Goal: Transaction & Acquisition: Download file/media

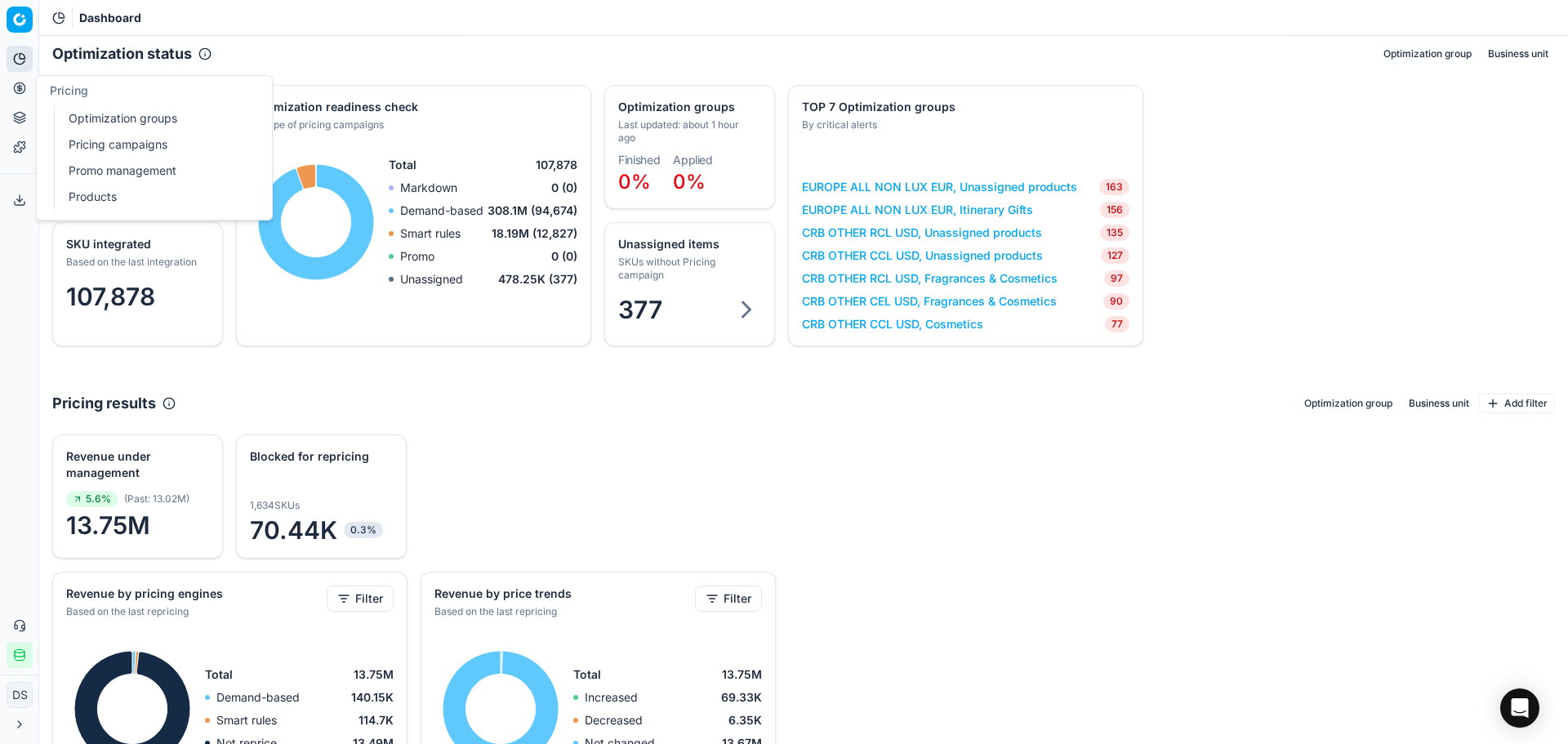
click at [141, 118] on link "Optimization groups" at bounding box center [157, 118] width 190 height 23
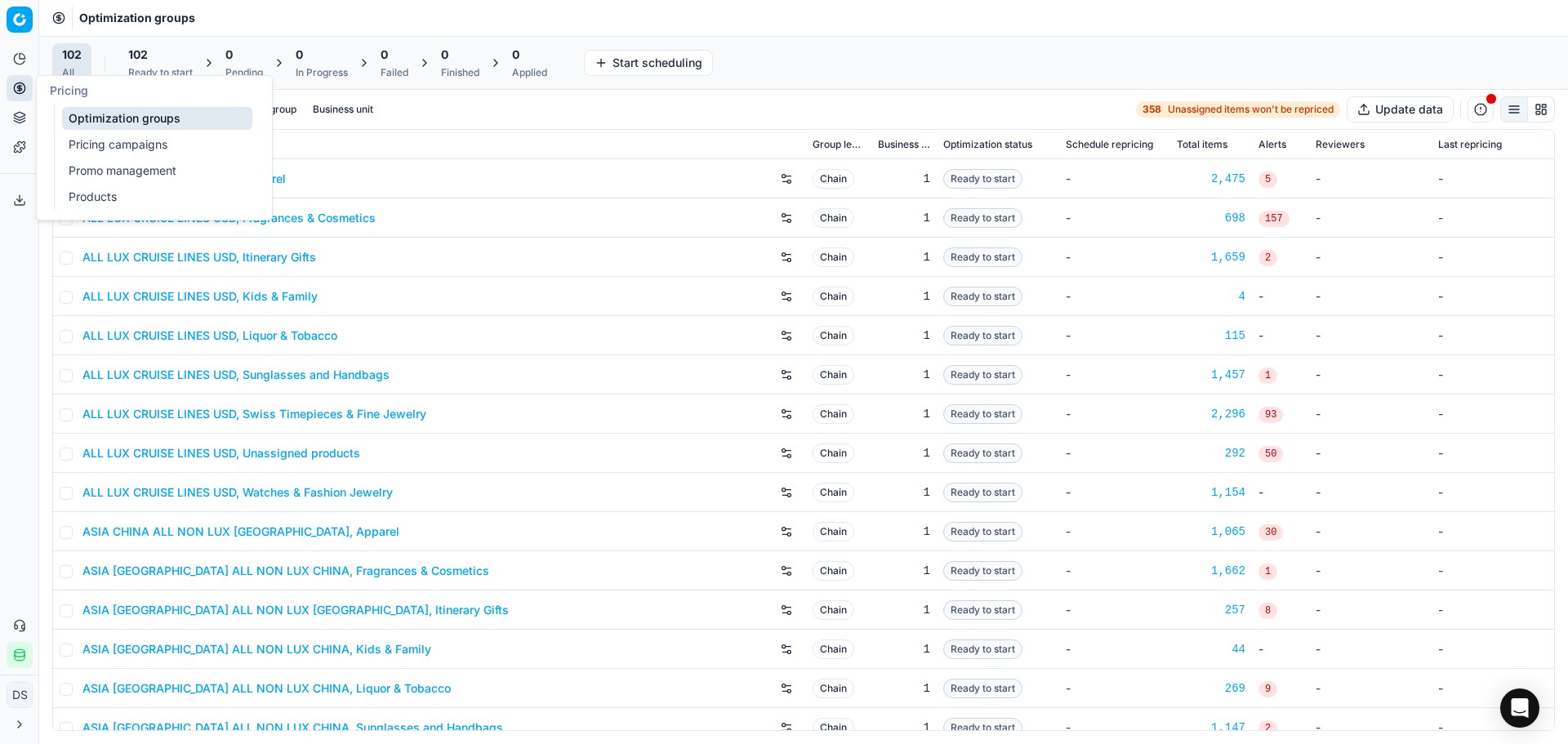
click at [82, 201] on link "Products" at bounding box center [157, 197] width 190 height 23
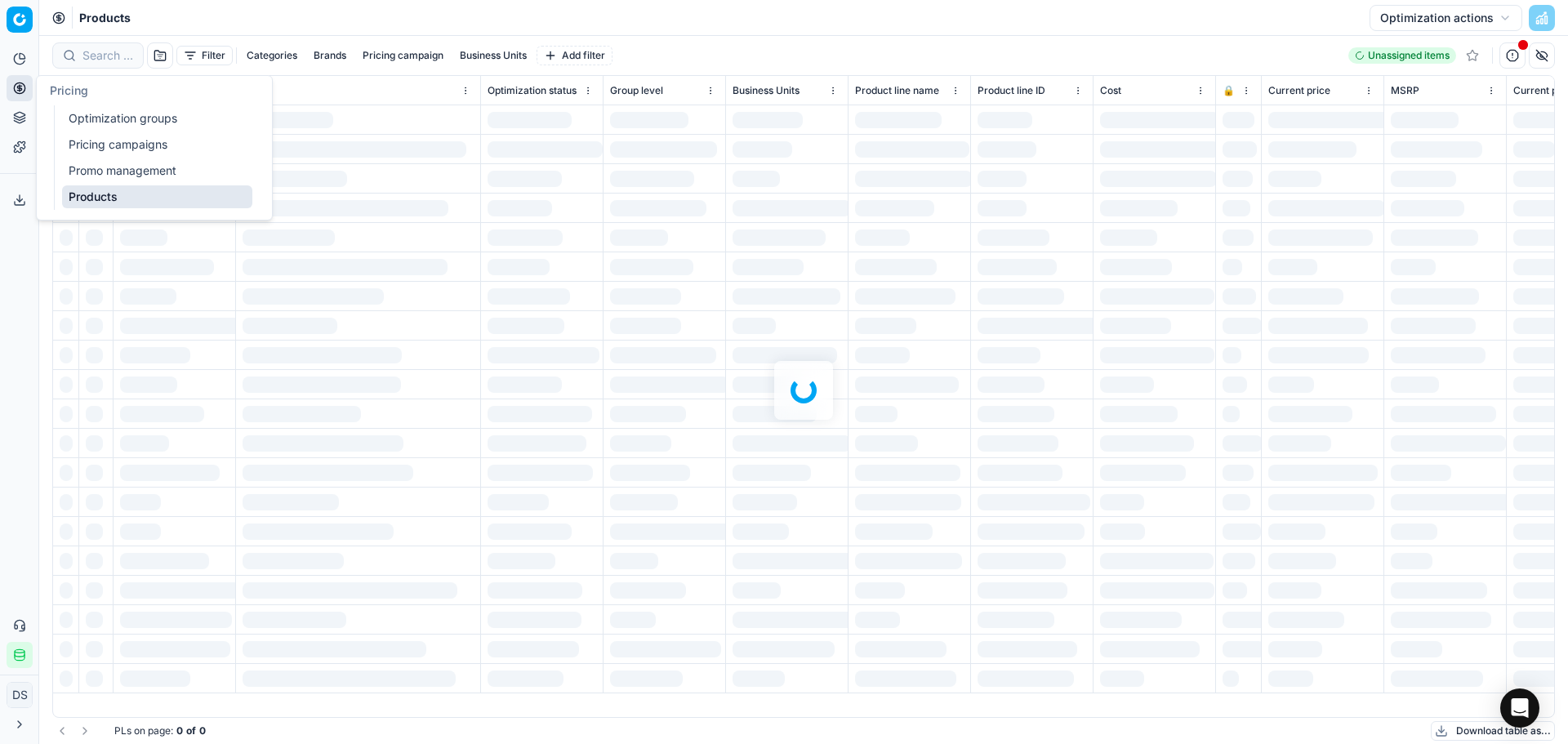
click at [80, 115] on link "Optimization groups" at bounding box center [157, 118] width 190 height 23
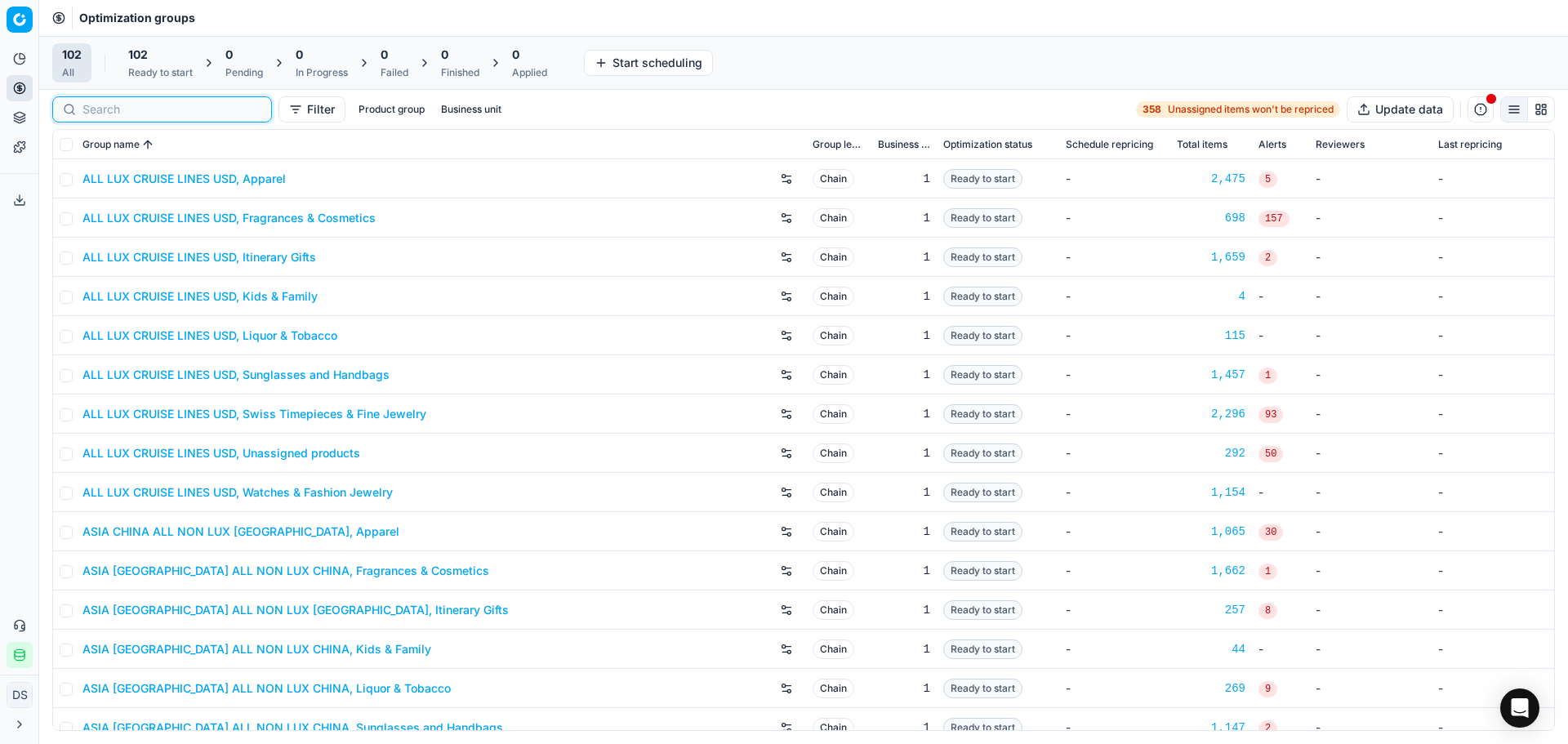
click at [98, 101] on input at bounding box center [171, 109] width 179 height 16
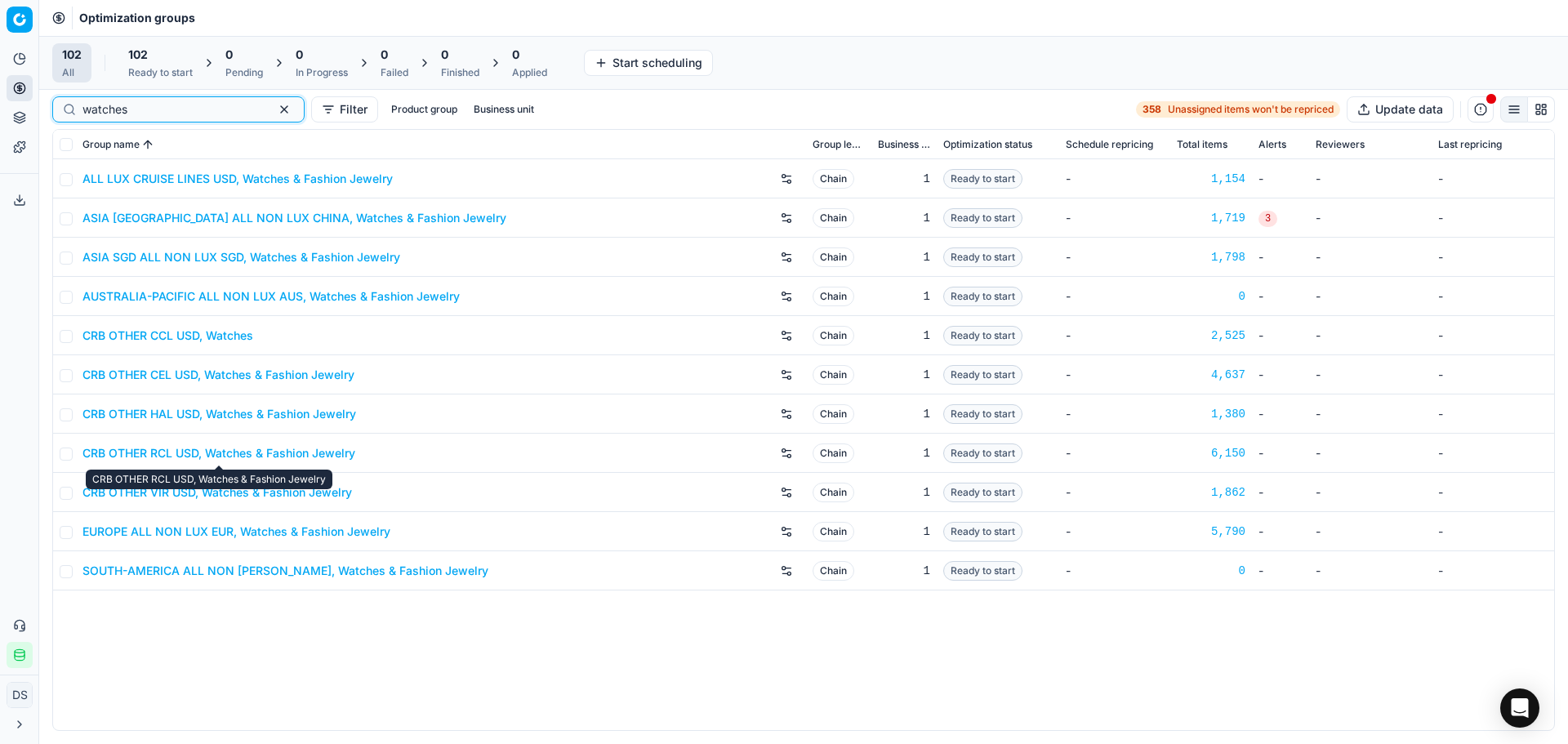
type input "watches"
click at [176, 453] on link "CRB OTHER RCL USD, Watches & Fashion Jewelry" at bounding box center [219, 453] width 273 height 16
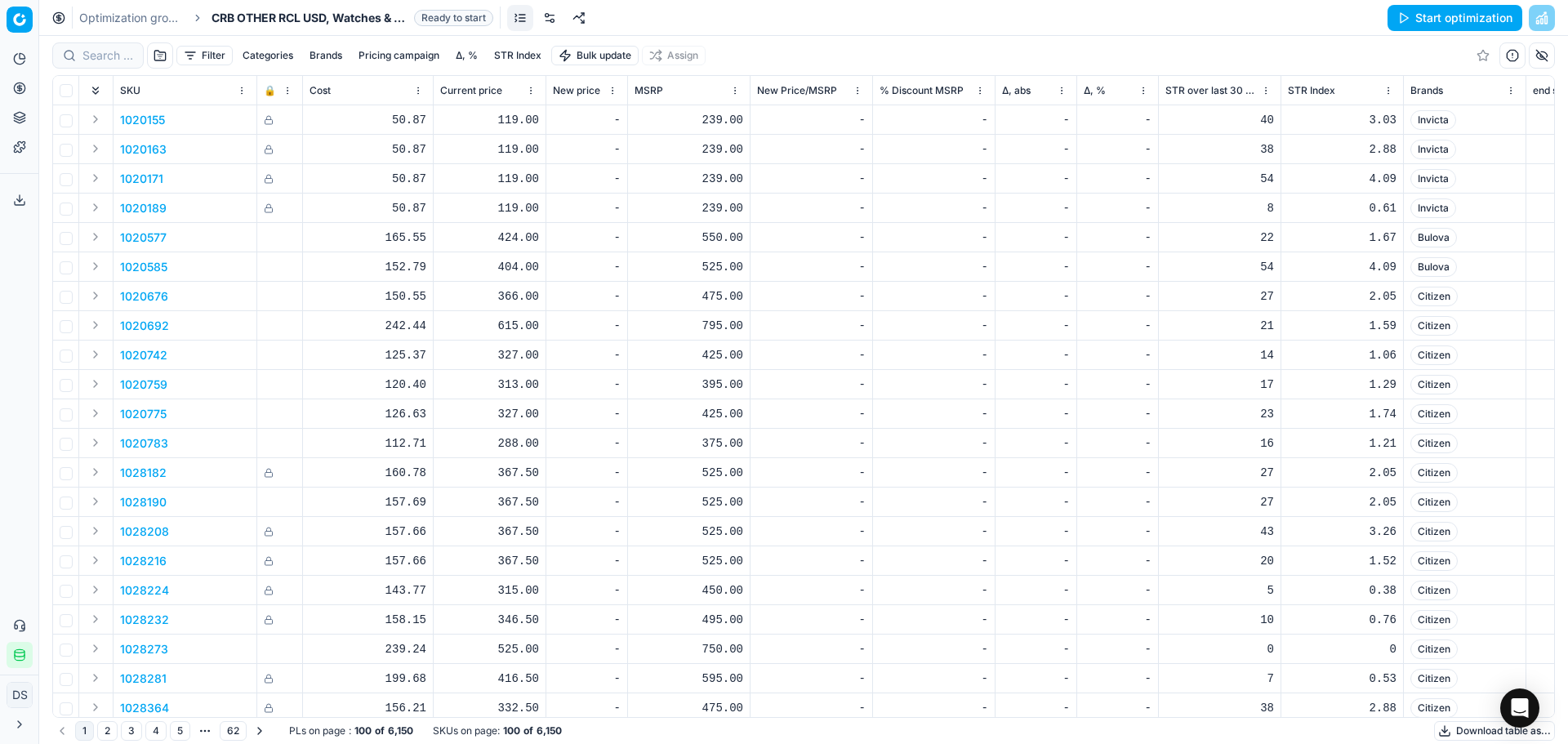
click at [95, 18] on link "Optimization groups" at bounding box center [131, 17] width 104 height 16
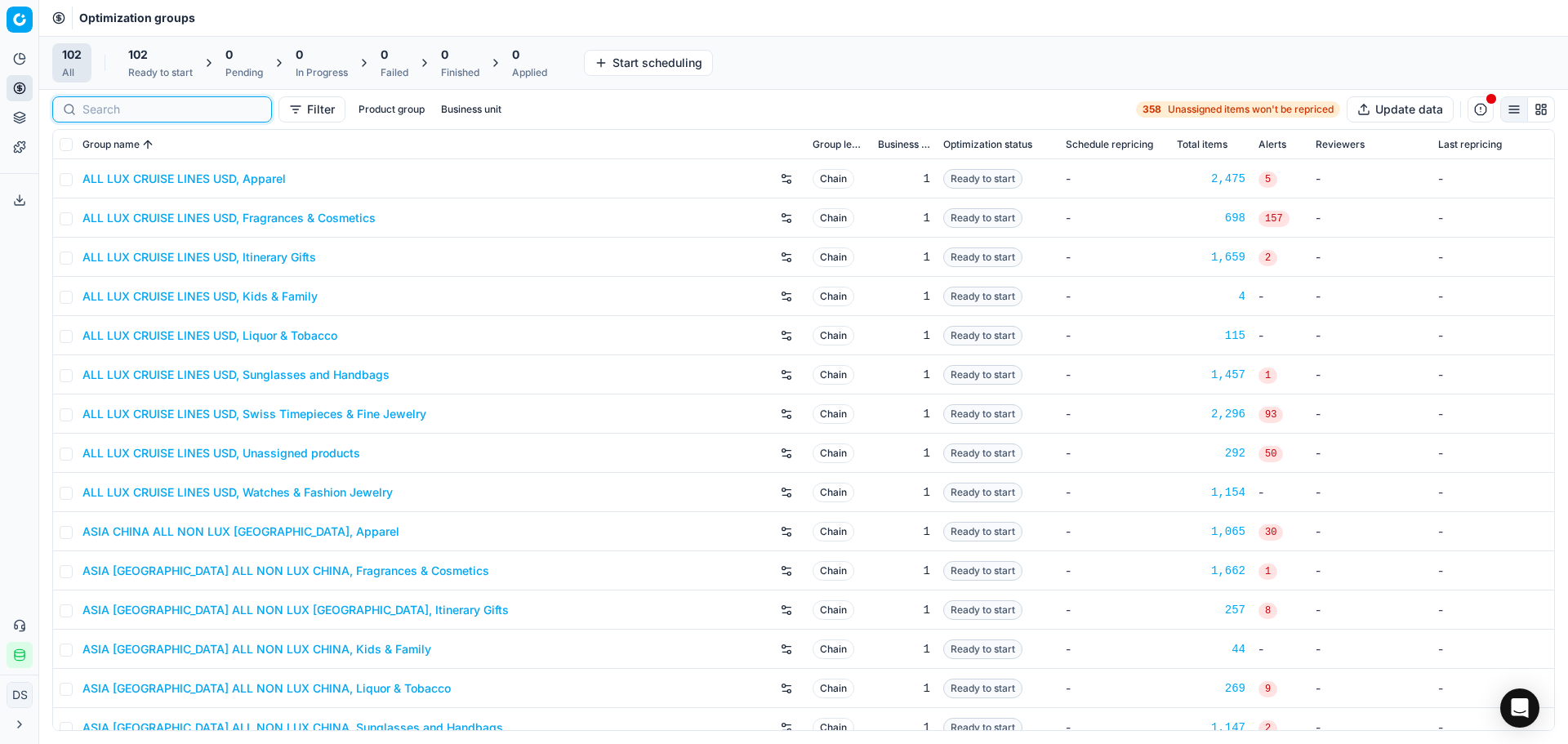
click at [119, 112] on input at bounding box center [171, 109] width 179 height 16
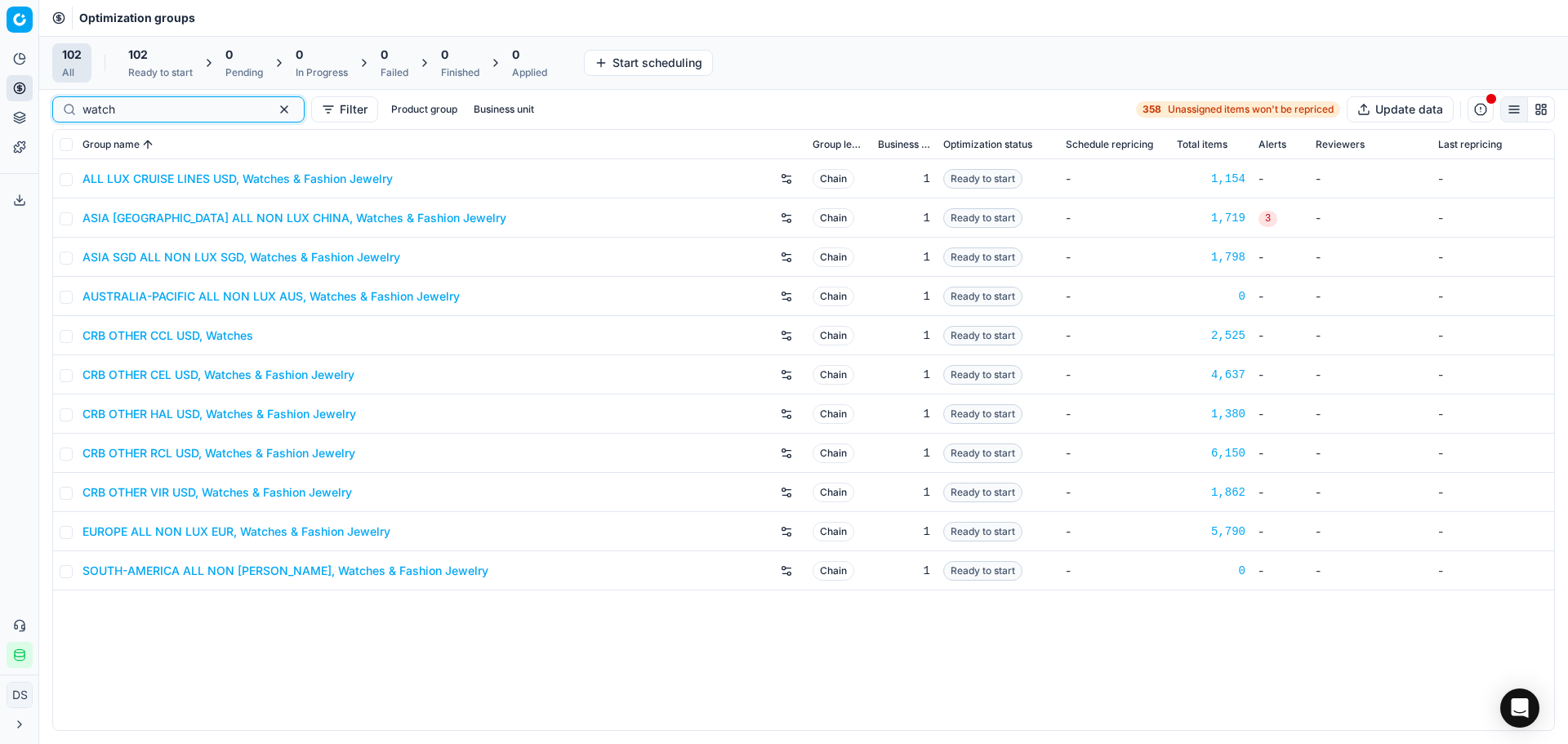
type input "watch"
click at [176, 369] on link "CRB OTHER CEL USD, Watches & Fashion Jewelry" at bounding box center [218, 374] width 272 height 16
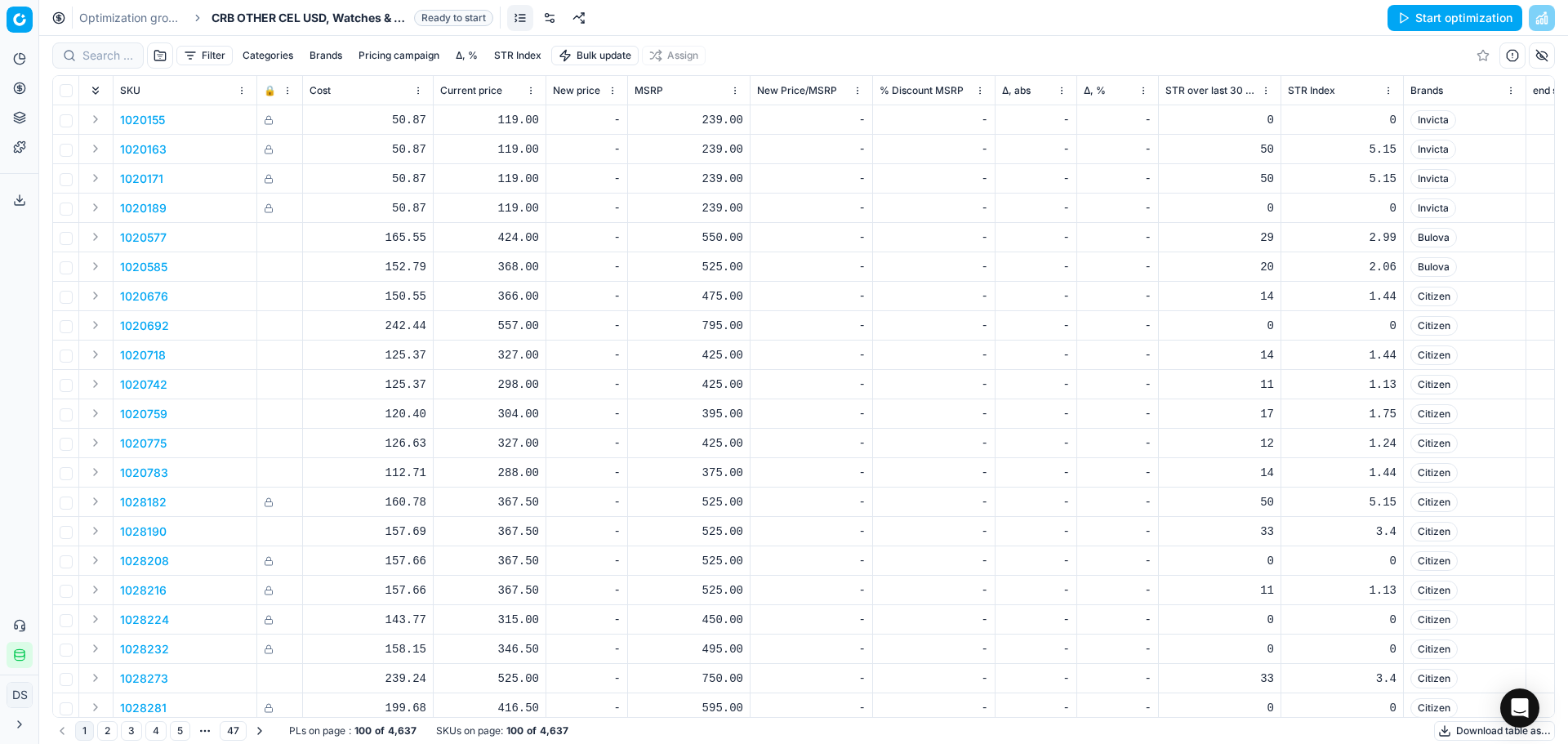
click at [551, 18] on link at bounding box center [549, 17] width 26 height 26
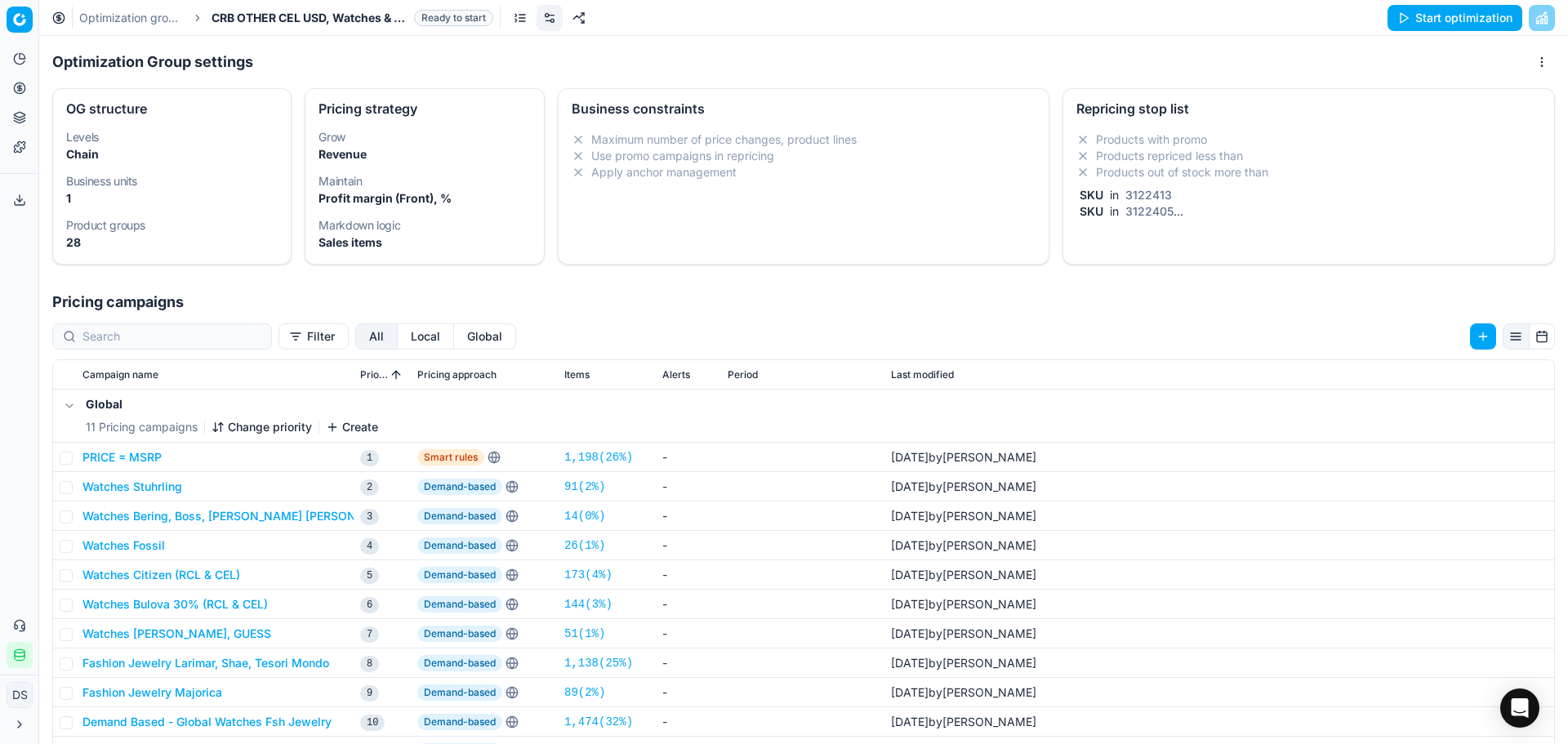
click at [1198, 174] on li "Products out of stock more than" at bounding box center [1308, 172] width 465 height 16
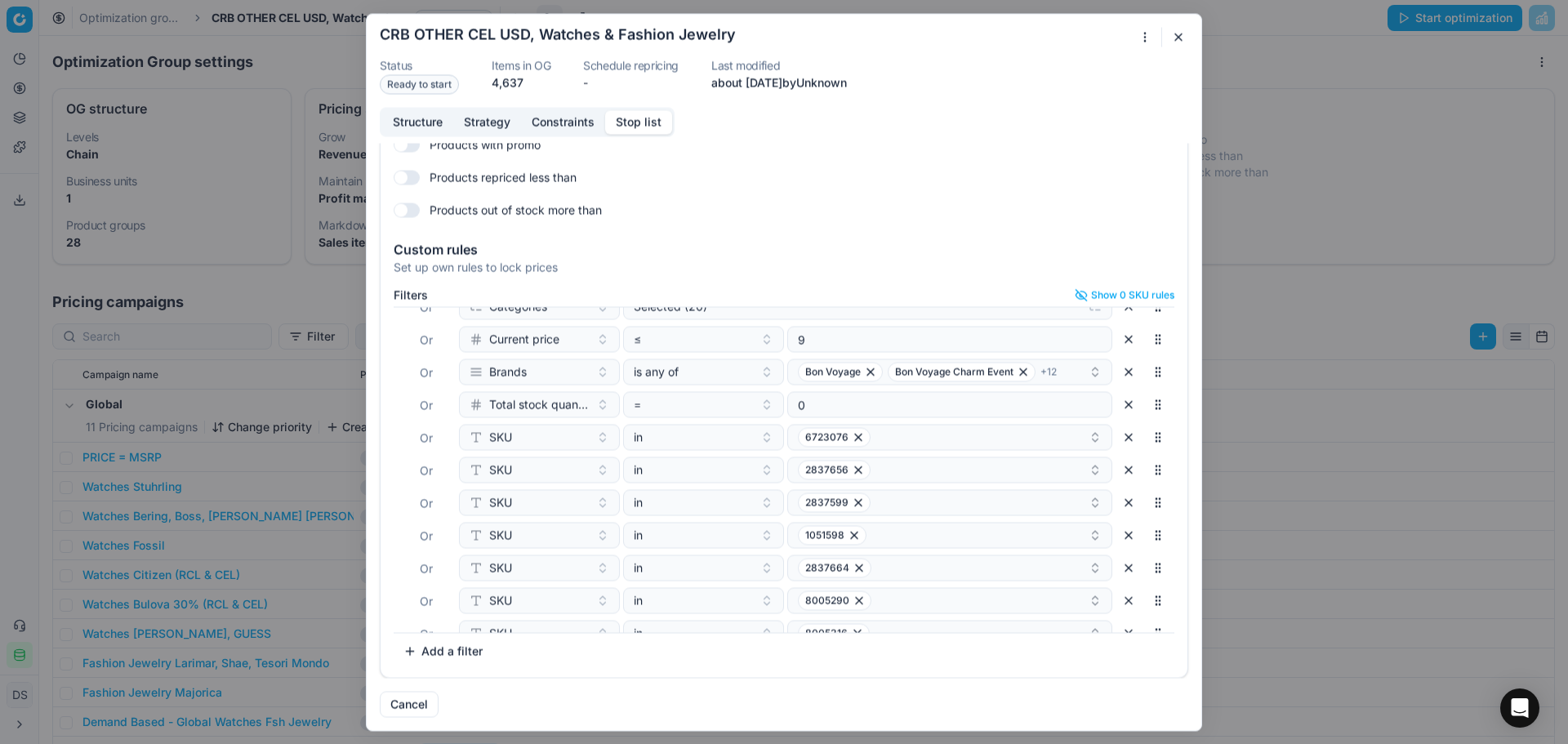
scroll to position [28, 0]
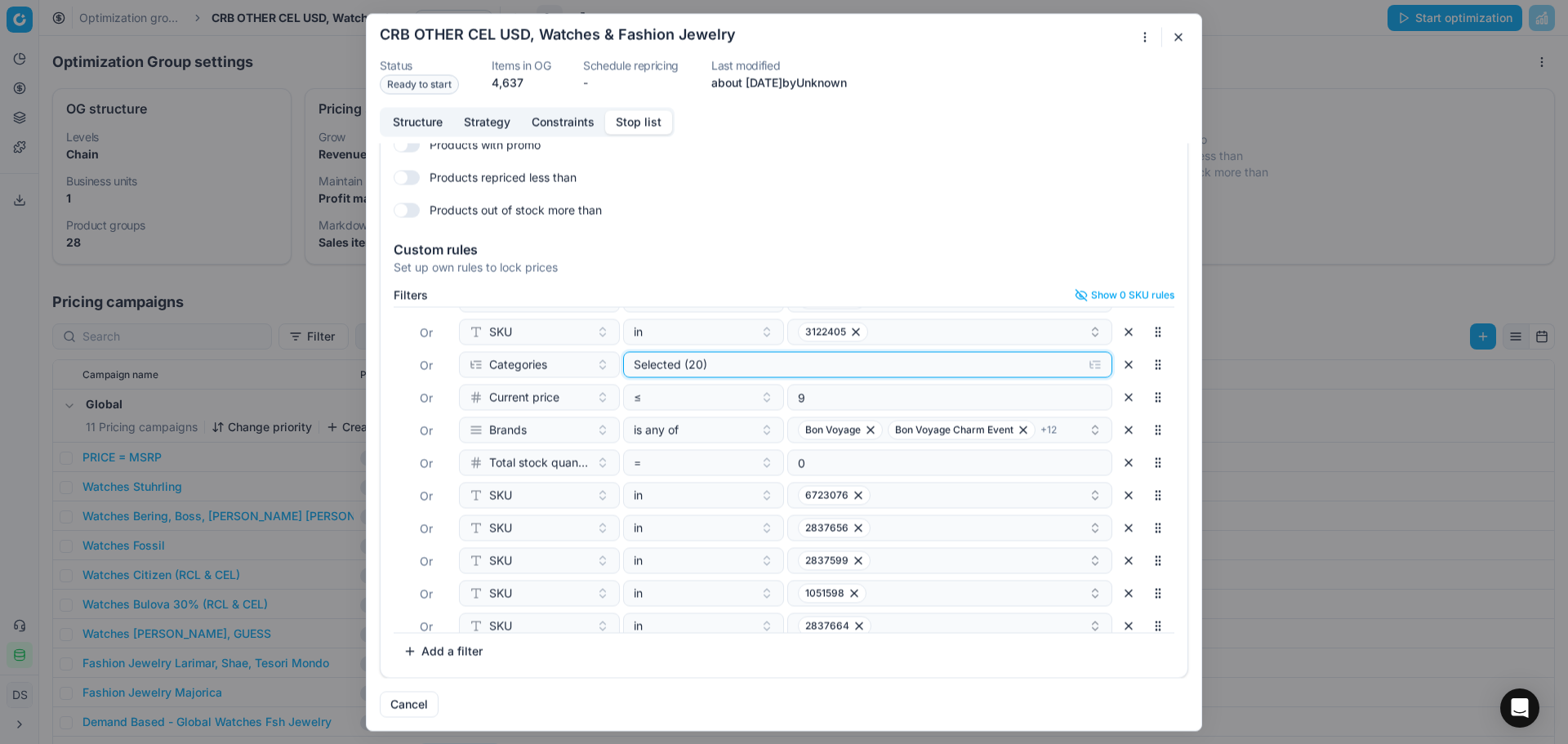
click at [837, 371] on div "Selected (20)" at bounding box center [855, 364] width 442 height 16
click at [650, 495] on input "Fashion Jewelry" at bounding box center [648, 494] width 13 height 13
checkbox input "true"
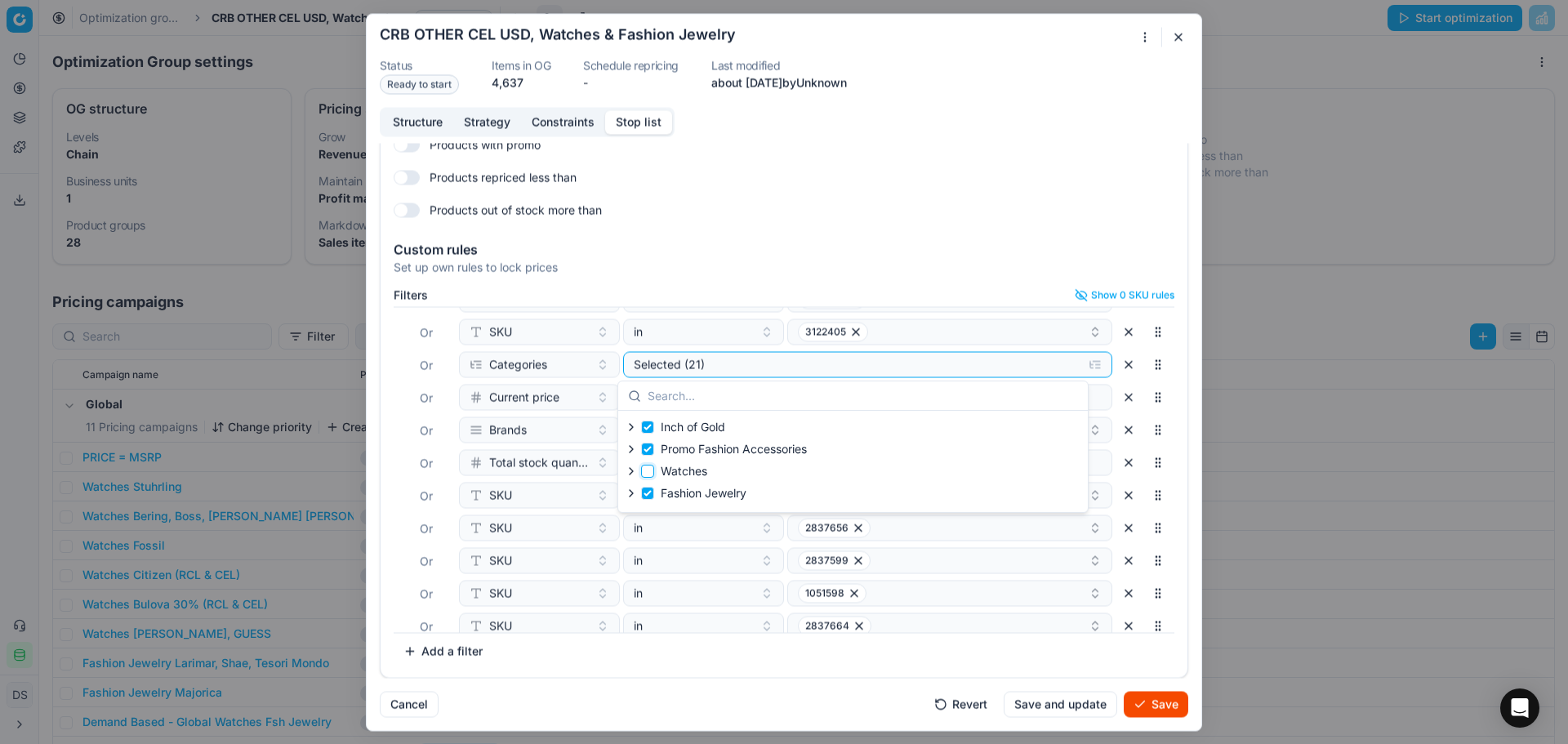
click at [650, 473] on input "Watches" at bounding box center [648, 472] width 13 height 13
checkbox input "true"
click at [652, 491] on input "Fashion Jewelry" at bounding box center [648, 494] width 13 height 13
click at [647, 500] on label "Fashion Jewelry" at bounding box center [694, 493] width 105 height 16
click at [647, 500] on input "Fashion Jewelry" at bounding box center [648, 494] width 13 height 13
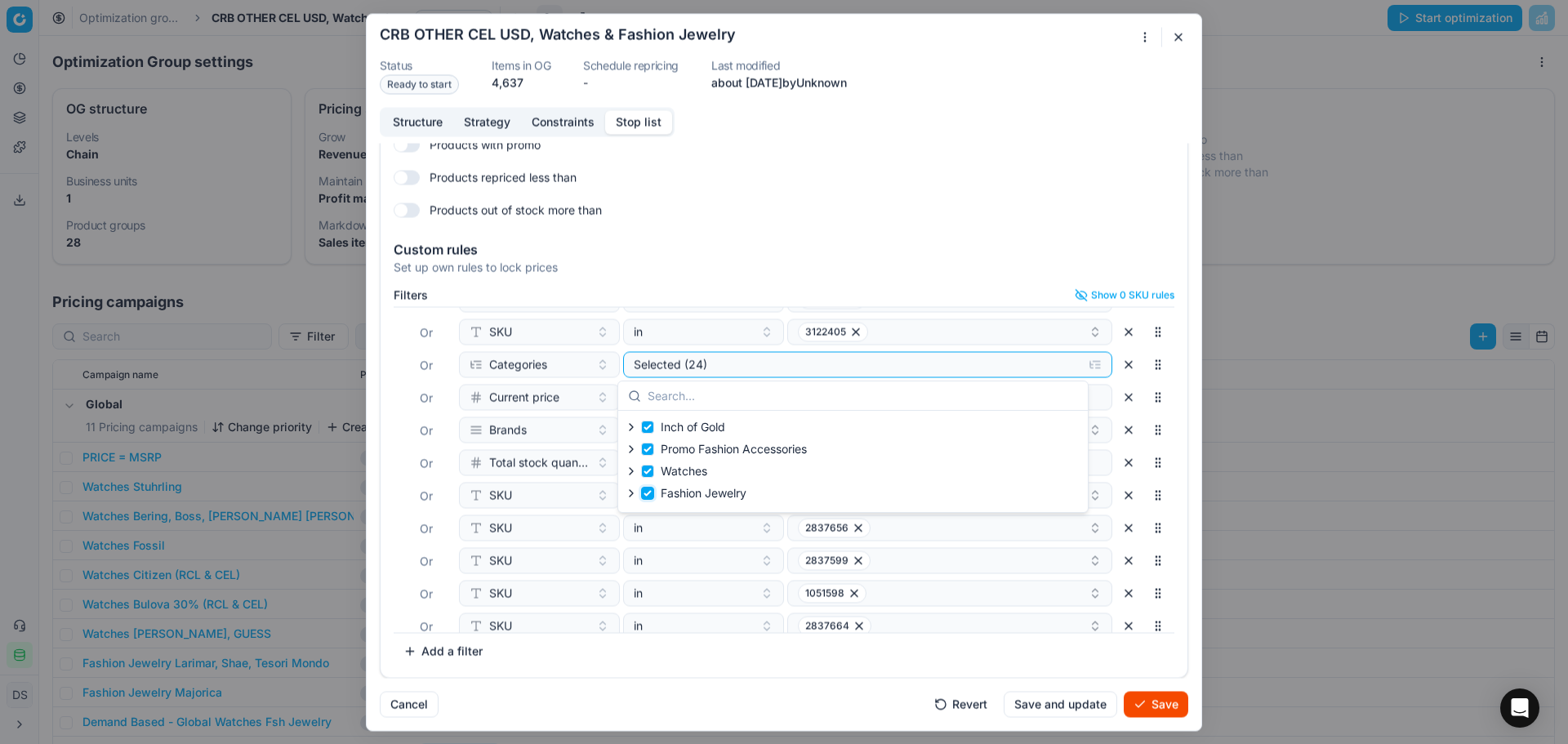
click at [646, 495] on input "Fashion Jewelry" at bounding box center [648, 494] width 13 height 13
checkbox input "true"
click at [630, 495] on icon "button" at bounding box center [631, 494] width 13 height 13
click at [664, 512] on icon "button" at bounding box center [668, 514] width 13 height 13
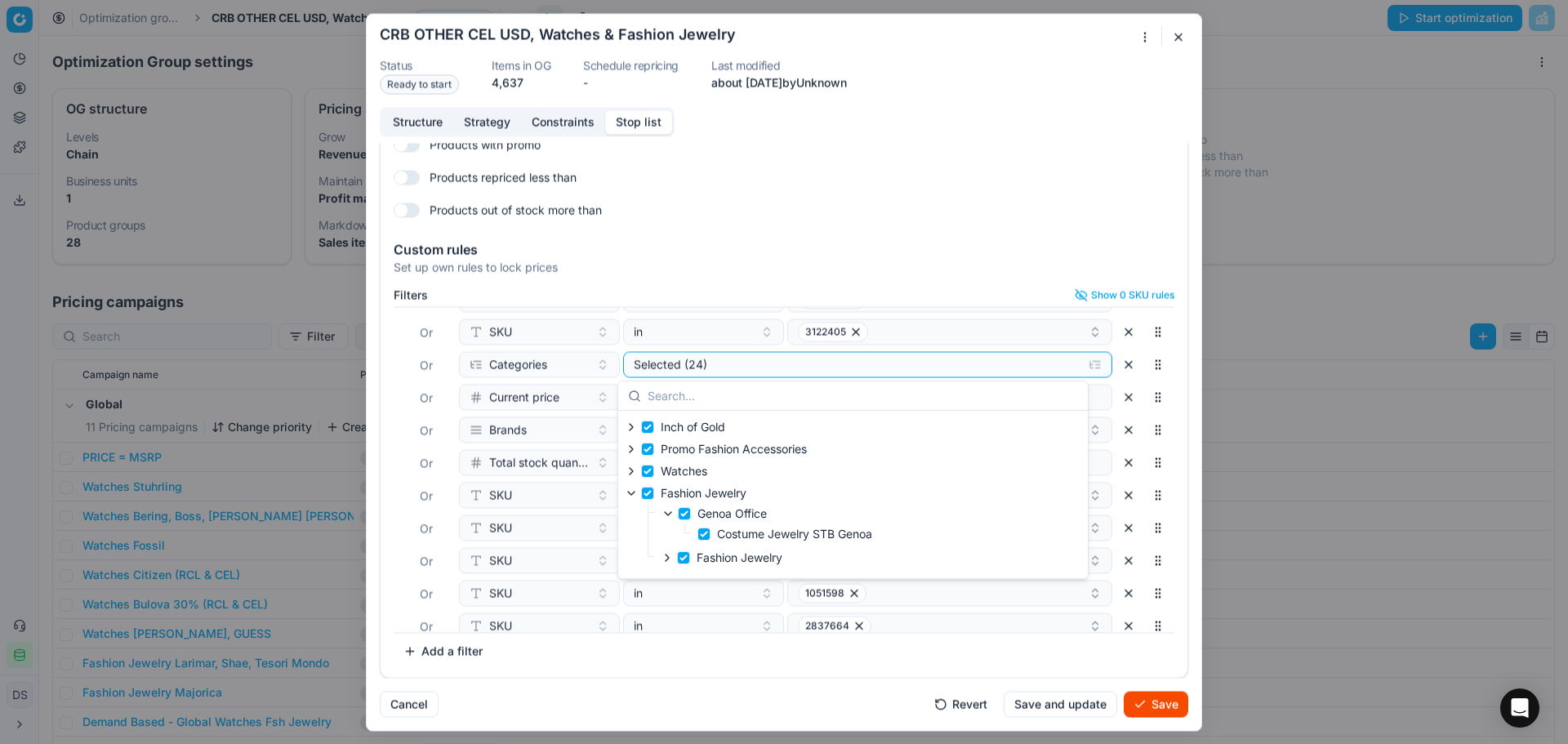
click at [667, 561] on icon "button" at bounding box center [667, 558] width 13 height 13
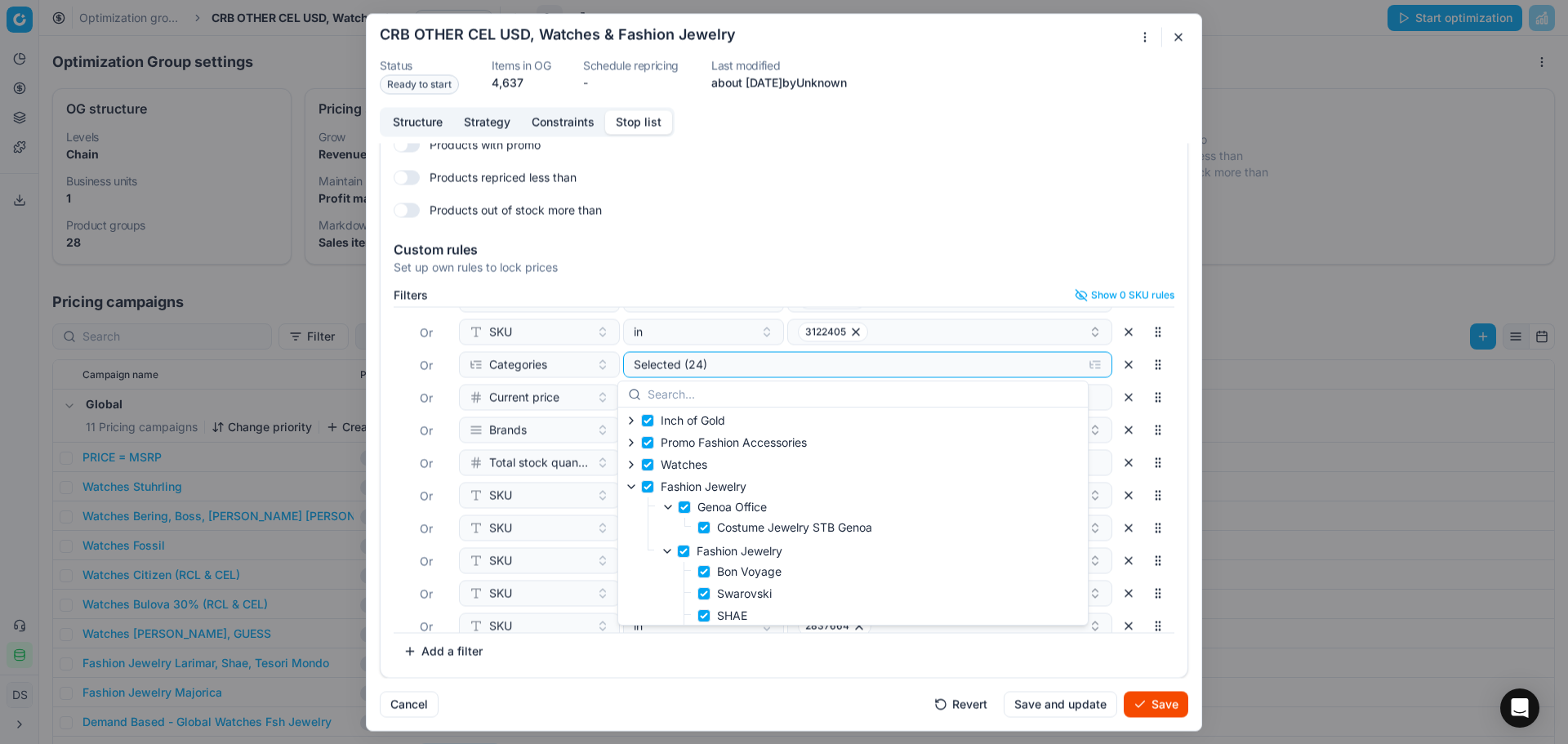
scroll to position [0, 0]
click at [654, 469] on label "Watches" at bounding box center [674, 468] width 66 height 16
click at [654, 469] on input "Watches" at bounding box center [648, 468] width 13 height 13
checkbox input "false"
click at [629, 491] on icon "button" at bounding box center [631, 490] width 13 height 13
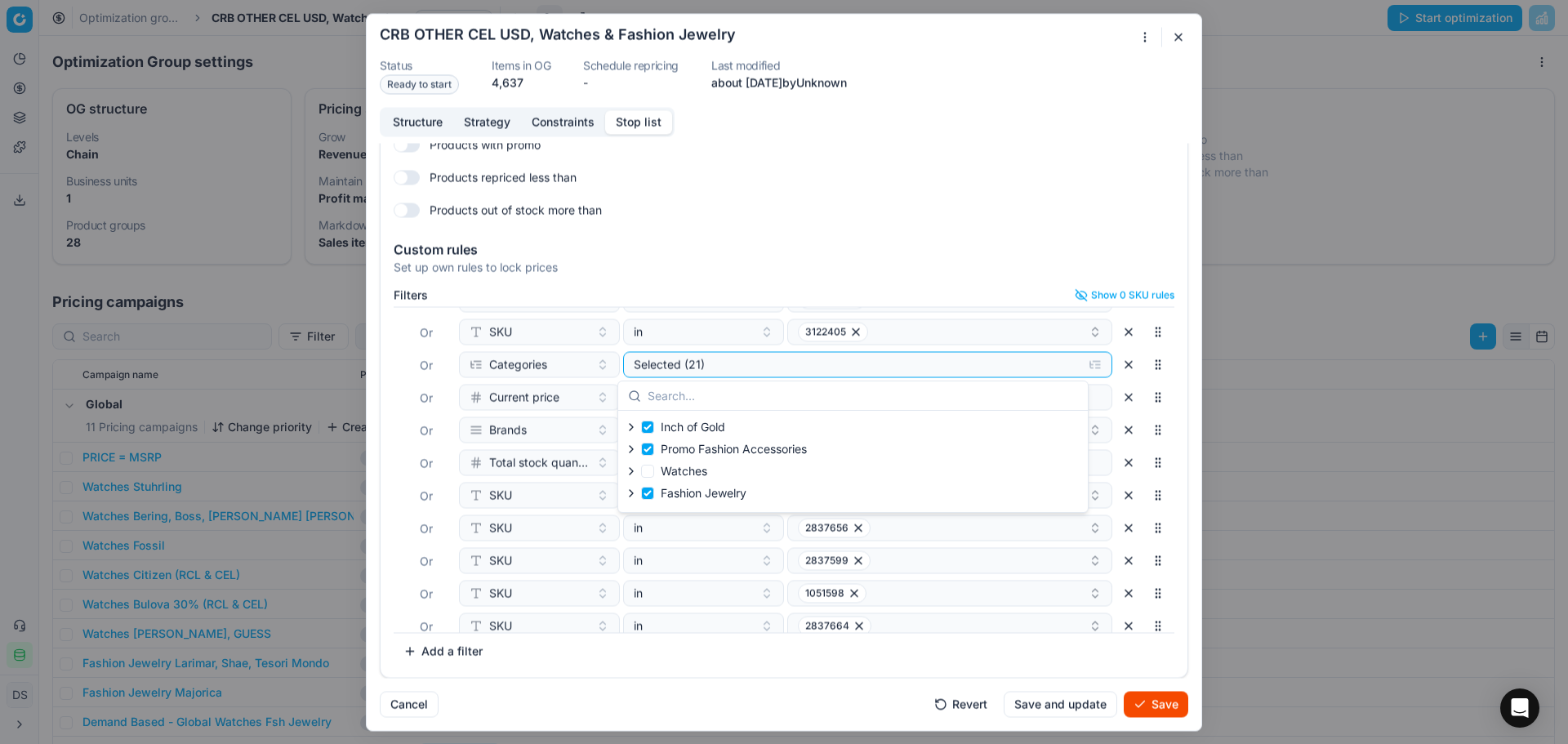
click at [1160, 711] on button "Save" at bounding box center [1156, 704] width 65 height 26
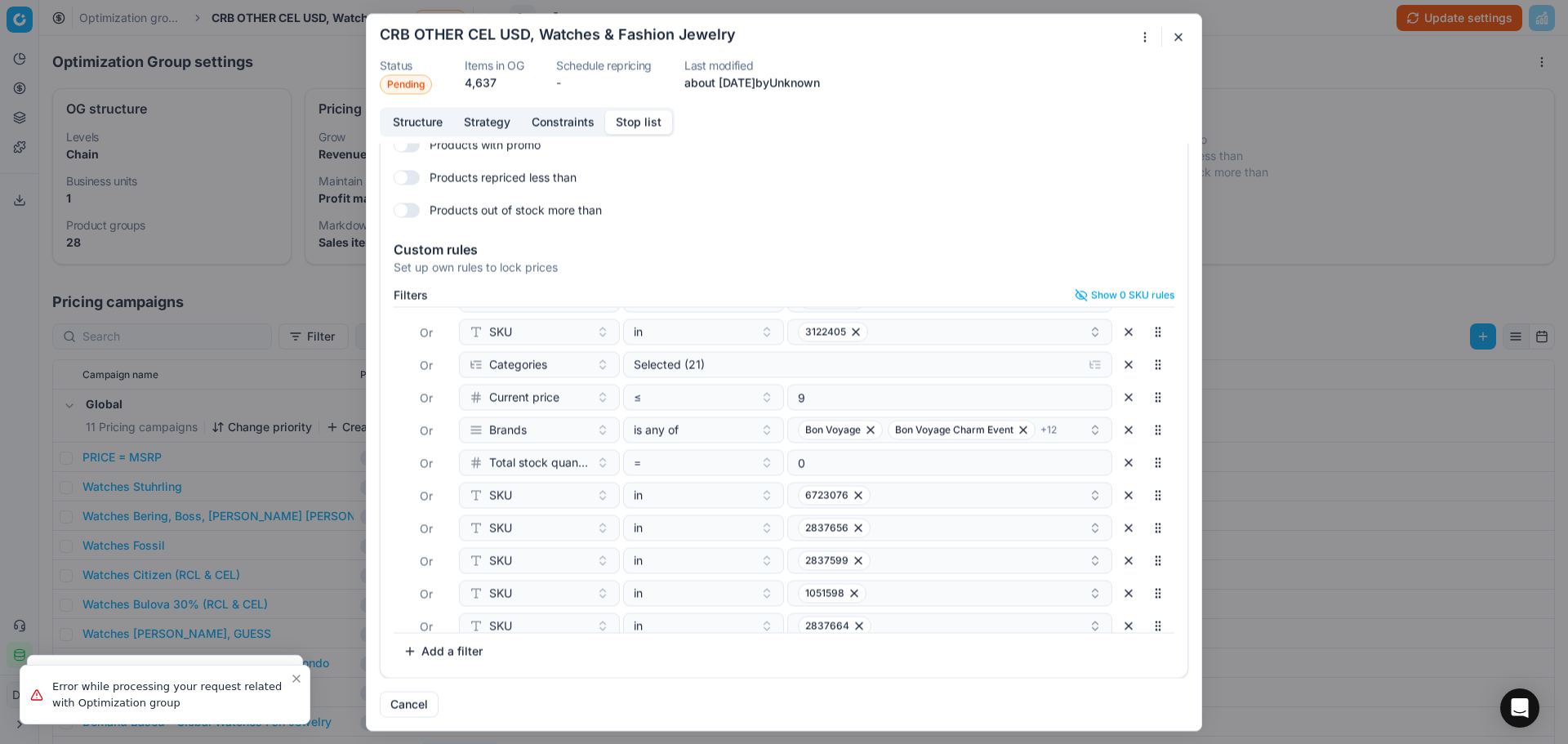
click at [1342, 26] on div "Oprimization group is saving... CRB OTHER CEL USD, Watches & Fashion Jewelry St…" at bounding box center [784, 372] width 1568 height 744
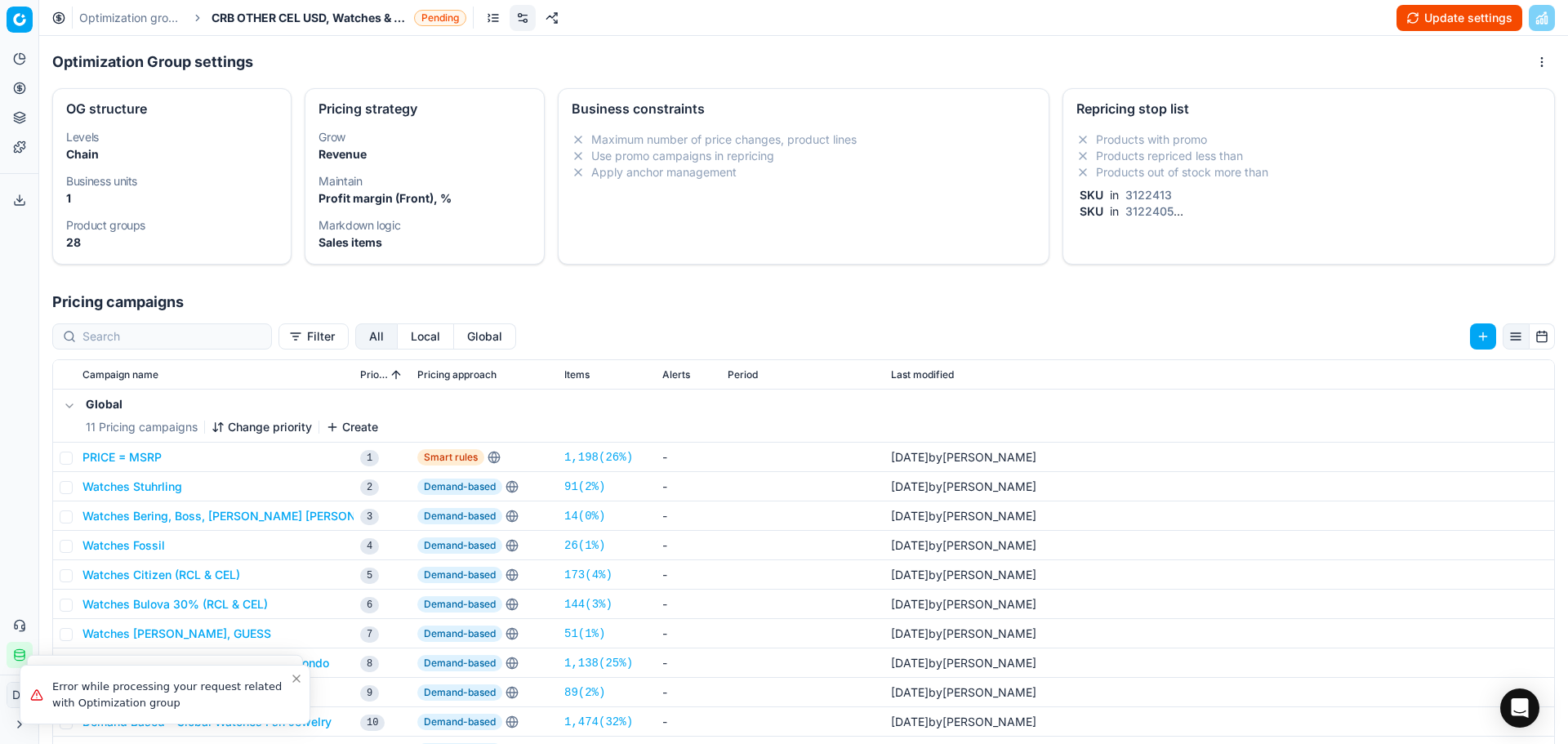
click at [303, 15] on span "CRB OTHER CEL USD, Watches & Fashion Jewelry" at bounding box center [309, 17] width 196 height 16
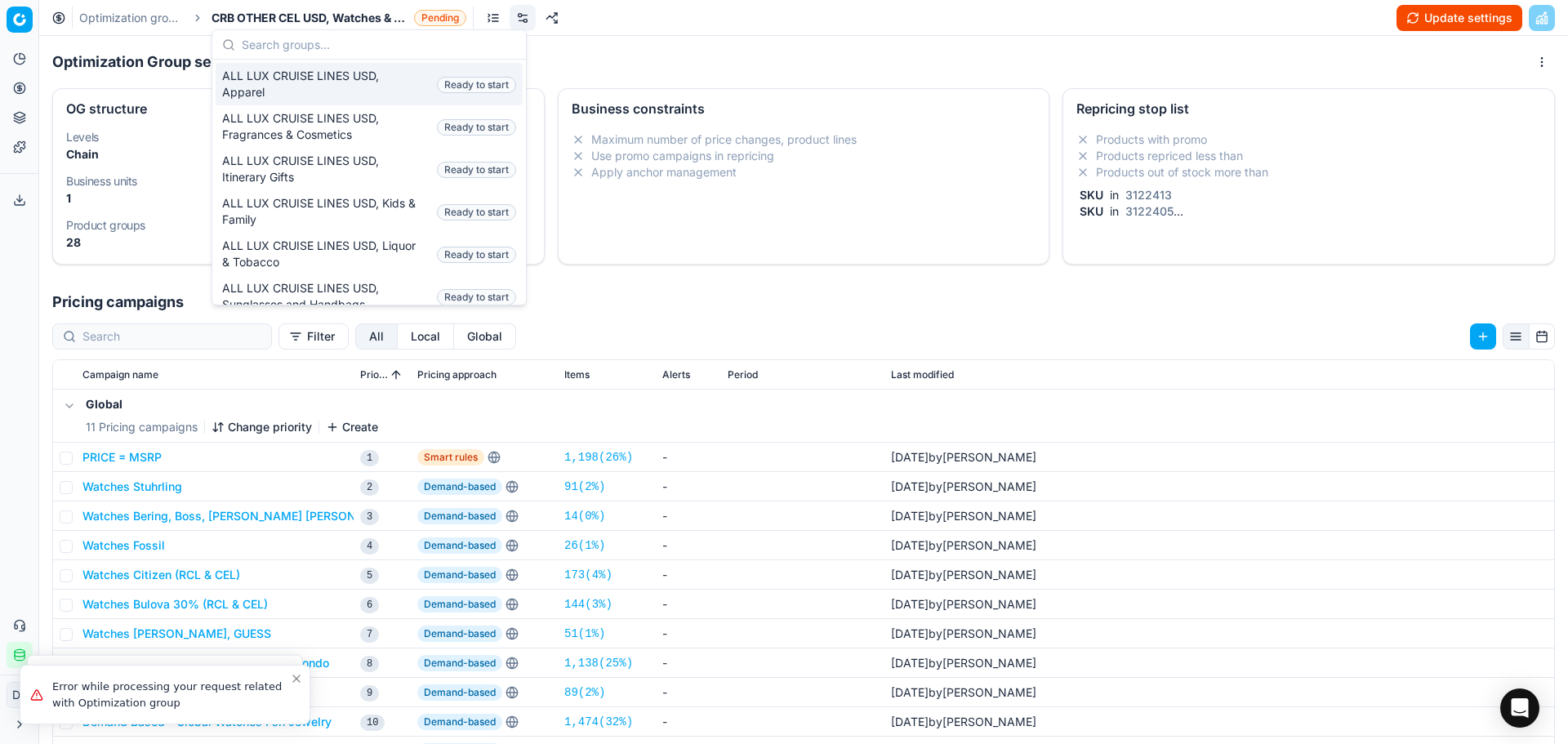
click at [337, 47] on input "text" at bounding box center [378, 45] width 274 height 32
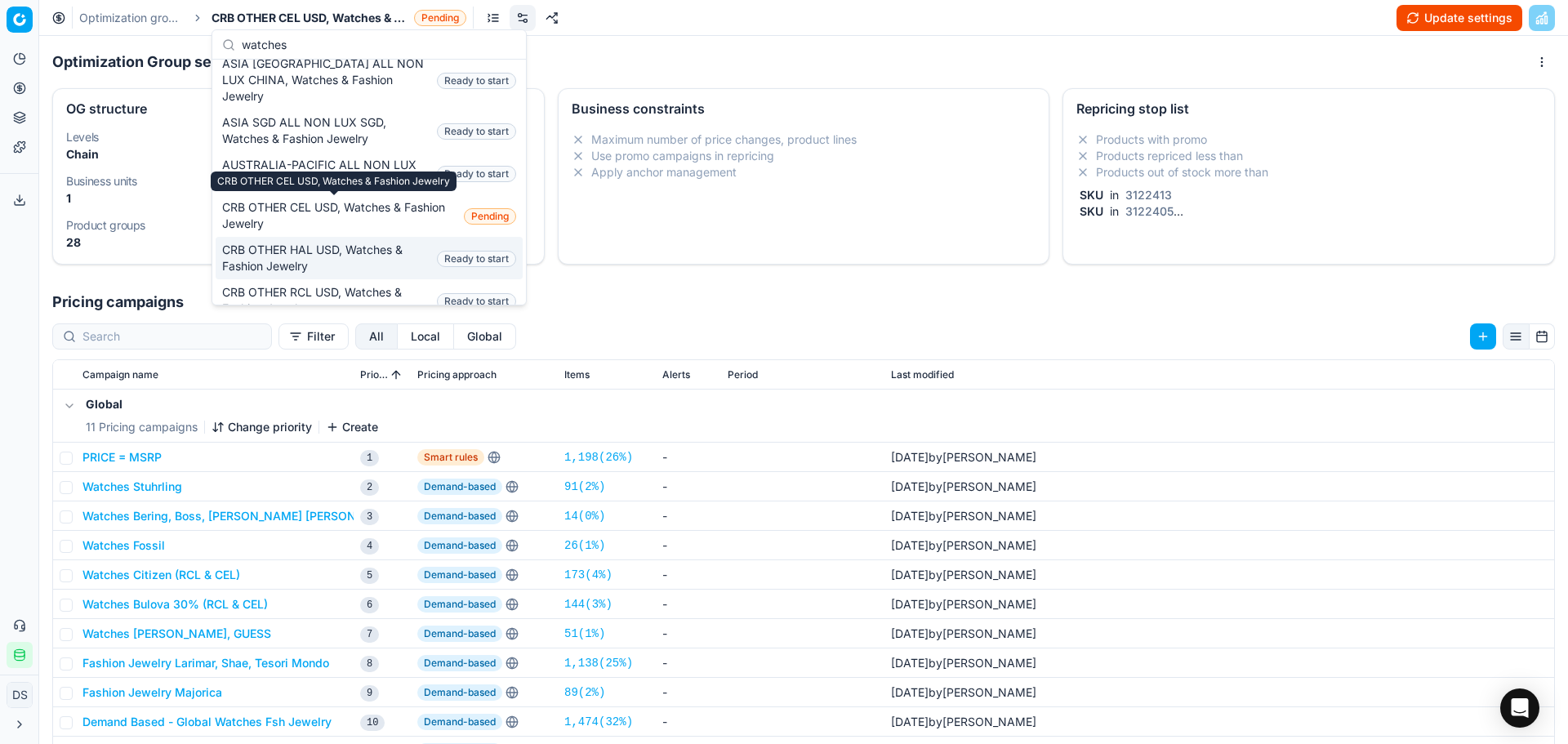
scroll to position [163, 0]
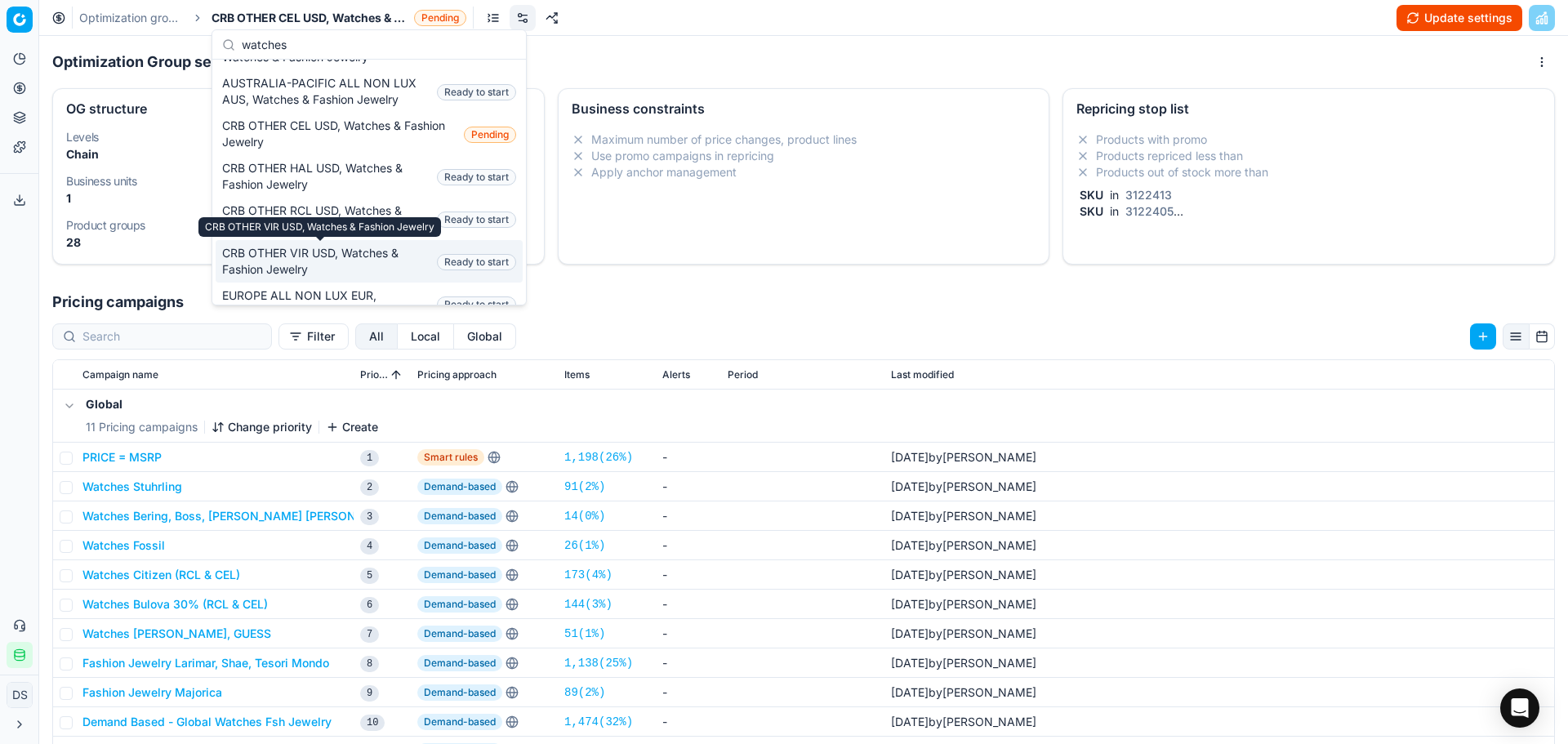
type input "watches"
click at [358, 252] on span "CRB OTHER VIR USD, Watches & Fashion Jewelry" at bounding box center [327, 262] width 208 height 32
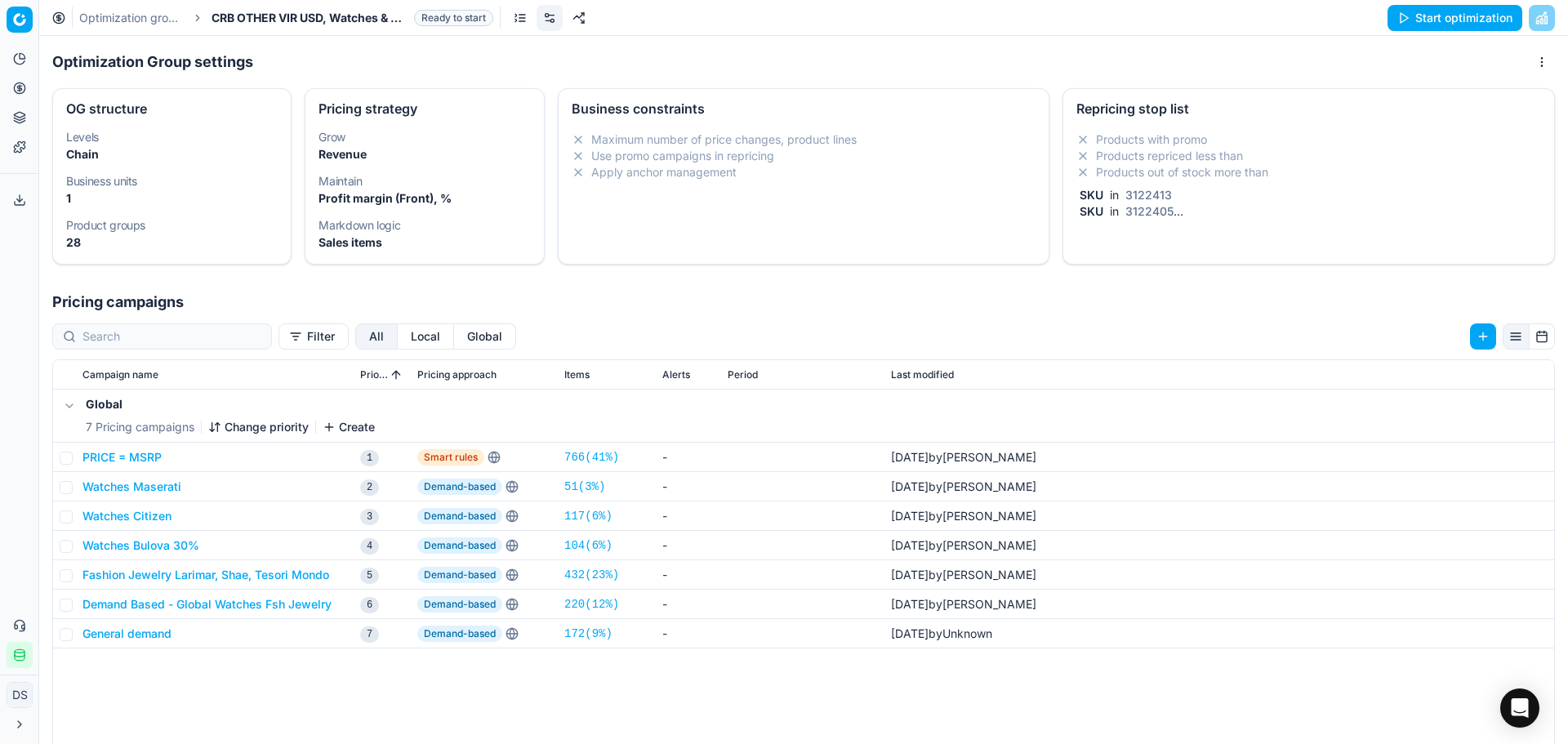
click at [1174, 168] on li "Products out of stock more than" at bounding box center [1308, 172] width 465 height 16
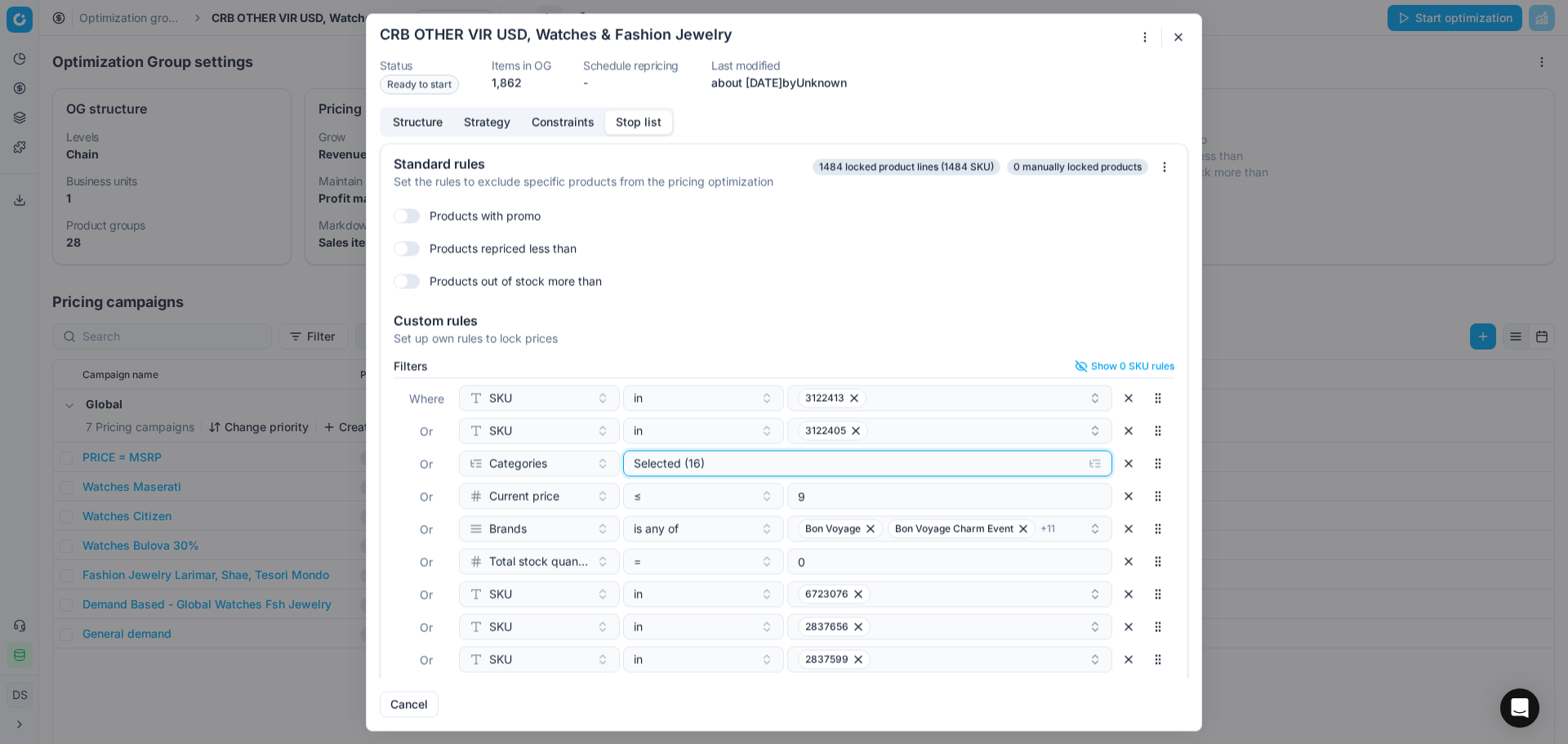
click at [814, 460] on div "Selected (16)" at bounding box center [855, 462] width 442 height 16
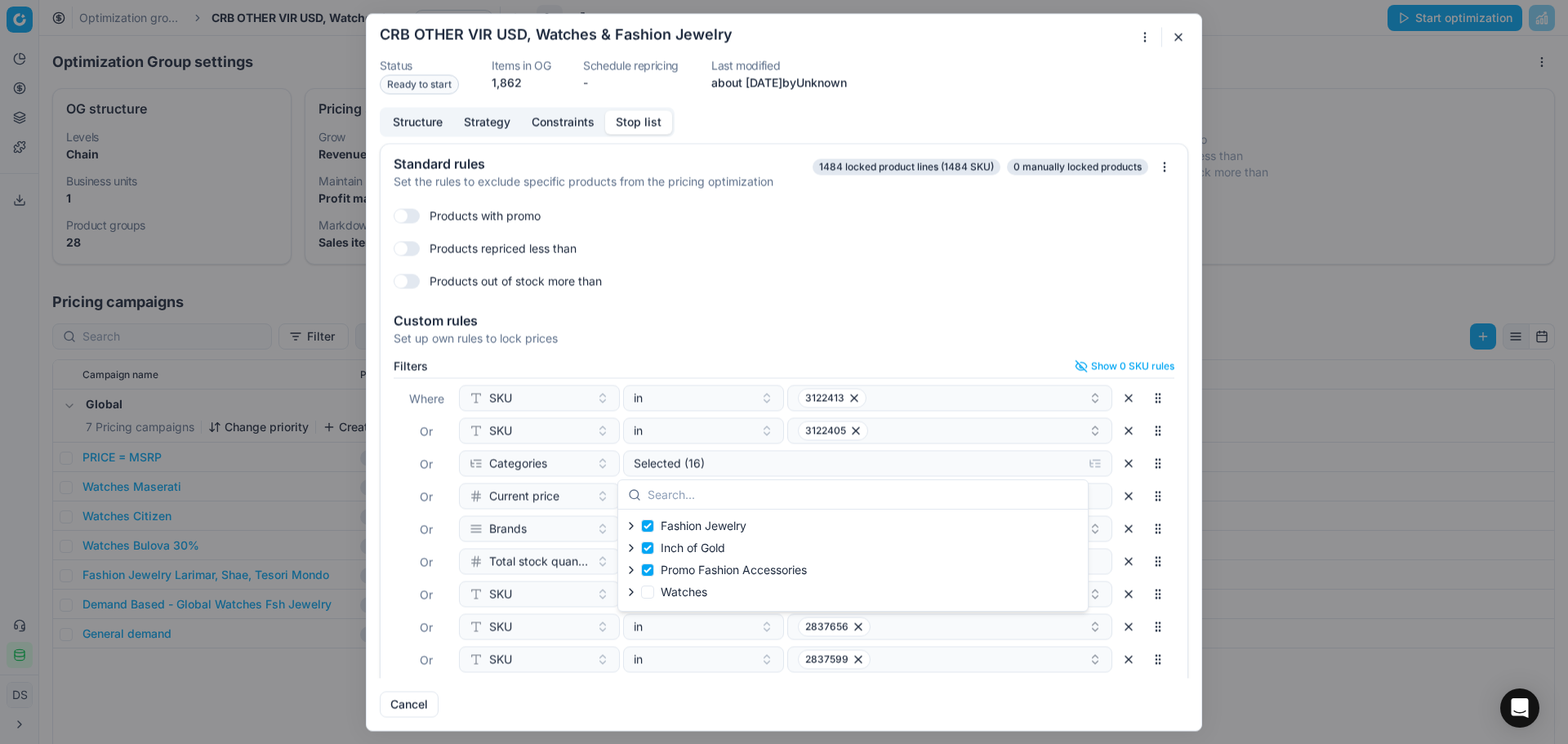
click at [991, 253] on div "Products repriced less than" at bounding box center [784, 247] width 781 height 26
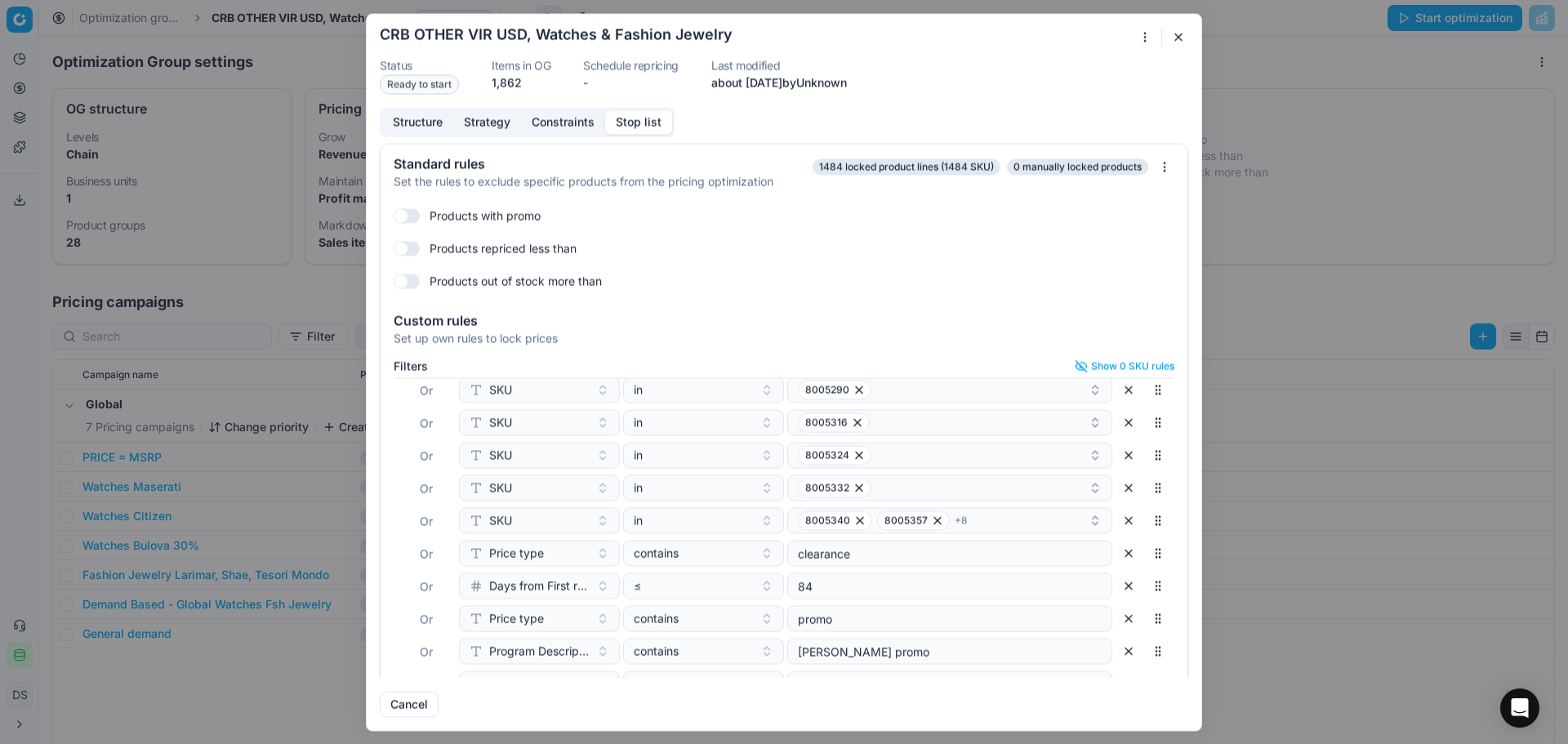
scroll to position [71, 0]
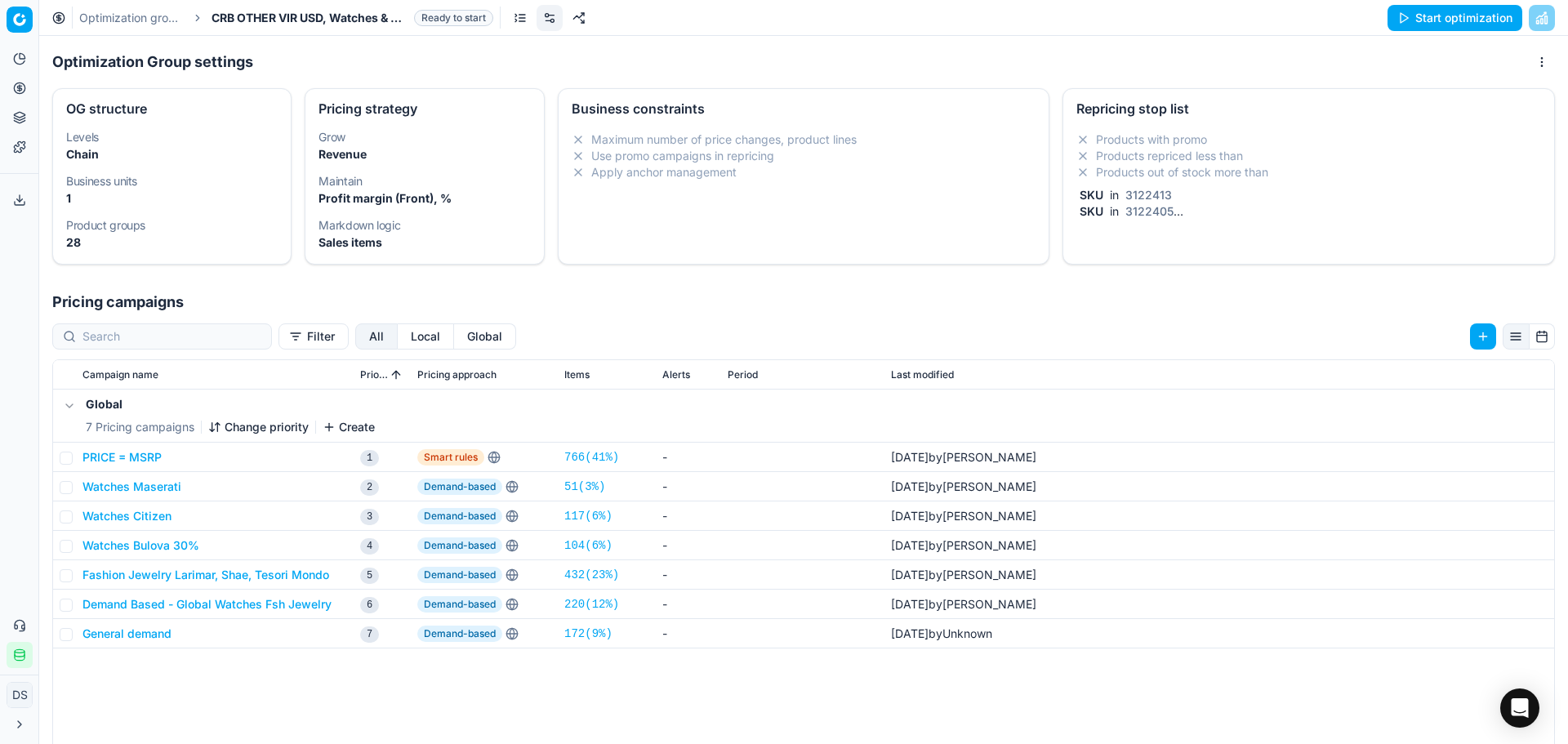
click at [1367, 76] on div "Oprimization group is saving... CRB OTHER VIR USD, Watches & Fashion Jewelry St…" at bounding box center [784, 372] width 1568 height 744
click at [324, 11] on span "CRB OTHER VIR USD, Watches & Fashion Jewelry" at bounding box center [309, 17] width 196 height 16
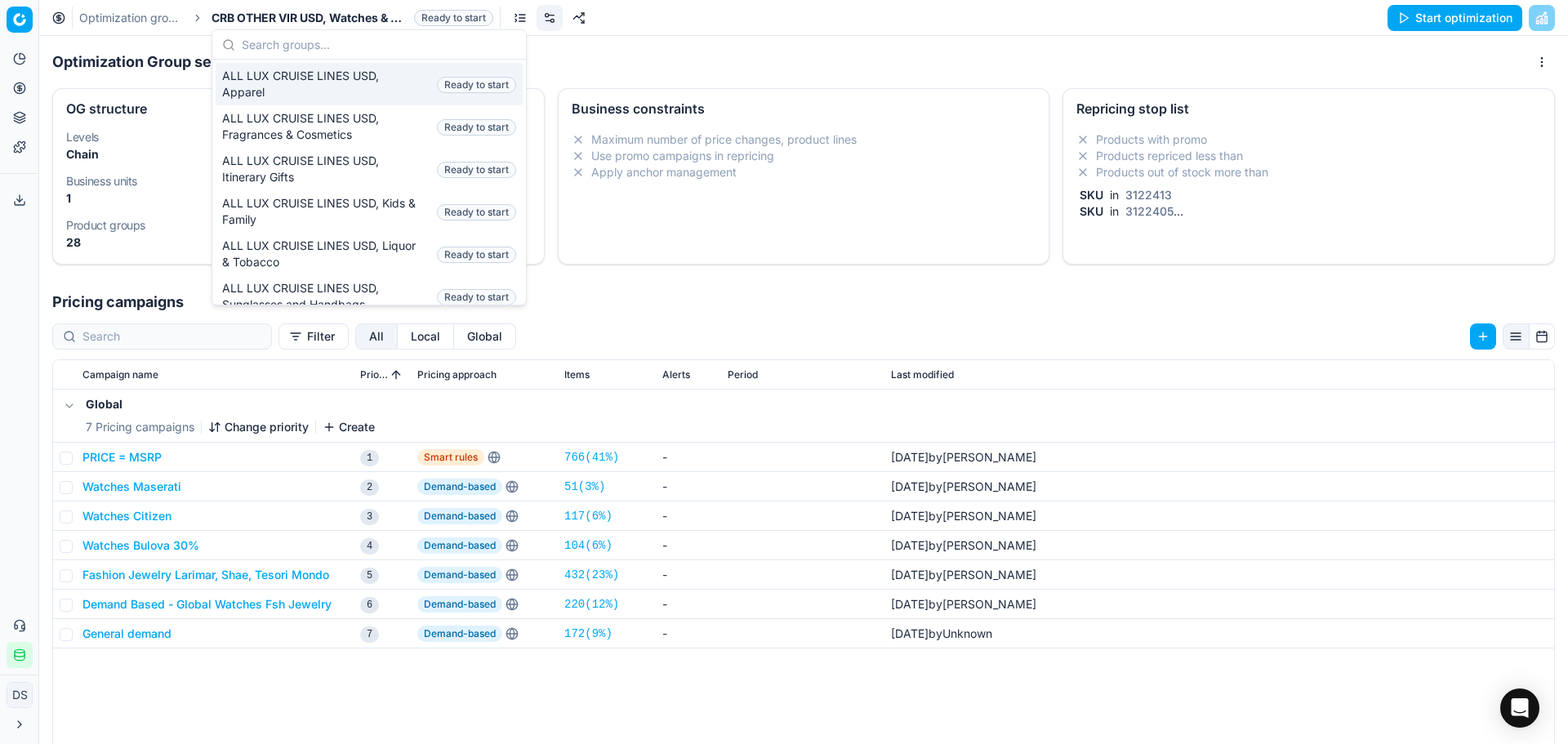
click at [1432, 26] on button "Start optimization" at bounding box center [1454, 17] width 135 height 26
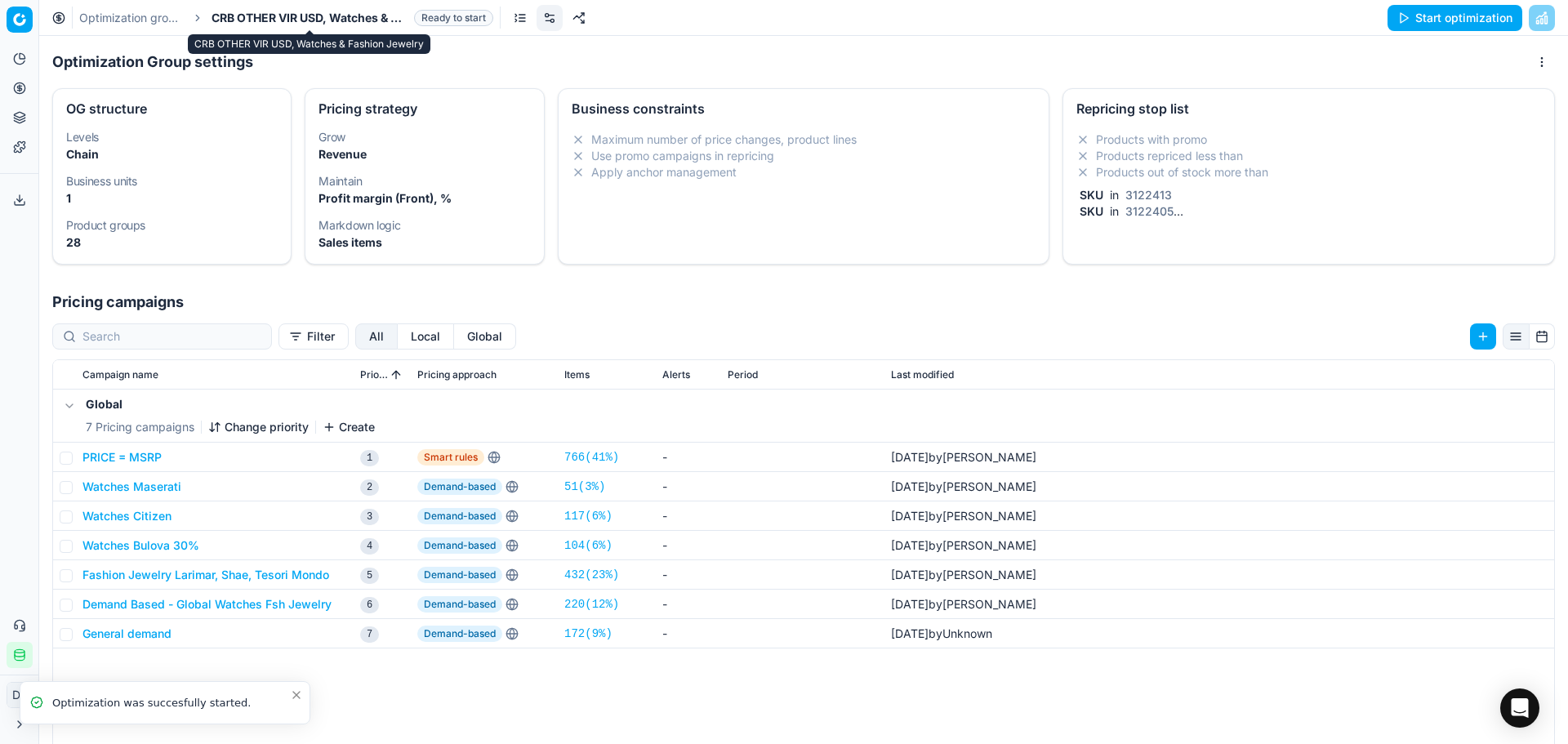
click at [335, 10] on span "CRB OTHER VIR USD, Watches & Fashion Jewelry" at bounding box center [309, 17] width 196 height 16
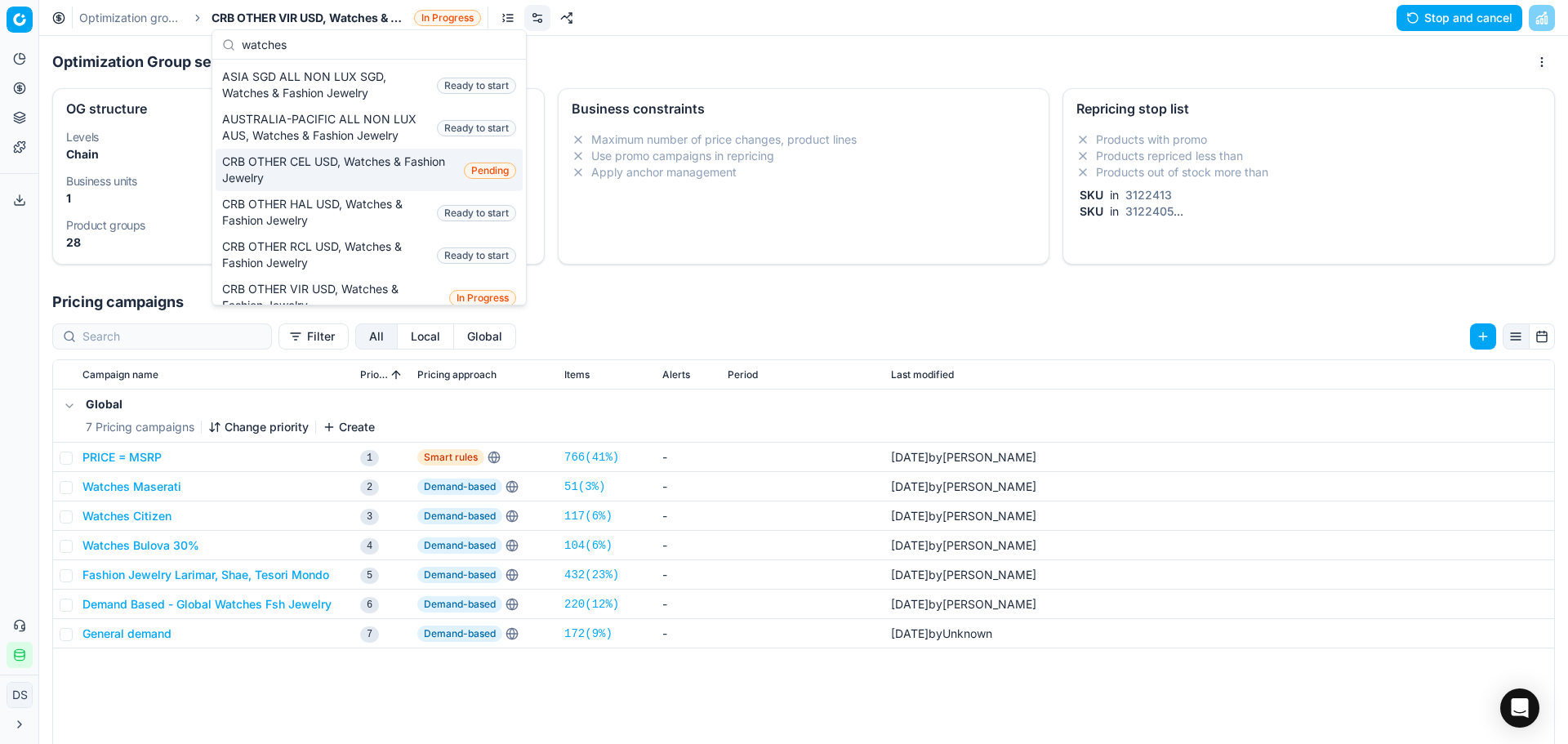
scroll to position [163, 0]
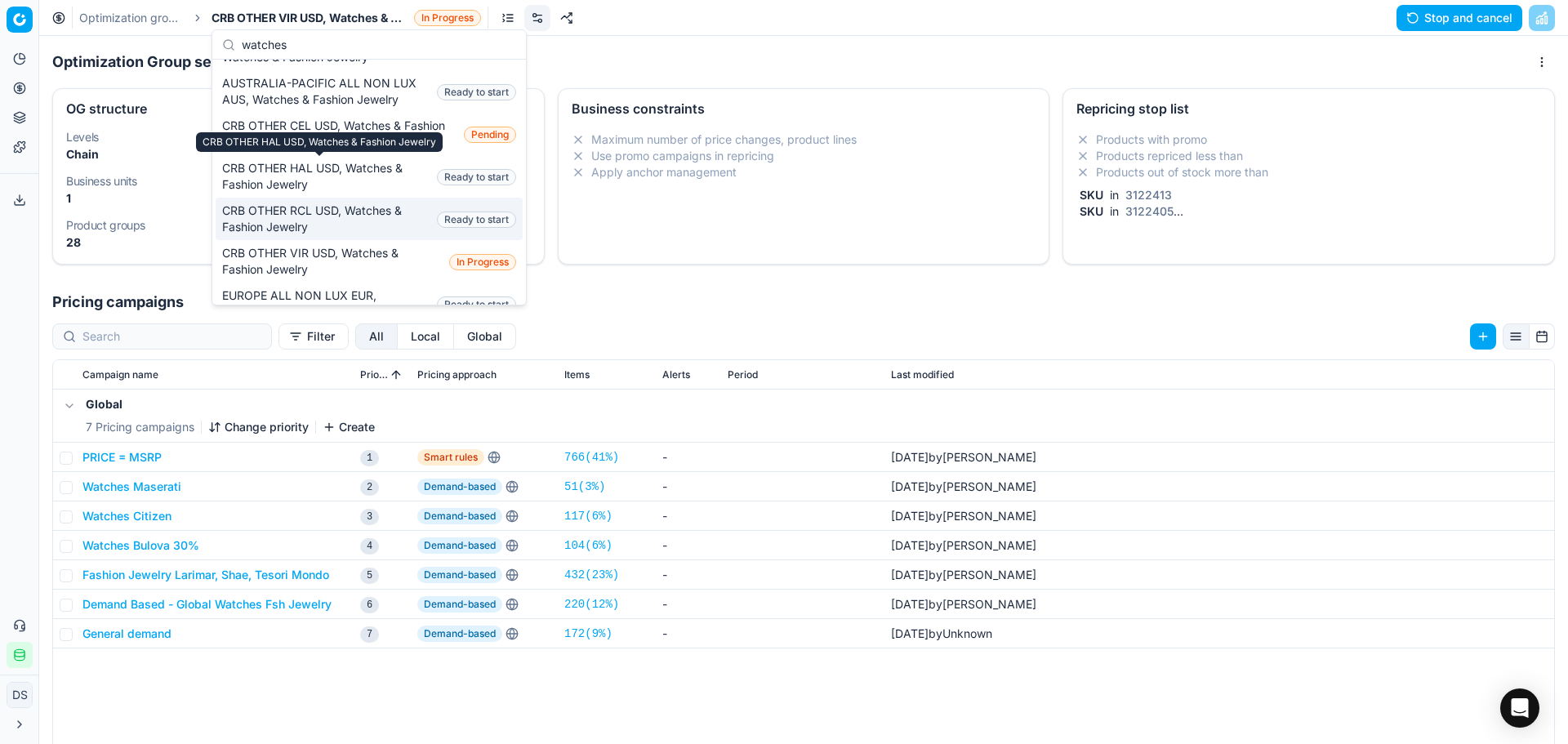
type input "watches"
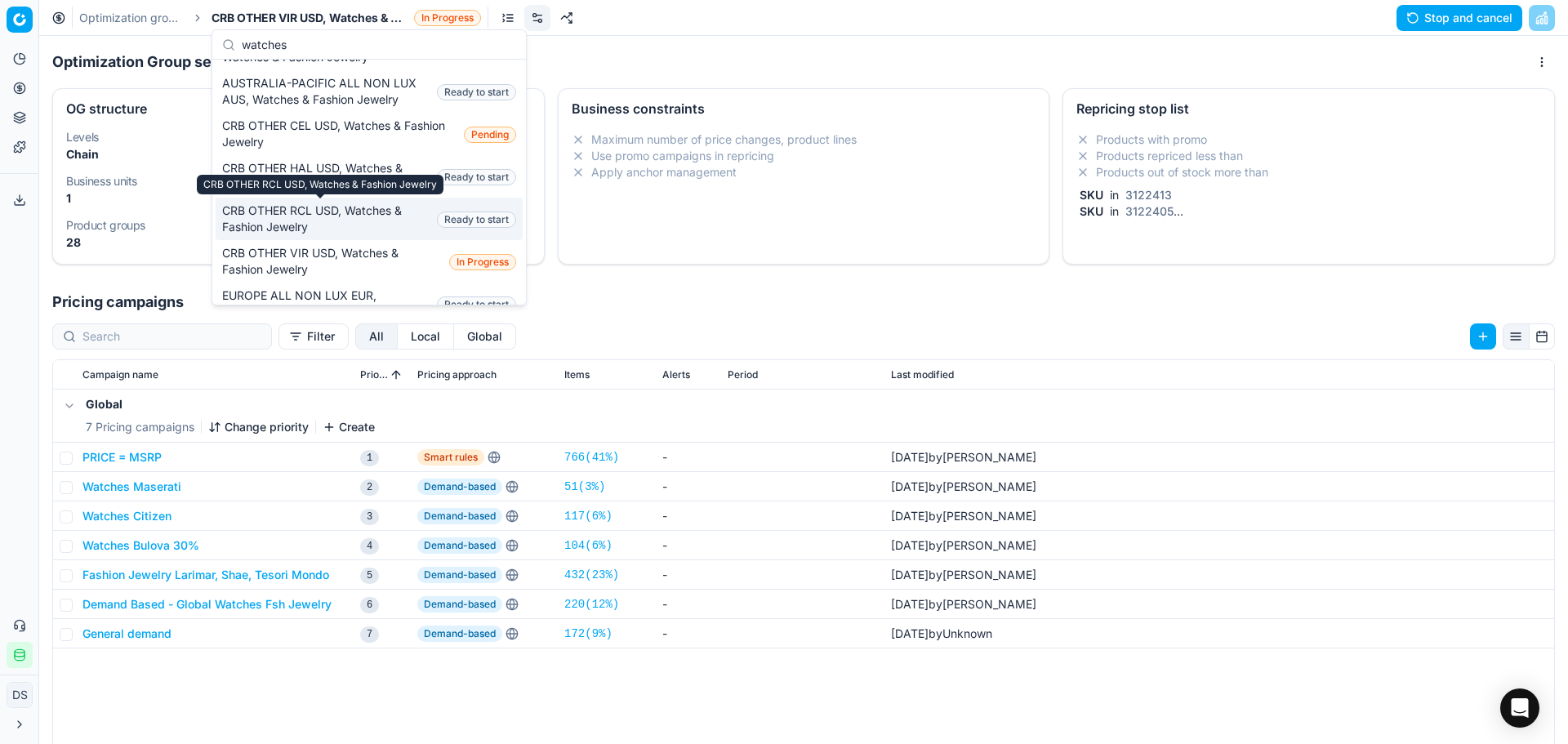
click at [335, 212] on span "CRB OTHER RCL USD, Watches & Fashion Jewelry" at bounding box center [327, 219] width 208 height 32
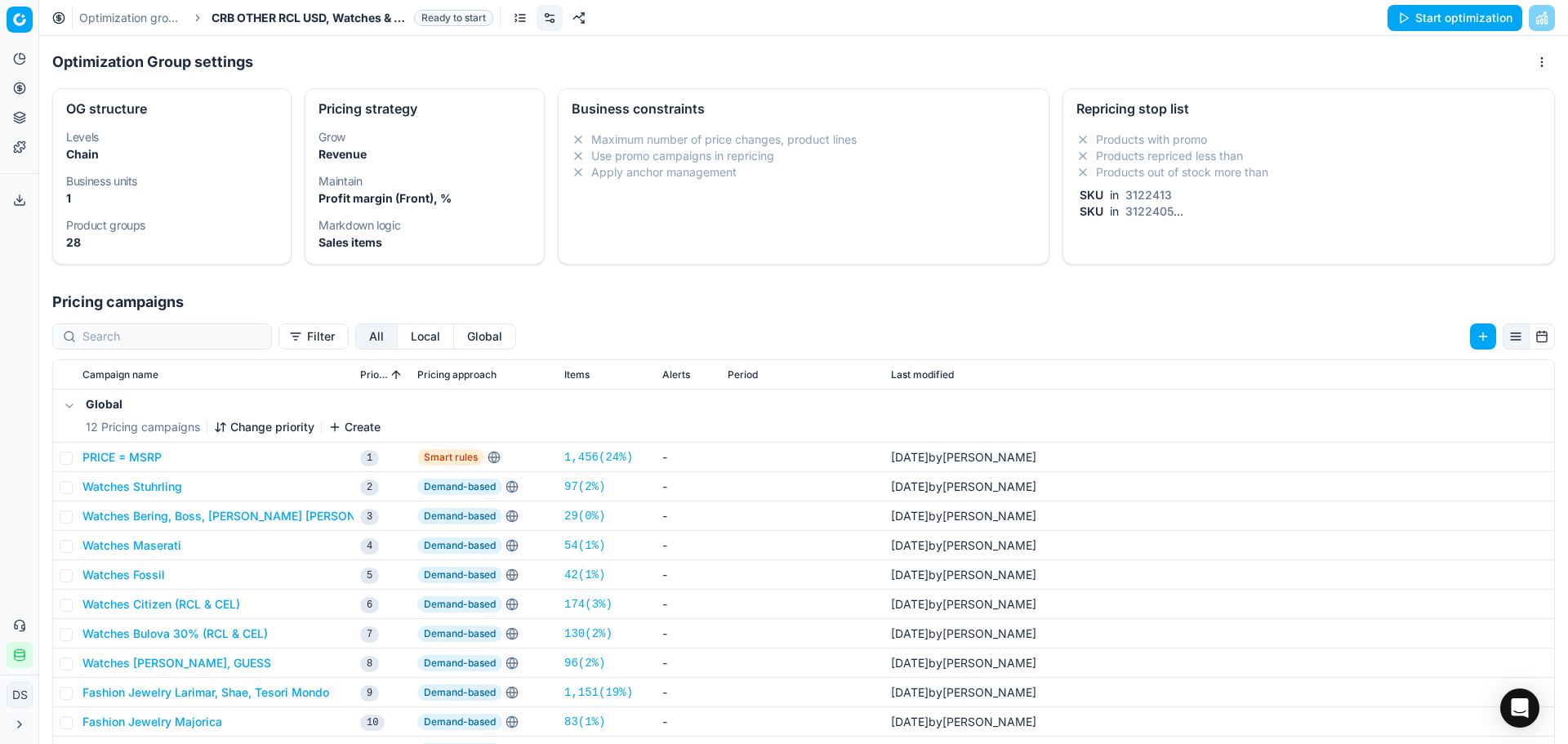
click at [1207, 112] on div "Repricing stop list" at bounding box center [1308, 109] width 465 height 13
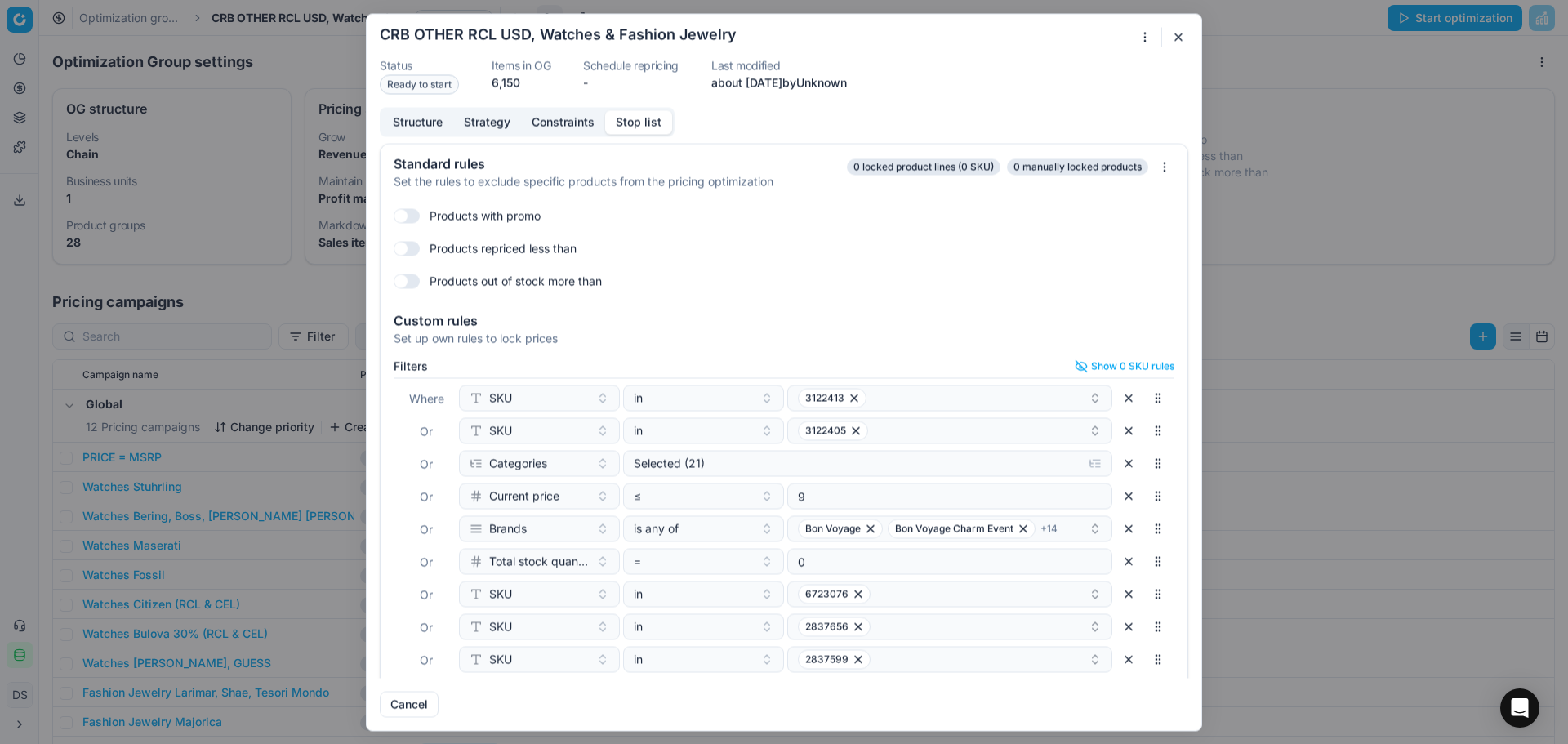
scroll to position [71, 0]
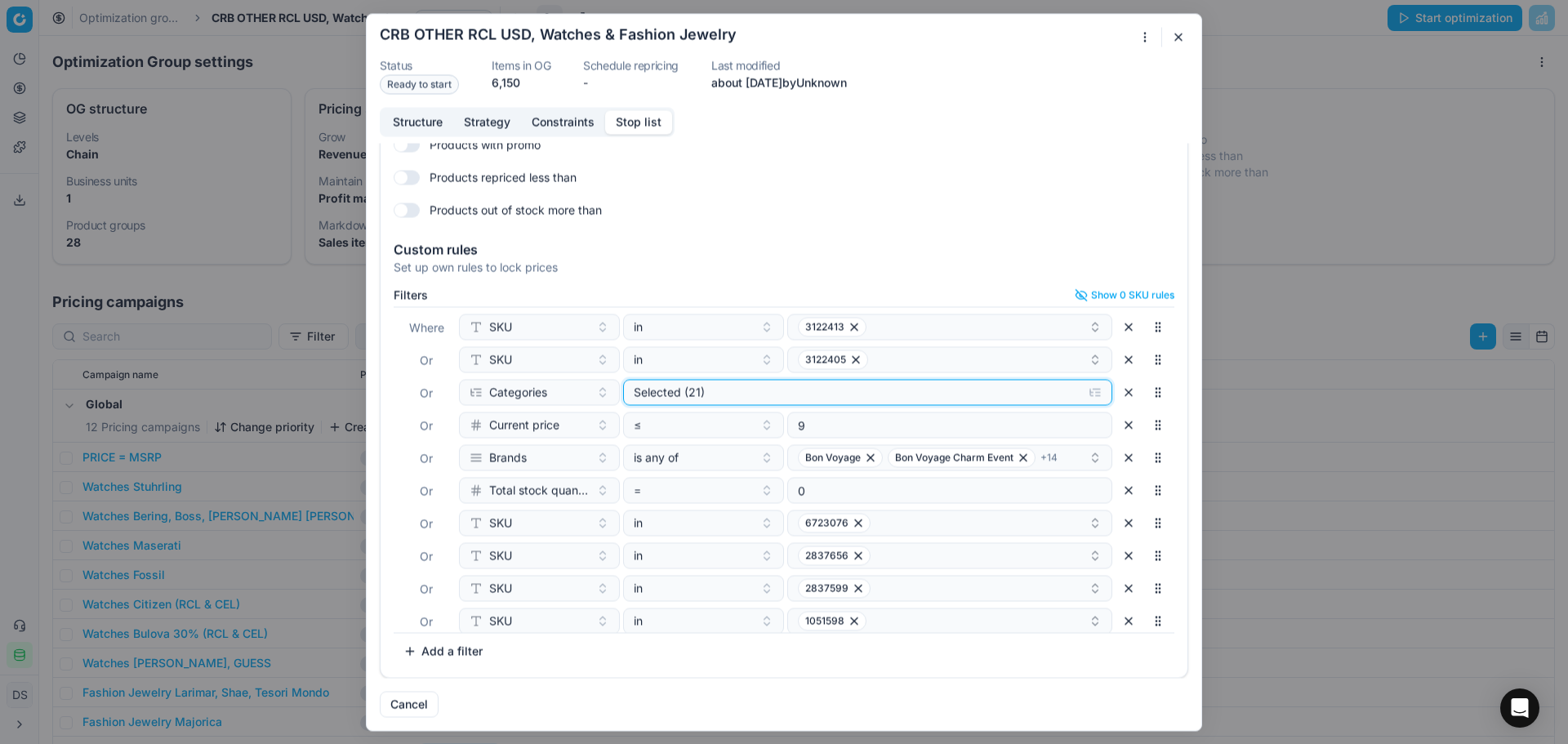
click at [750, 386] on div "Selected (21)" at bounding box center [855, 392] width 442 height 16
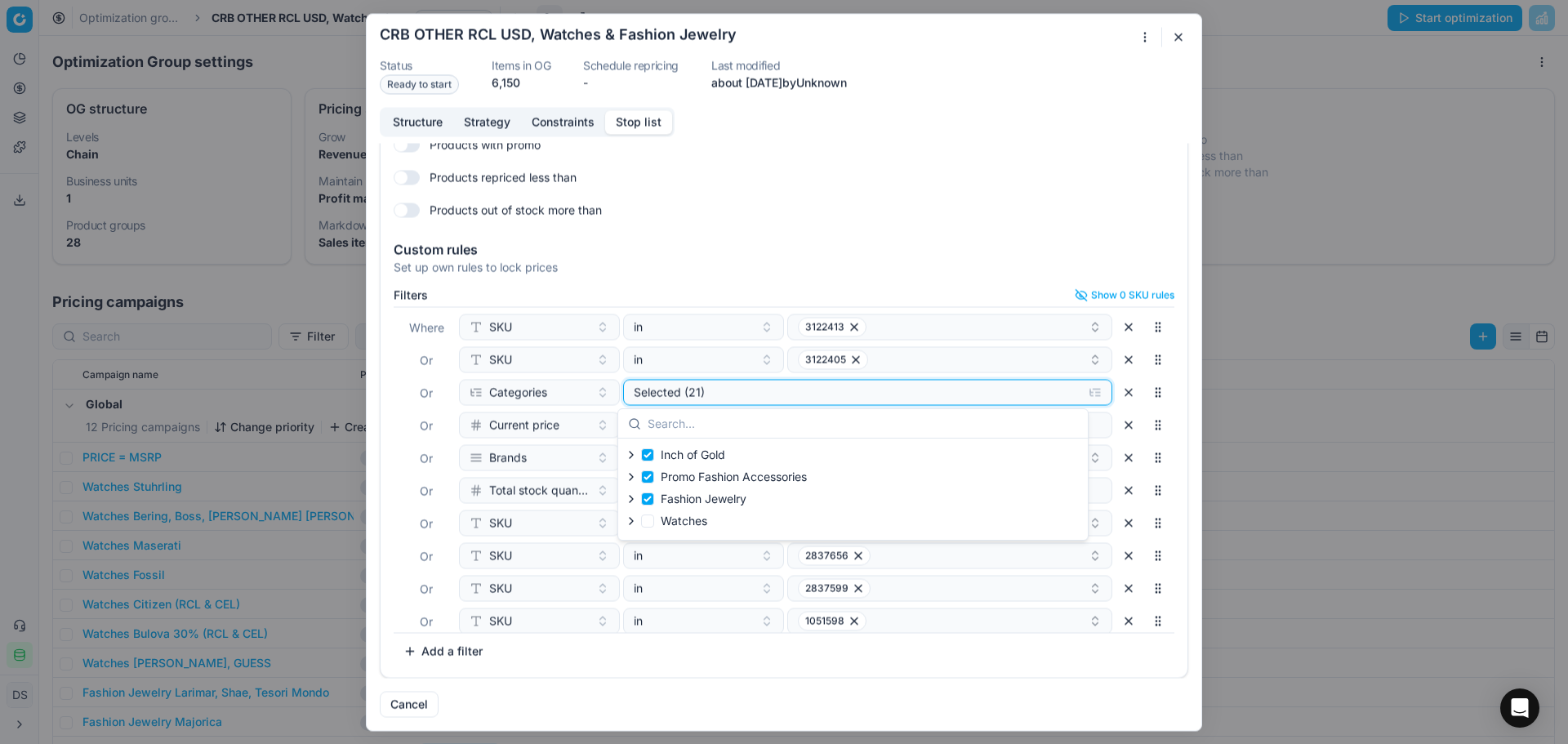
click at [750, 387] on div "Selected (21)" at bounding box center [855, 392] width 442 height 16
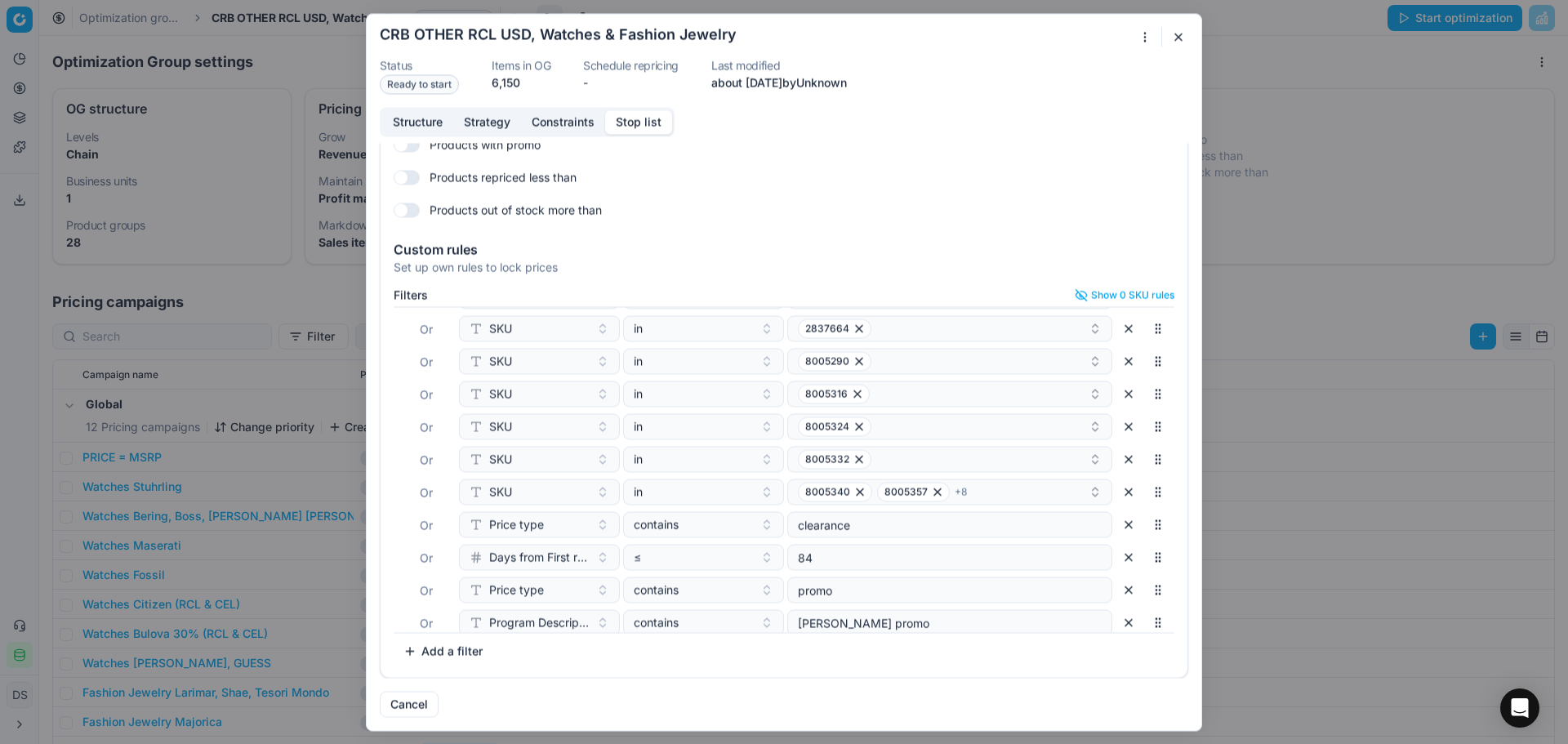
scroll to position [400, 0]
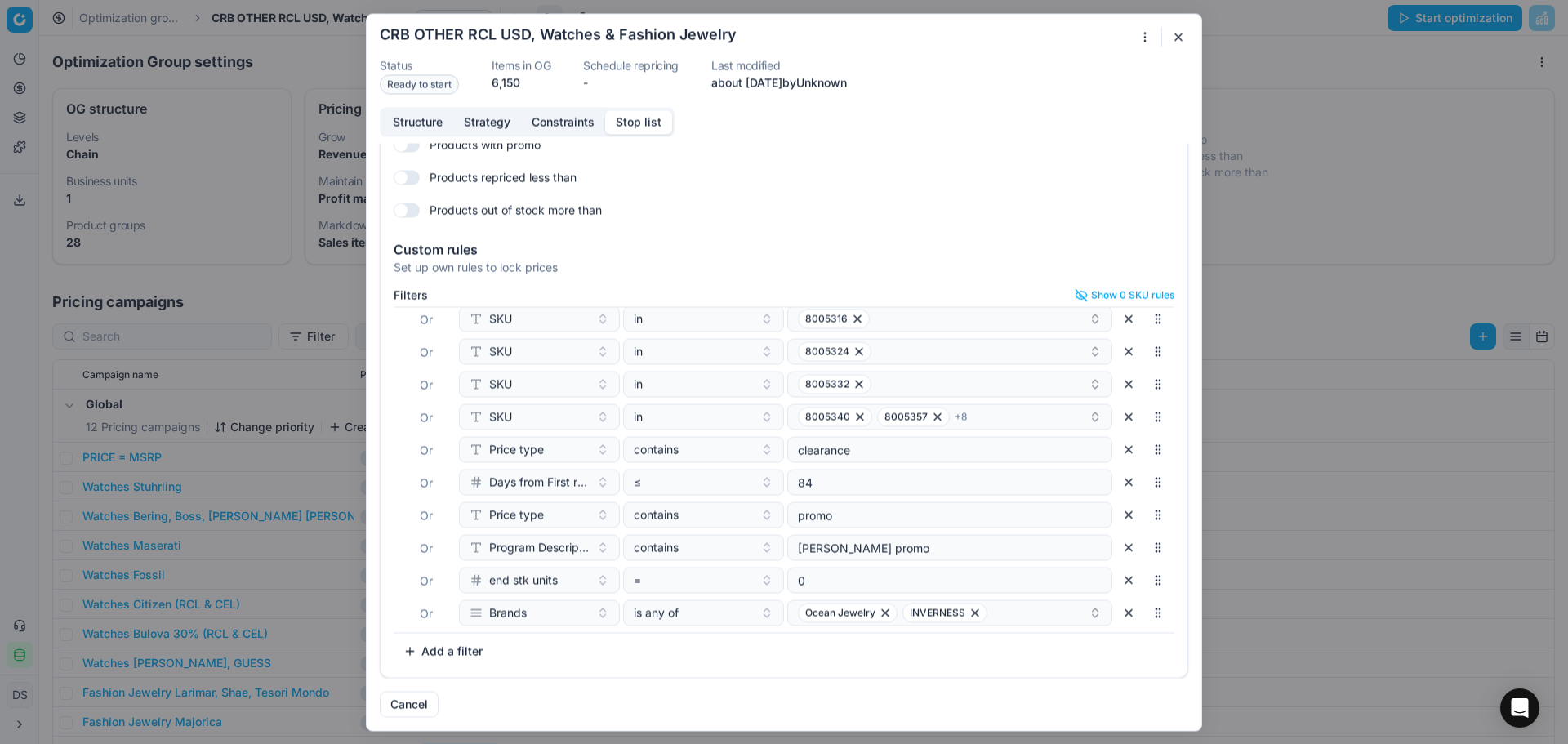
click at [1031, 182] on div "Products repriced less than" at bounding box center [784, 177] width 781 height 26
click at [1176, 37] on button "button" at bounding box center [1178, 36] width 20 height 20
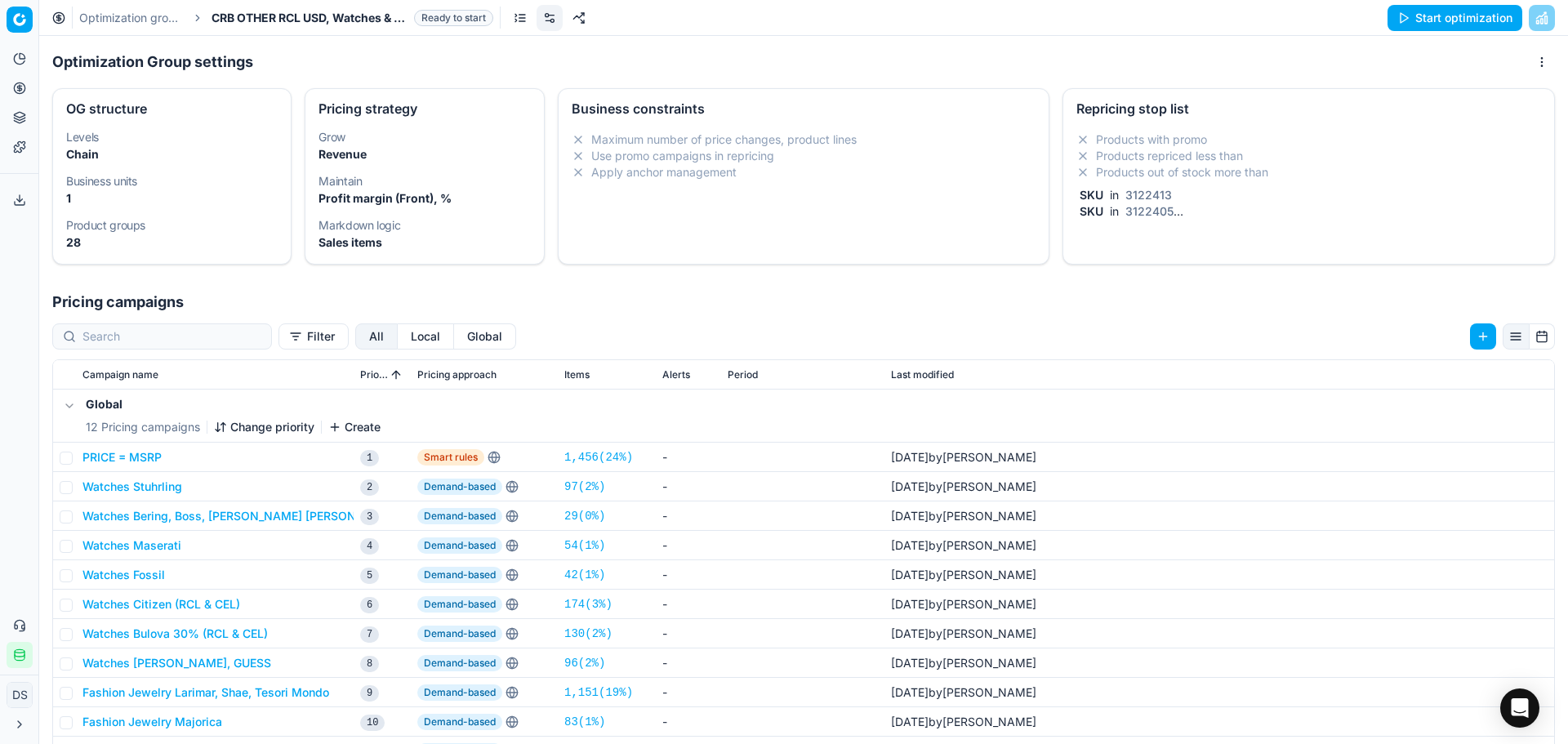
click at [1410, 17] on button "Start optimization" at bounding box center [1454, 17] width 135 height 26
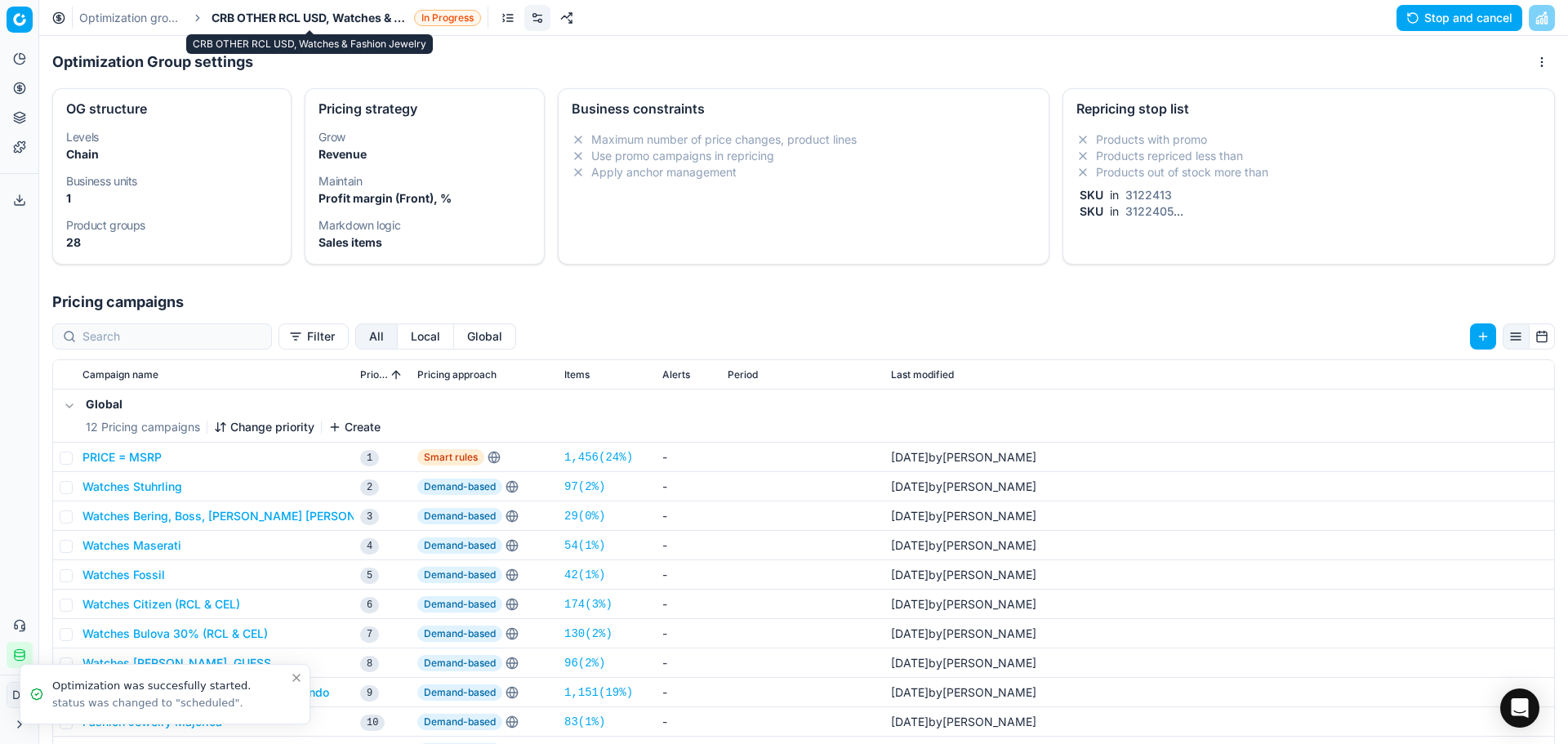
click at [279, 18] on span "CRB OTHER RCL USD, Watches & Fashion Jewelry" at bounding box center [309, 17] width 196 height 16
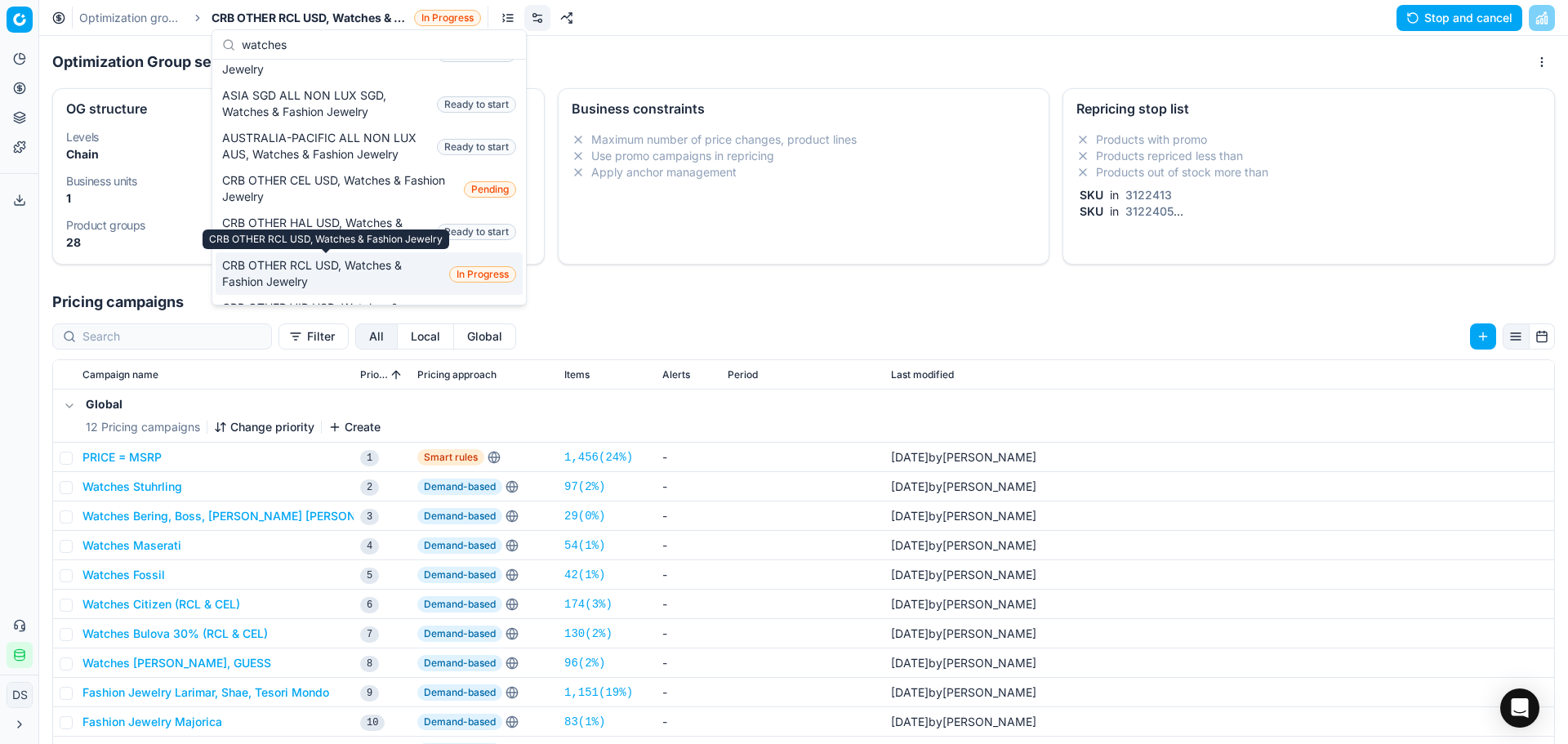
scroll to position [0, 0]
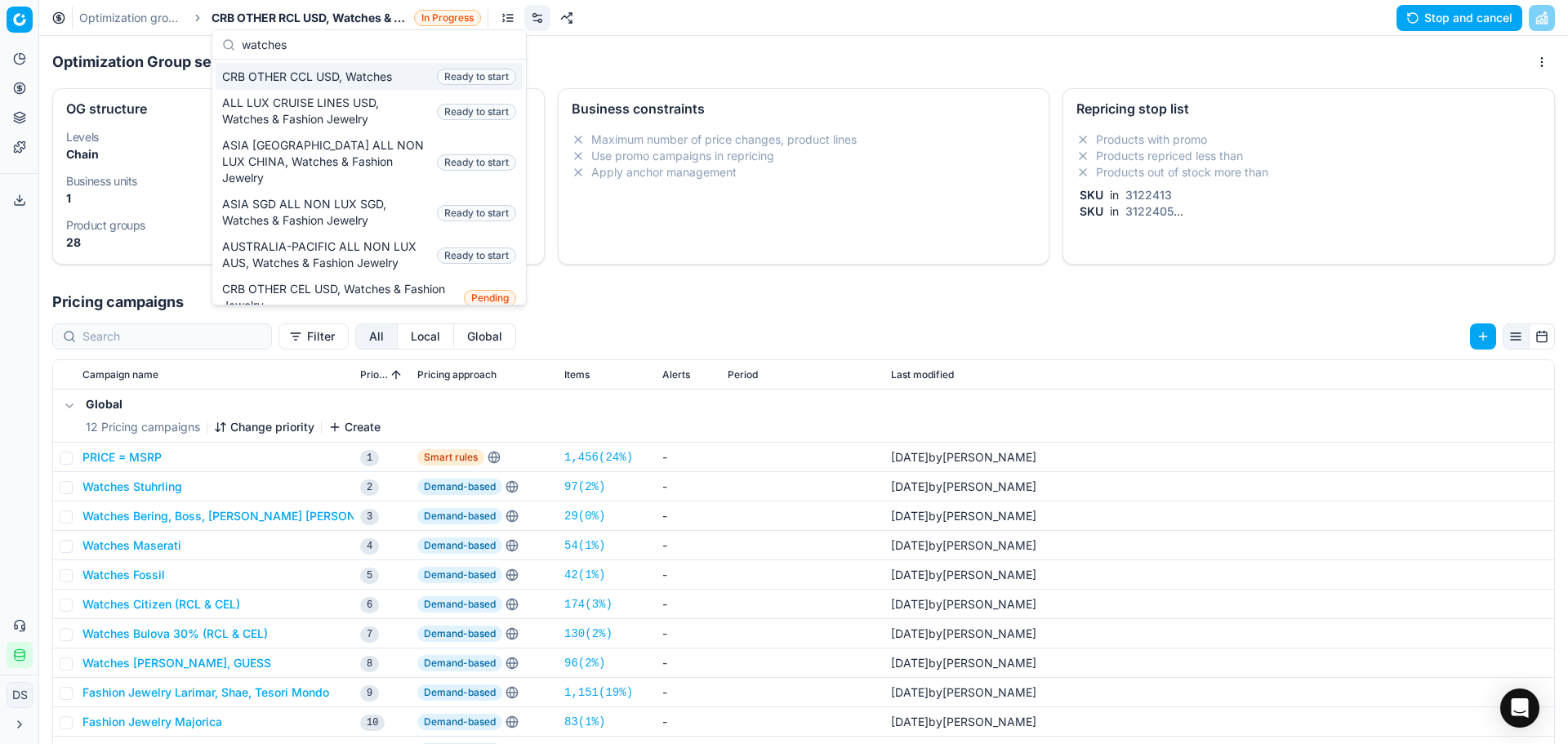
type input "watches"
click at [357, 74] on span "CRB OTHER CCL USD, Watches" at bounding box center [310, 76] width 177 height 16
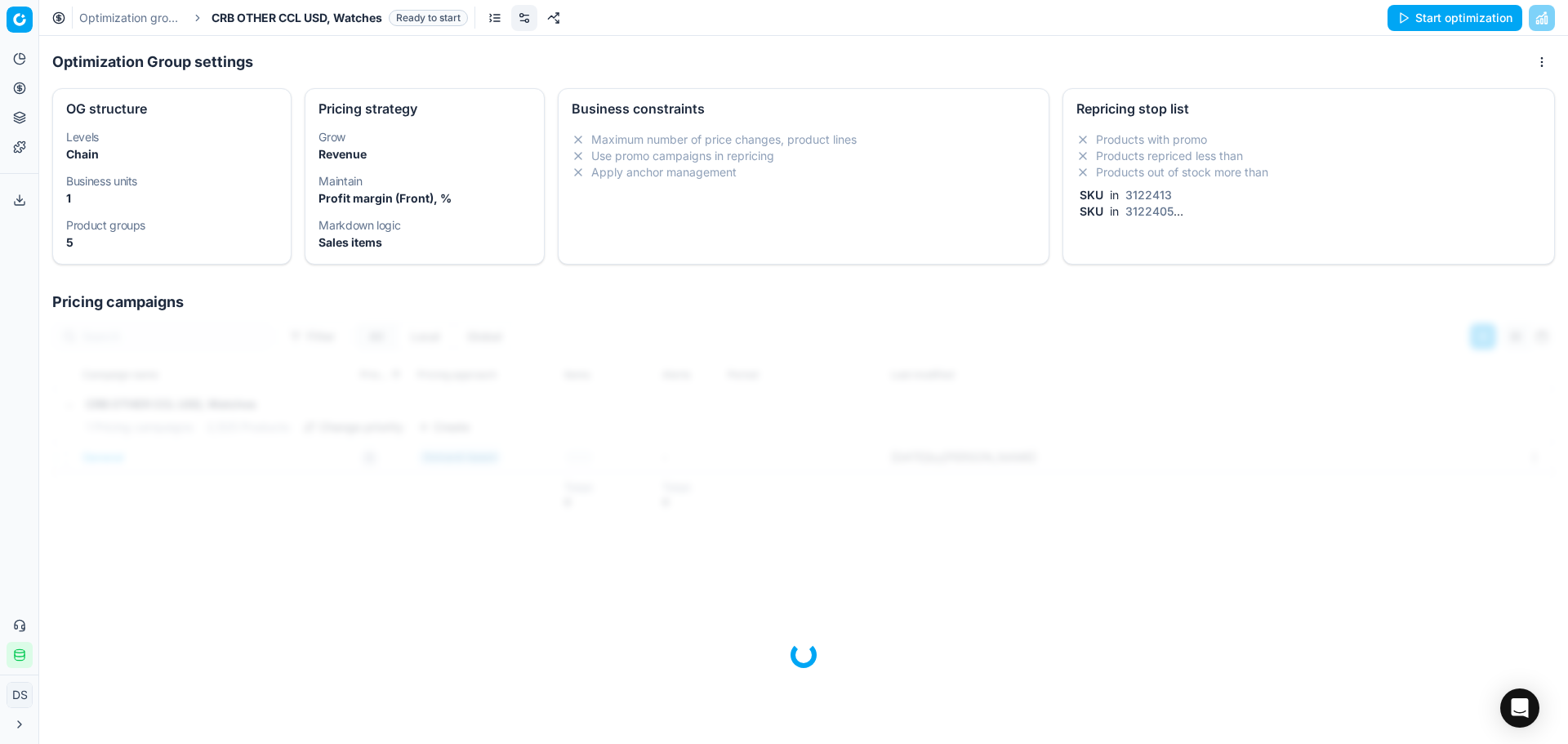
click at [1122, 167] on li "Products out of stock more than" at bounding box center [1308, 172] width 465 height 16
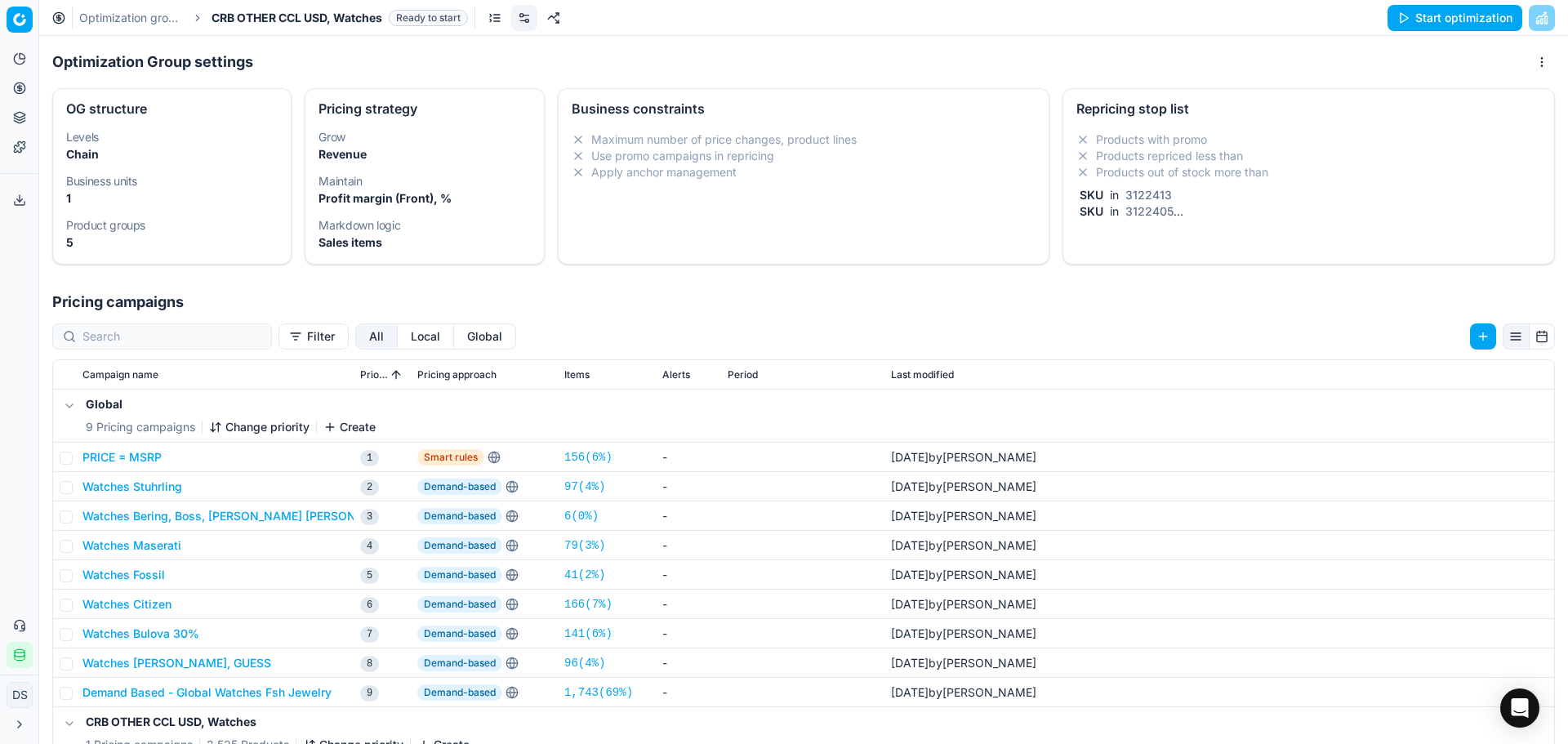
drag, startPoint x: 1397, startPoint y: 146, endPoint x: 1408, endPoint y: 96, distance: 51.2
click at [1395, 144] on div "Oprimization group is saving... CRB OTHER CCL USD, Watches Status Ready to star…" at bounding box center [784, 372] width 1568 height 744
click at [1451, 29] on button "Start optimization" at bounding box center [1454, 17] width 135 height 26
click at [130, 18] on link "Optimization groups" at bounding box center [131, 17] width 104 height 16
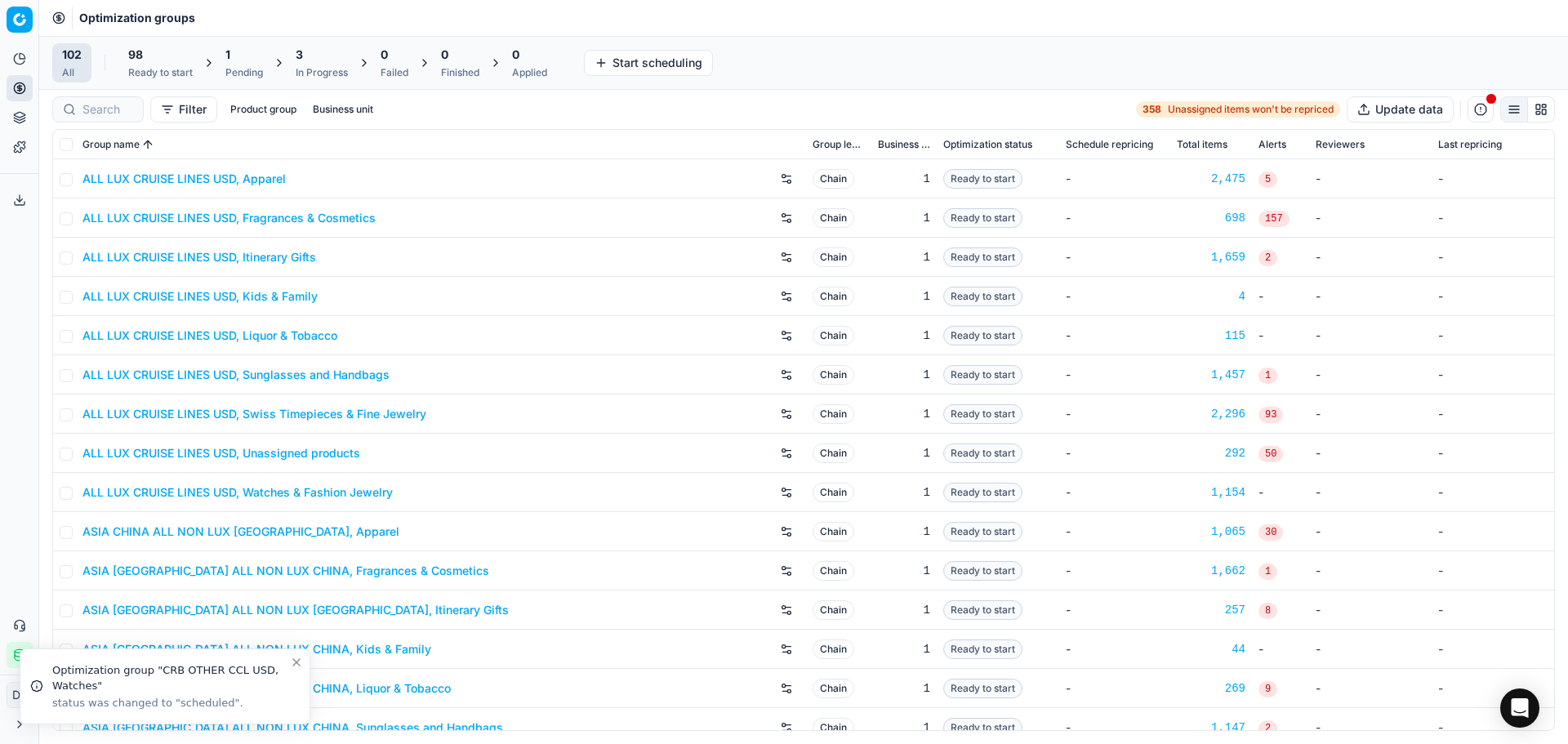
click at [258, 76] on div "Pending" at bounding box center [244, 73] width 37 height 13
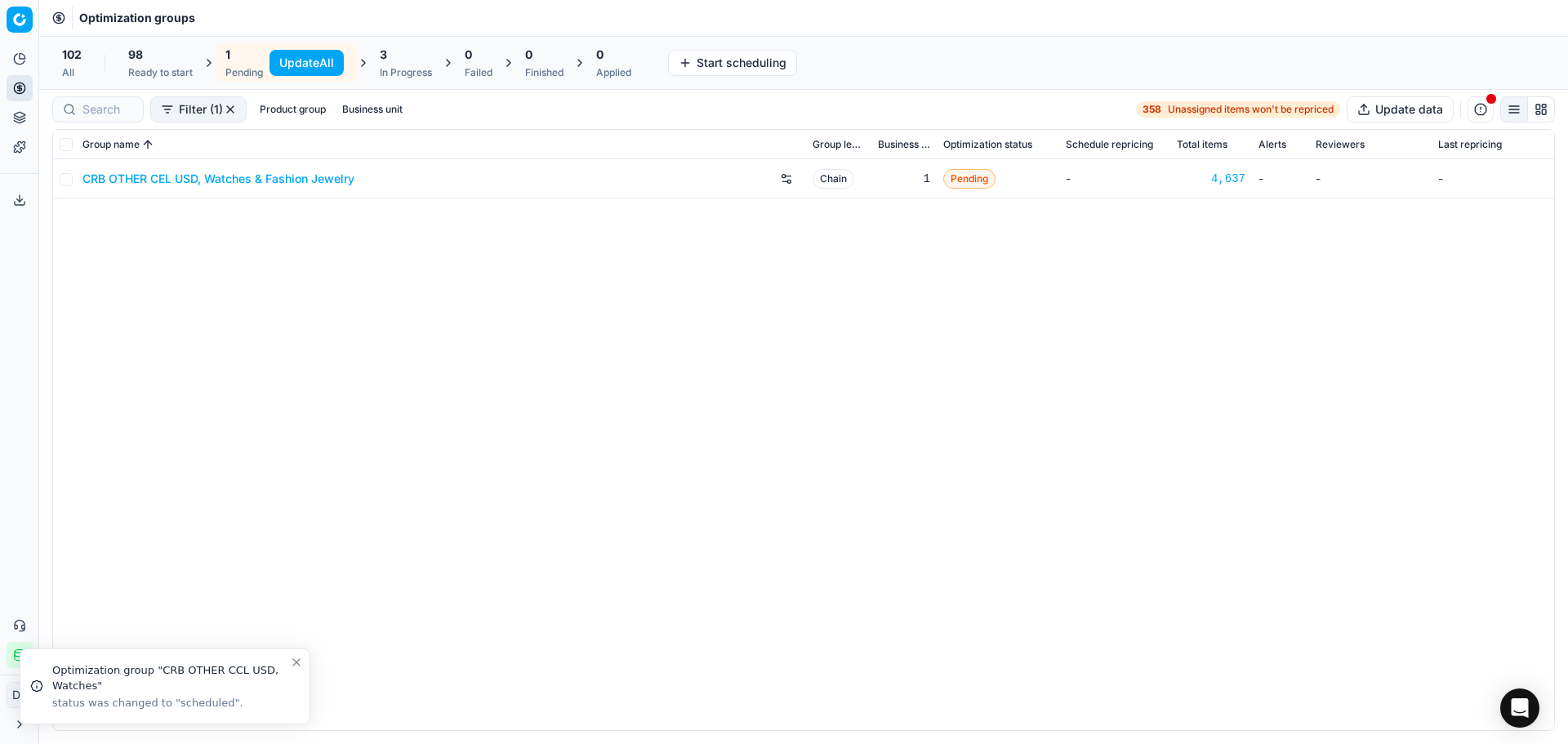
click at [280, 183] on link "CRB OTHER CEL USD, Watches & Fashion Jewelry" at bounding box center [218, 179] width 272 height 16
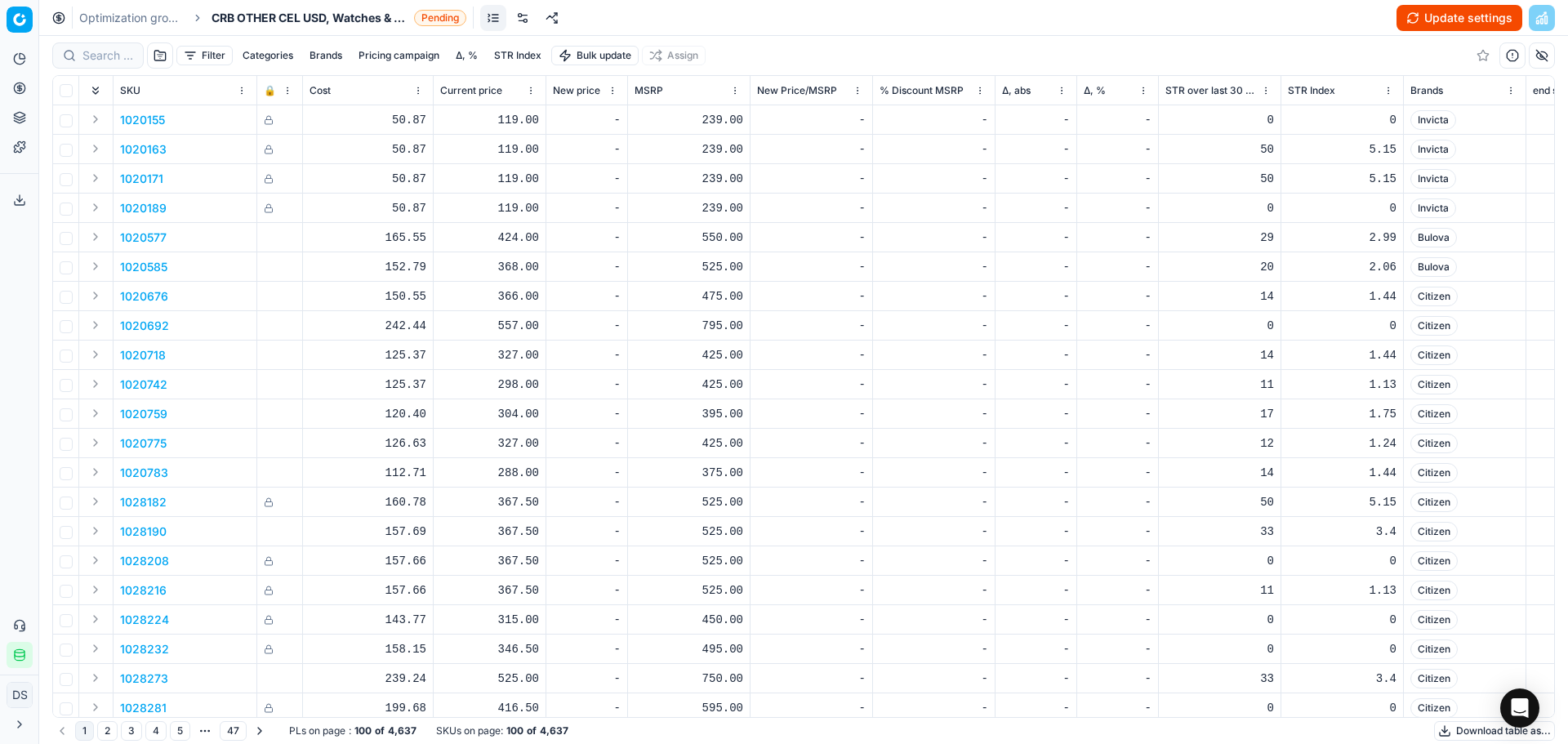
click at [1444, 20] on button "Update settings" at bounding box center [1460, 17] width 126 height 26
click at [1423, 21] on button "Start optimization" at bounding box center [1454, 17] width 135 height 26
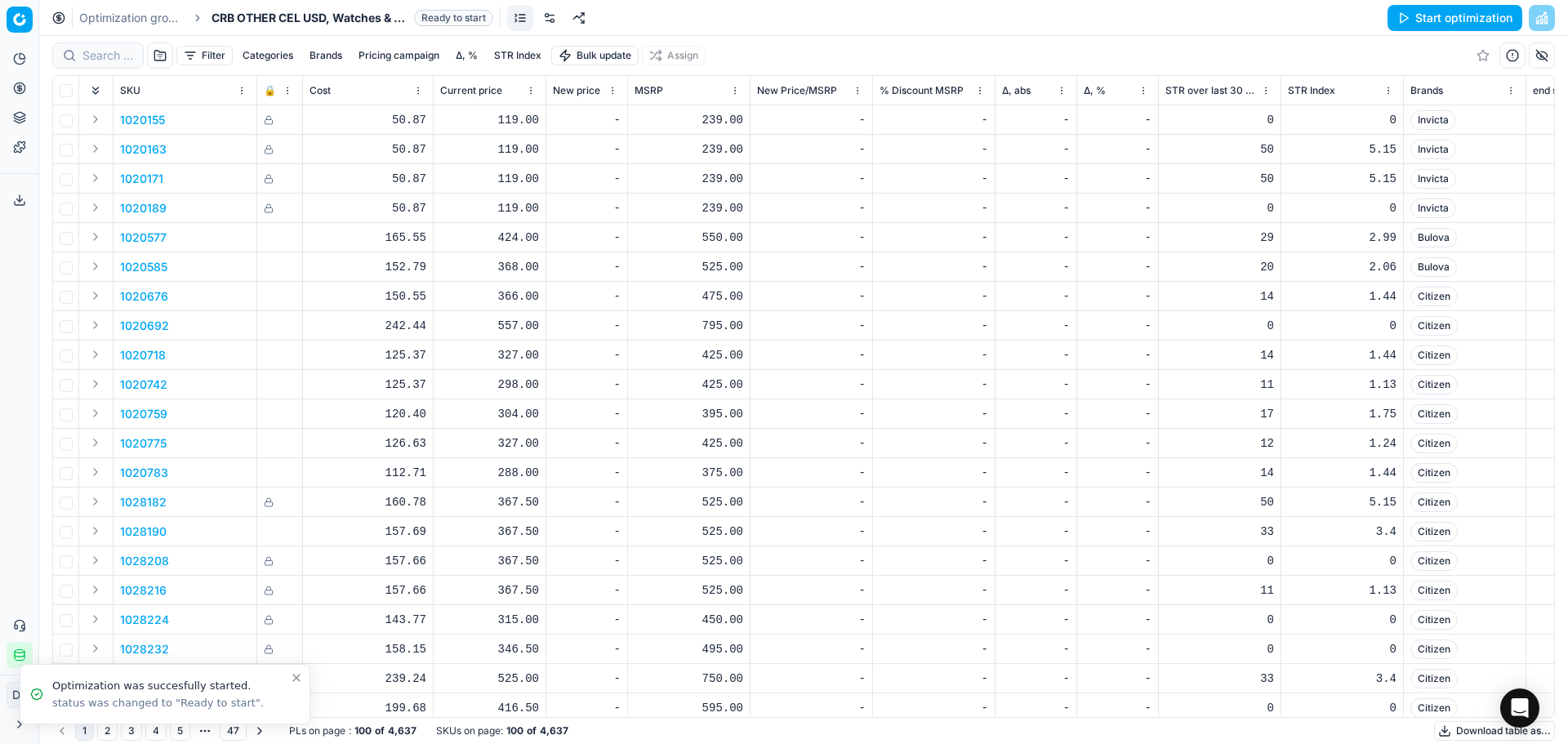
click at [143, 24] on link "Optimization groups" at bounding box center [131, 17] width 104 height 16
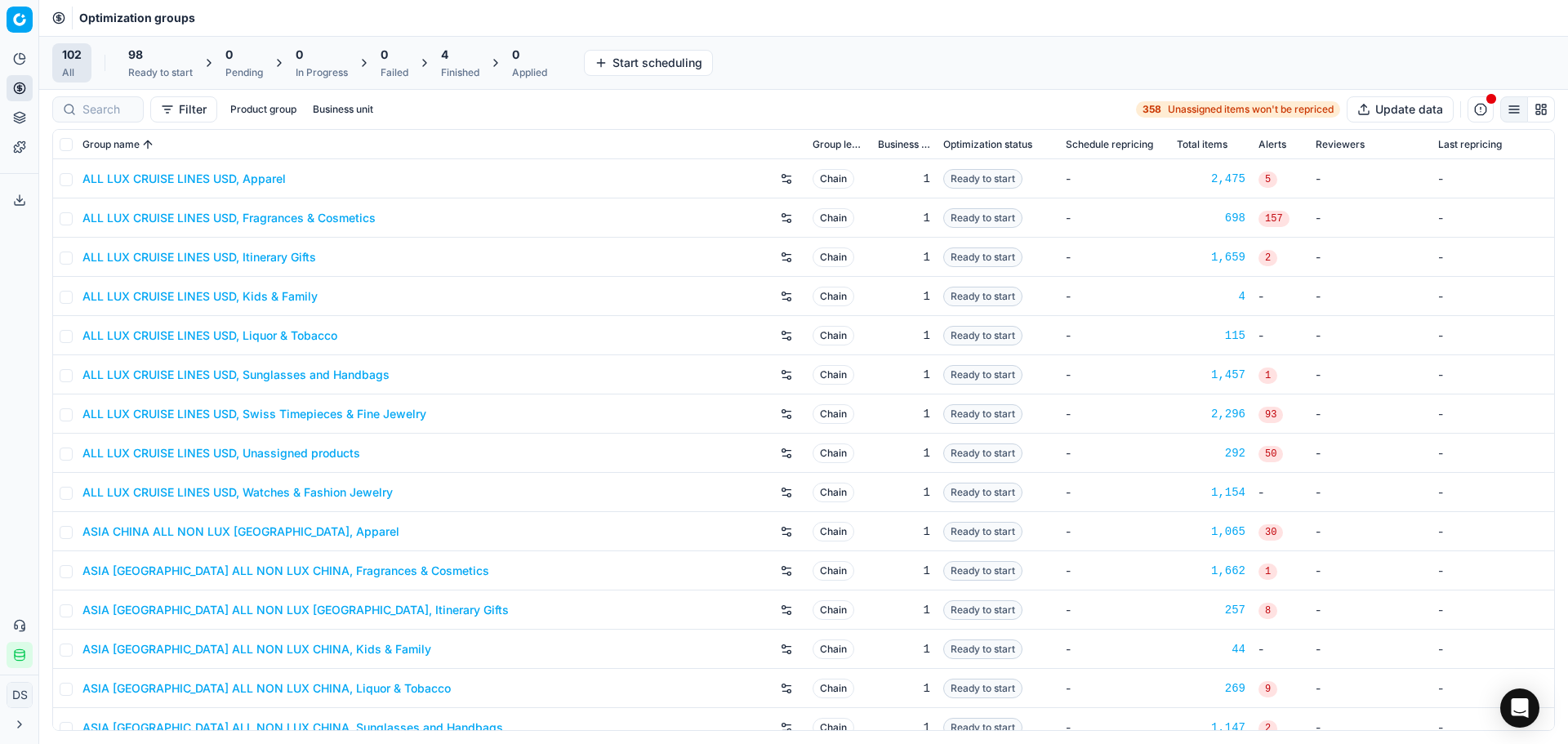
click at [467, 69] on div "Finished" at bounding box center [460, 73] width 38 height 13
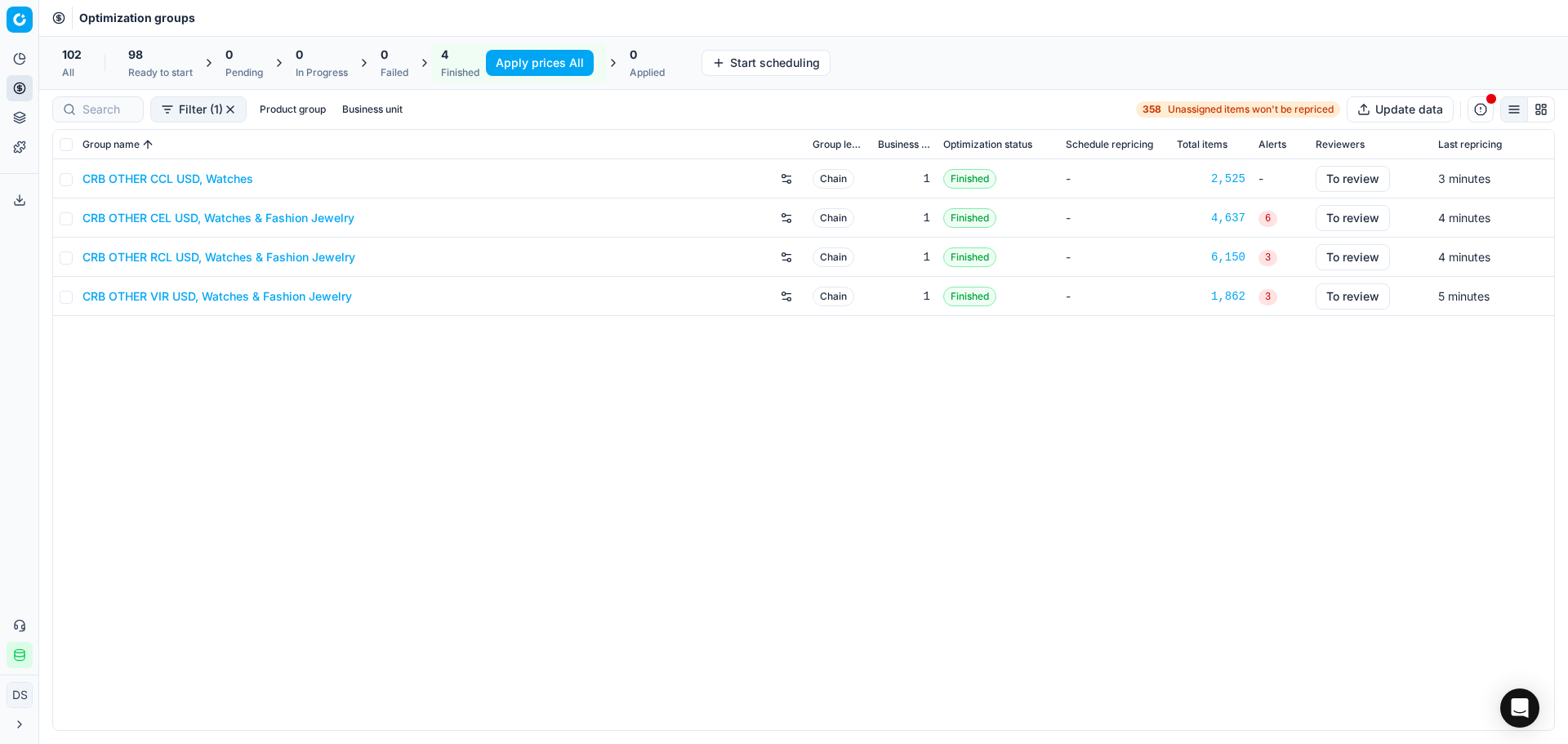
click at [18, 121] on icon at bounding box center [20, 117] width 13 height 13
click at [78, 195] on link "Dynamic reports" at bounding box center [157, 201] width 190 height 23
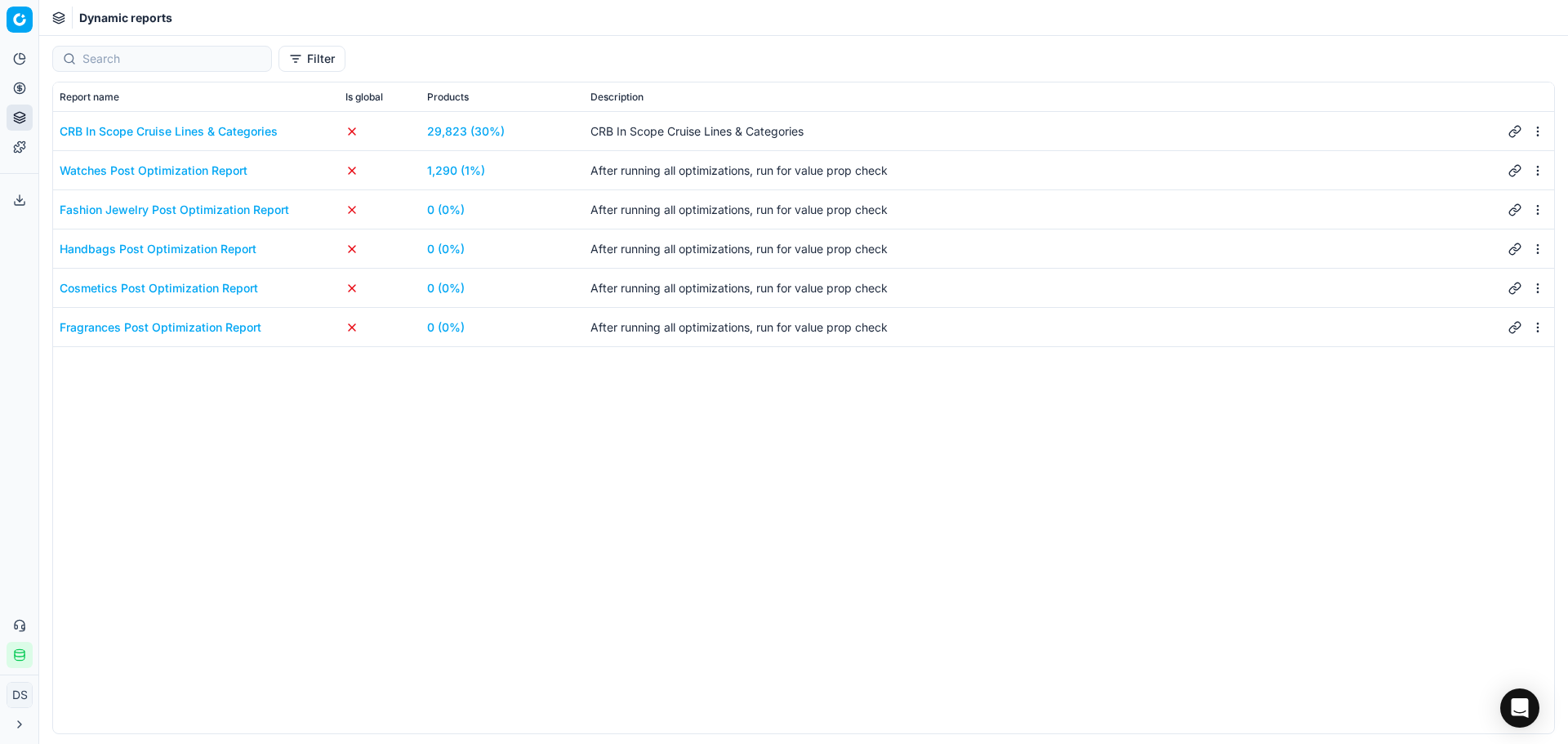
click at [450, 168] on link "1,290 (1%)" at bounding box center [456, 170] width 58 height 16
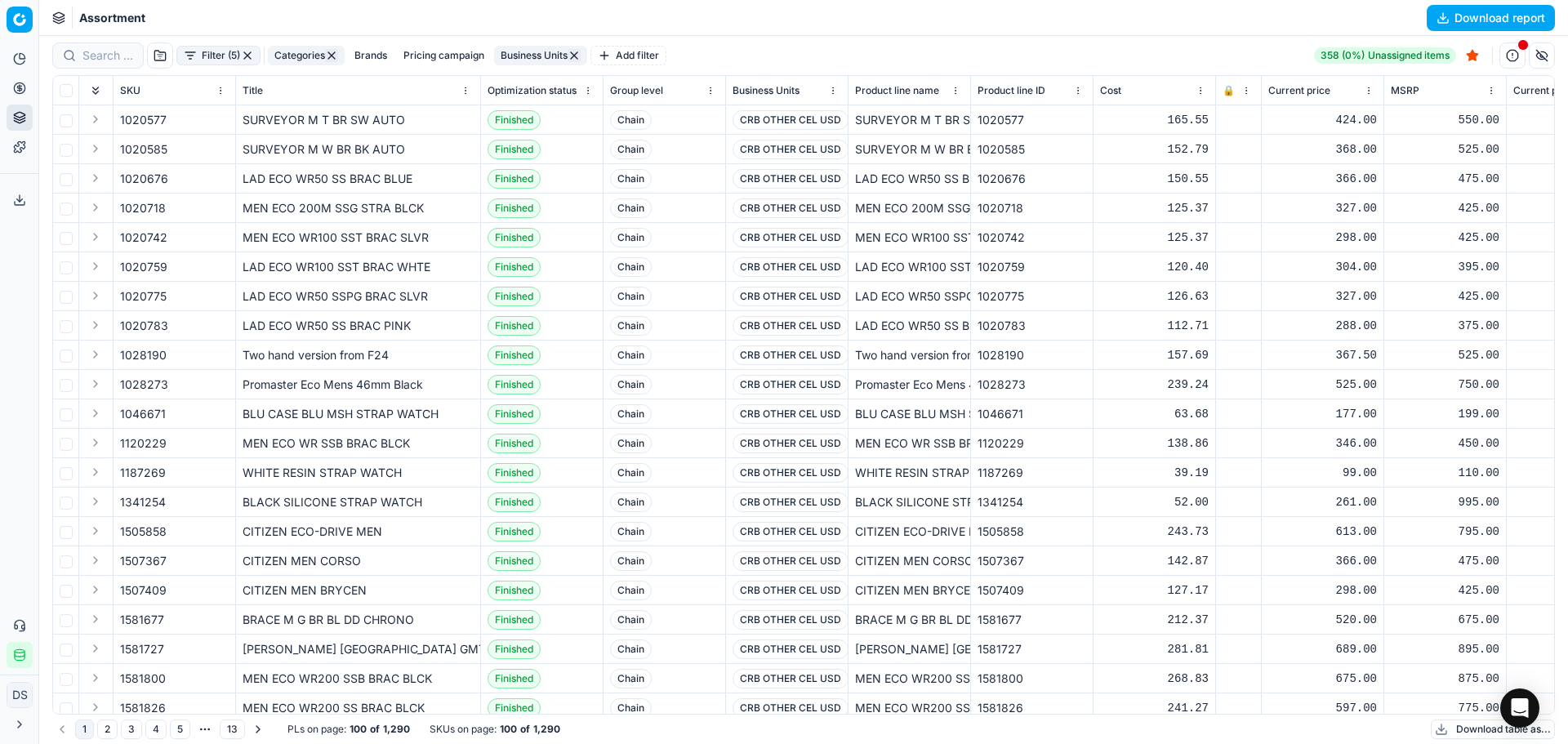
click at [1481, 727] on button "Download table as..." at bounding box center [1494, 730] width 124 height 20
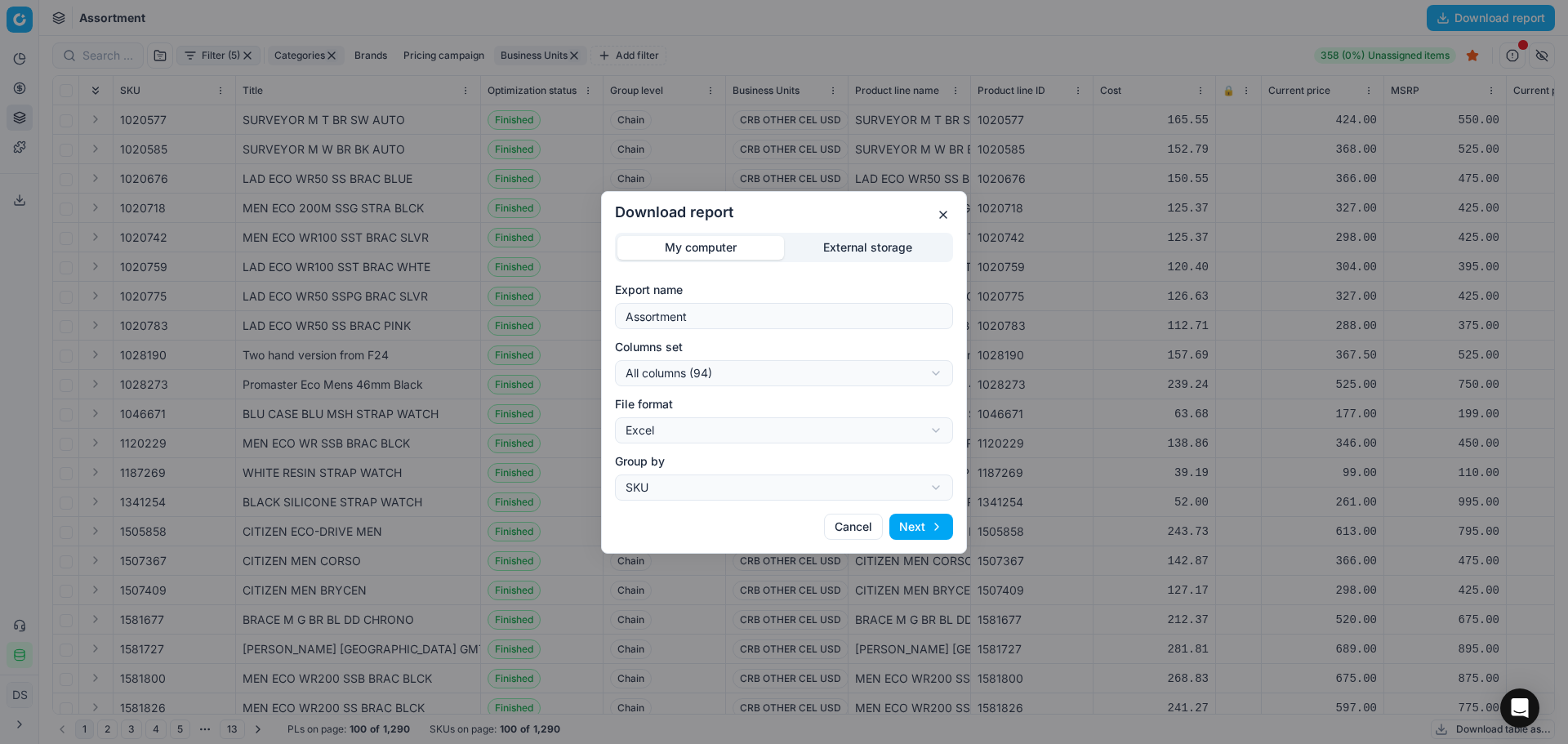
click at [763, 381] on div "Download report My computer External storage Export name Assortment Columns set…" at bounding box center [784, 372] width 1568 height 744
select select "custom"
click at [926, 529] on button "Next" at bounding box center [922, 526] width 64 height 26
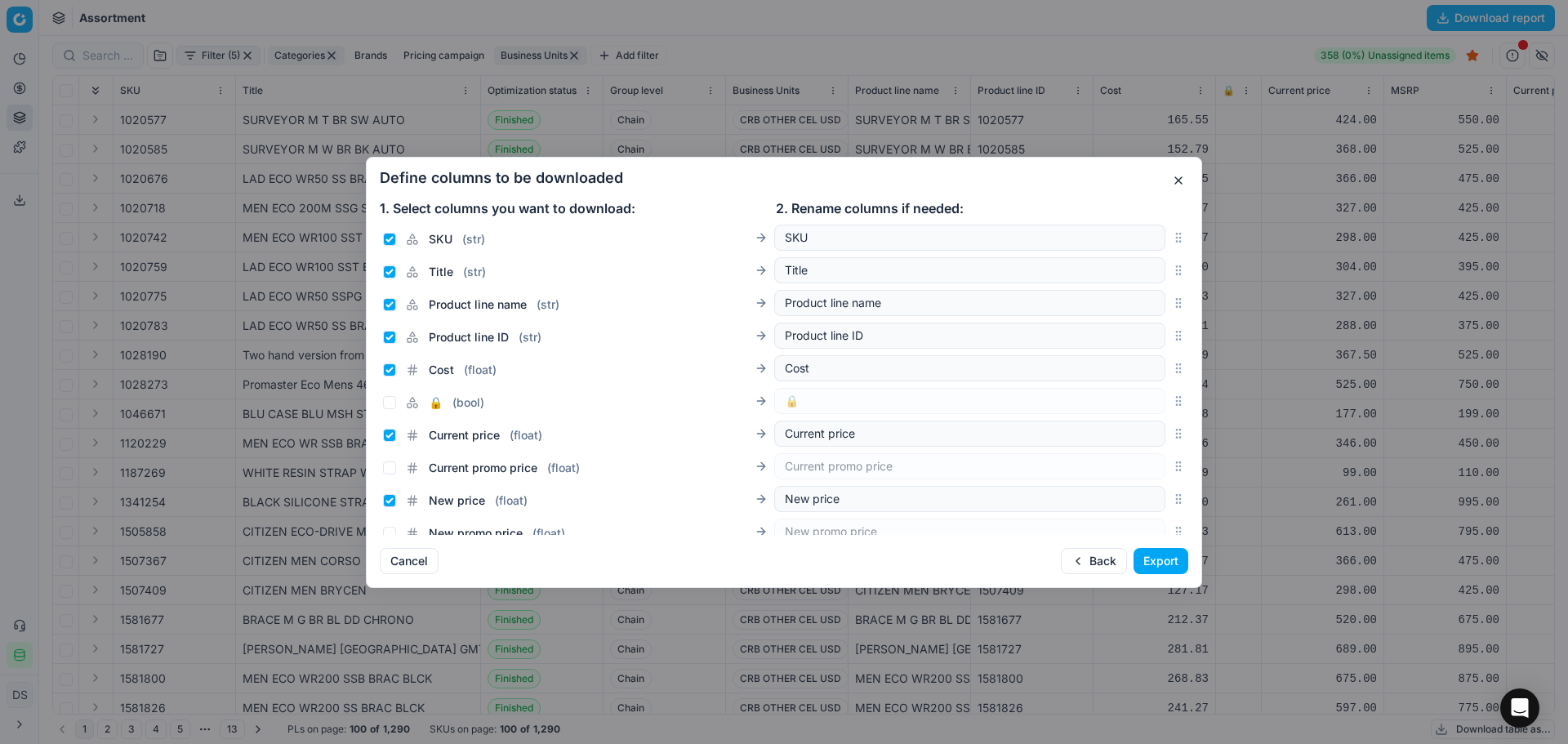
click at [1148, 557] on button "Export" at bounding box center [1160, 561] width 54 height 26
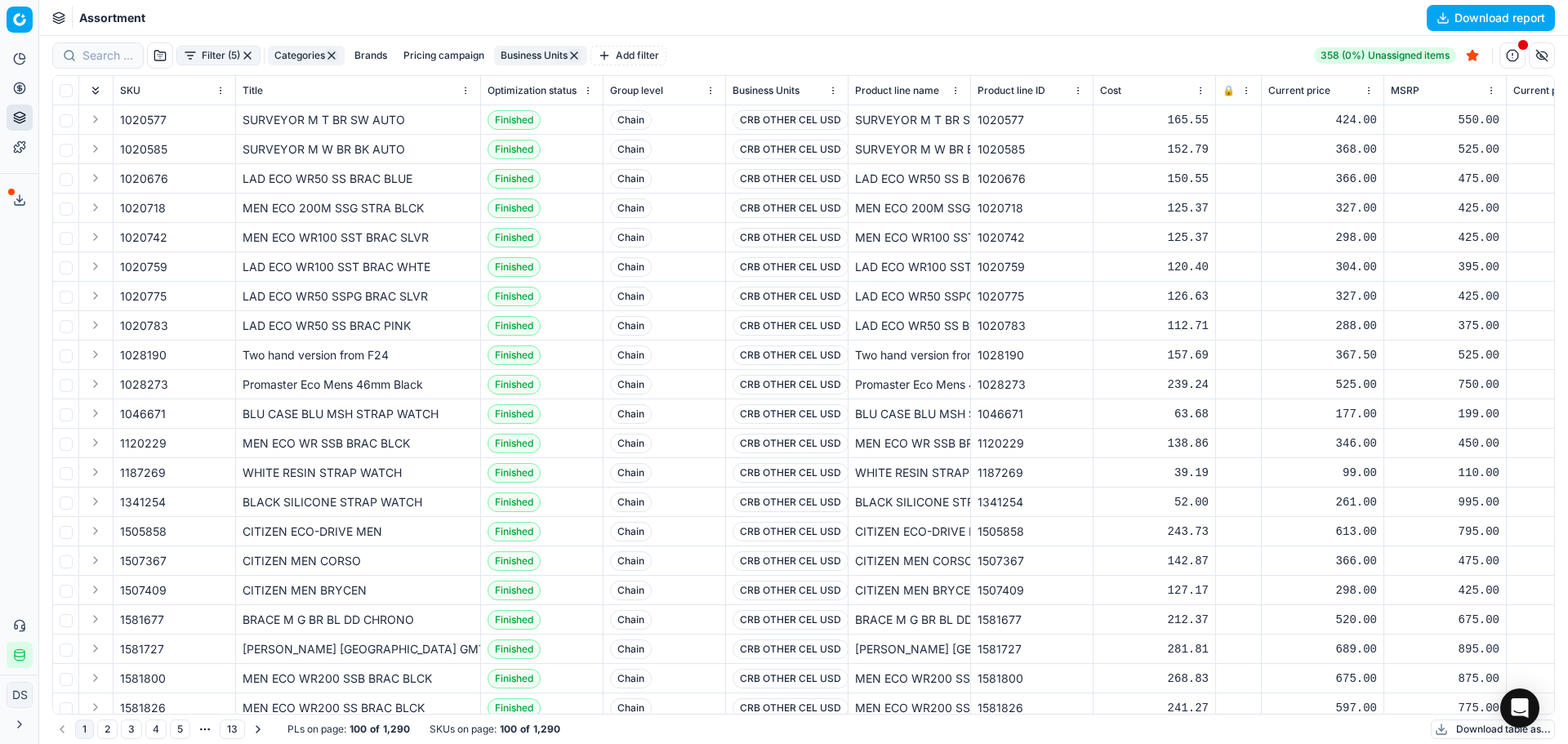
click at [26, 194] on icon at bounding box center [20, 201] width 13 height 13
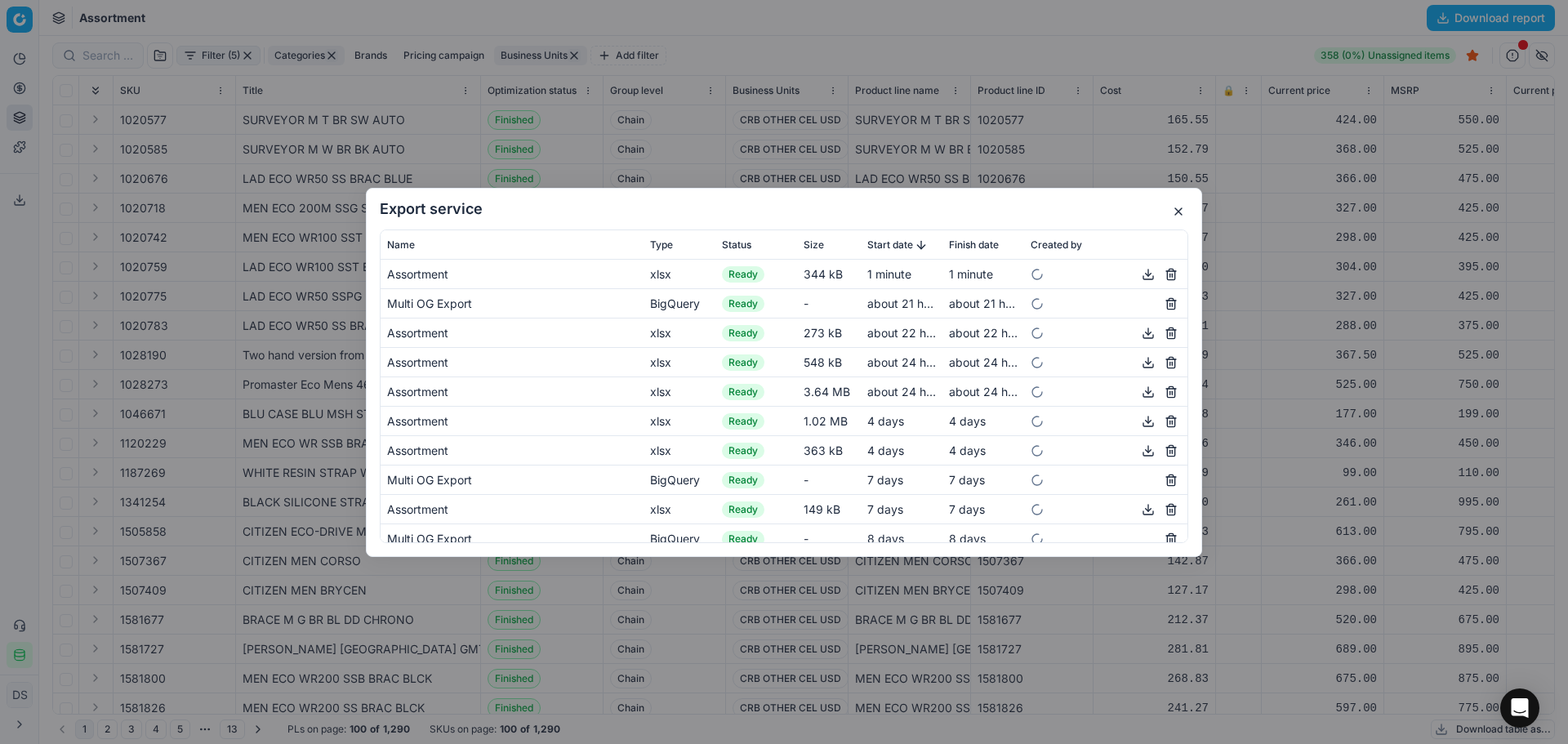
click at [1138, 277] on button "button" at bounding box center [1148, 273] width 20 height 20
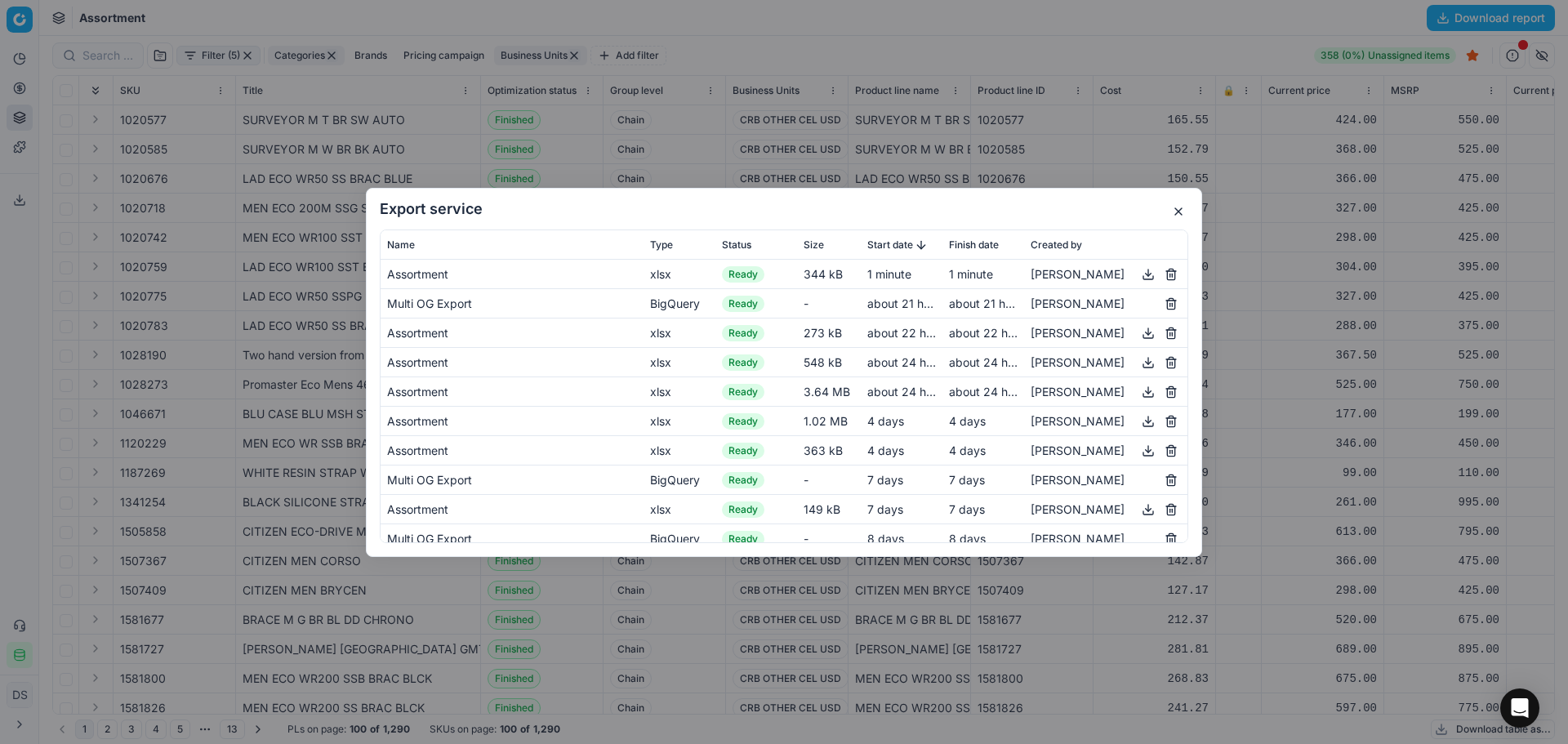
click at [1176, 216] on button "button" at bounding box center [1178, 211] width 20 height 20
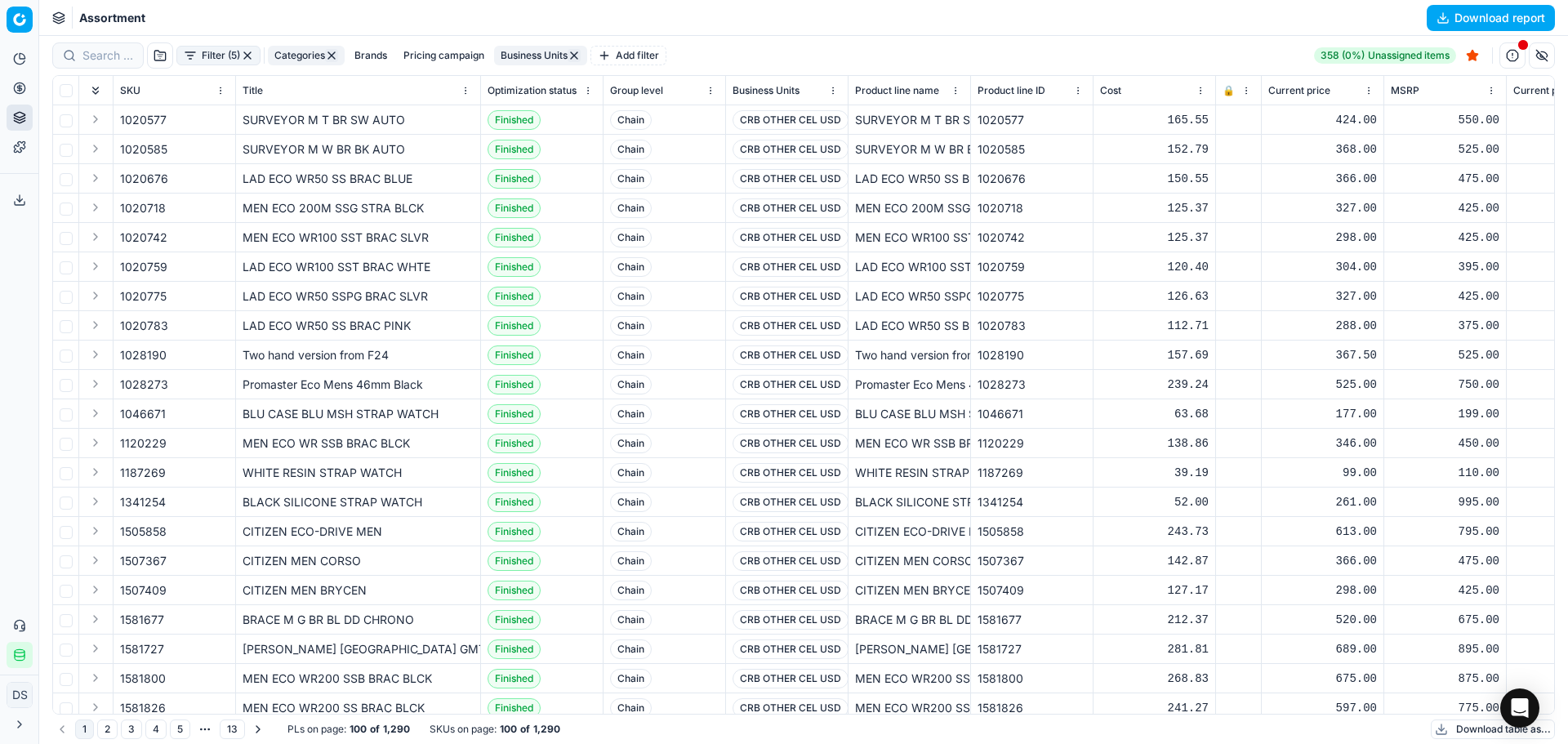
click at [27, 95] on button "Pricing" at bounding box center [19, 88] width 26 height 26
click at [127, 123] on link "Optimization groups" at bounding box center [157, 118] width 190 height 23
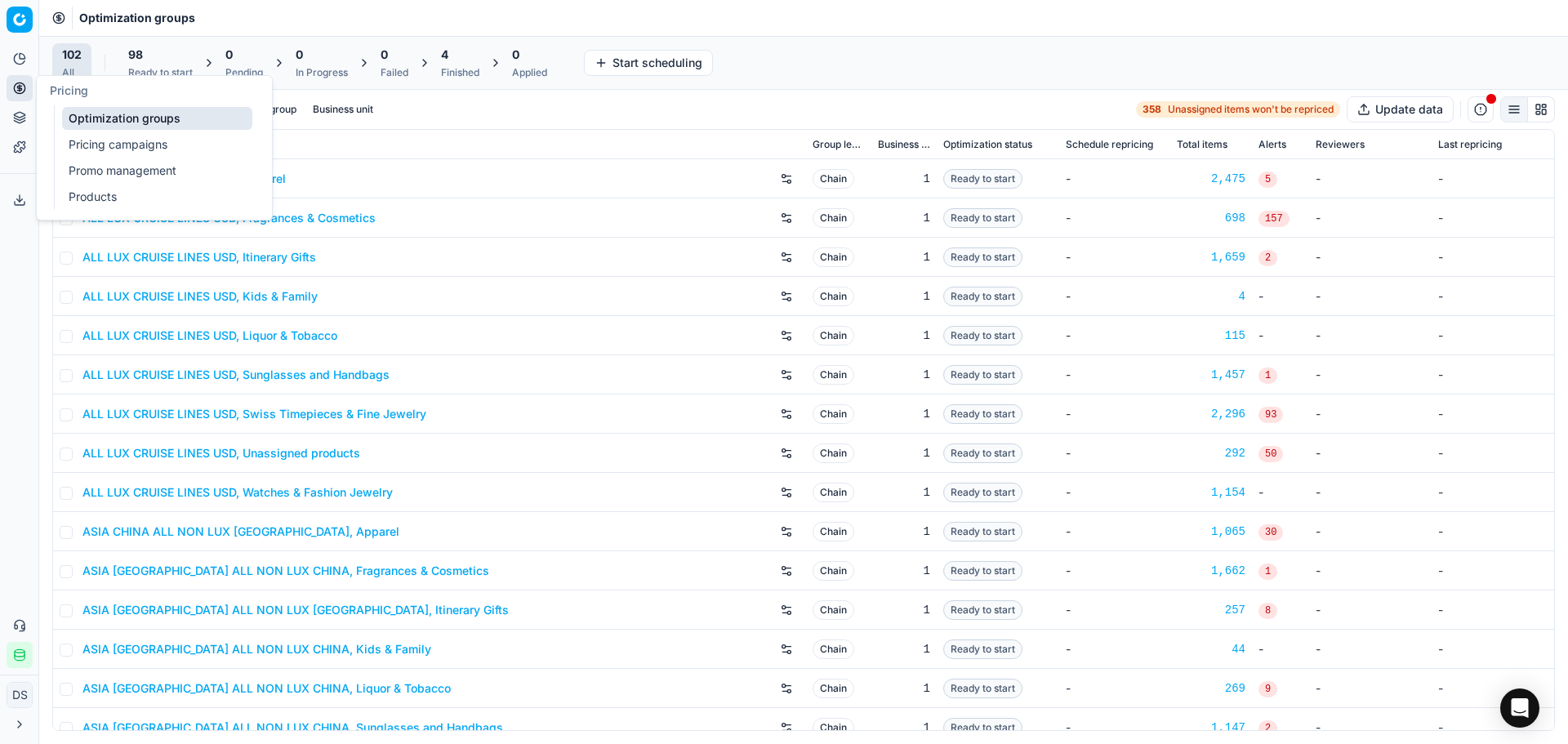
click at [463, 73] on div "Finished" at bounding box center [460, 73] width 38 height 13
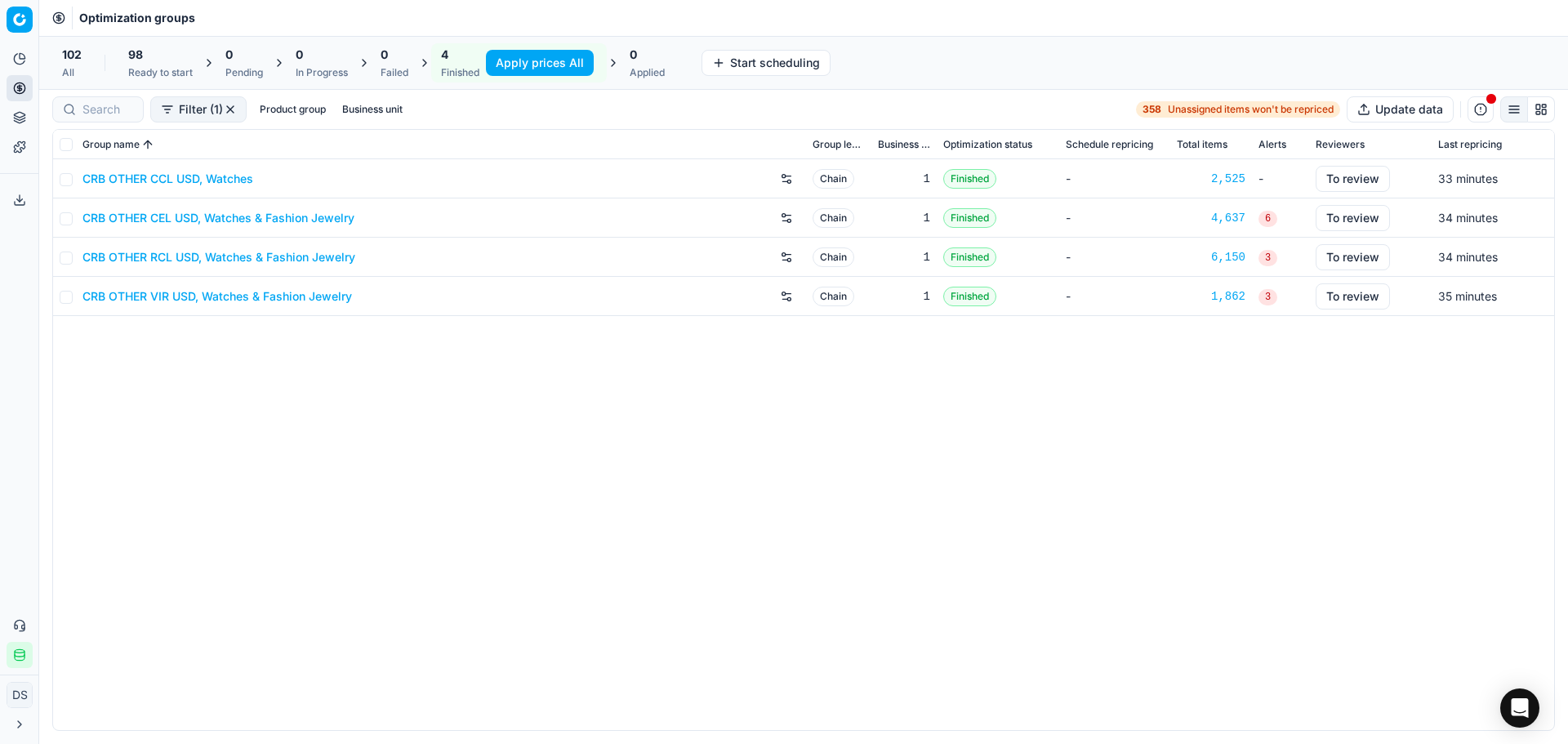
click at [204, 180] on link "CRB OTHER CCL USD, Watches" at bounding box center [167, 179] width 171 height 16
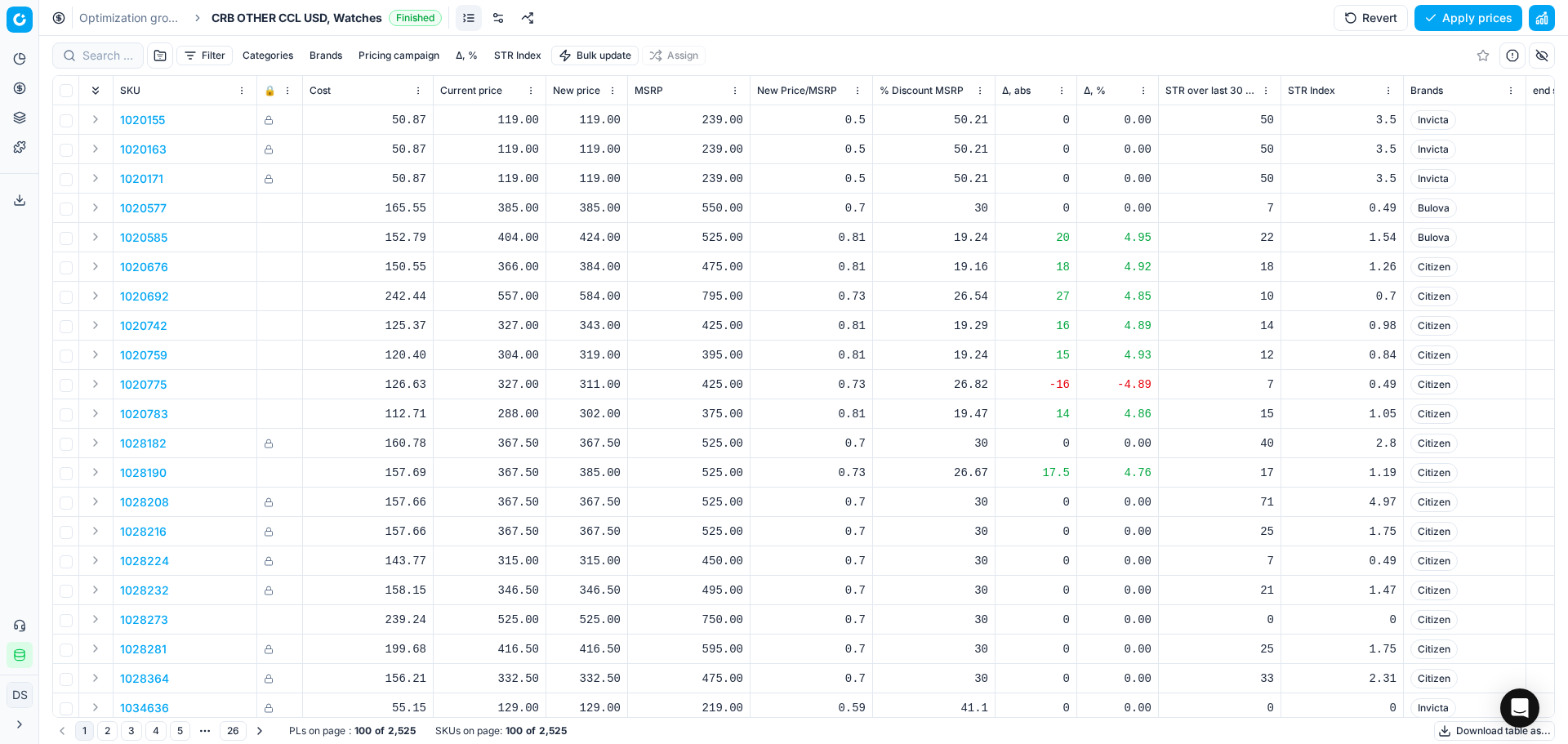
click at [1554, 19] on div "Optimization groups CRB OTHER CCL USD, Watches Finished Revert Apply prices" at bounding box center [803, 18] width 1529 height 36
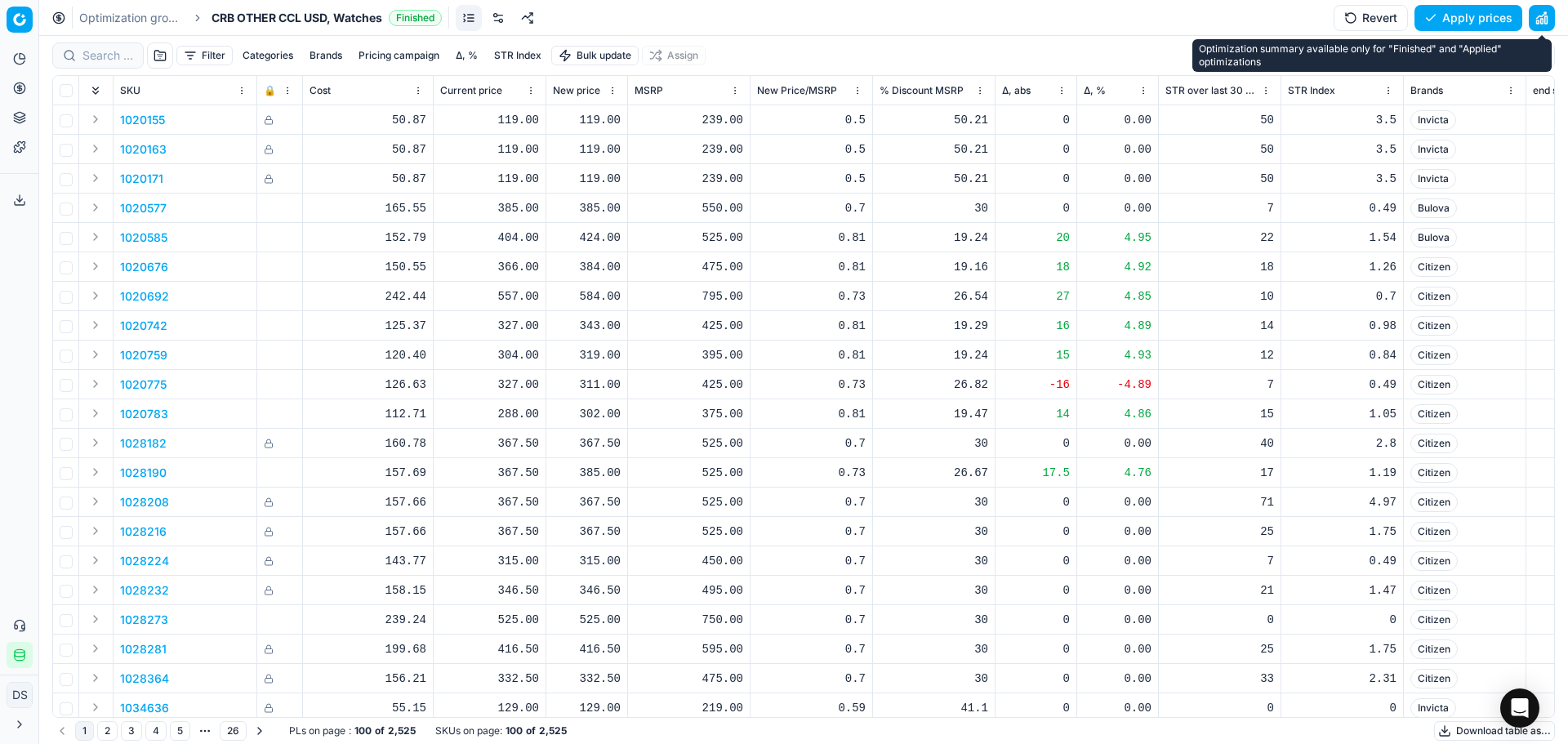
click at [1554, 20] on button "button" at bounding box center [1541, 17] width 26 height 26
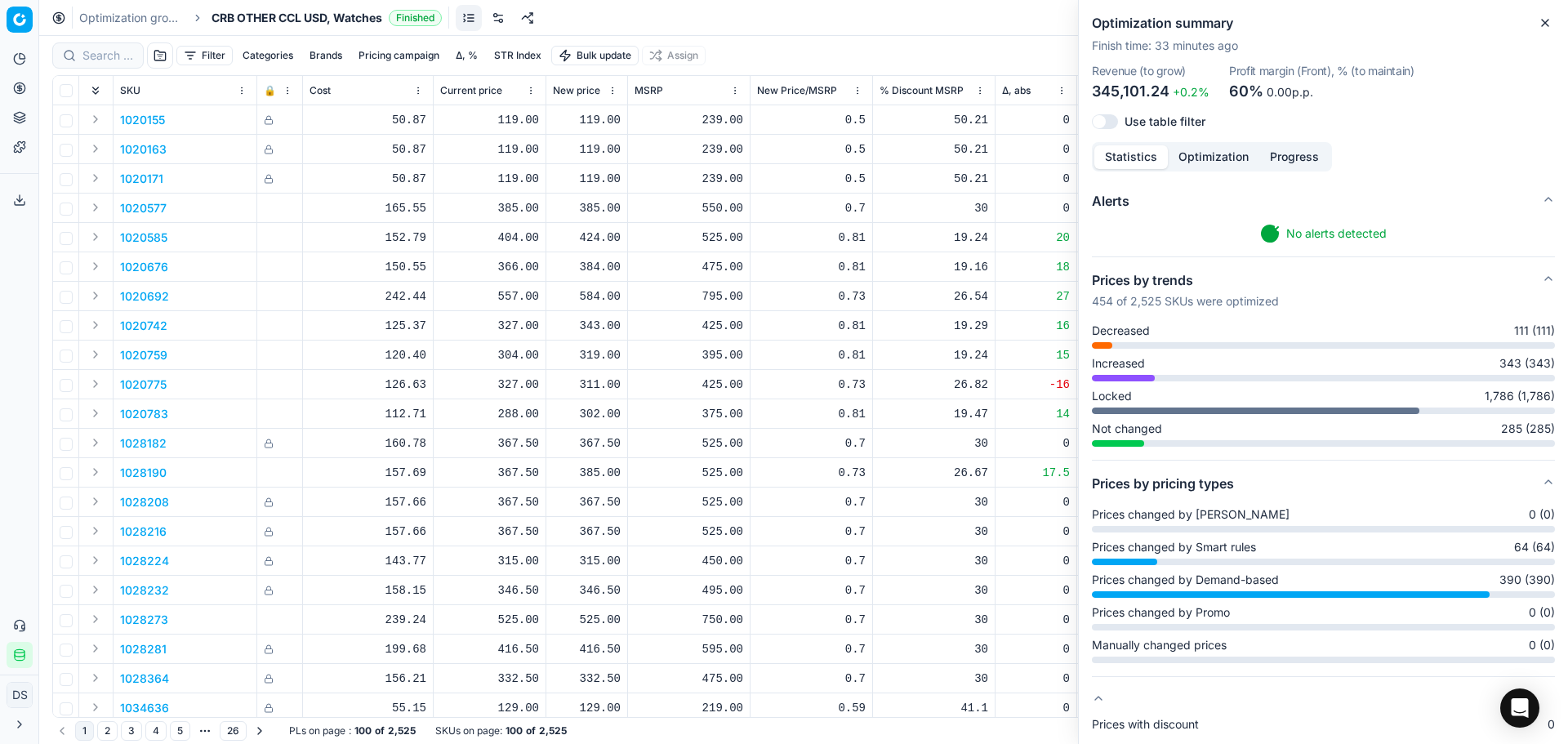
click at [1552, 21] on button "Close" at bounding box center [1545, 23] width 20 height 20
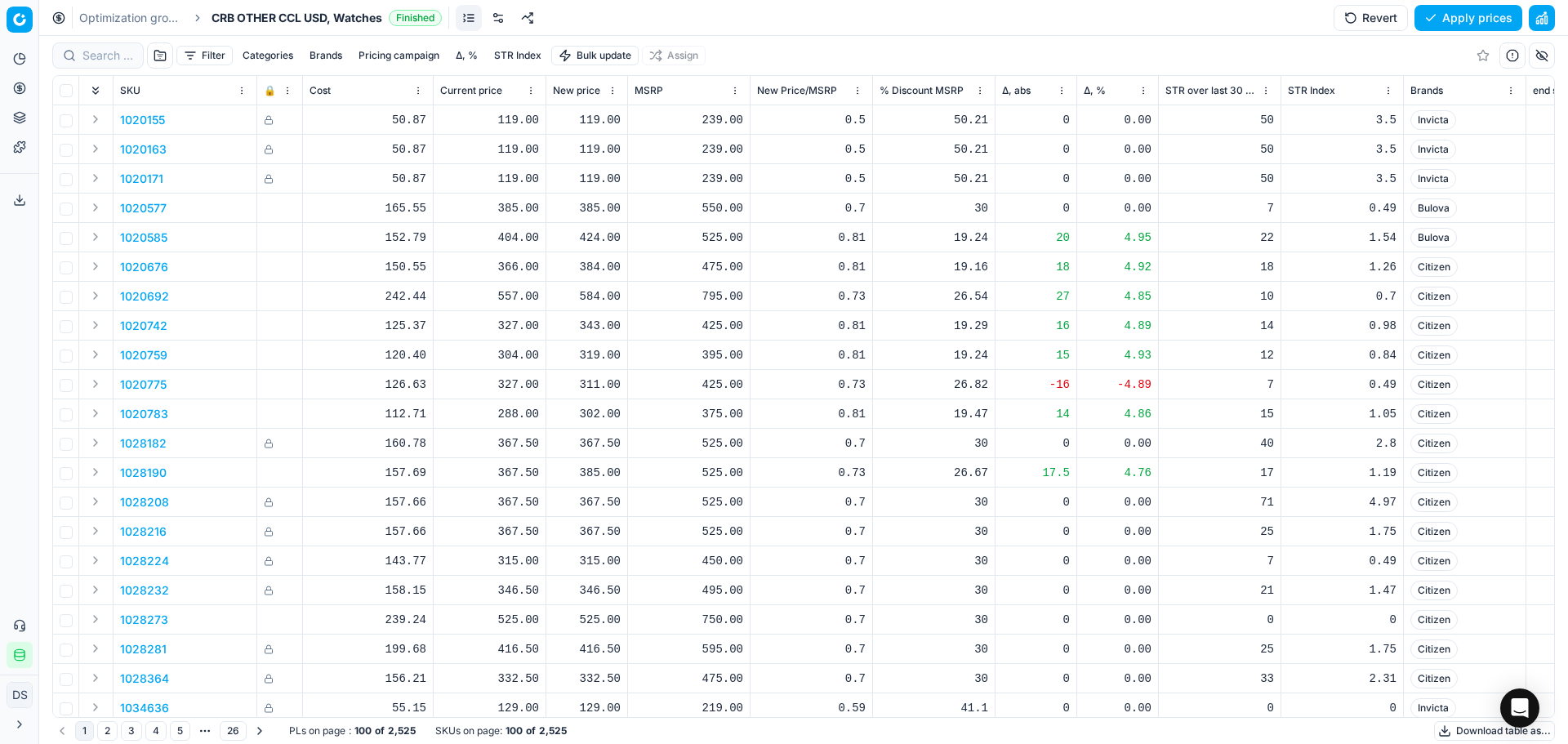
click at [110, 19] on link "Optimization groups" at bounding box center [131, 17] width 104 height 16
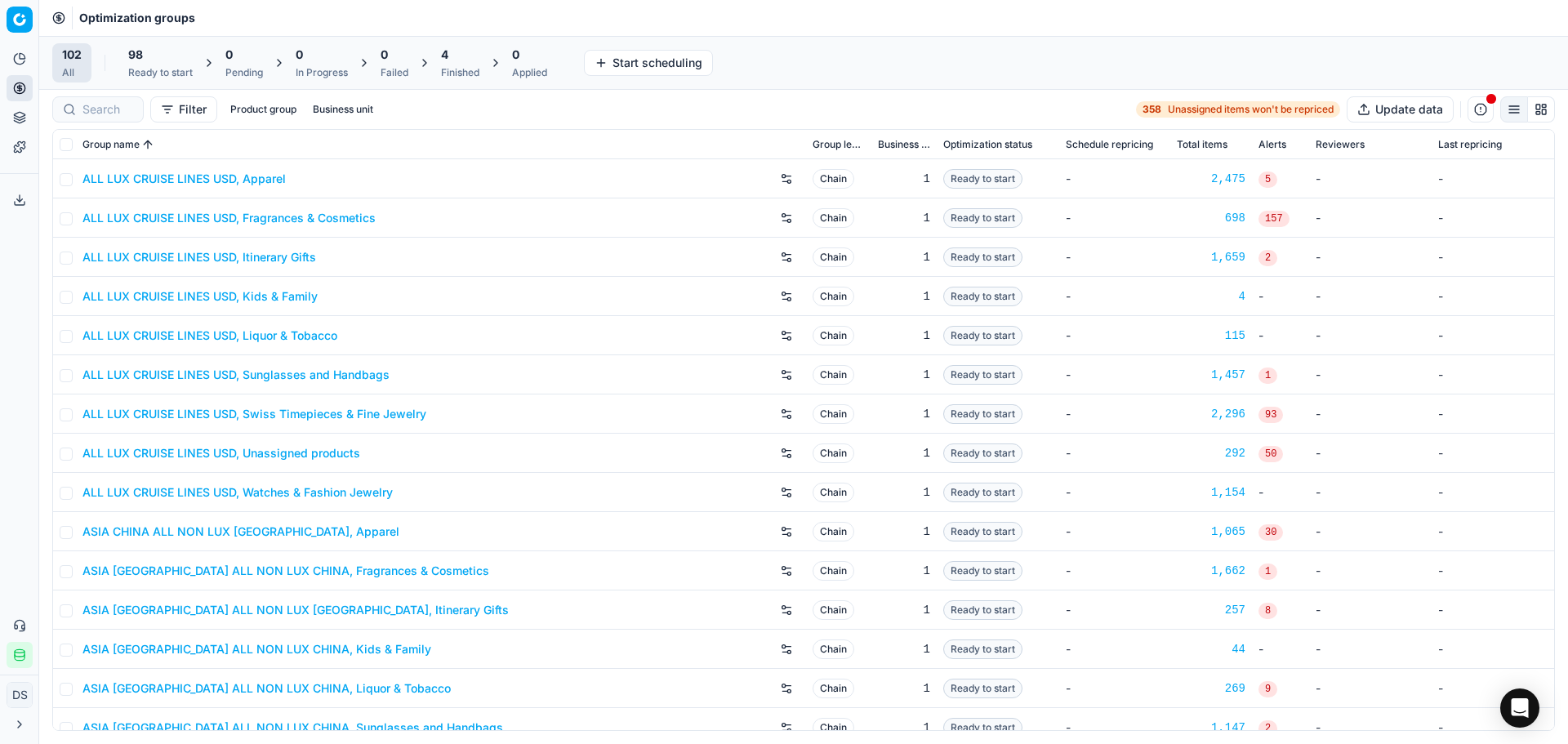
click at [479, 67] on div "Finished" at bounding box center [460, 73] width 38 height 13
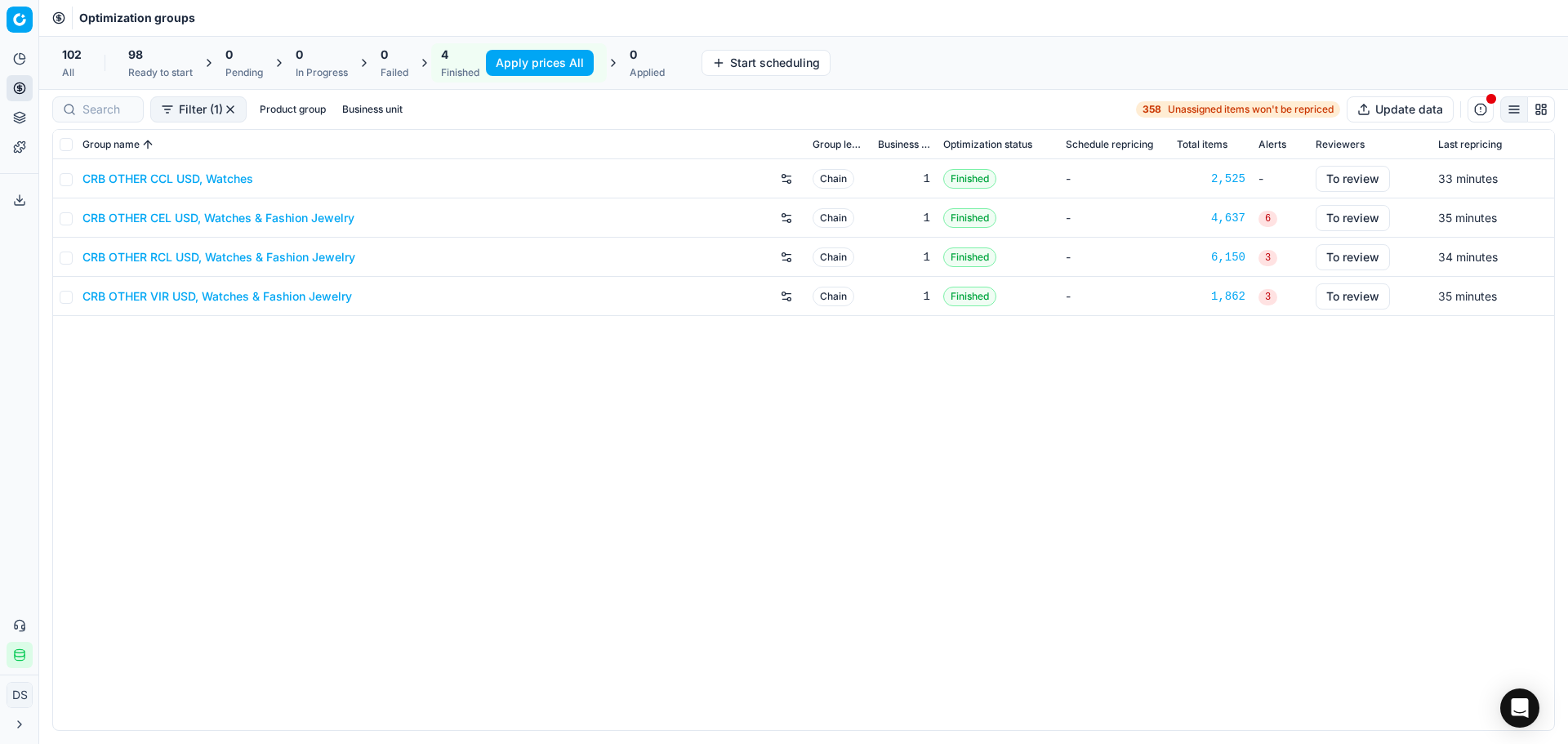
click at [185, 206] on div "CRB OTHER CEL USD, Watches & Fashion Jewelry" at bounding box center [440, 218] width 717 height 26
click at [189, 210] on link "CRB OTHER CEL USD, Watches & Fashion Jewelry" at bounding box center [218, 218] width 272 height 16
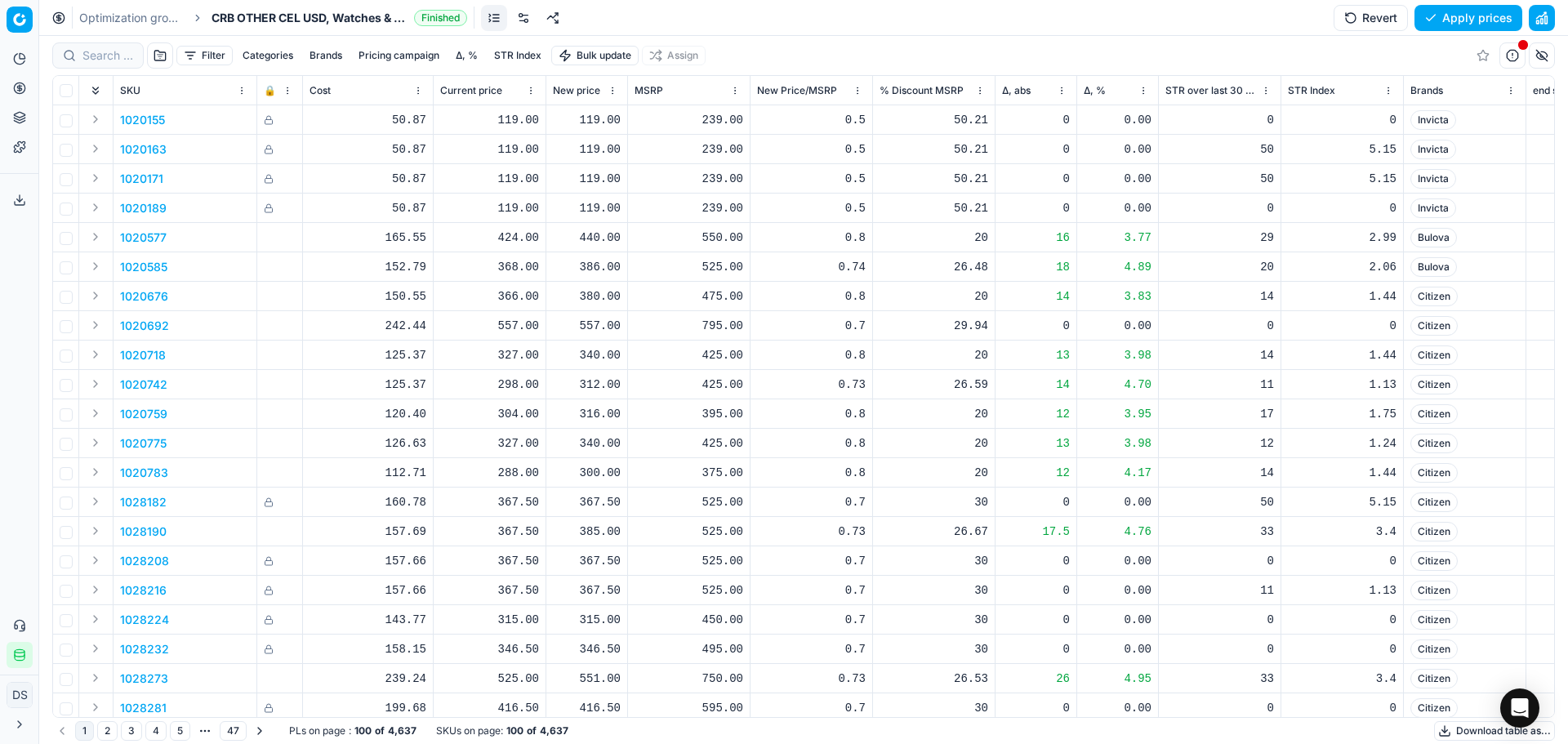
click at [1546, 17] on button "button" at bounding box center [1541, 17] width 26 height 26
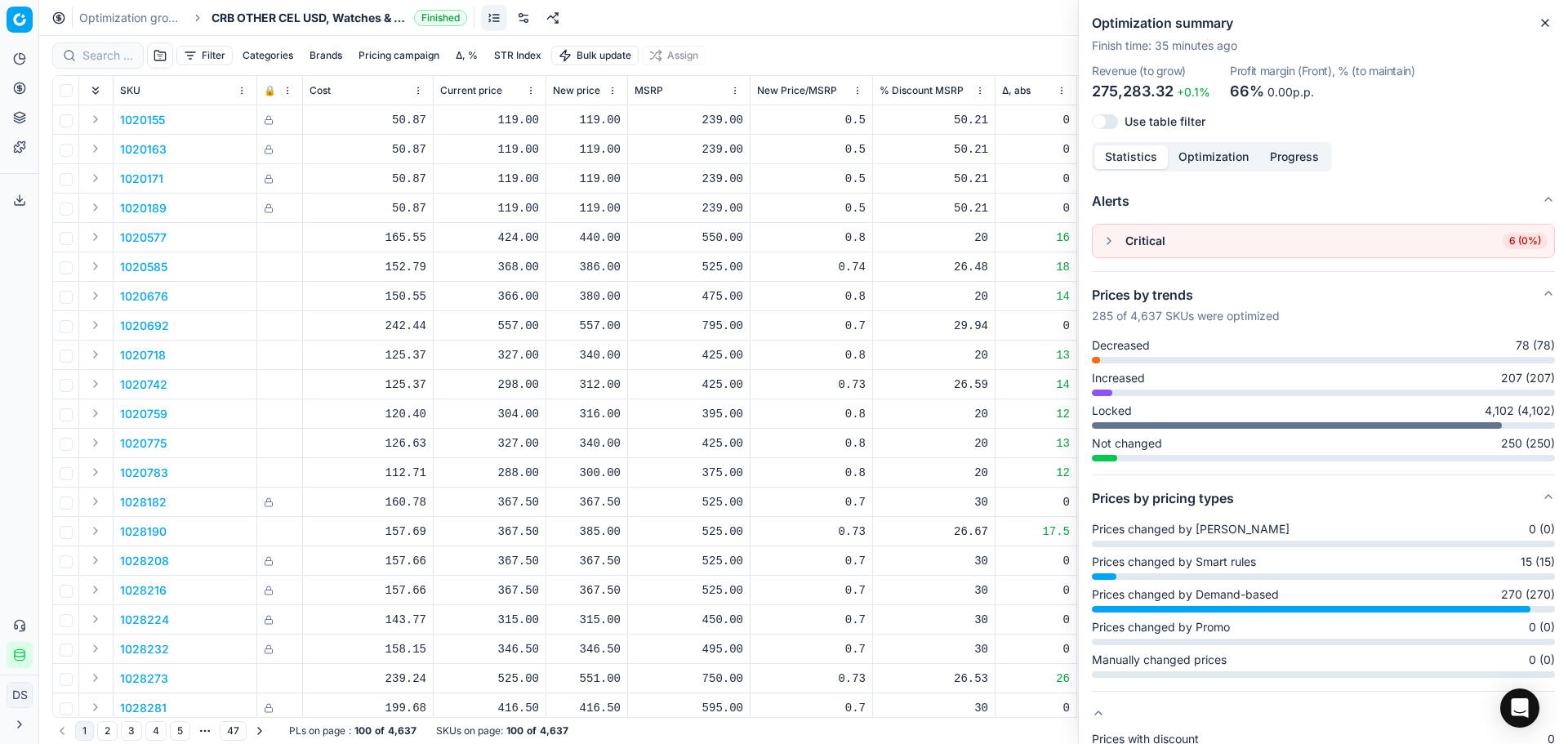
click at [1103, 238] on button "button" at bounding box center [1109, 241] width 20 height 20
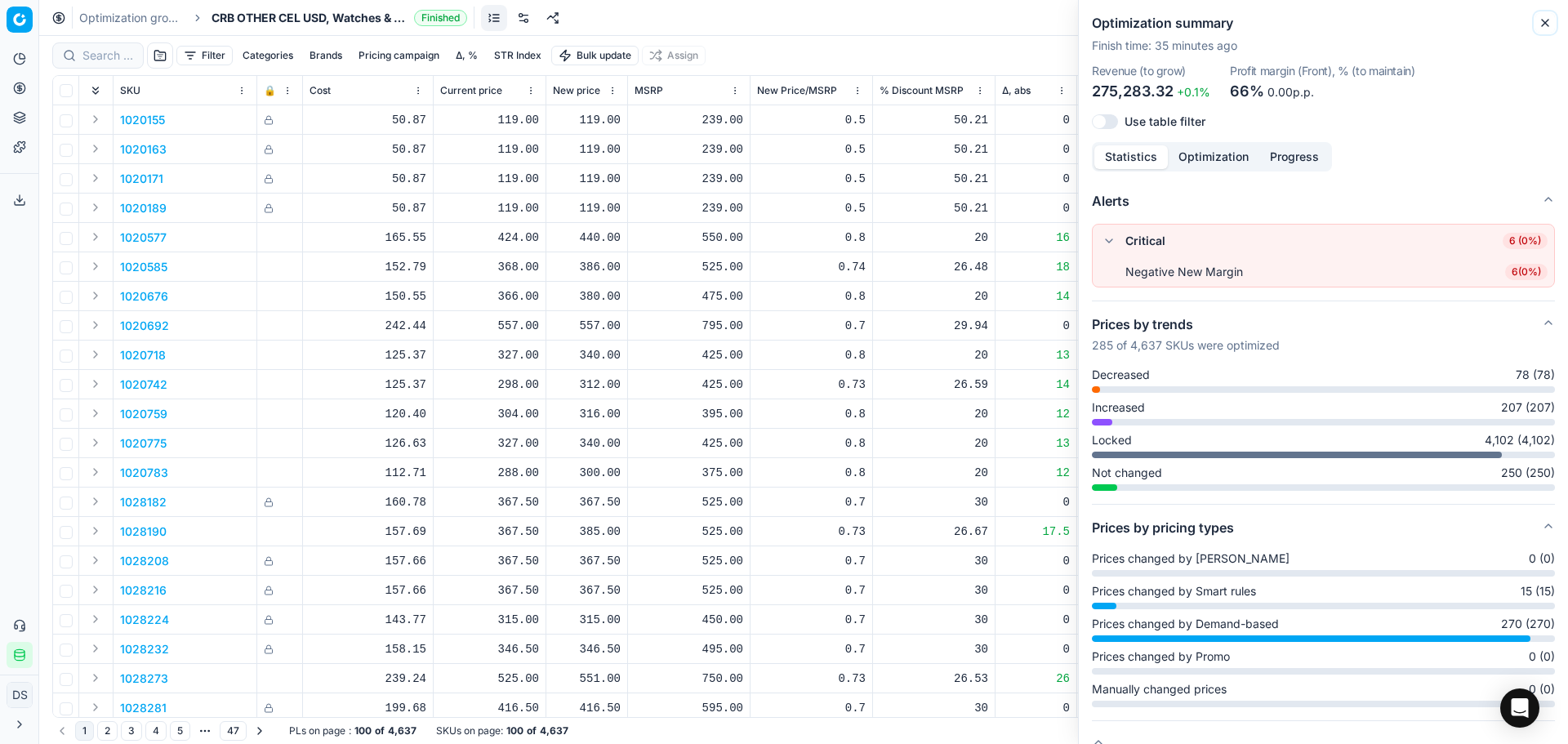
click at [1541, 18] on icon "button" at bounding box center [1546, 23] width 13 height 13
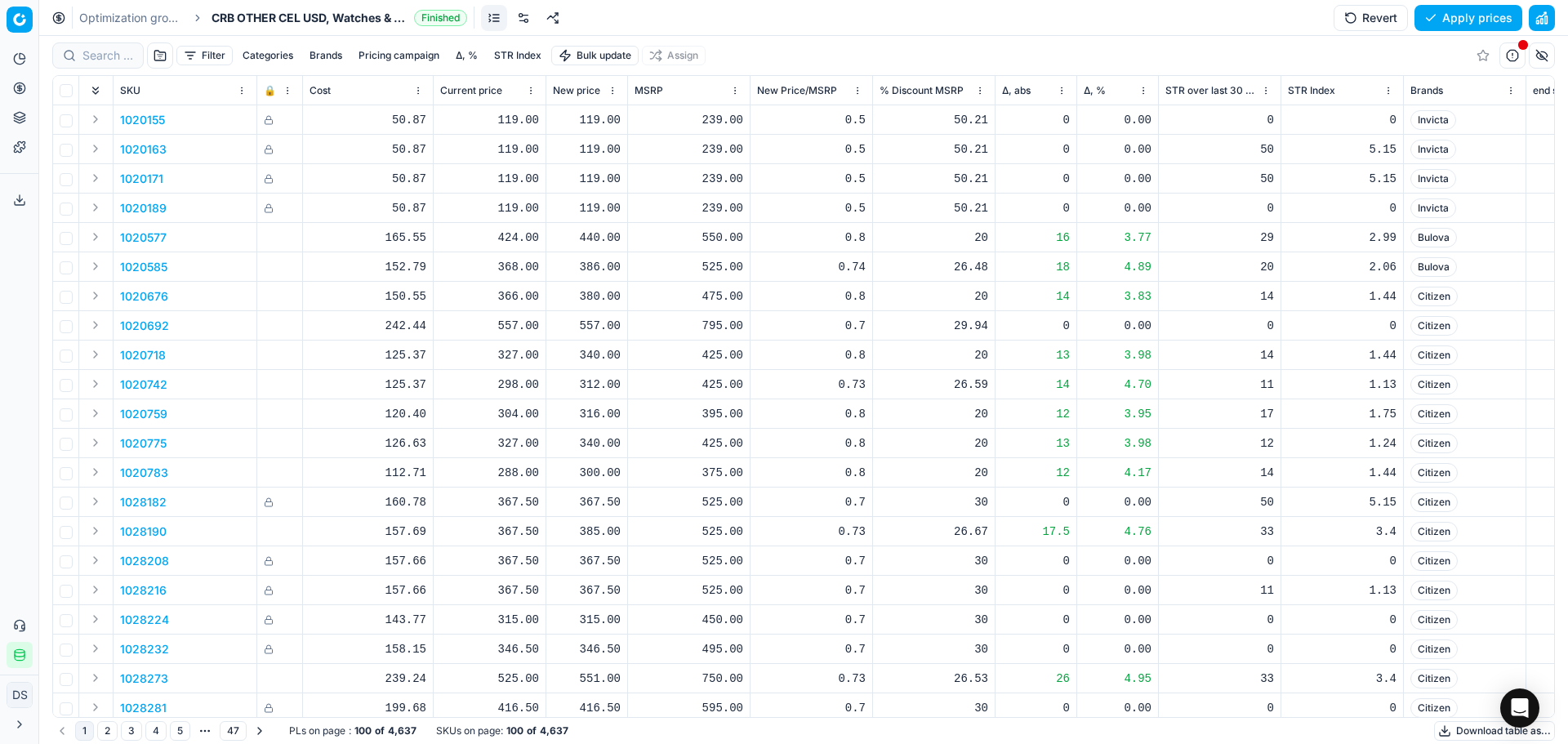
click at [82, 14] on link "Optimization groups" at bounding box center [131, 17] width 104 height 16
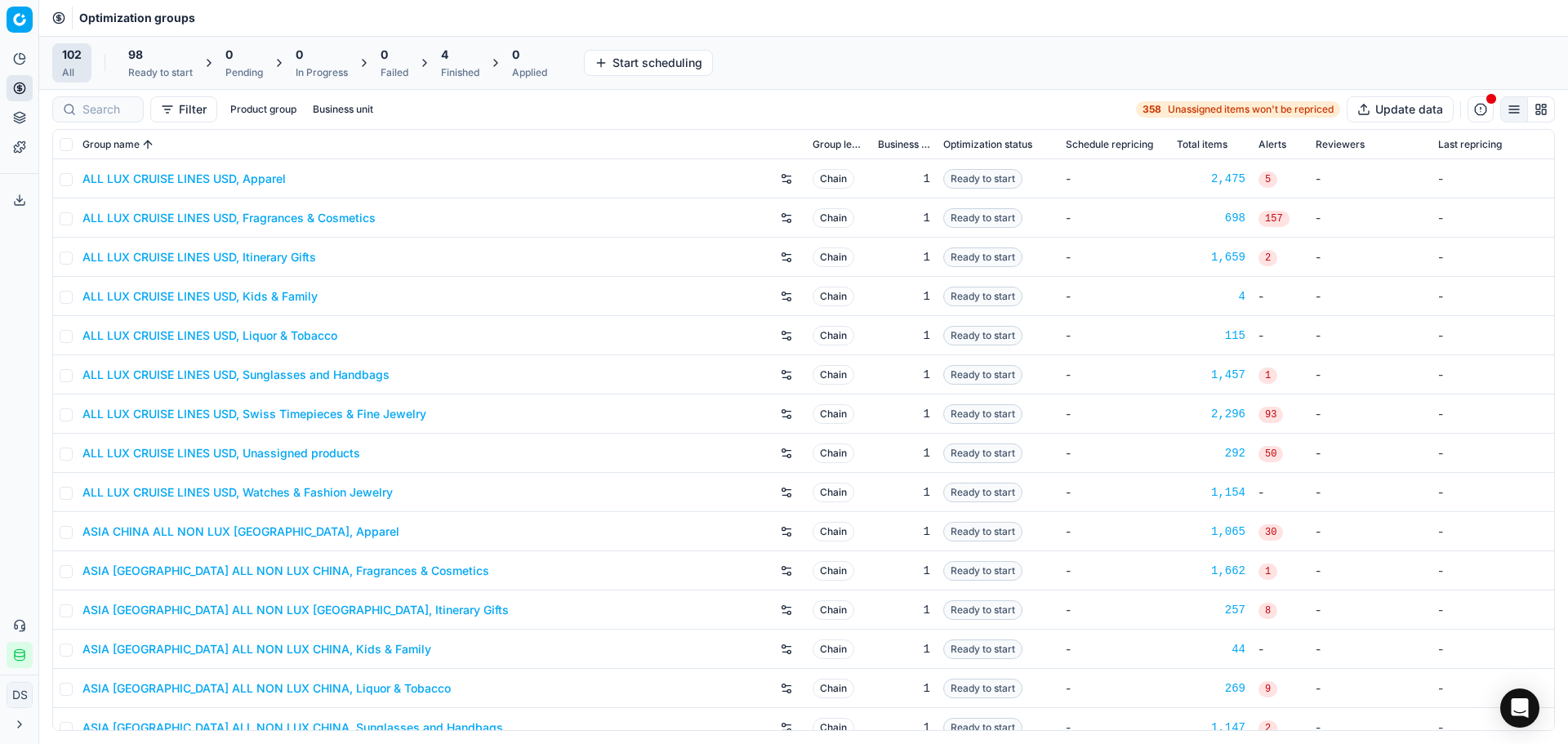
click at [458, 60] on div "4" at bounding box center [460, 54] width 38 height 16
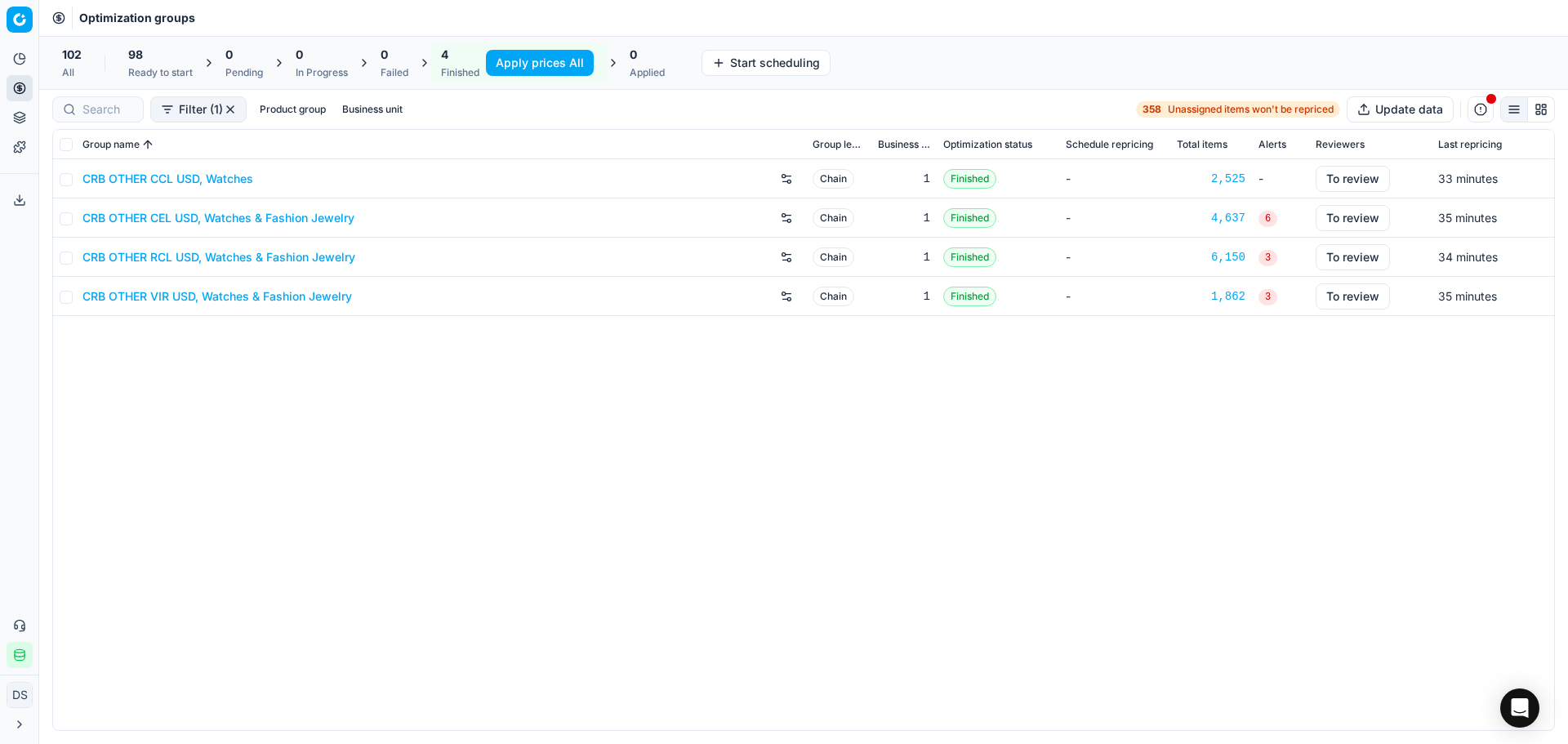
click at [218, 261] on link "CRB OTHER RCL USD, Watches & Fashion Jewelry" at bounding box center [219, 257] width 273 height 16
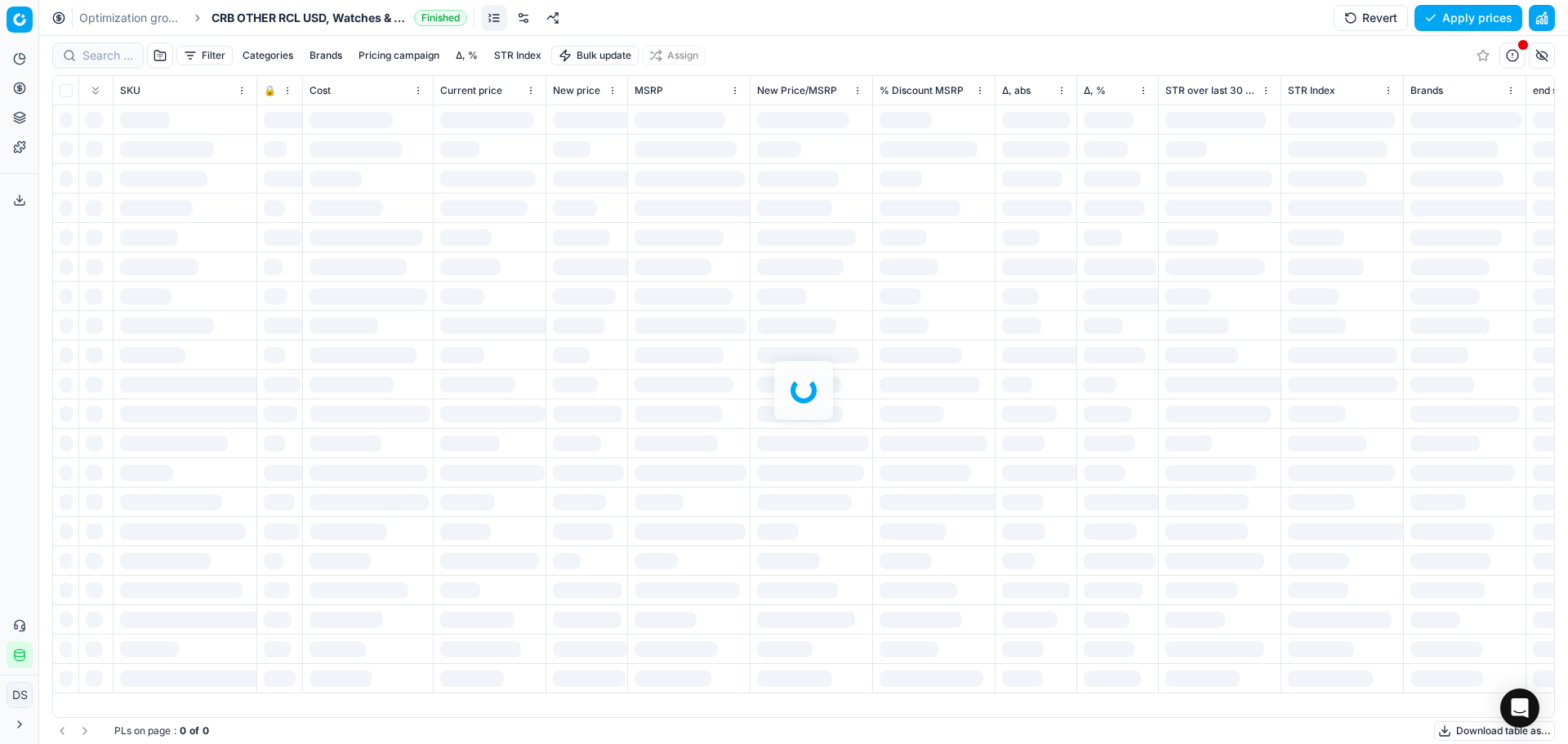
click at [1543, 12] on button "button" at bounding box center [1541, 17] width 26 height 26
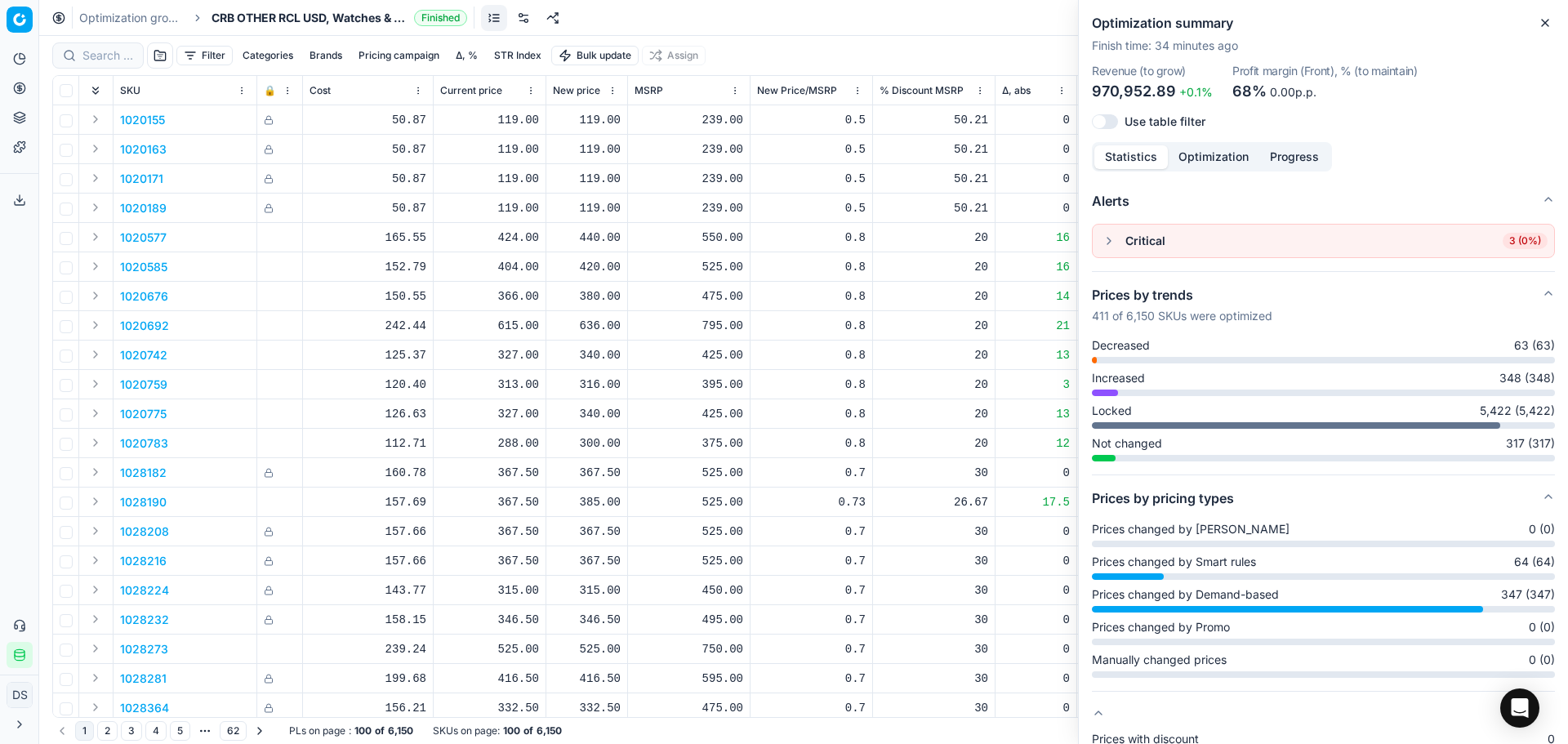
click at [1542, 26] on icon "button" at bounding box center [1545, 23] width 7 height 7
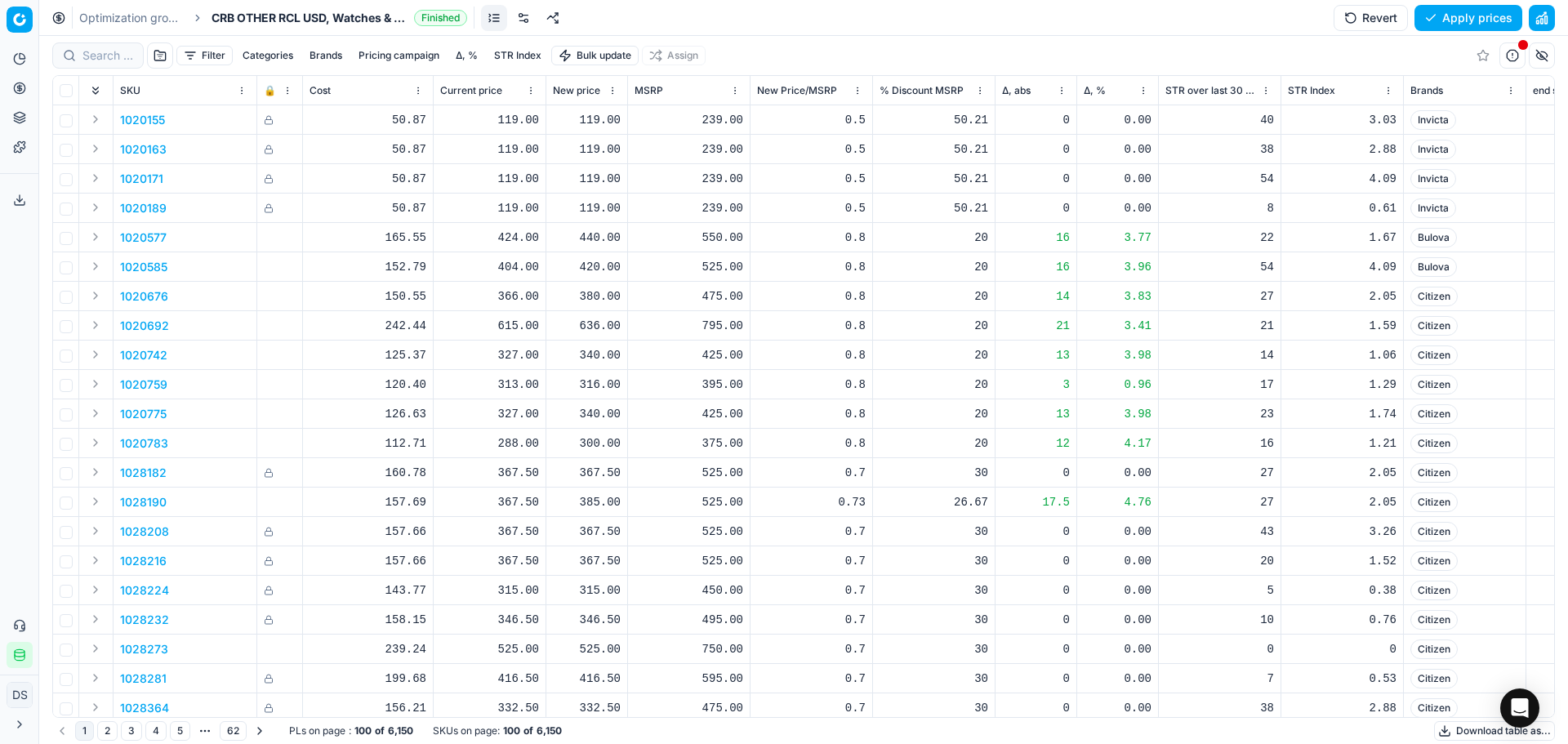
click at [312, 10] on span "CRB OTHER RCL USD, Watches & Fashion Jewelry" at bounding box center [309, 17] width 196 height 16
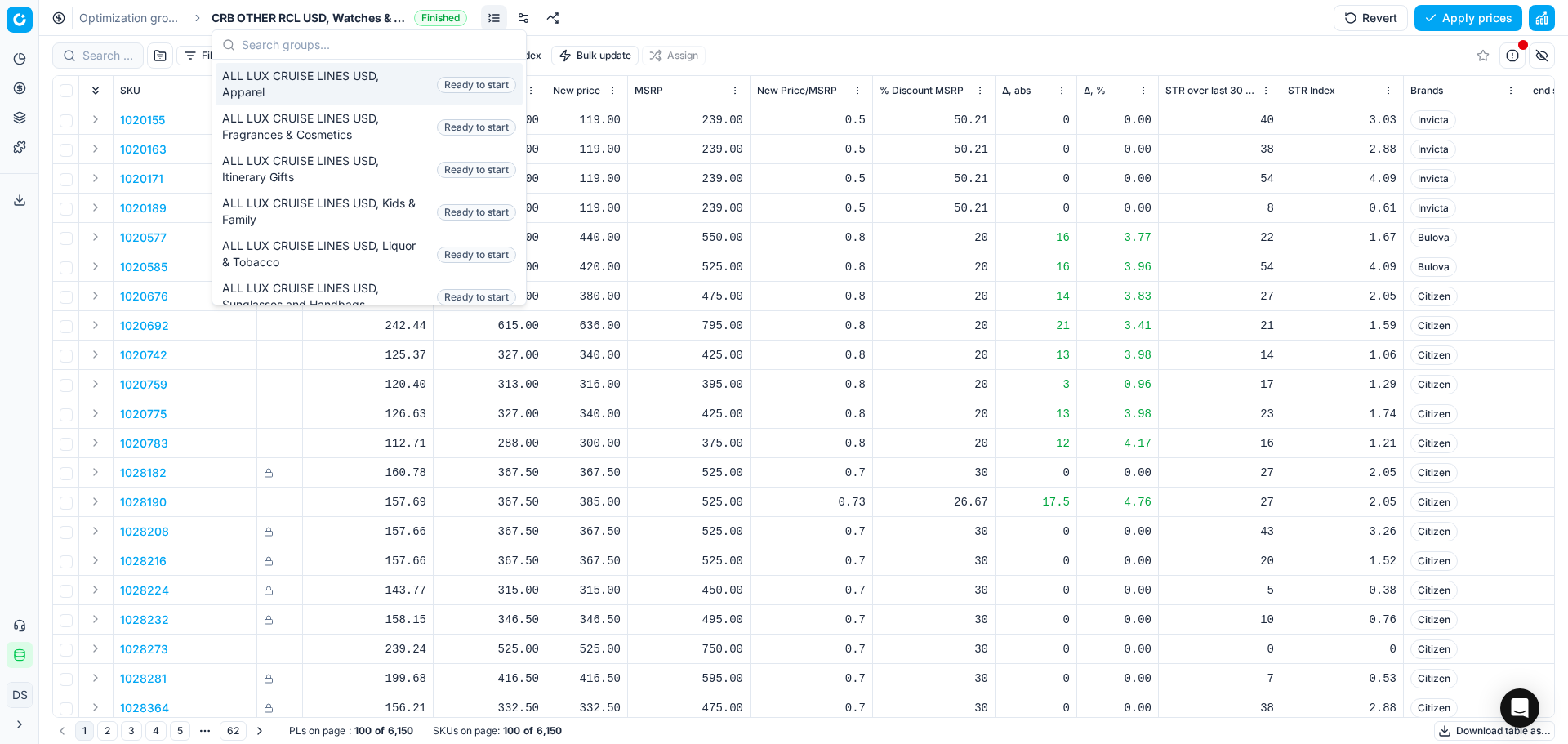
click at [119, 19] on link "Optimization groups" at bounding box center [131, 17] width 104 height 16
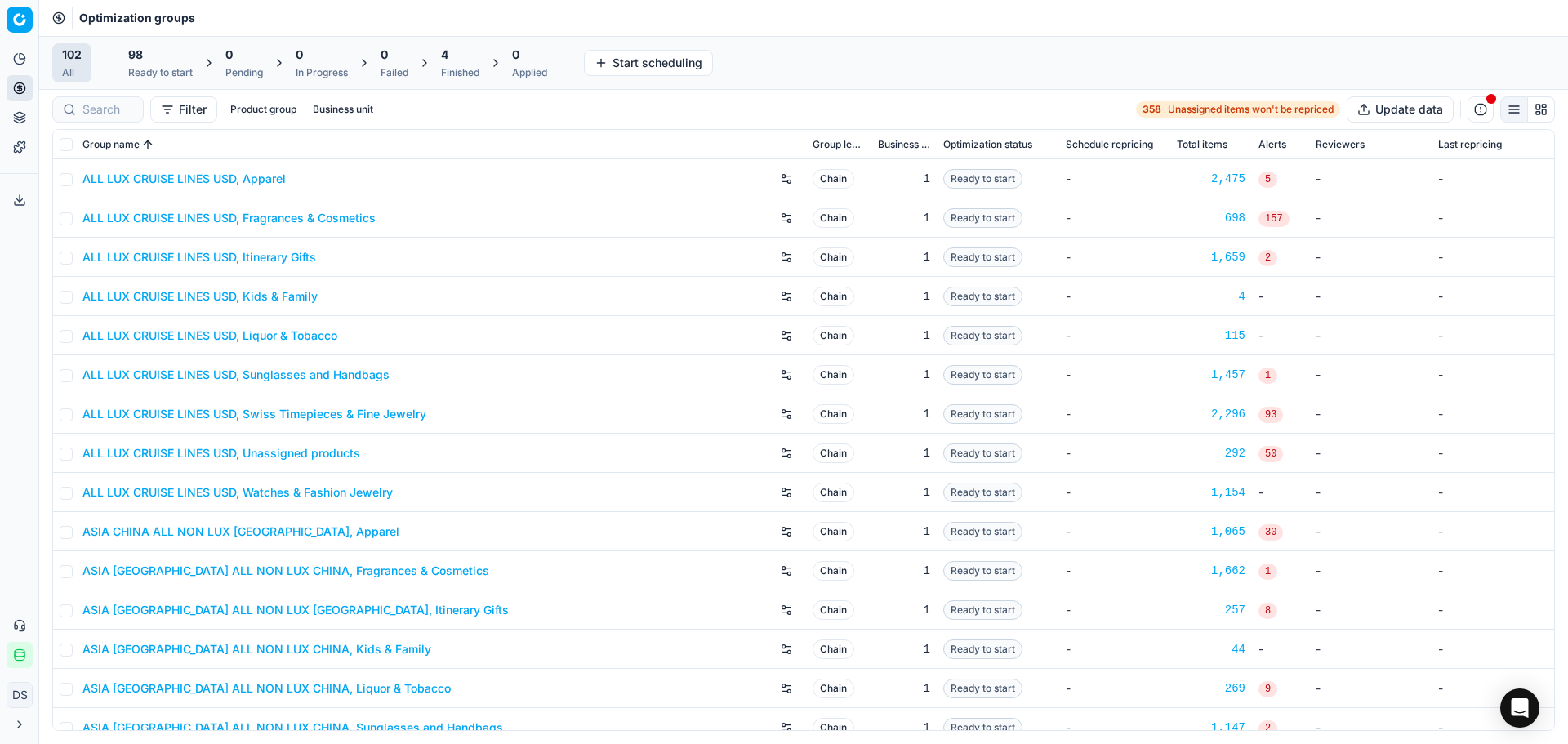
click at [456, 61] on div "4" at bounding box center [460, 54] width 38 height 16
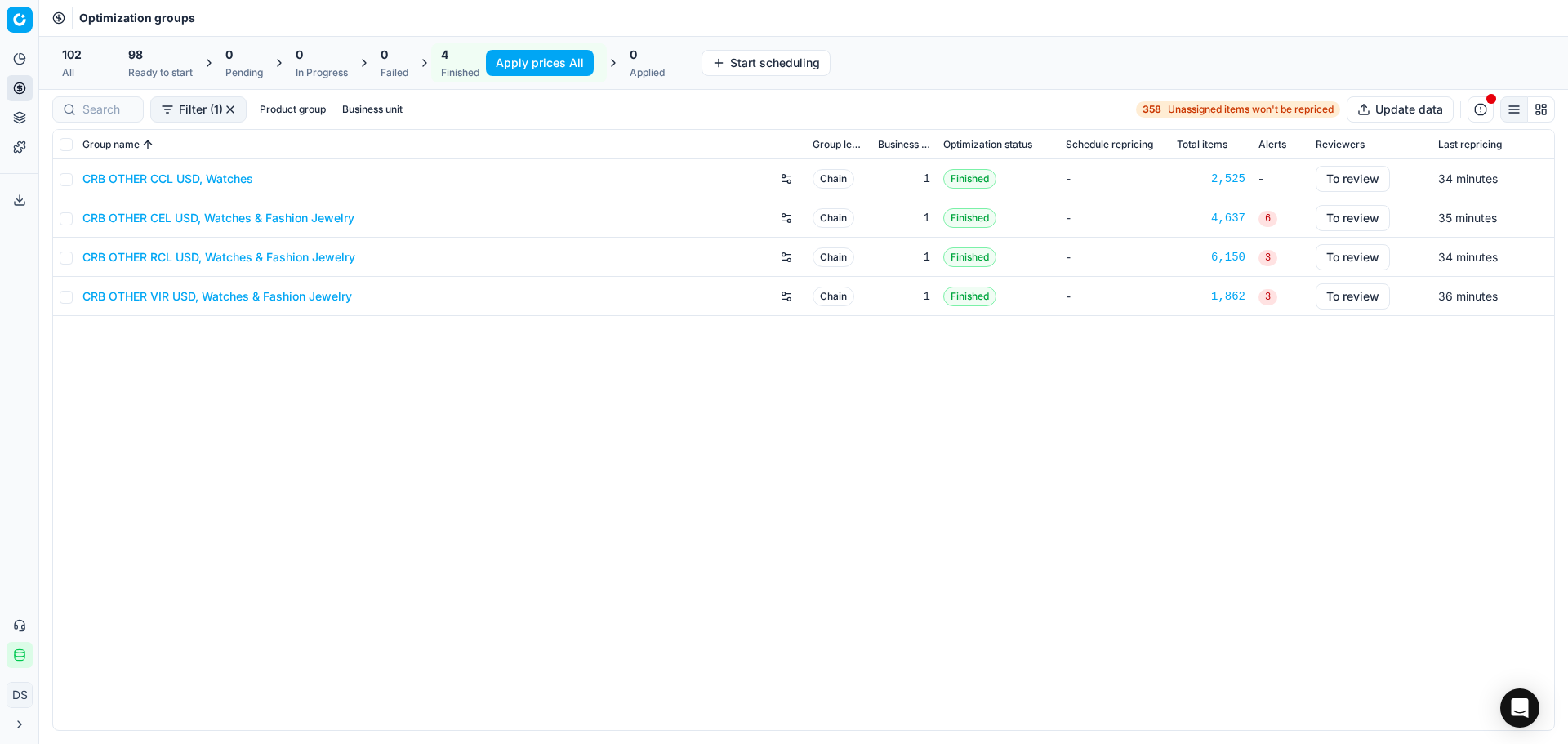
click at [222, 300] on link "CRB OTHER VIR USD, Watches & Fashion Jewelry" at bounding box center [217, 296] width 269 height 16
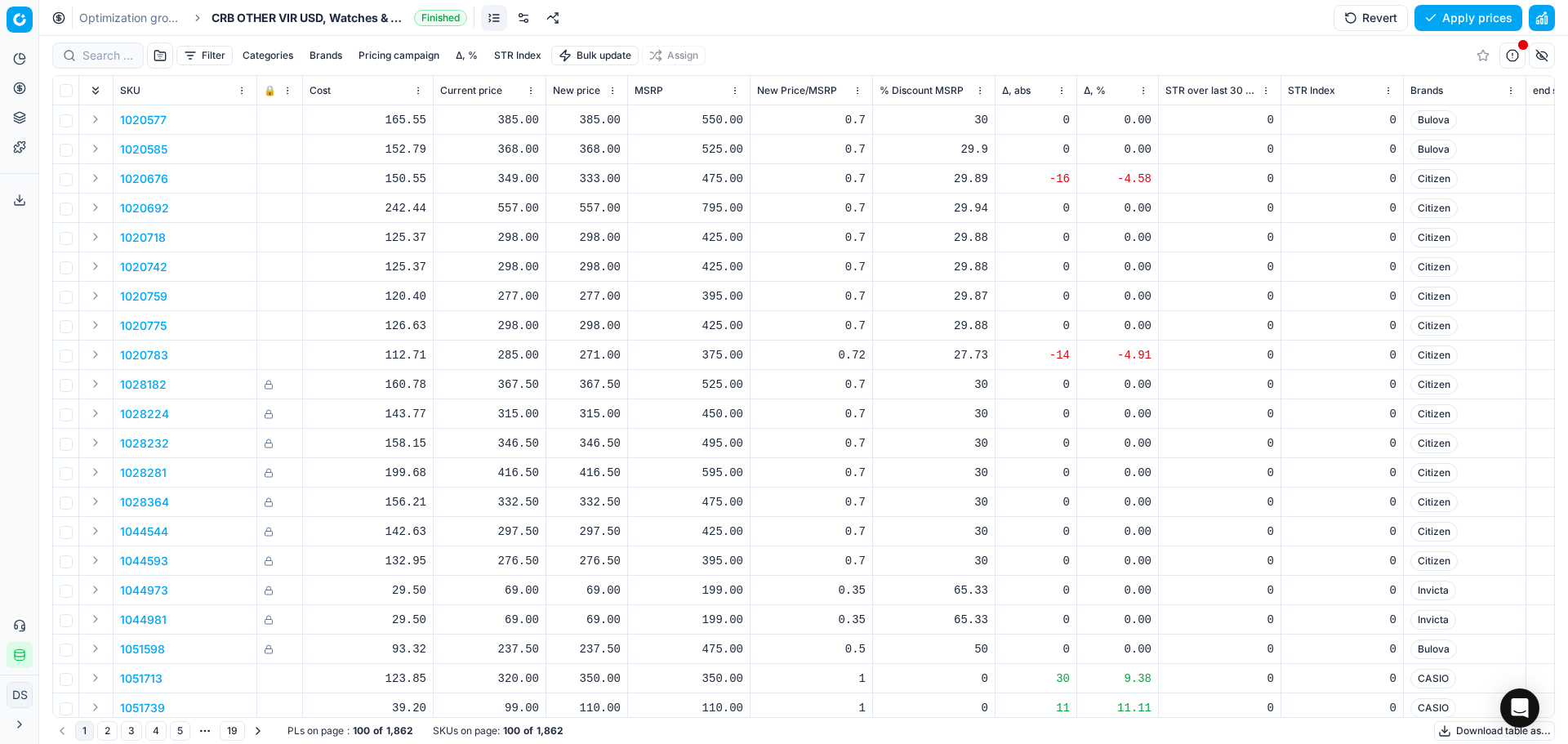
click at [1534, 26] on button "button" at bounding box center [1541, 17] width 26 height 26
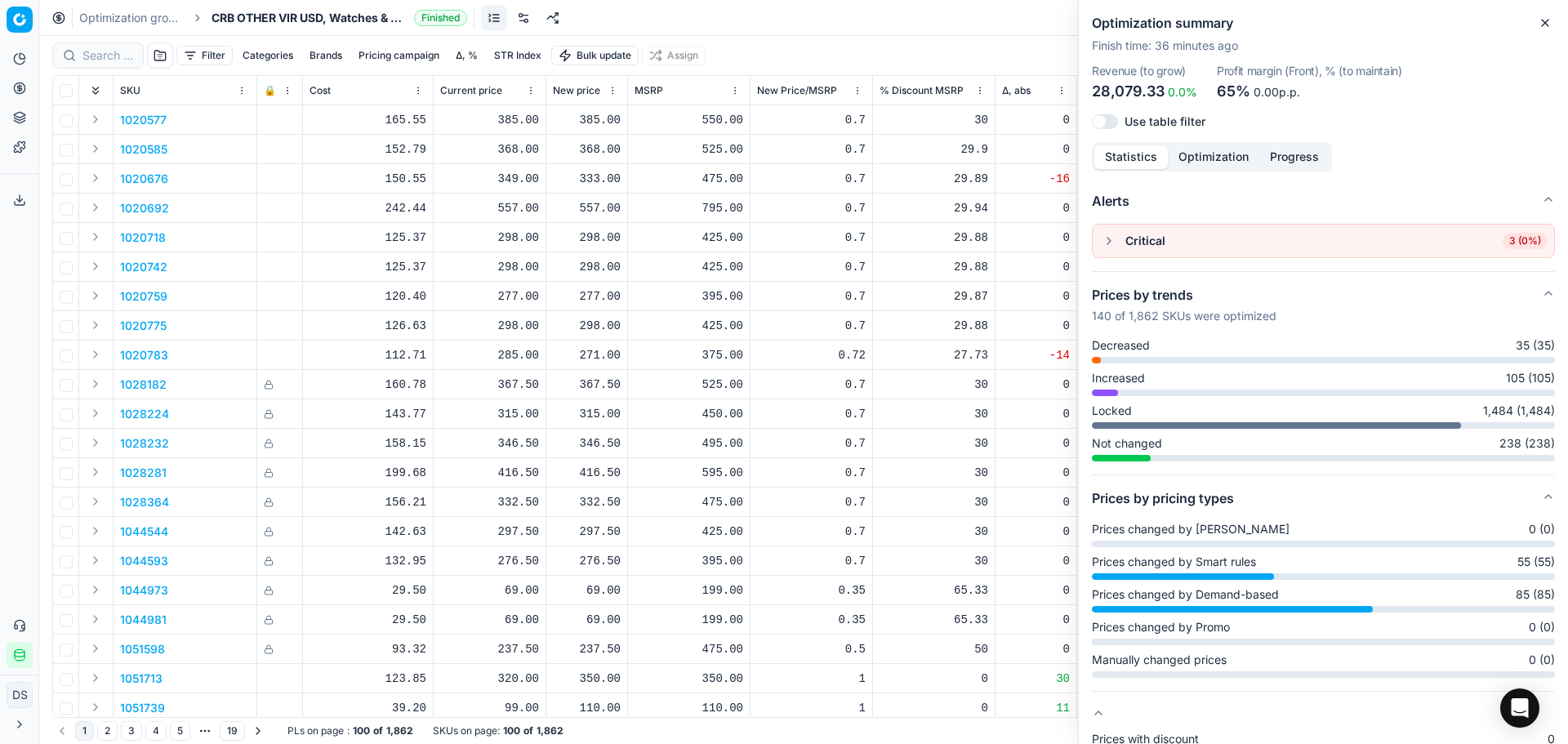
click at [1548, 21] on icon "button" at bounding box center [1546, 23] width 13 height 13
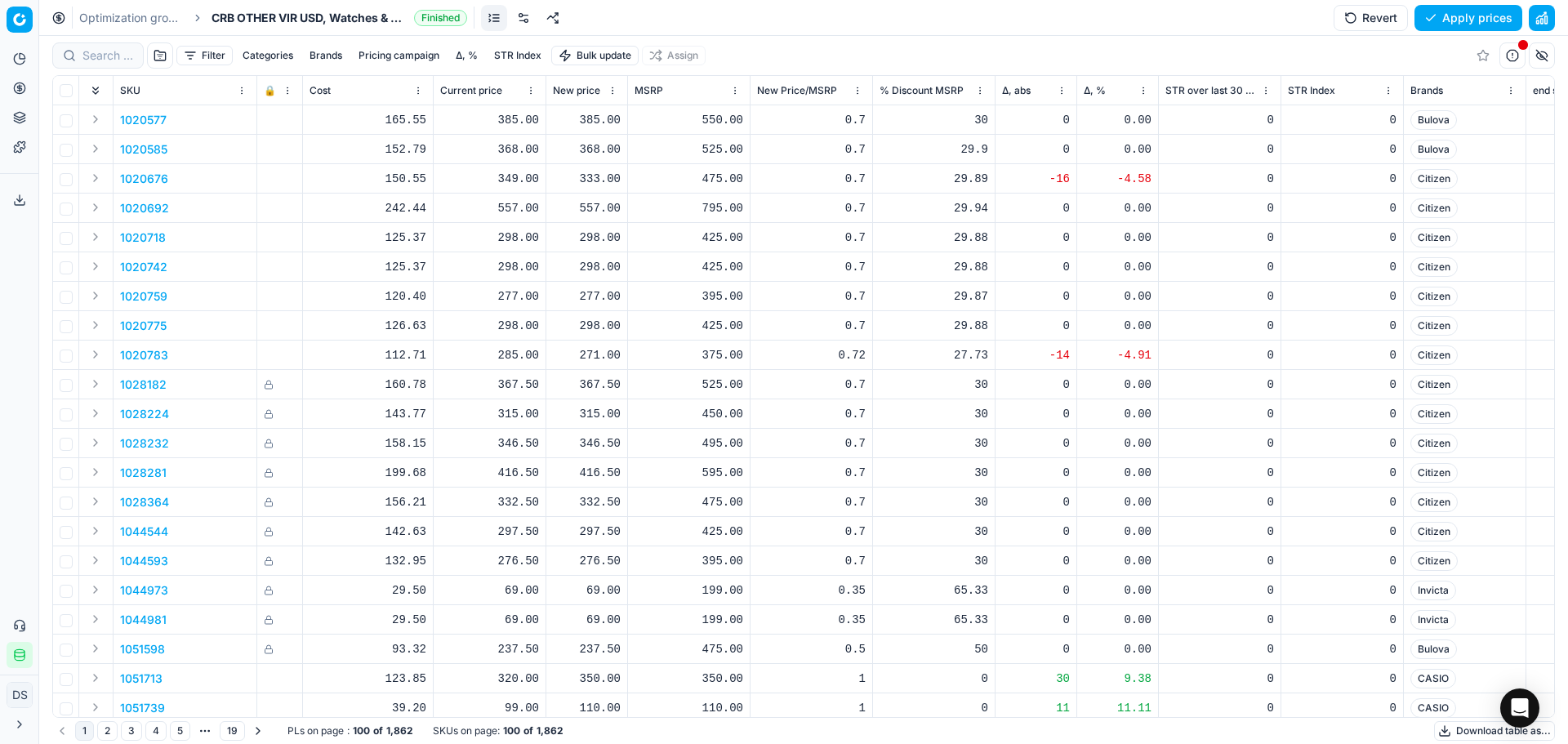
click at [779, 20] on div "Optimization groups CRB OTHER VIR USD, Watches & Fashion Jewelry Finished Rever…" at bounding box center [803, 18] width 1529 height 36
click at [162, 16] on link "Optimization groups" at bounding box center [131, 17] width 104 height 16
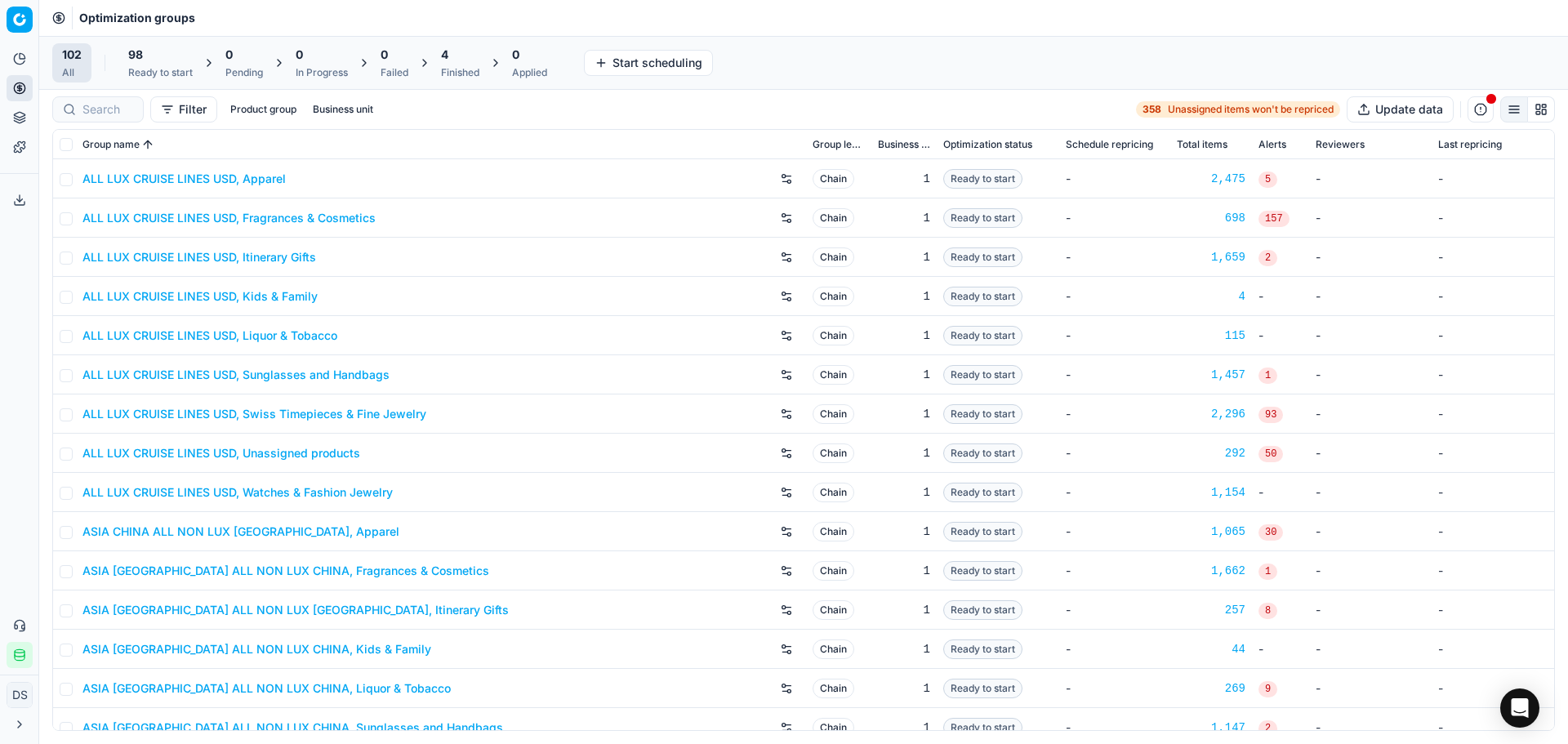
click at [440, 59] on div "4 Finished" at bounding box center [460, 62] width 58 height 39
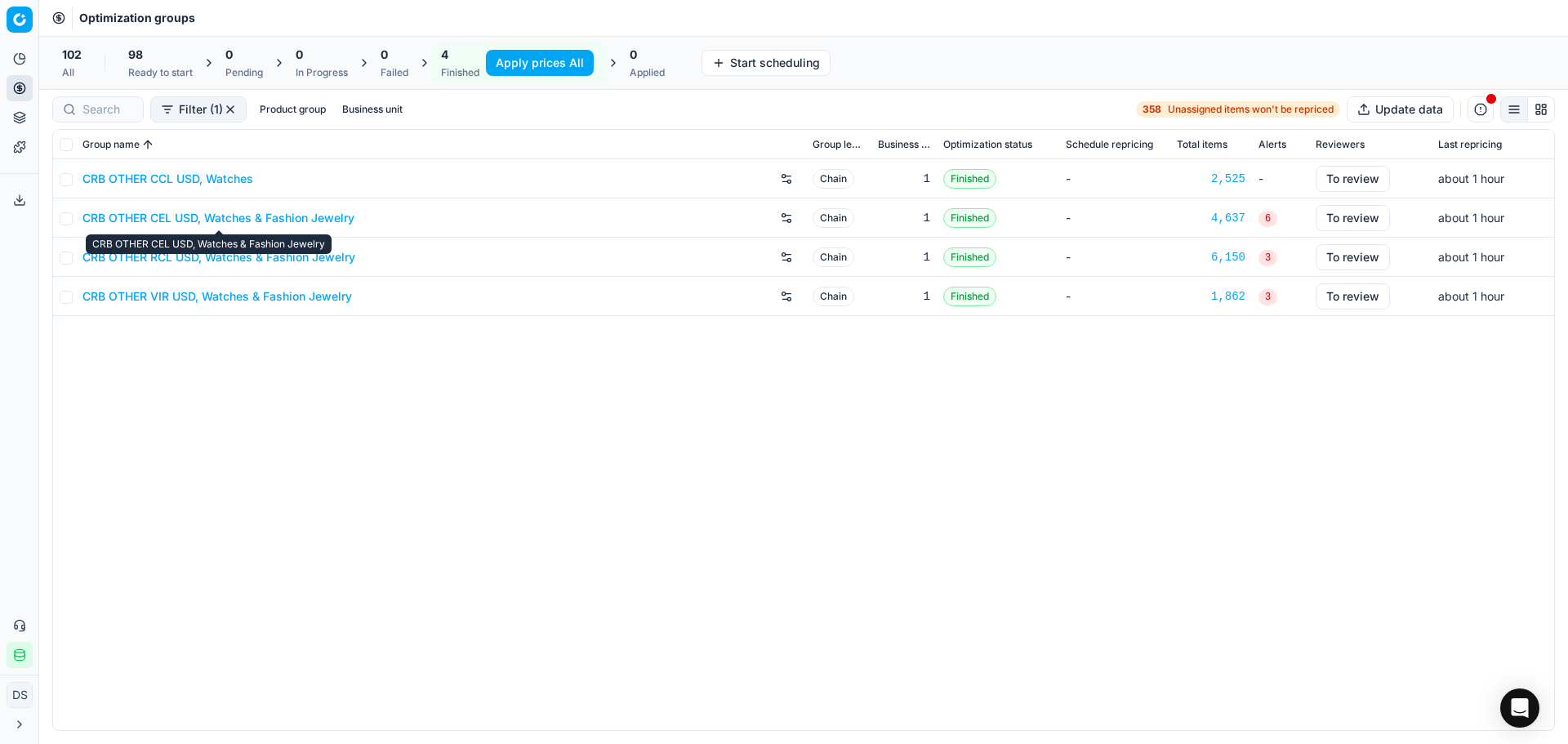
click at [268, 224] on link "CRB OTHER CEL USD, Watches & Fashion Jewelry" at bounding box center [218, 218] width 272 height 16
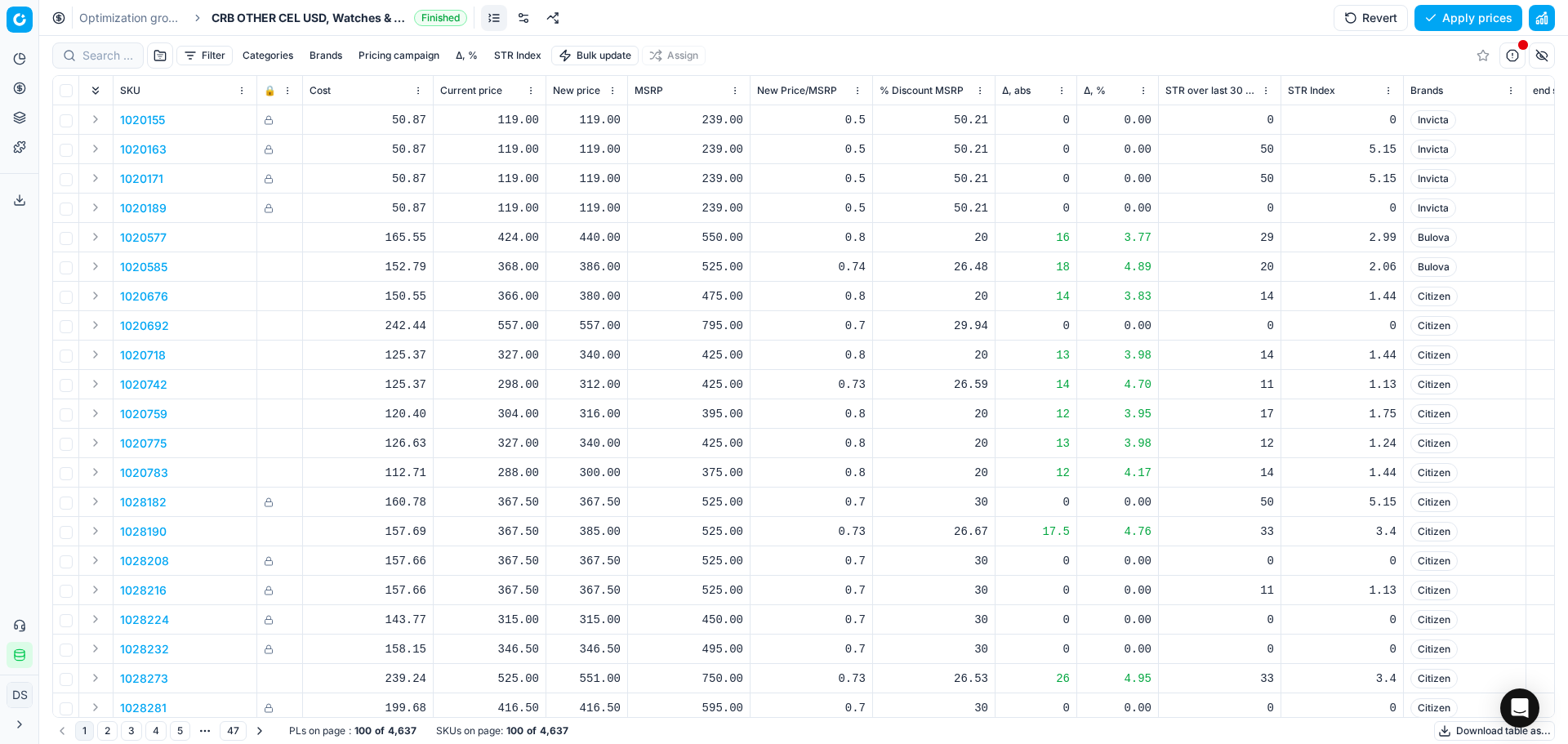
click at [339, 59] on button "Brands" at bounding box center [326, 55] width 46 height 20
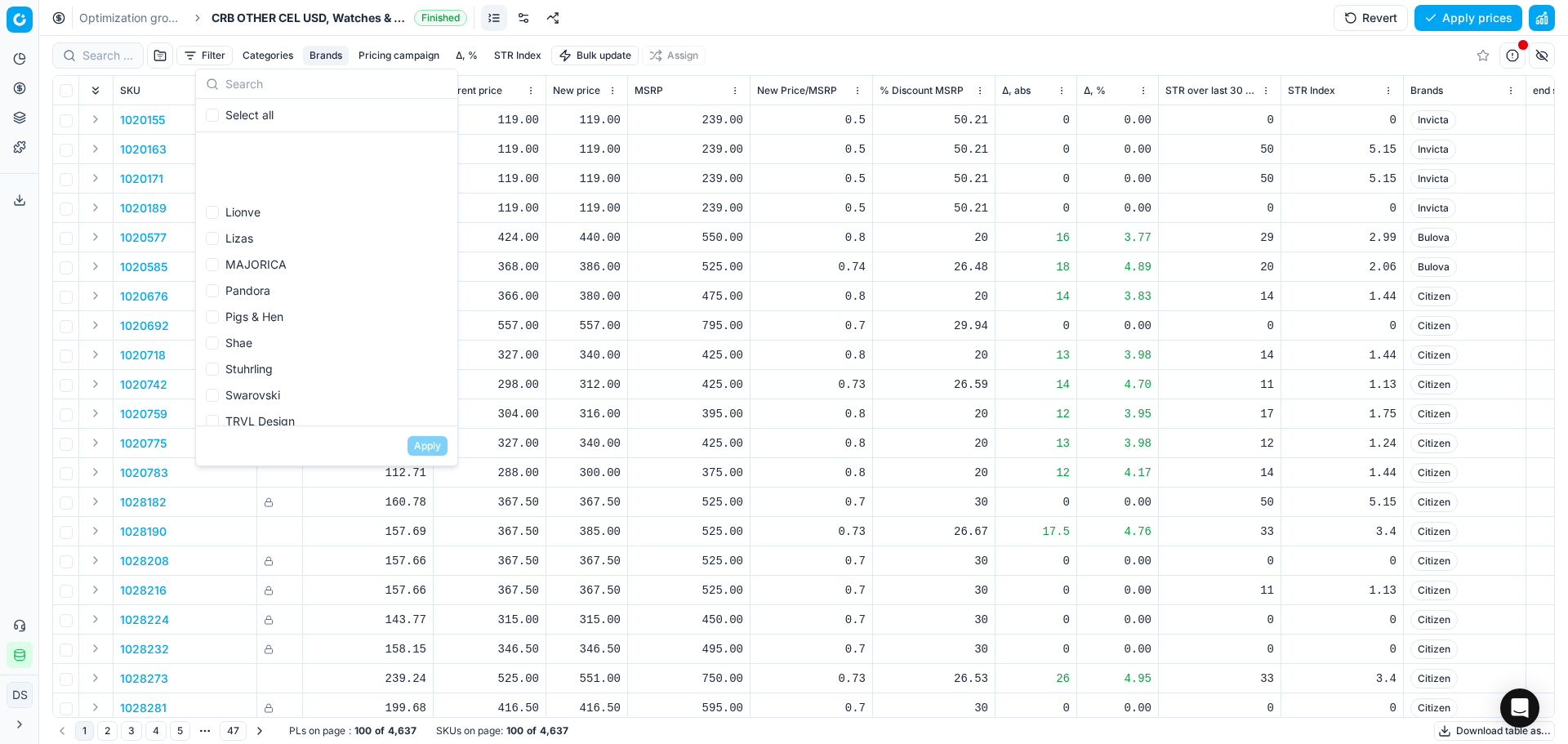
scroll to position [681, 0]
click at [267, 57] on button "Categories" at bounding box center [267, 55] width 64 height 20
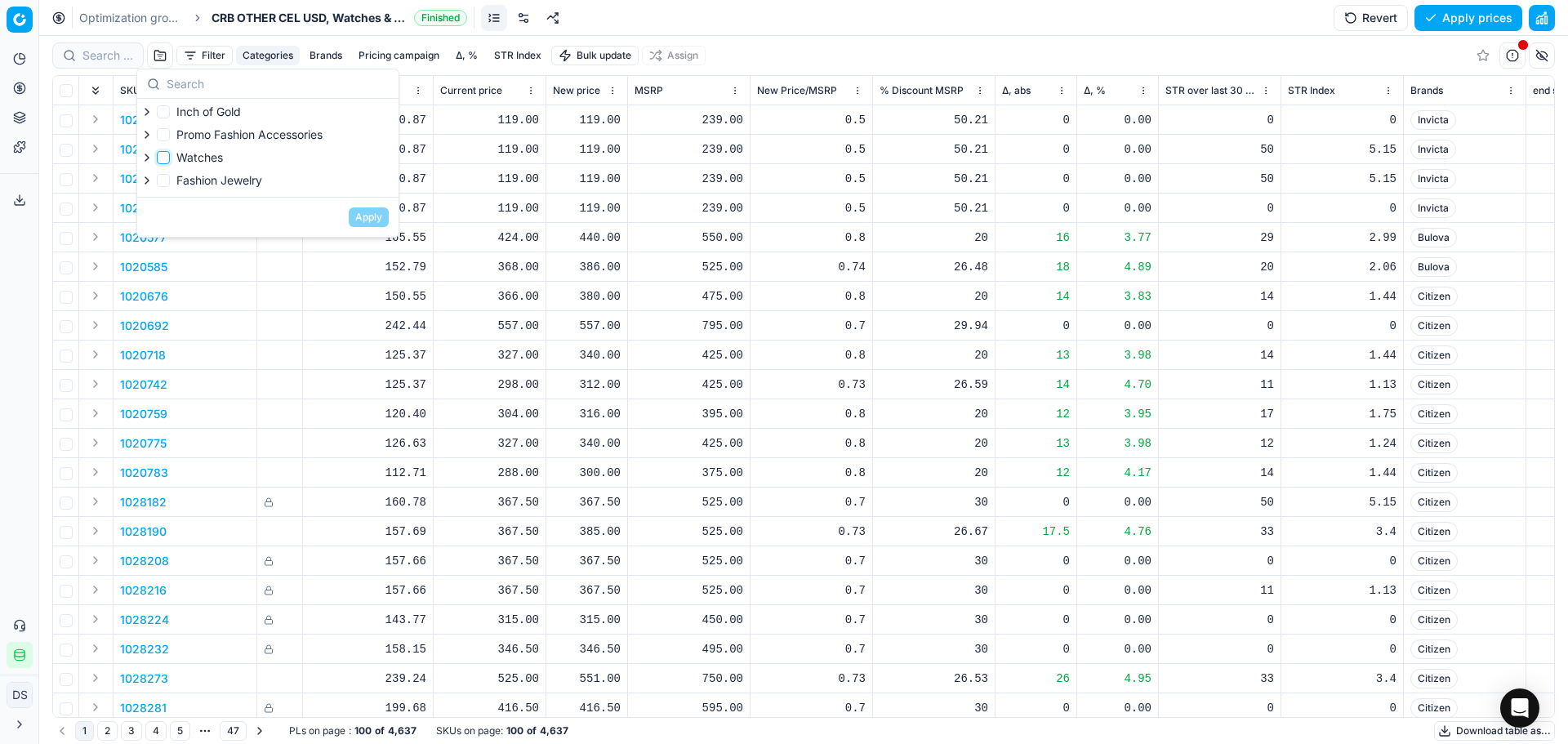
click at [159, 153] on input "Watches" at bounding box center [163, 158] width 13 height 13
checkbox input "true"
click at [364, 213] on button "Apply" at bounding box center [369, 217] width 40 height 20
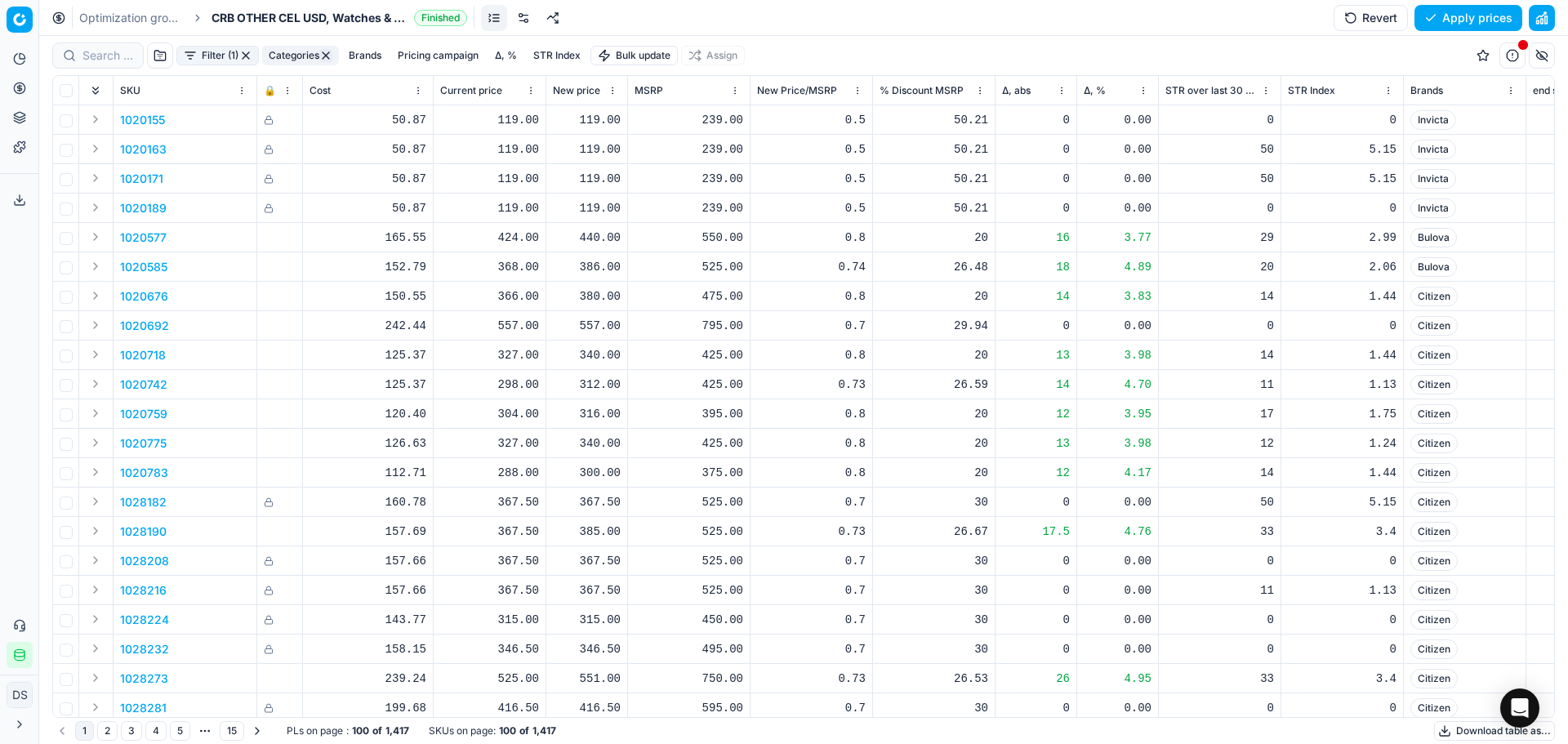
click at [422, 59] on button "Pricing campaign" at bounding box center [438, 55] width 94 height 20
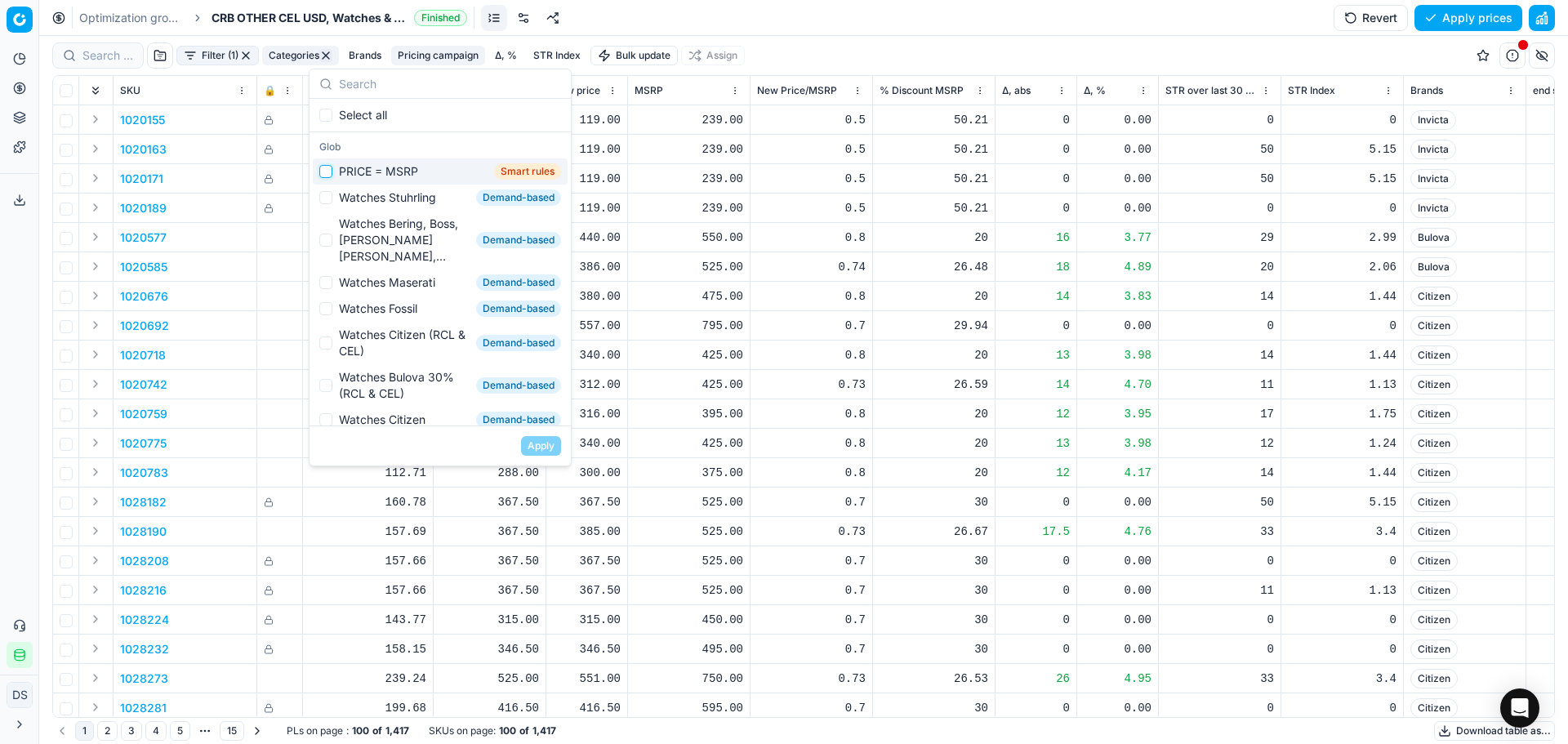
click at [331, 170] on input "Suggestions" at bounding box center [326, 172] width 13 height 13
checkbox input "true"
click at [547, 447] on button "Apply" at bounding box center [541, 446] width 40 height 20
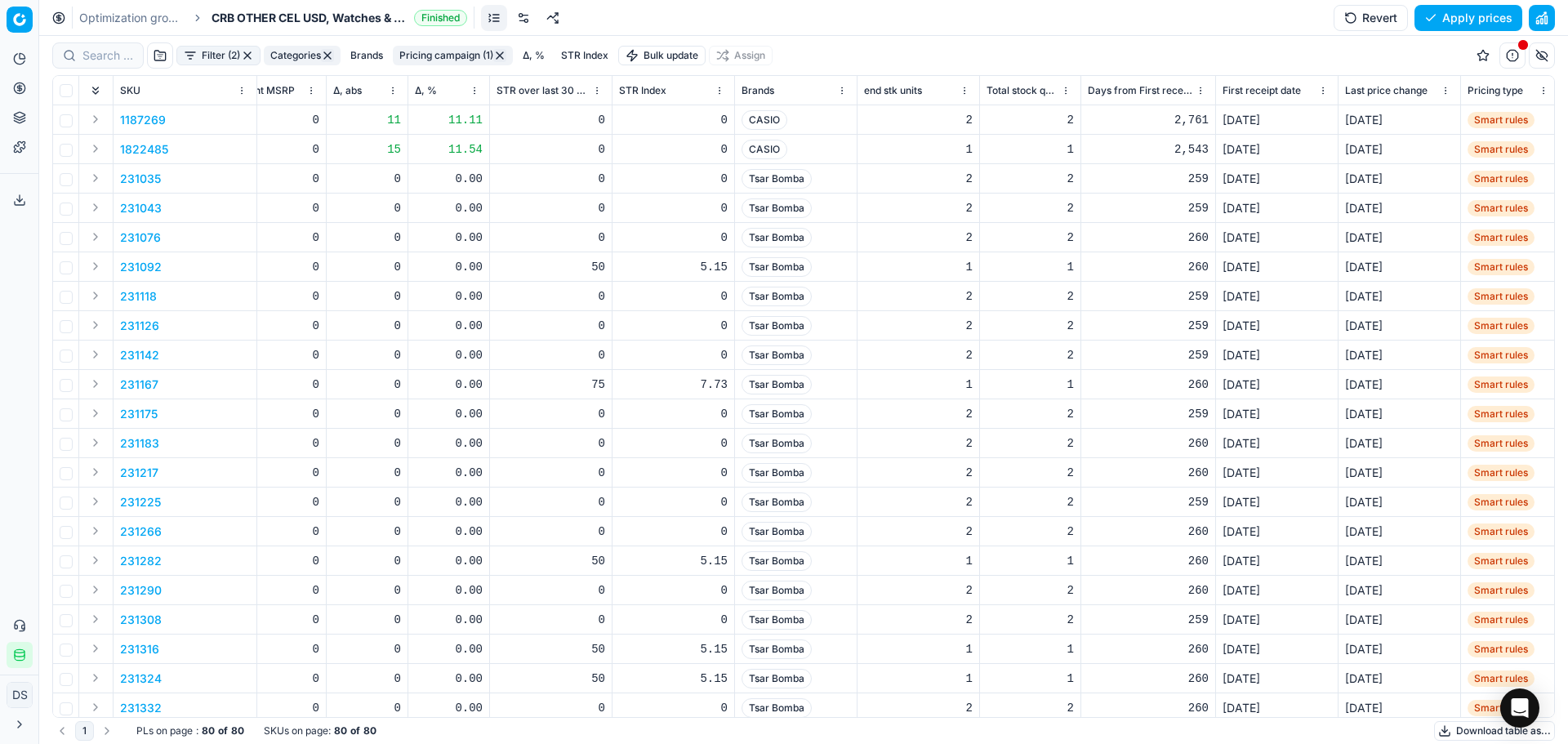
scroll to position [0, 815]
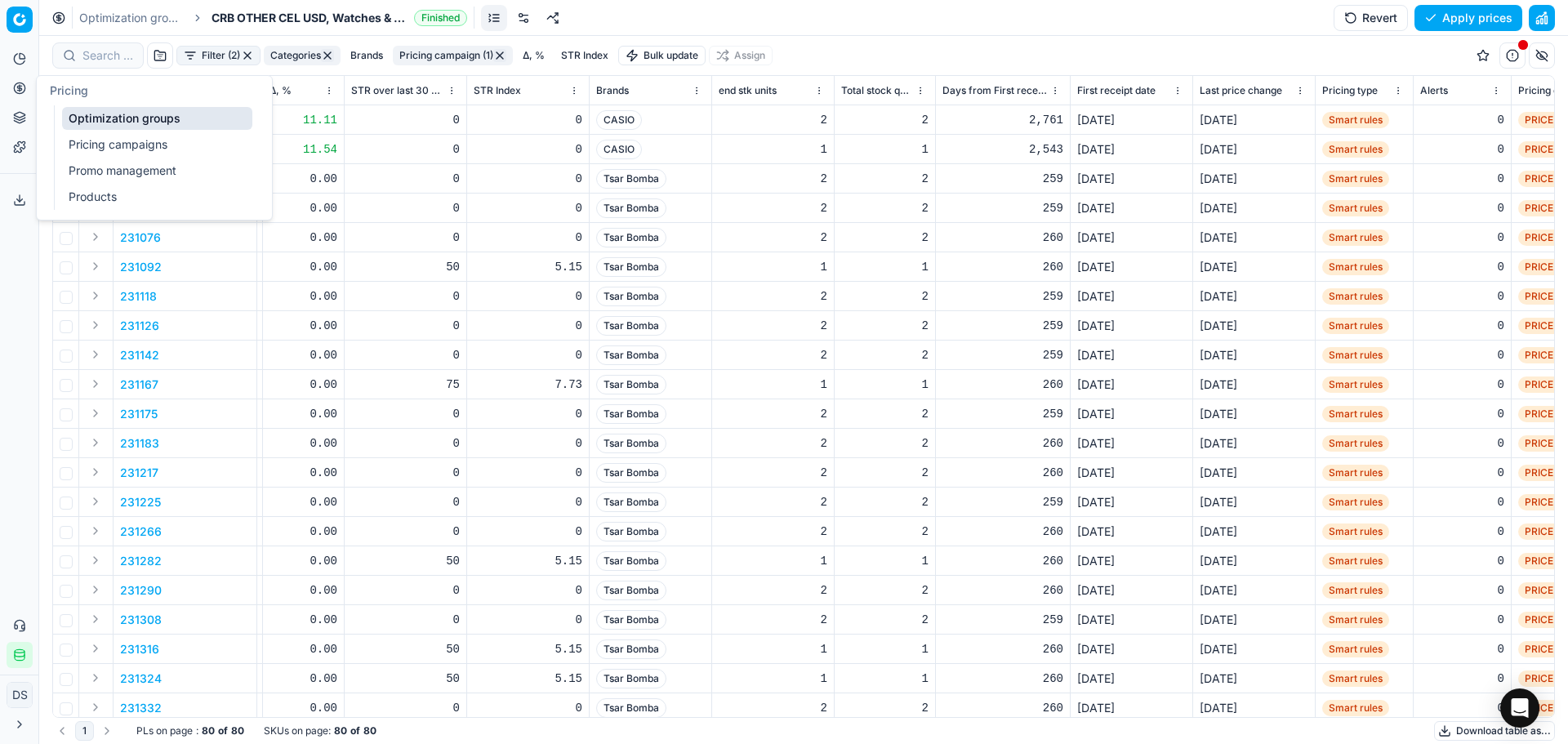
click at [26, 89] on button "Pricing" at bounding box center [19, 88] width 26 height 26
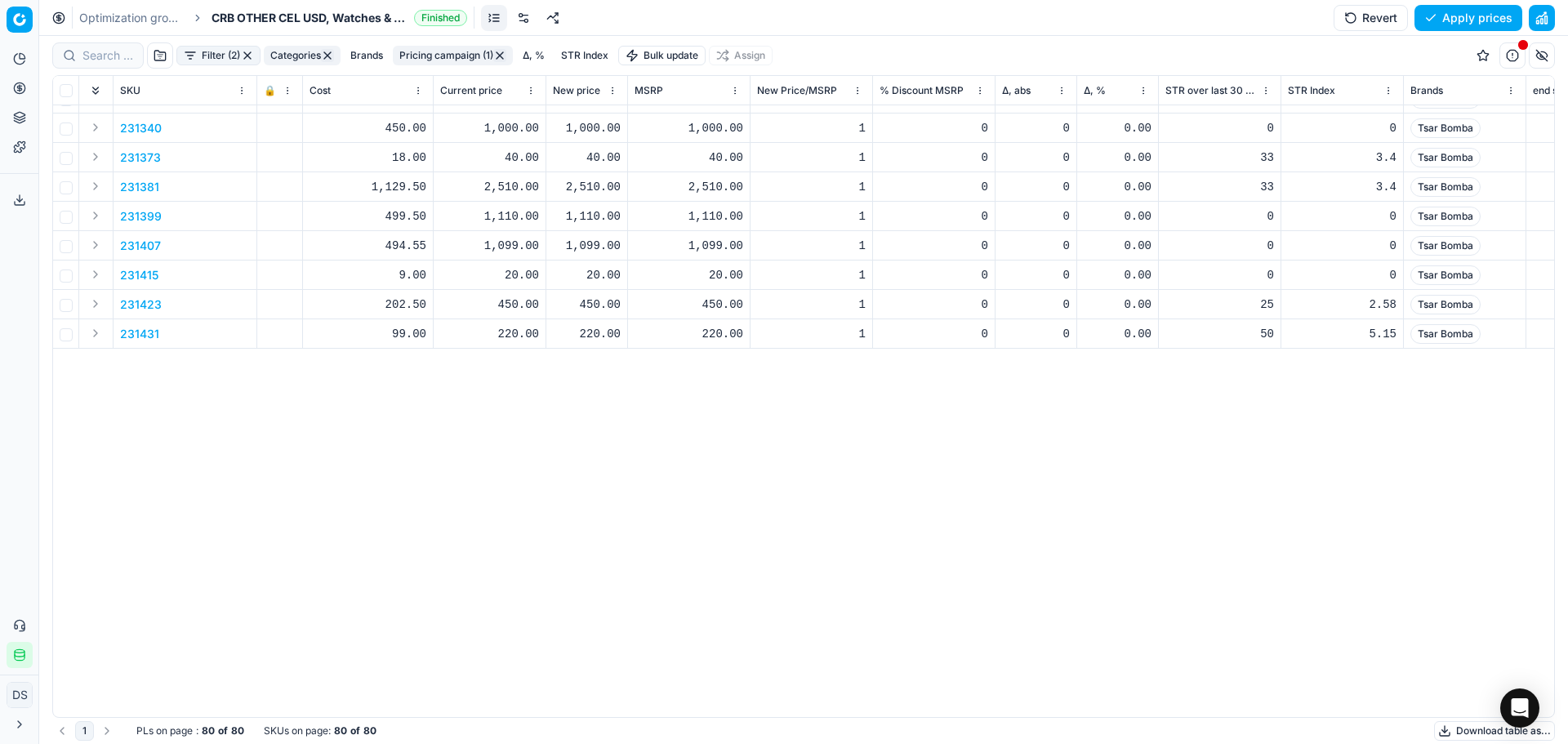
scroll to position [119, 0]
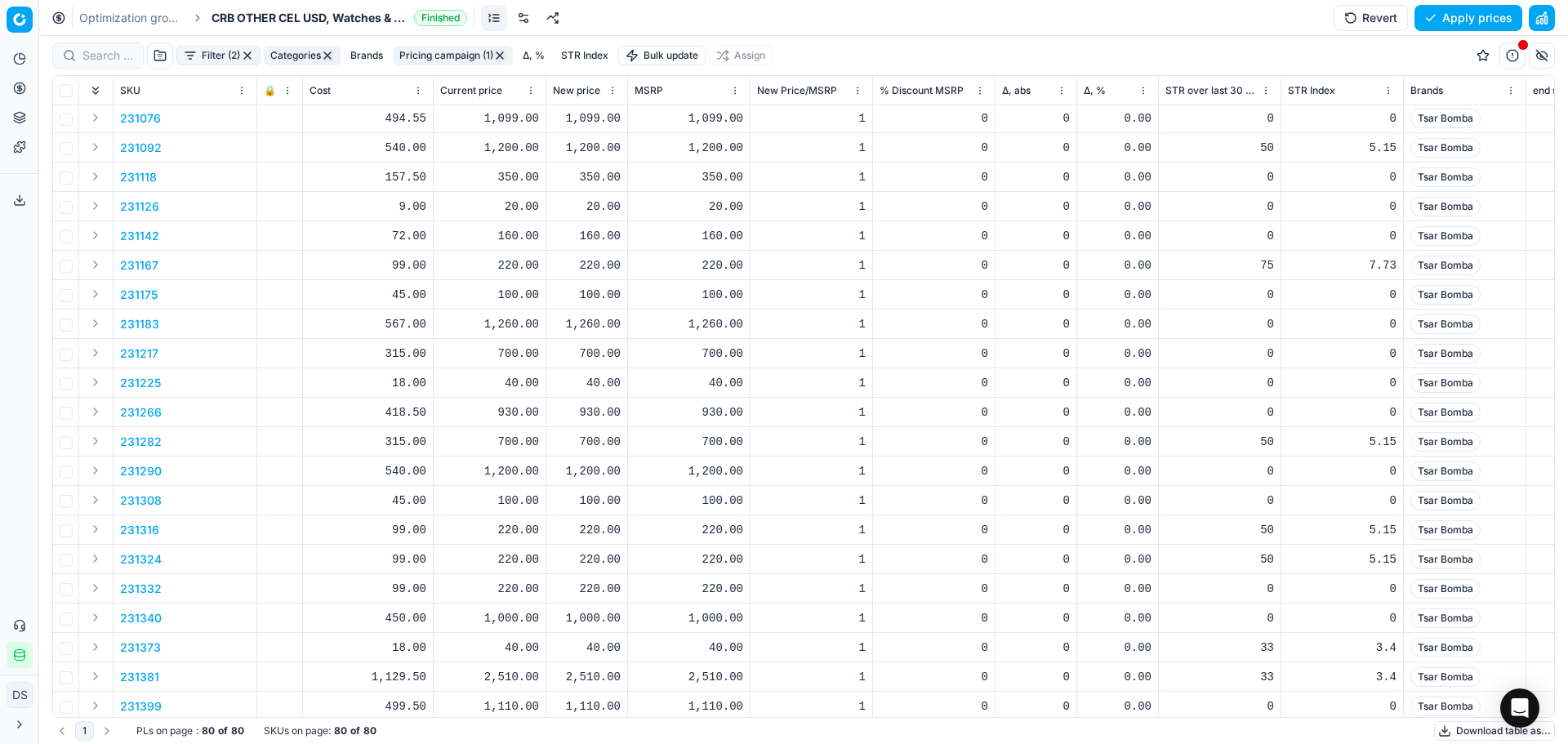
click at [502, 58] on button "button" at bounding box center [500, 55] width 13 height 13
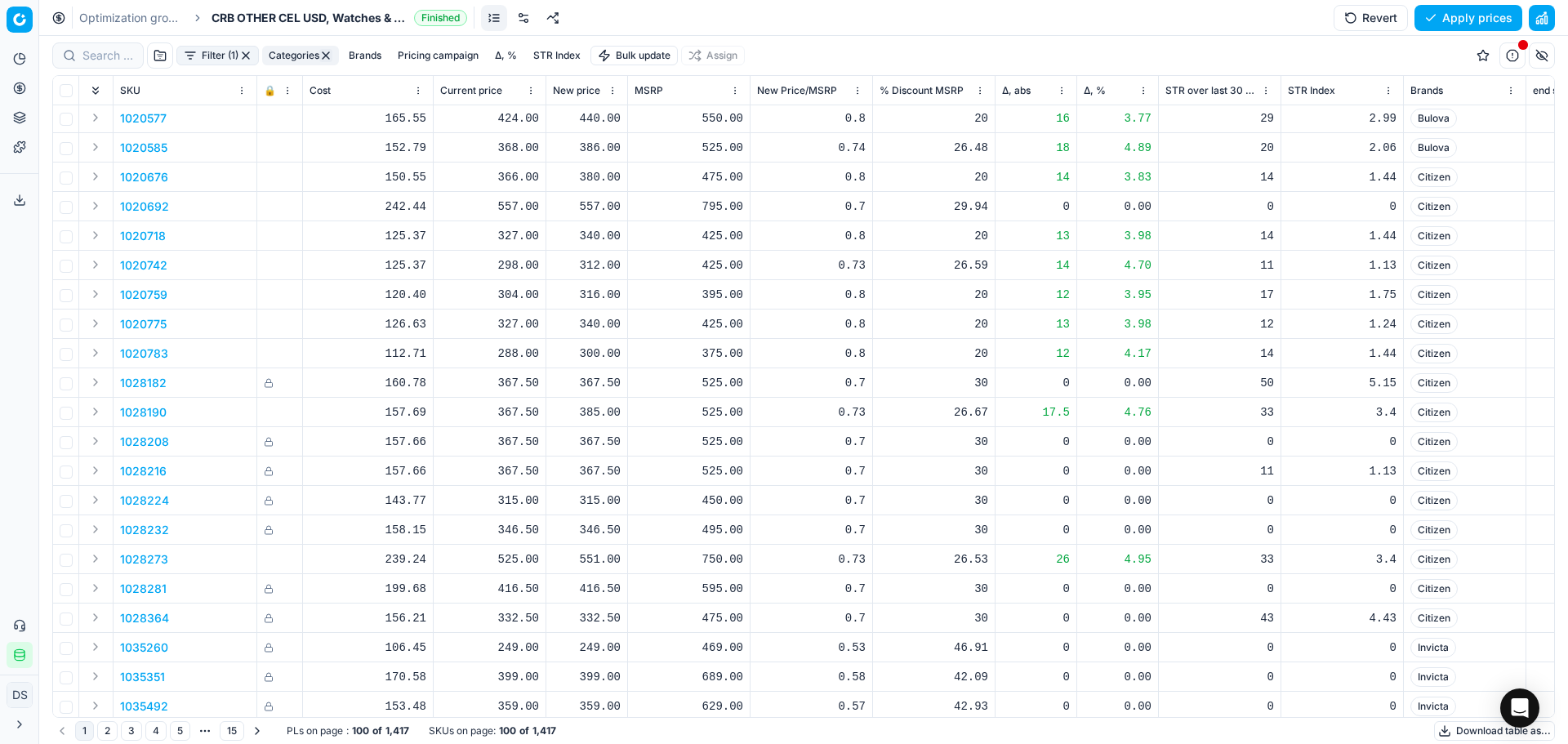
click at [1542, 28] on button "button" at bounding box center [1541, 17] width 26 height 26
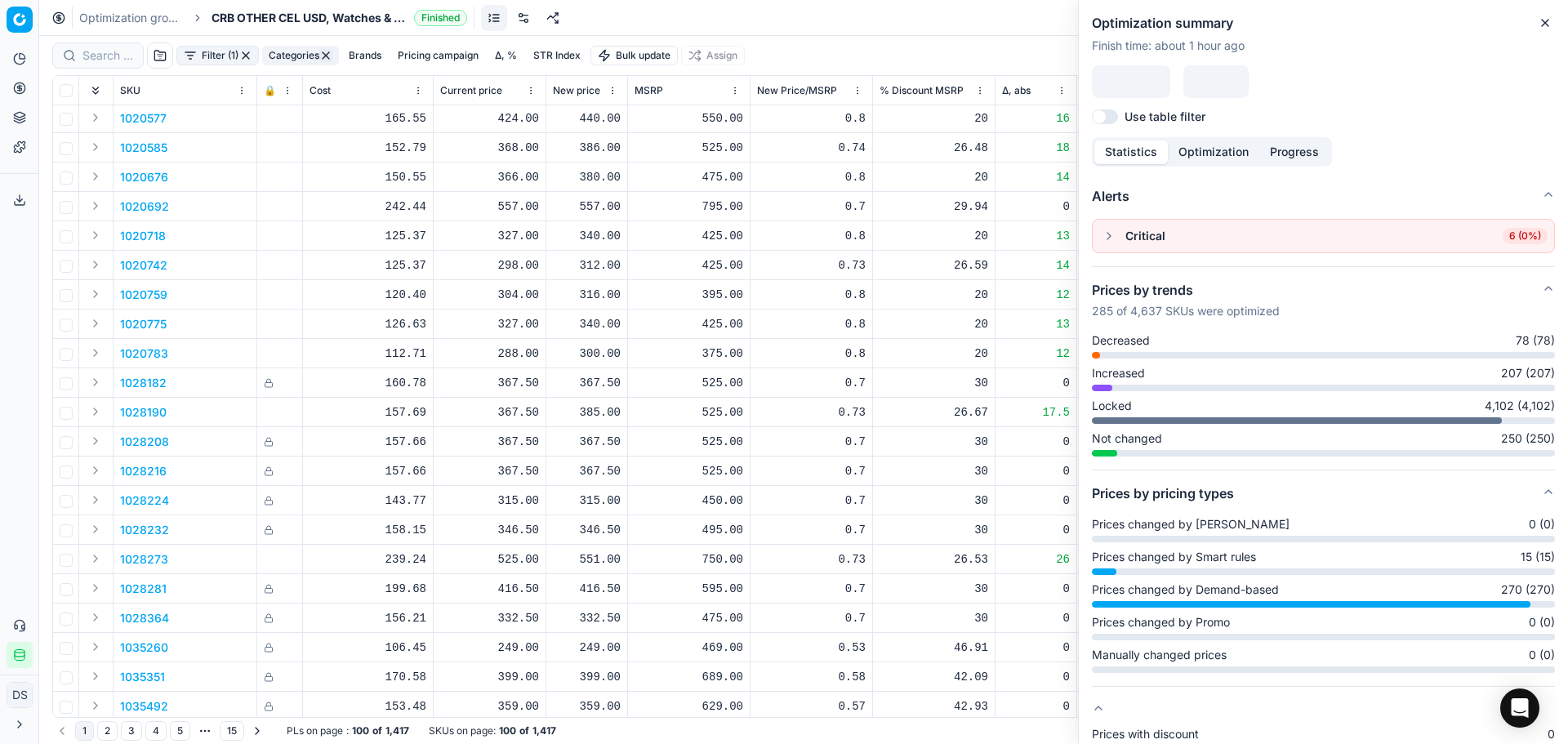
click at [1549, 29] on icon "button" at bounding box center [1546, 23] width 13 height 13
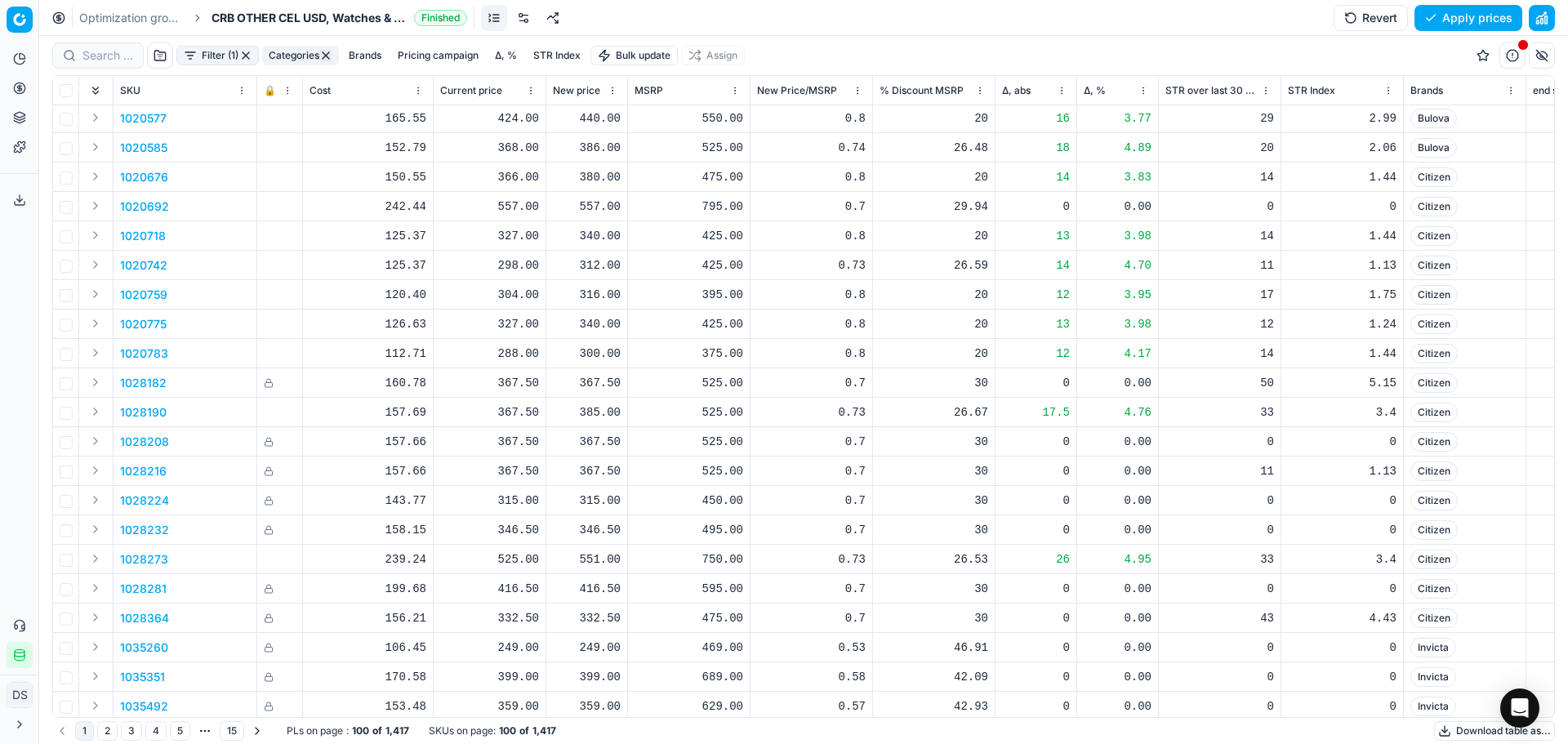
click at [528, 20] on link at bounding box center [523, 17] width 26 height 26
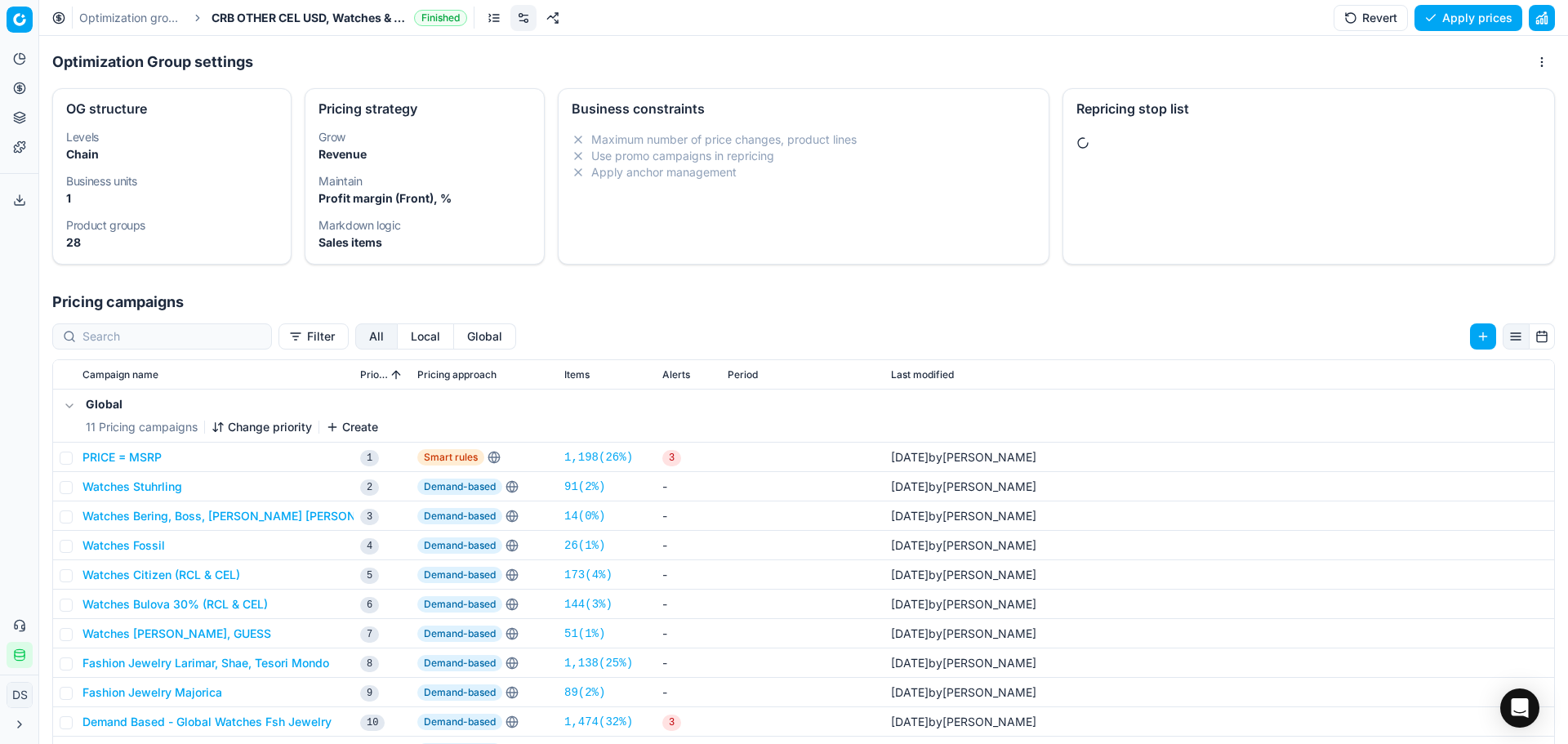
click at [1257, 167] on div "Repricing stop list" at bounding box center [1309, 176] width 493 height 177
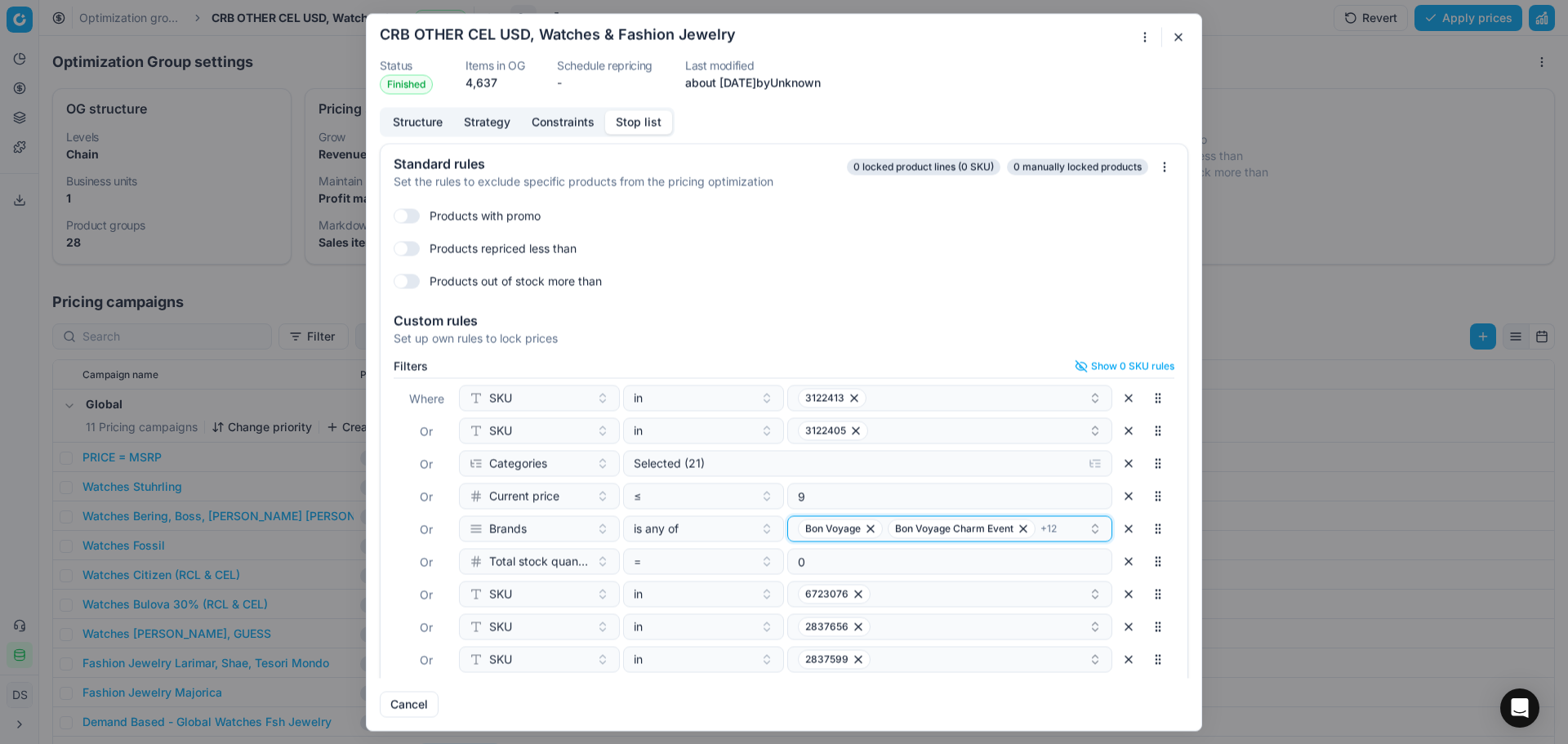
click at [1051, 528] on div "Bon Voyage Bon Voyage Charm Event + 12" at bounding box center [943, 528] width 291 height 20
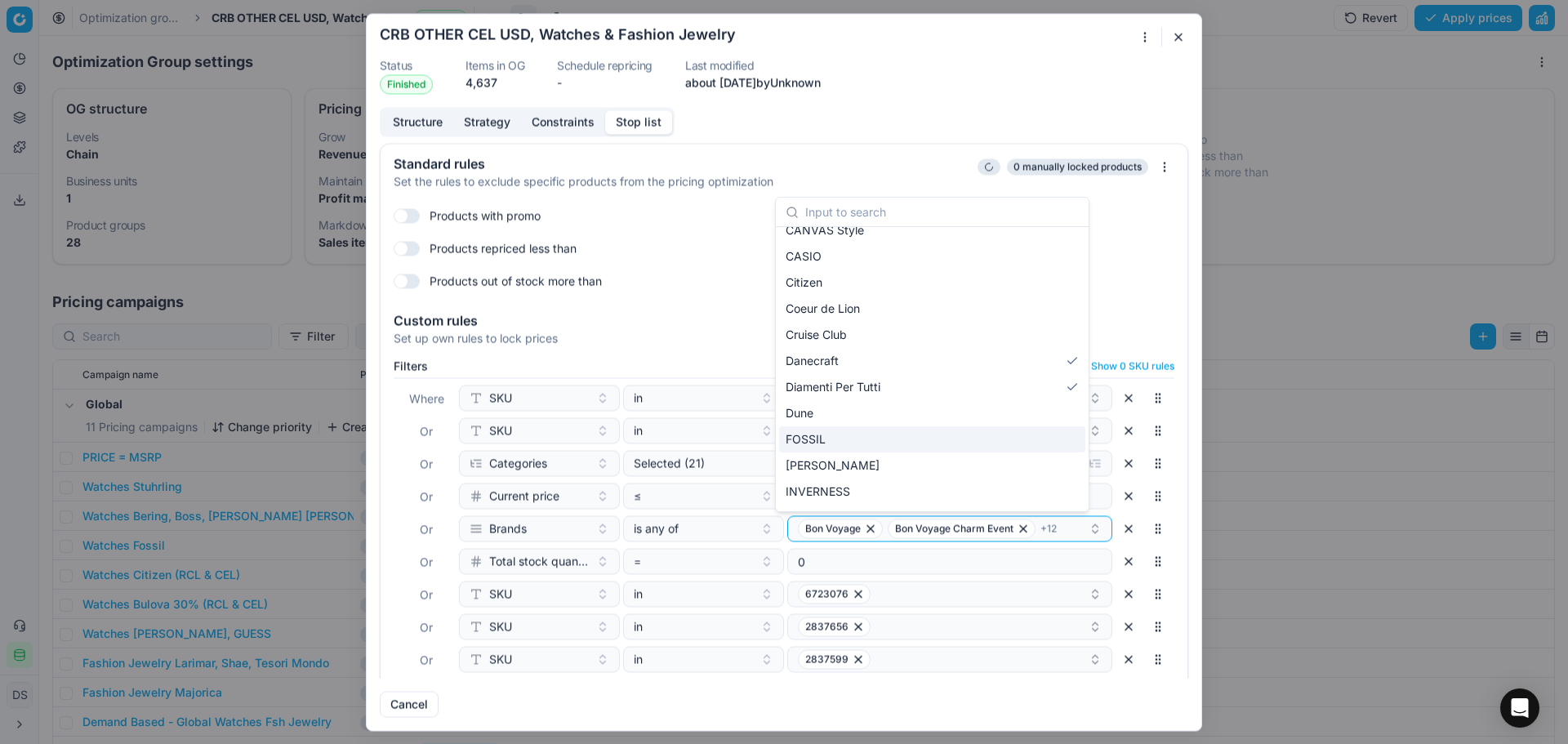
scroll to position [768, 0]
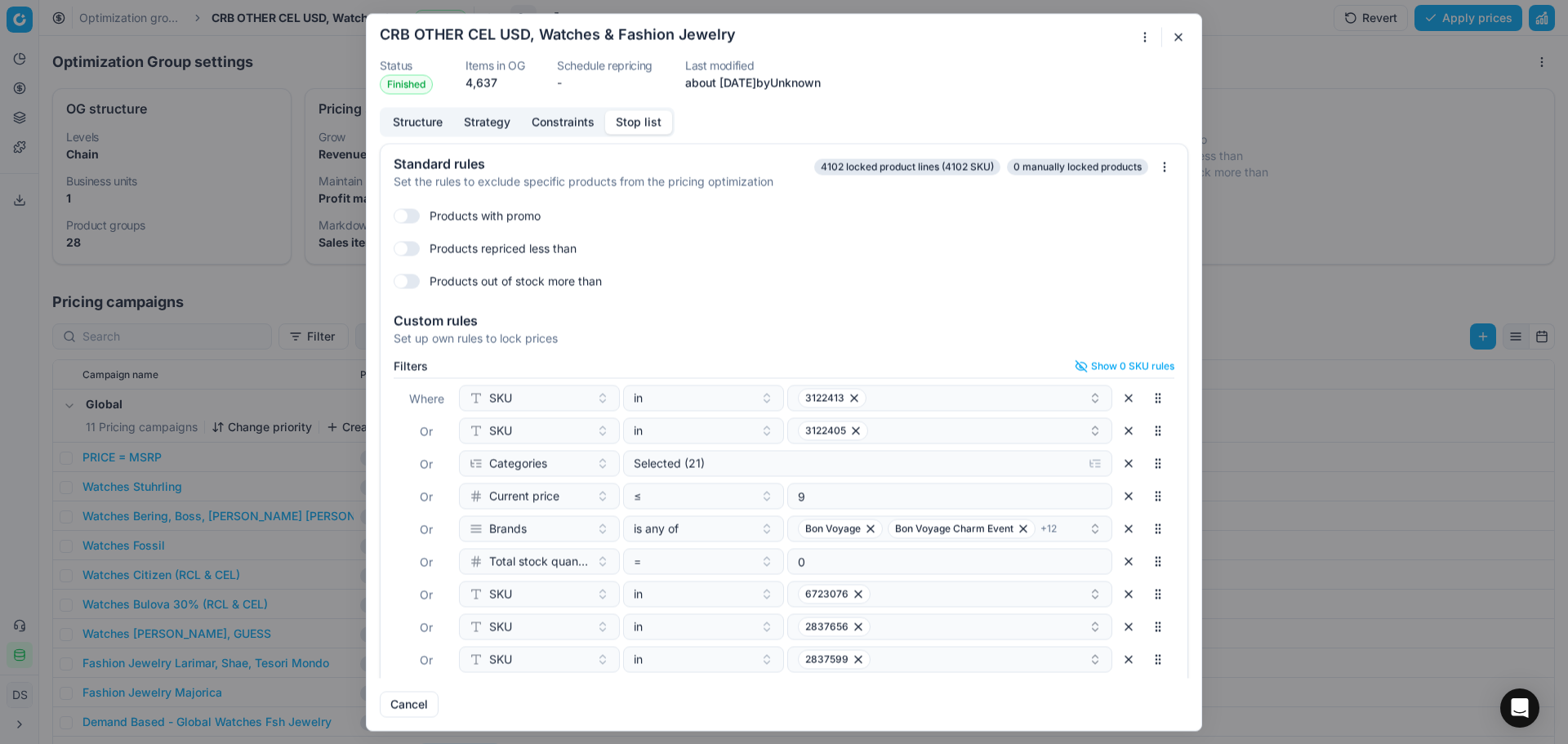
click at [654, 228] on div "Products with promo" at bounding box center [784, 215] width 781 height 26
click at [1169, 41] on button "button" at bounding box center [1178, 36] width 20 height 20
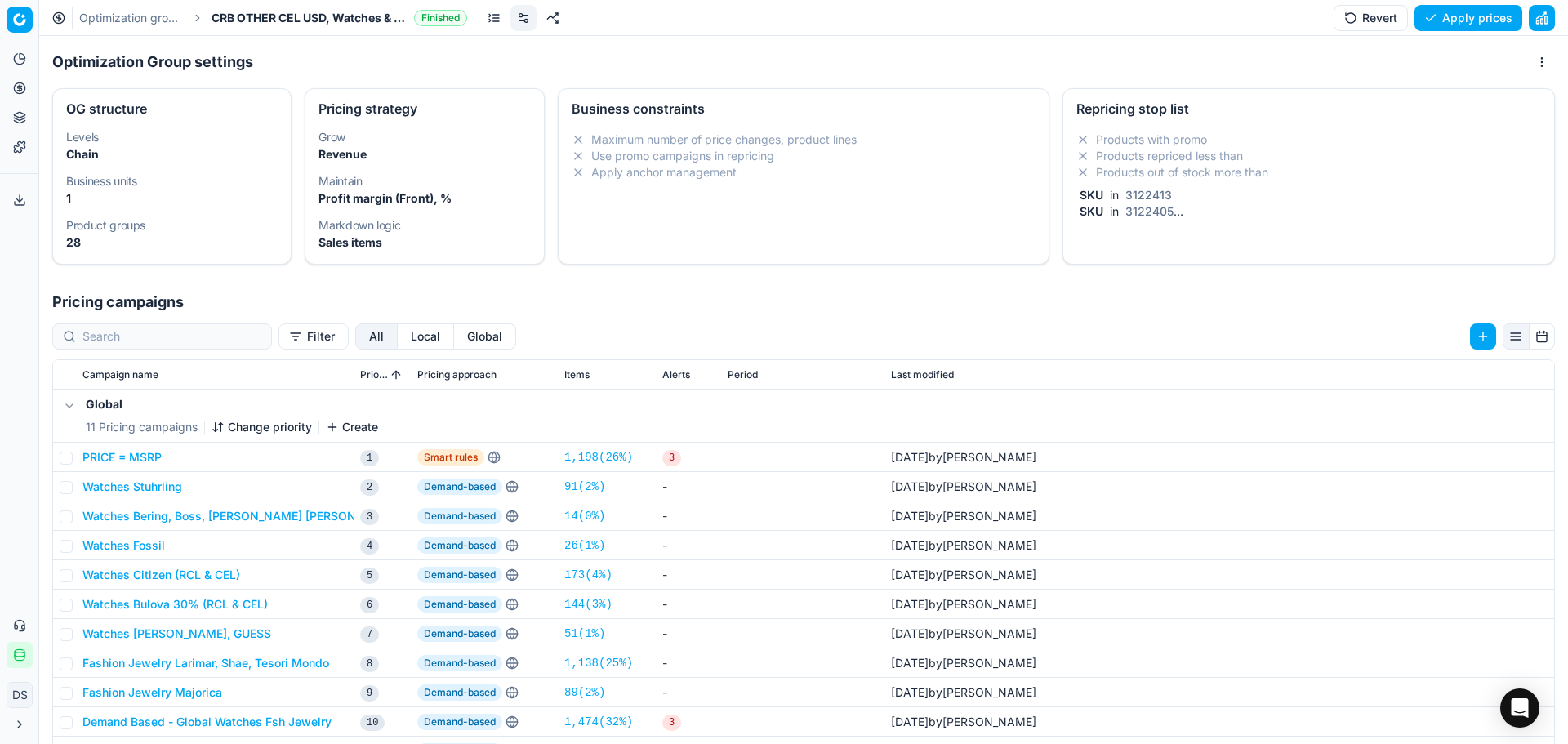
click at [150, 455] on button "PRICE = MSRP" at bounding box center [121, 457] width 79 height 16
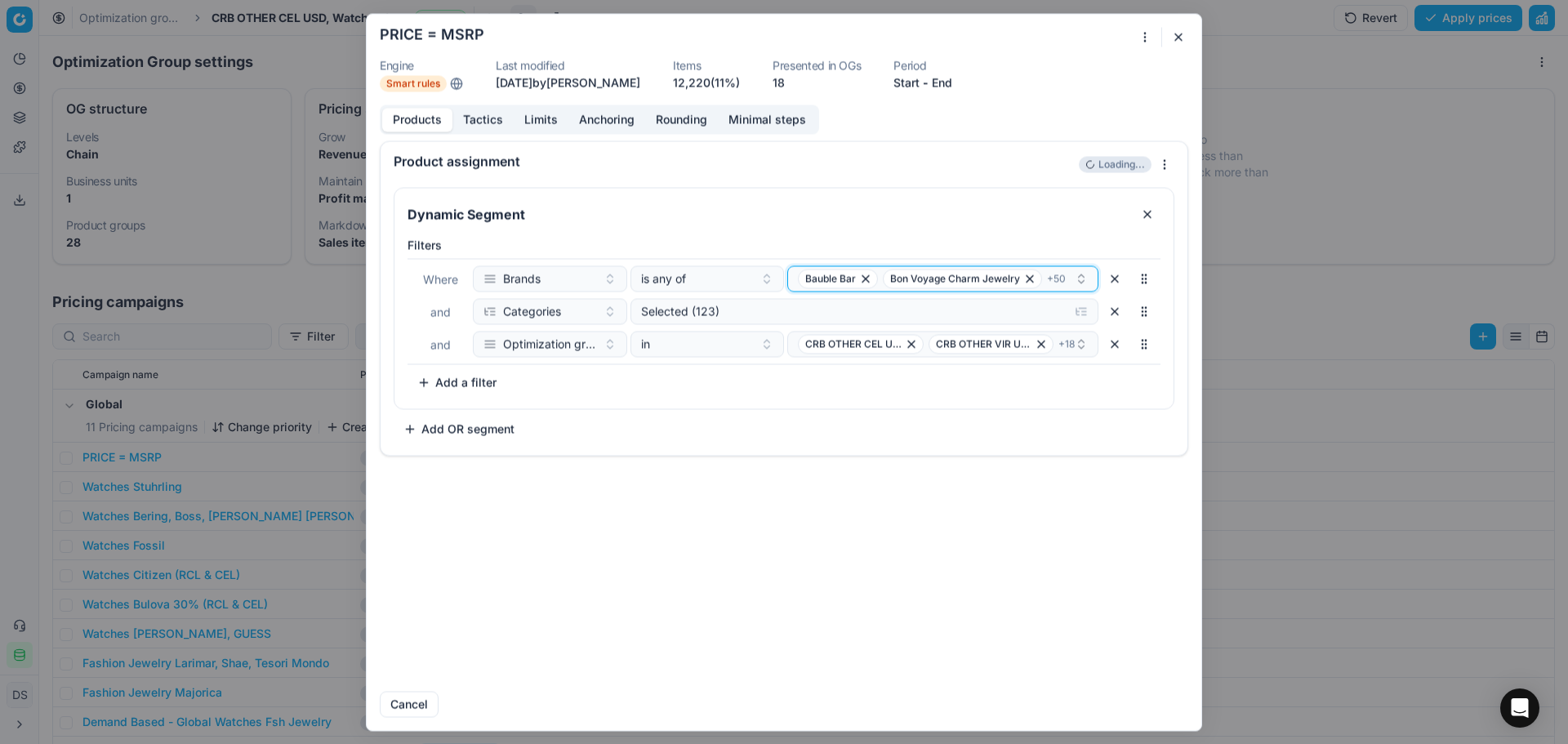
click at [1031, 289] on button "Bauble Bar Bon Voyage Charm Jewelry + 50" at bounding box center [943, 278] width 311 height 26
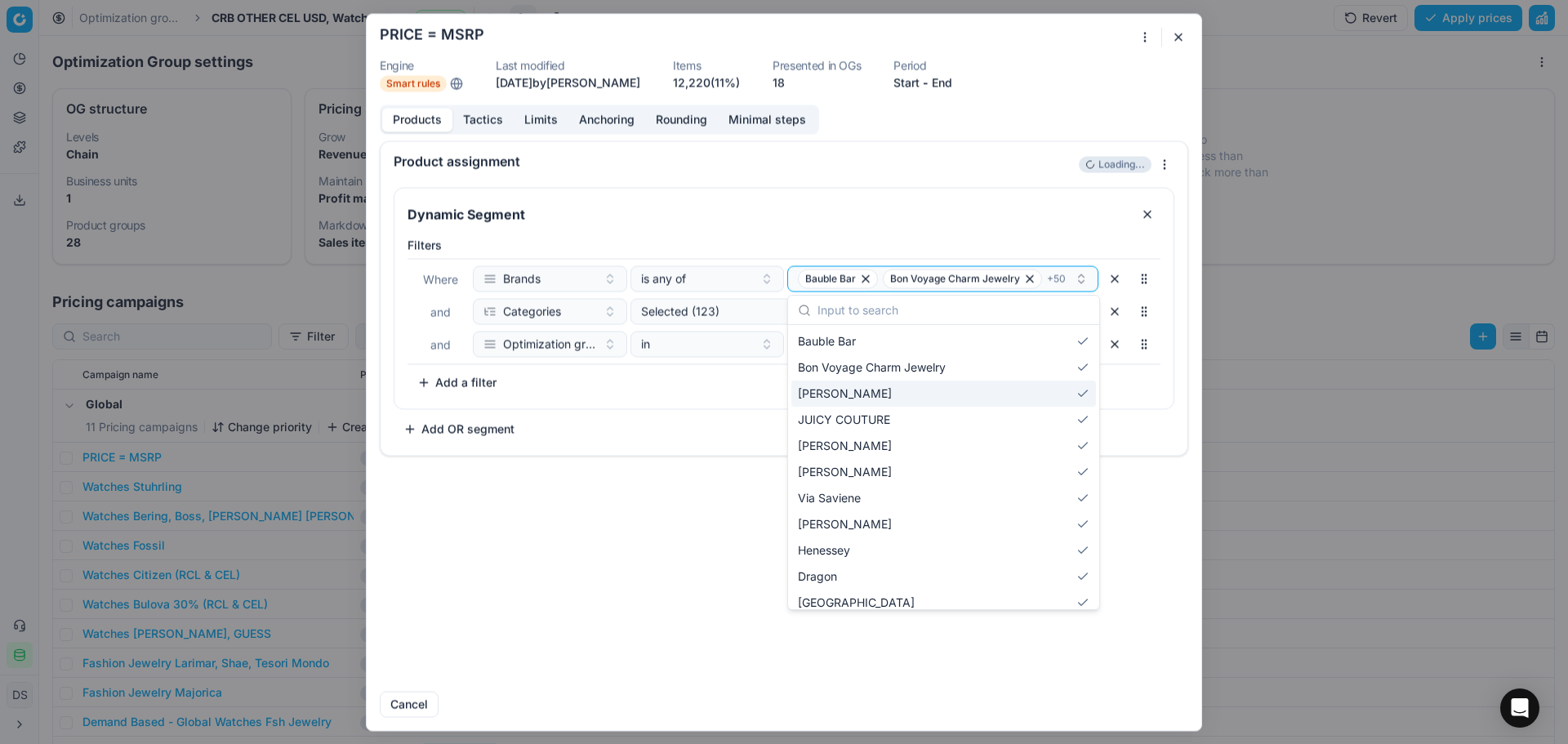
type input "s"
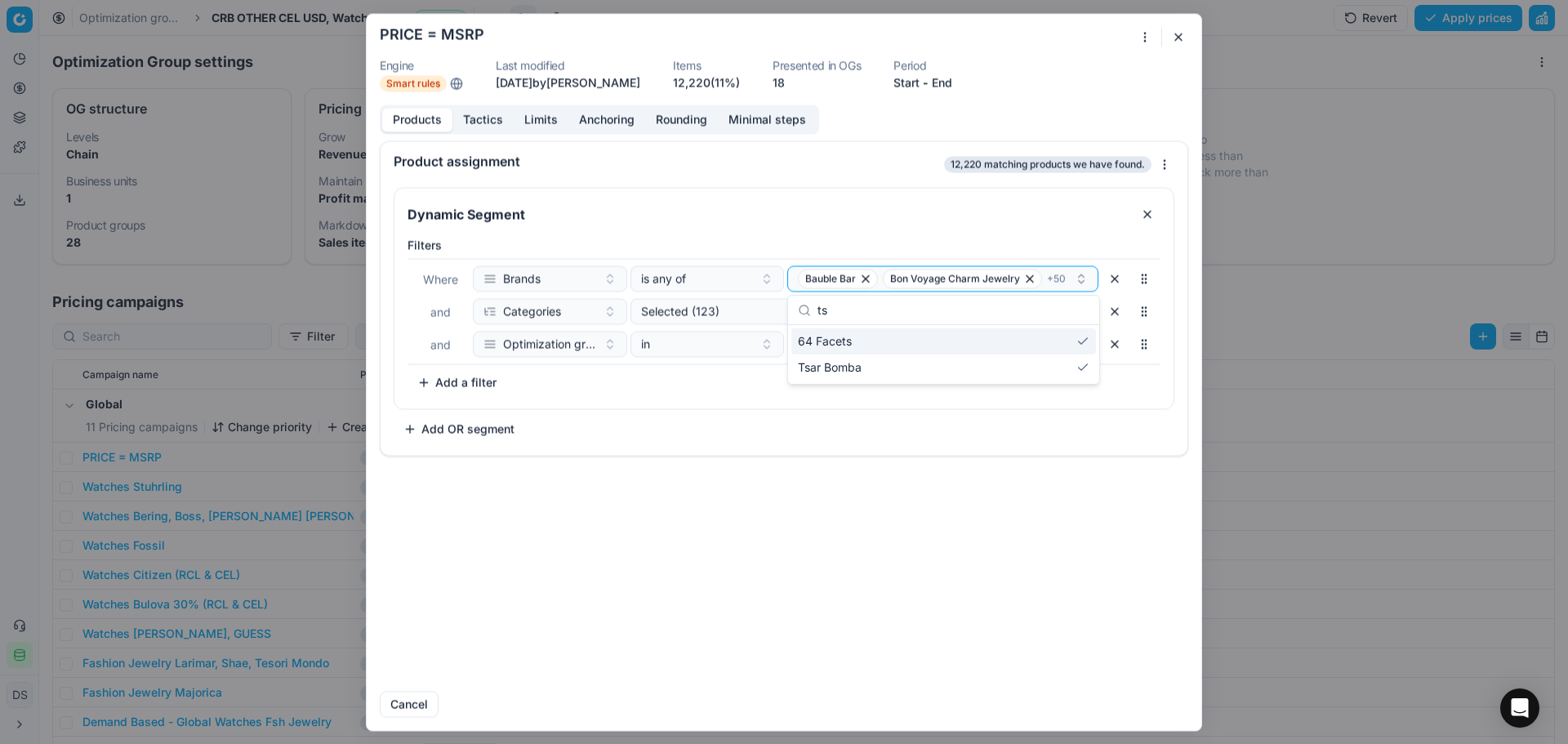
type input "t"
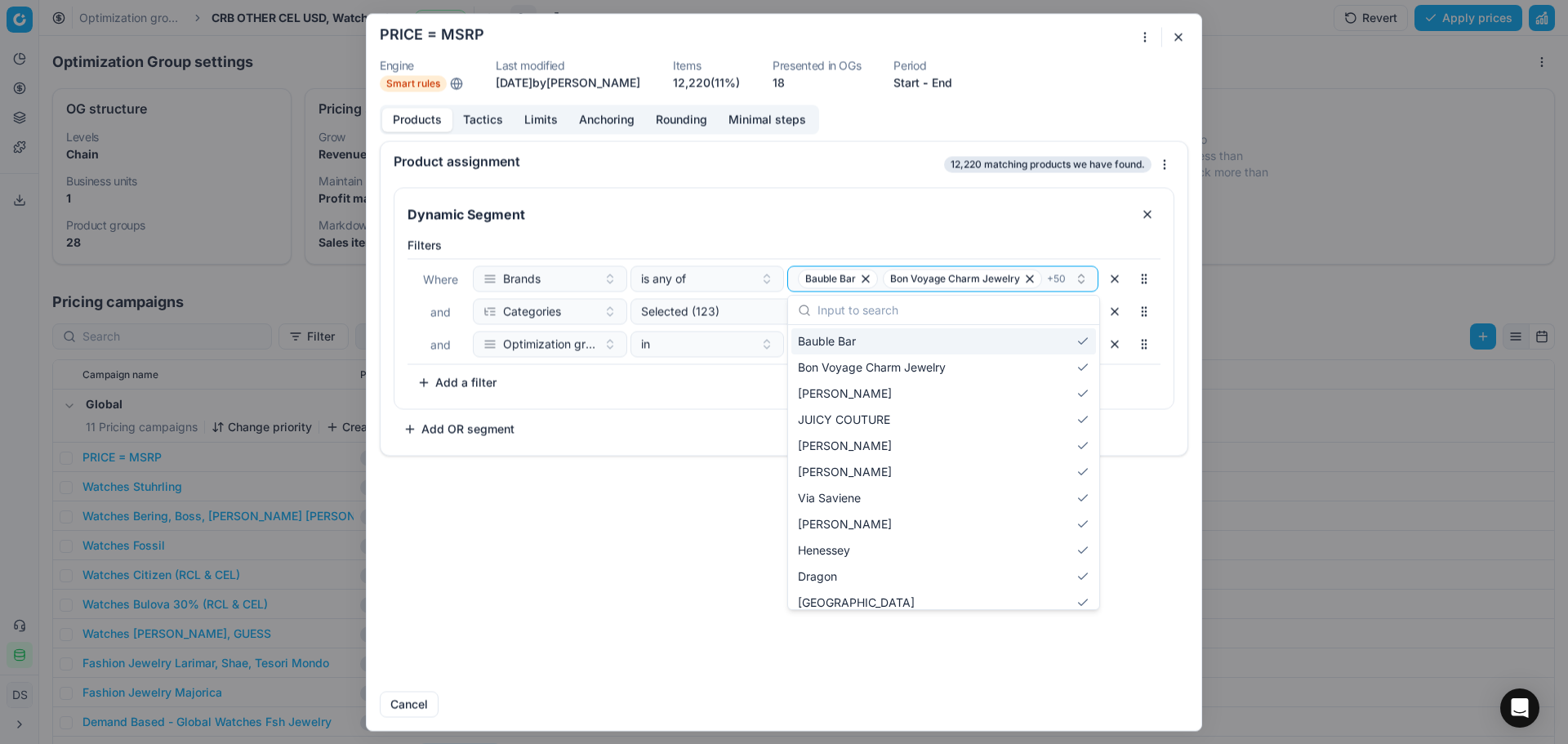
click at [1180, 38] on button "button" at bounding box center [1178, 36] width 20 height 20
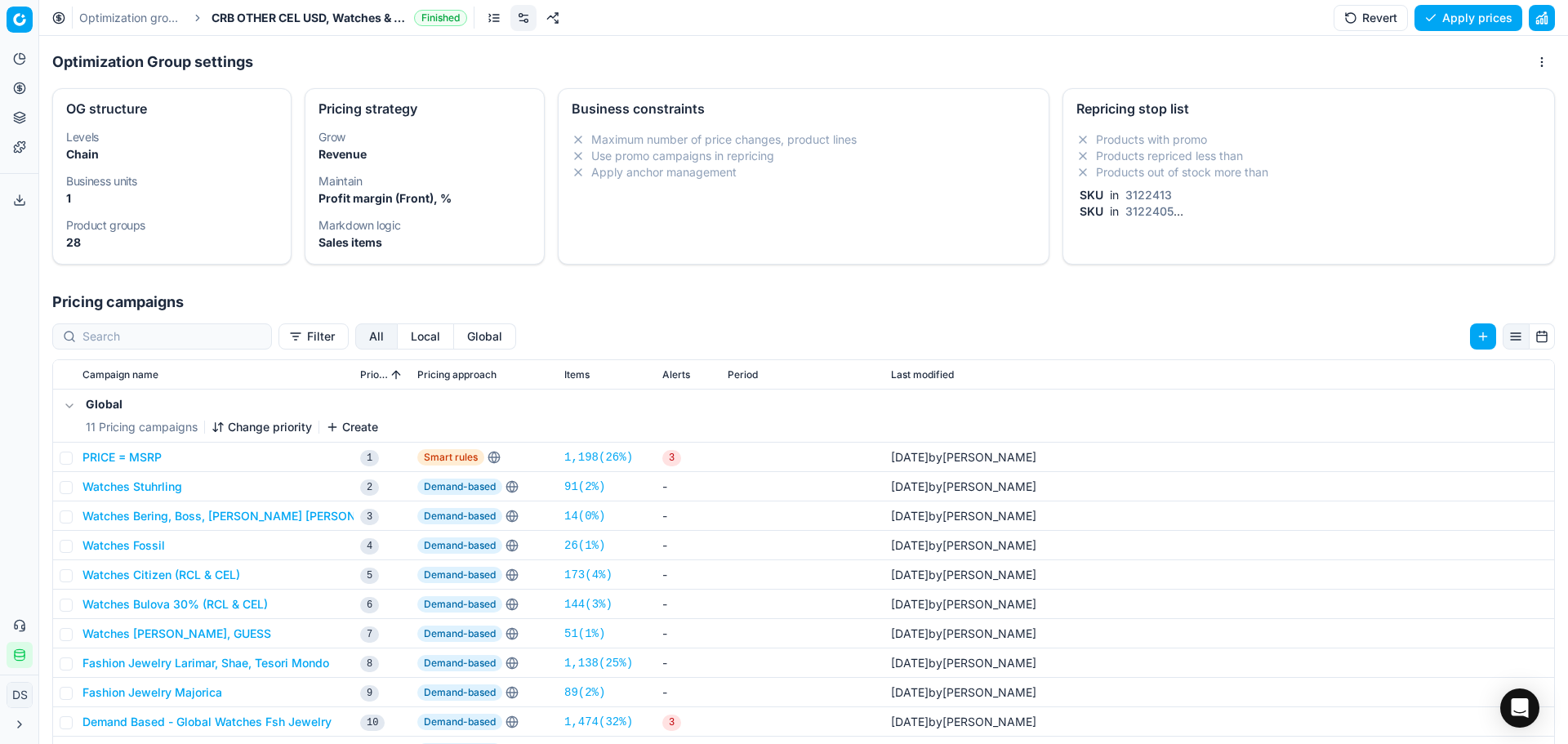
click at [1166, 176] on li "Products out of stock more than" at bounding box center [1308, 172] width 465 height 16
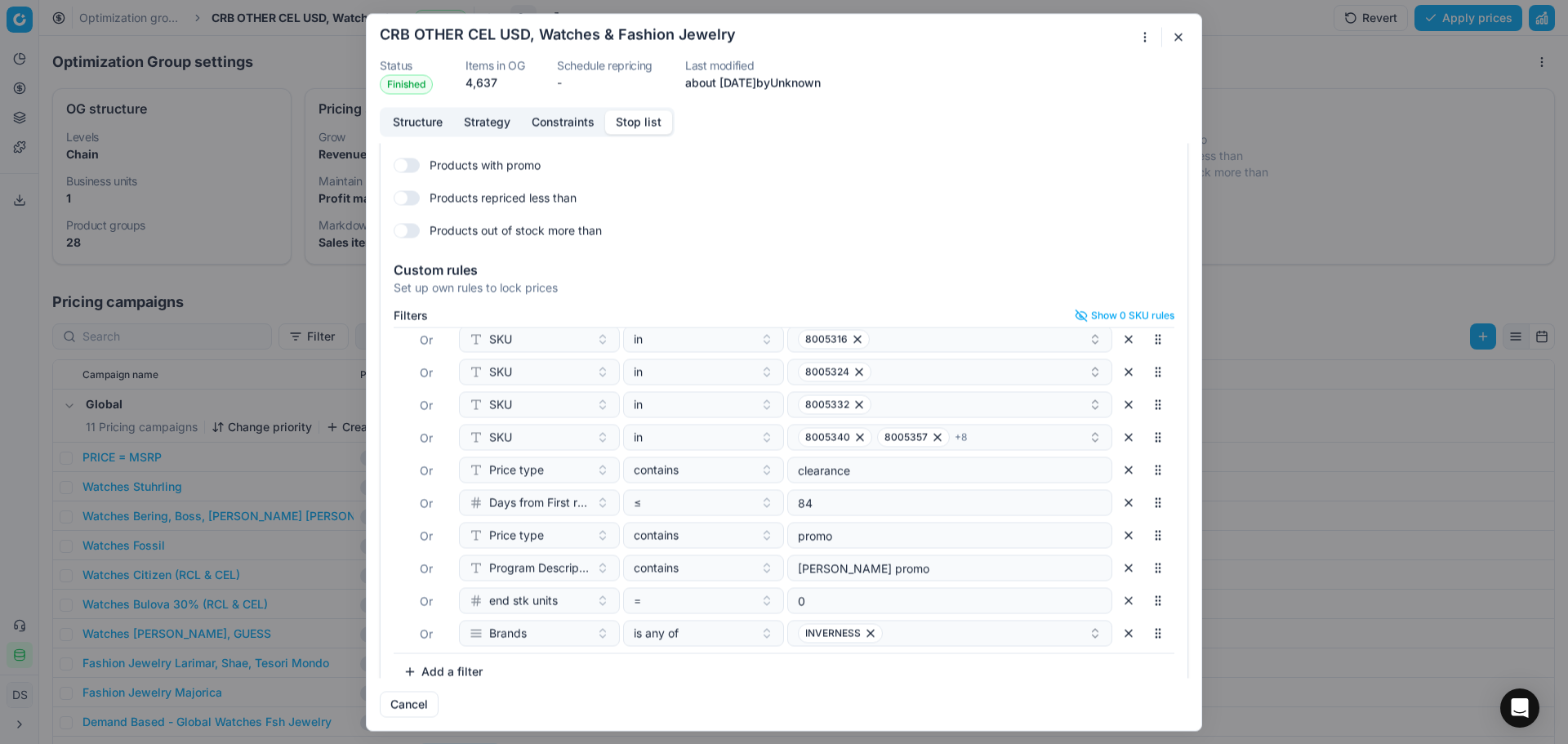
scroll to position [71, 0]
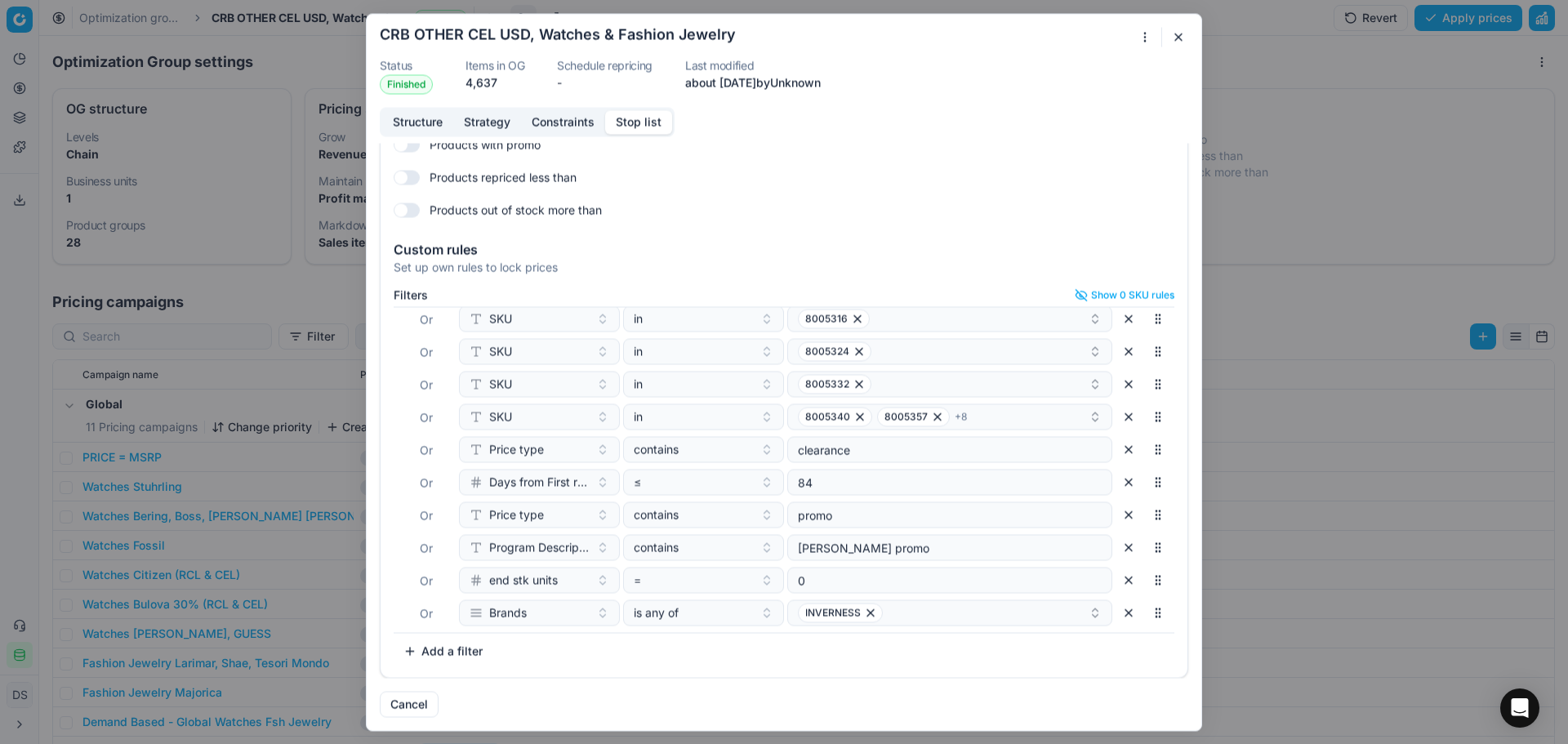
click at [1180, 40] on button "button" at bounding box center [1178, 36] width 20 height 20
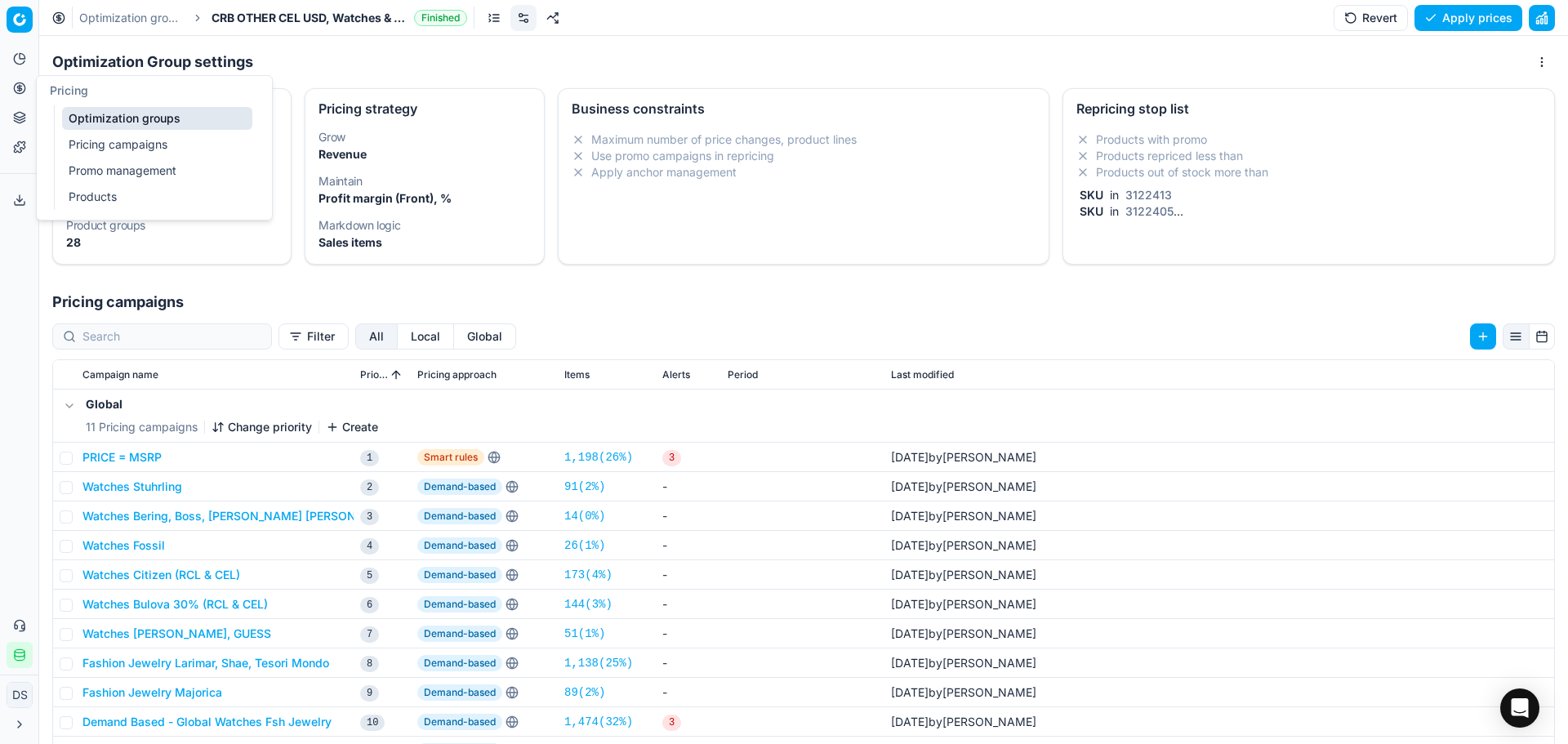
click at [96, 192] on link "Products" at bounding box center [157, 197] width 190 height 23
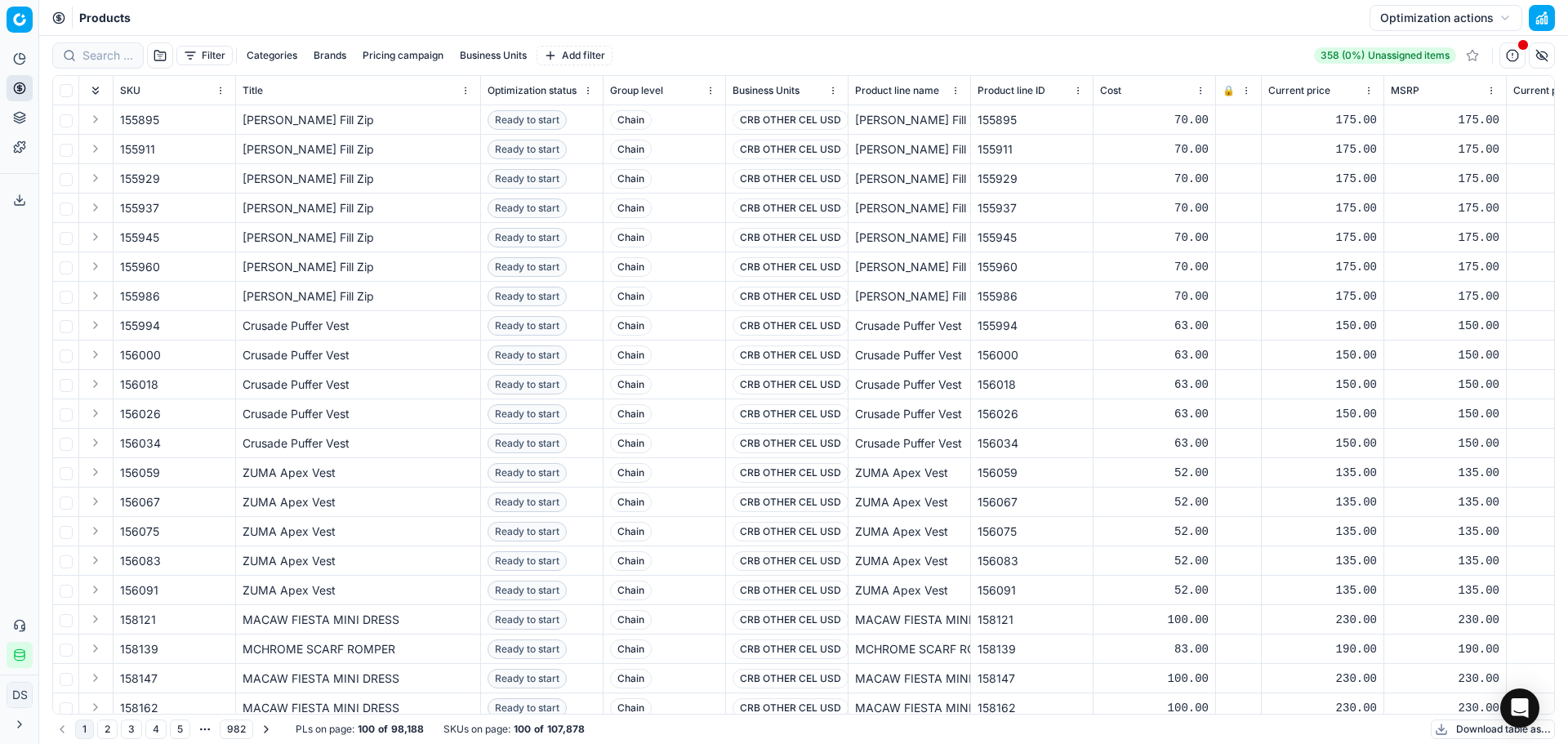
click at [334, 59] on button "Brands" at bounding box center [330, 55] width 46 height 20
type input "tsa"
click at [295, 111] on div "Tsar Bomba" at bounding box center [330, 115] width 255 height 26
checkbox input "true"
click at [419, 156] on button "Apply" at bounding box center [432, 152] width 40 height 20
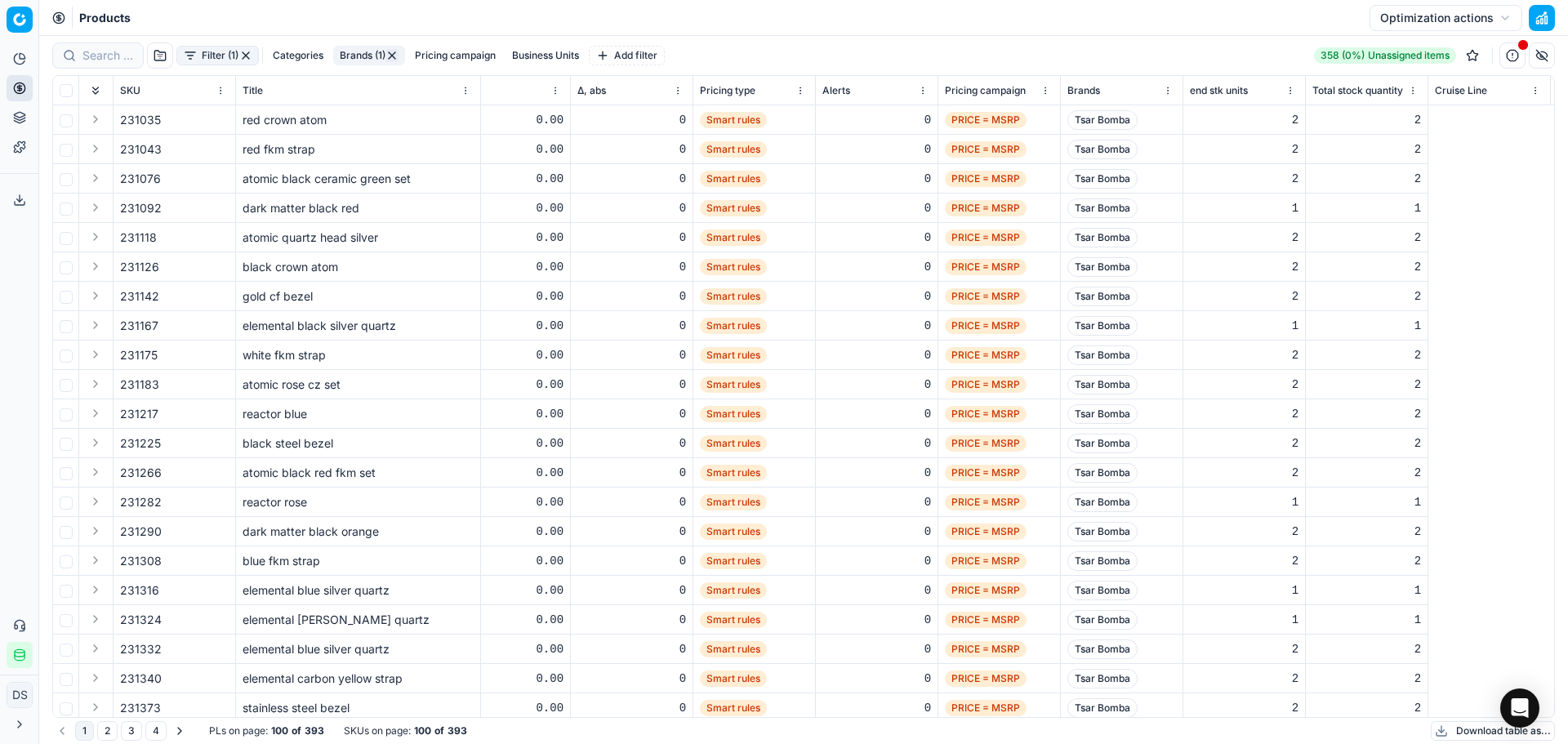
scroll to position [0, 1663]
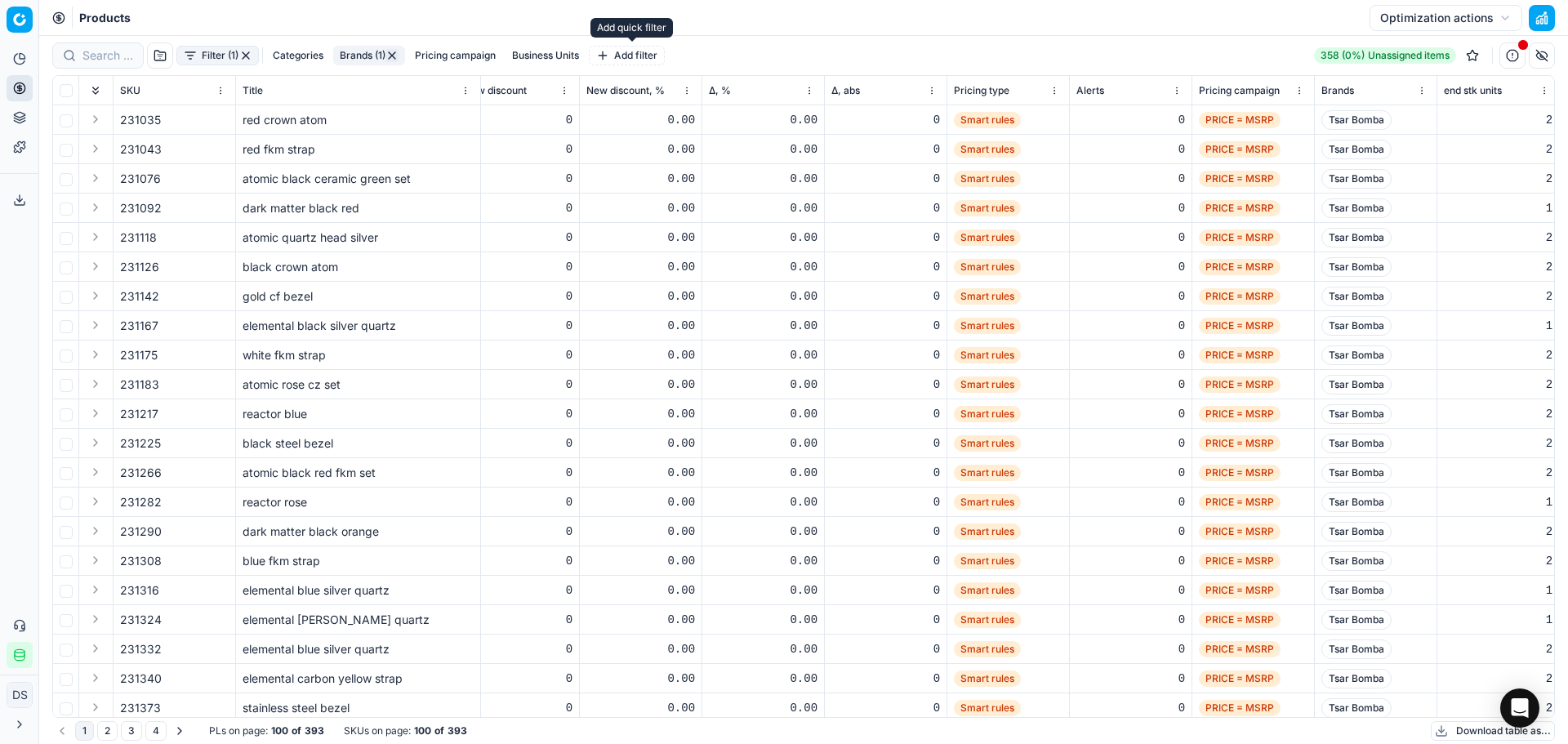
click at [611, 59] on button "Add filter" at bounding box center [627, 55] width 76 height 20
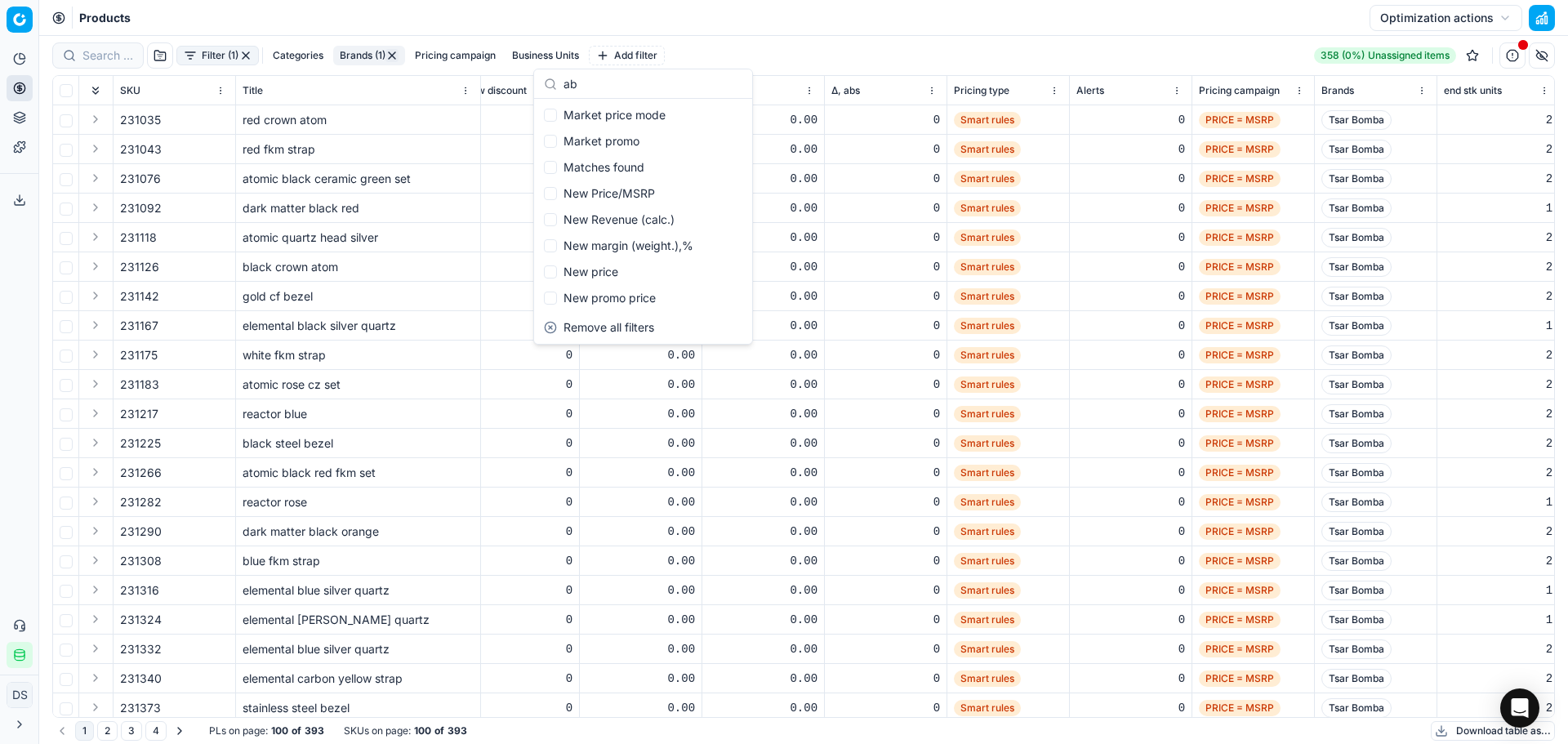
scroll to position [0, 0]
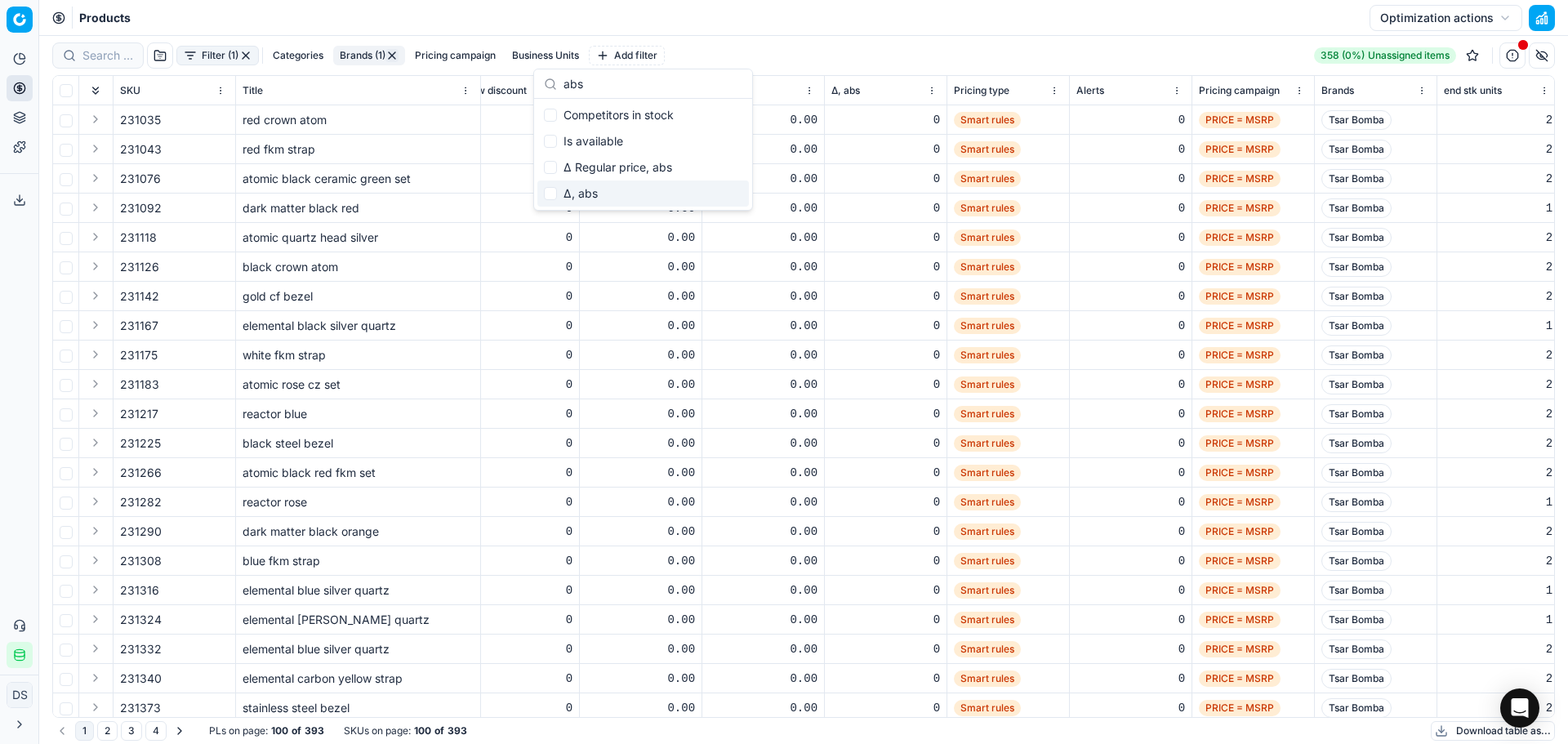
type input "abs"
click at [582, 194] on div "Δ, abs" at bounding box center [644, 193] width 212 height 26
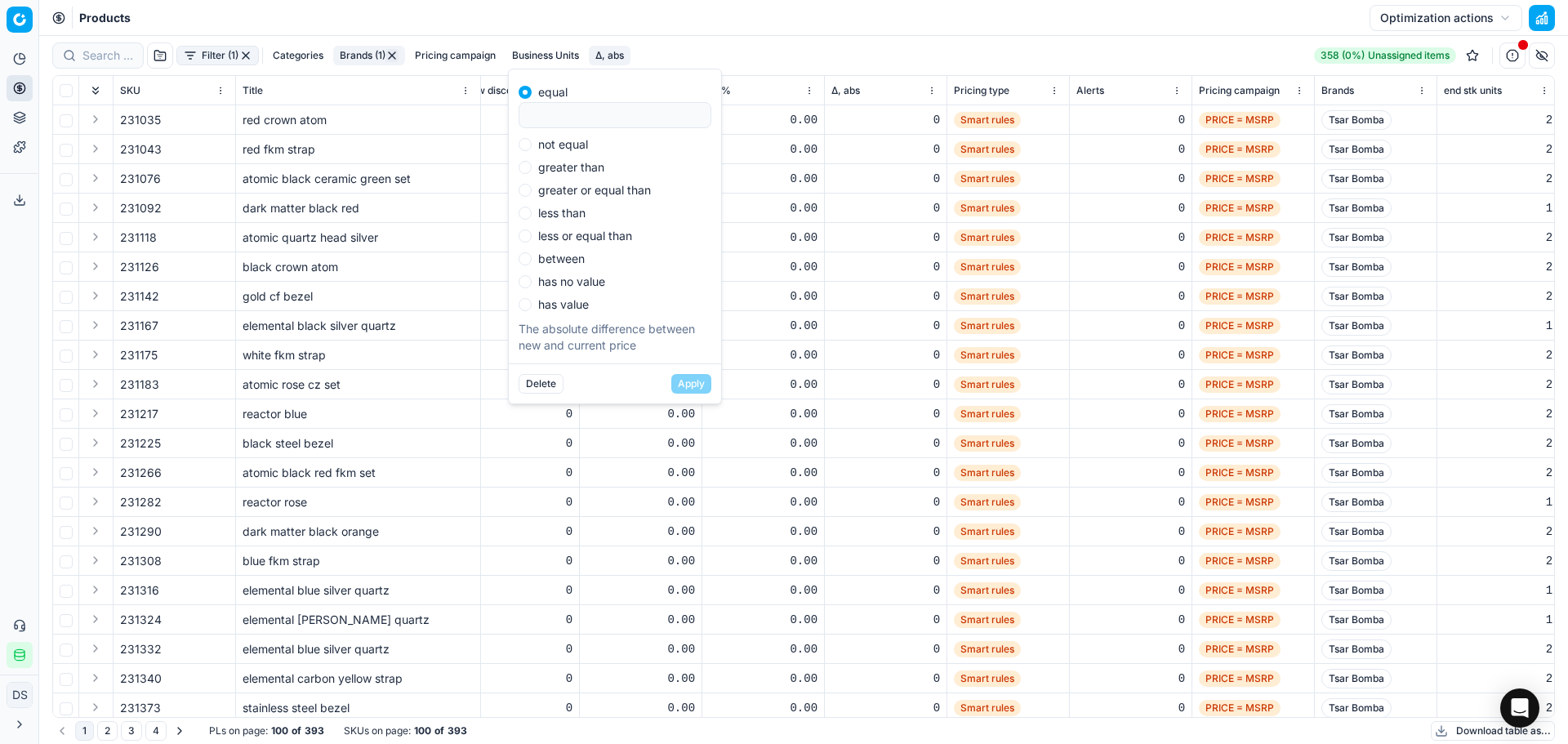
click at [561, 144] on label "not equal" at bounding box center [563, 144] width 50 height 11
click at [532, 144] on input "not equal" at bounding box center [525, 145] width 13 height 13
radio input "true"
type input "0"
click at [686, 385] on button "Apply" at bounding box center [691, 384] width 40 height 20
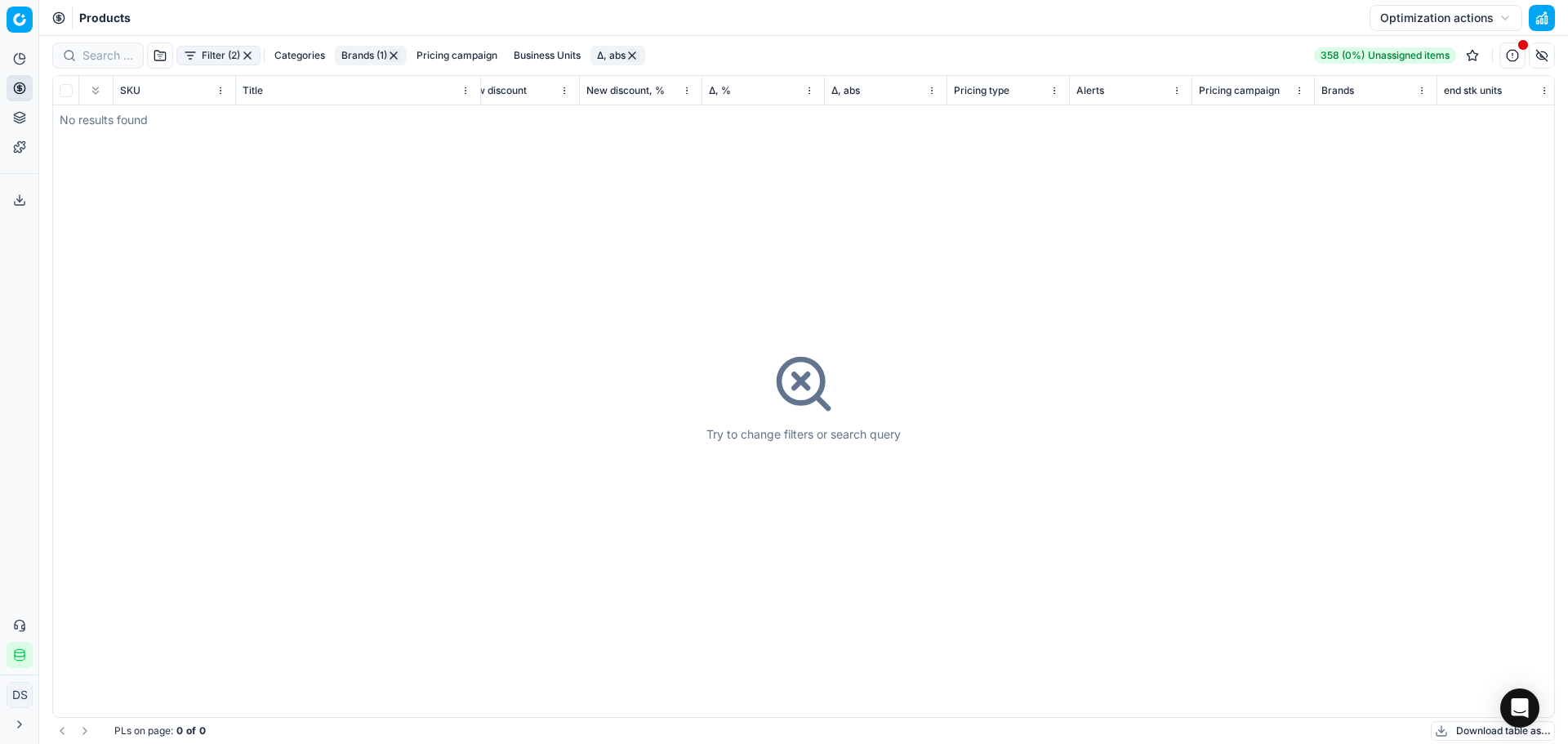
click at [245, 52] on button "button" at bounding box center [247, 55] width 13 height 13
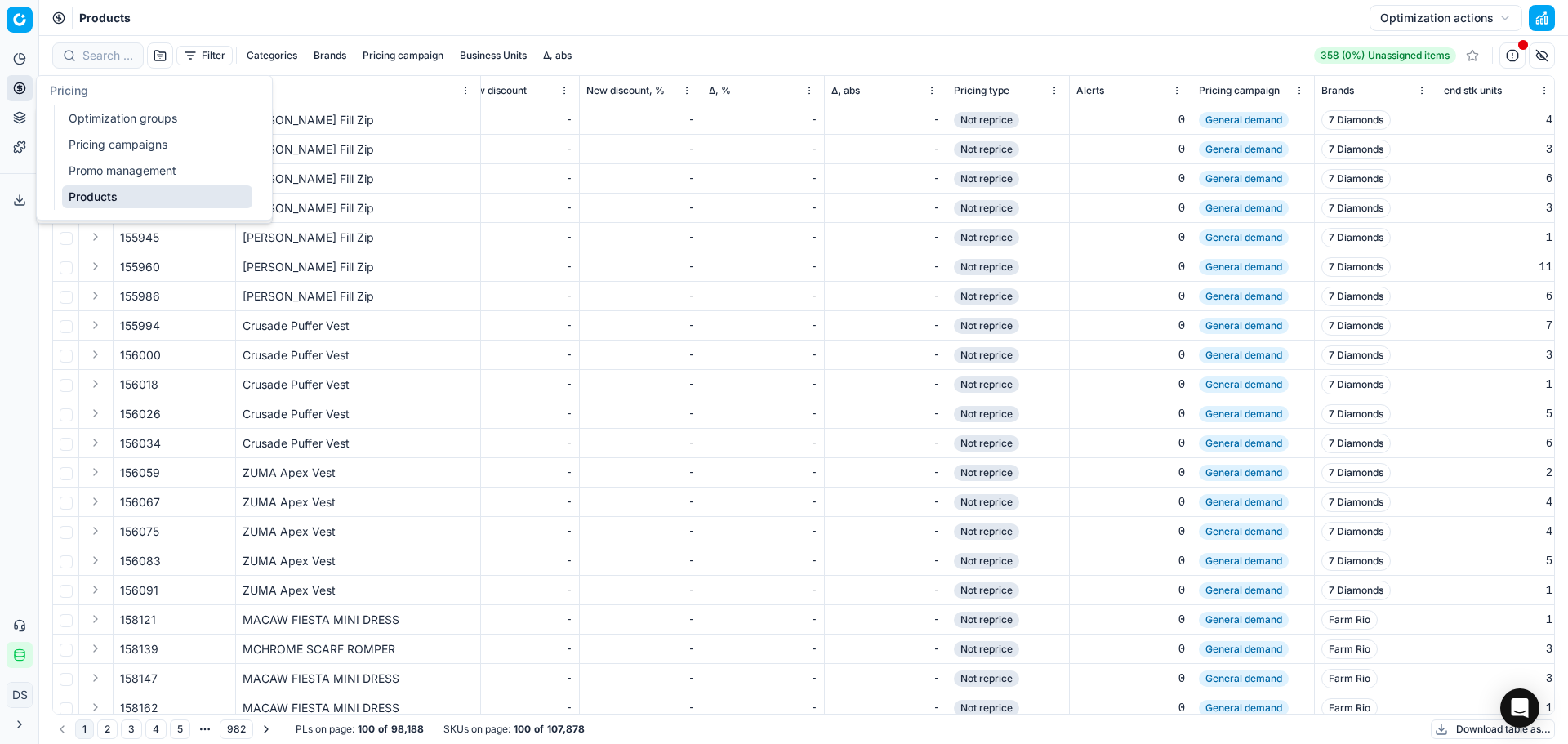
click at [23, 86] on icon at bounding box center [20, 89] width 13 height 13
click at [15, 120] on icon at bounding box center [20, 117] width 13 height 13
click at [141, 208] on link "Dynamic reports" at bounding box center [157, 201] width 190 height 23
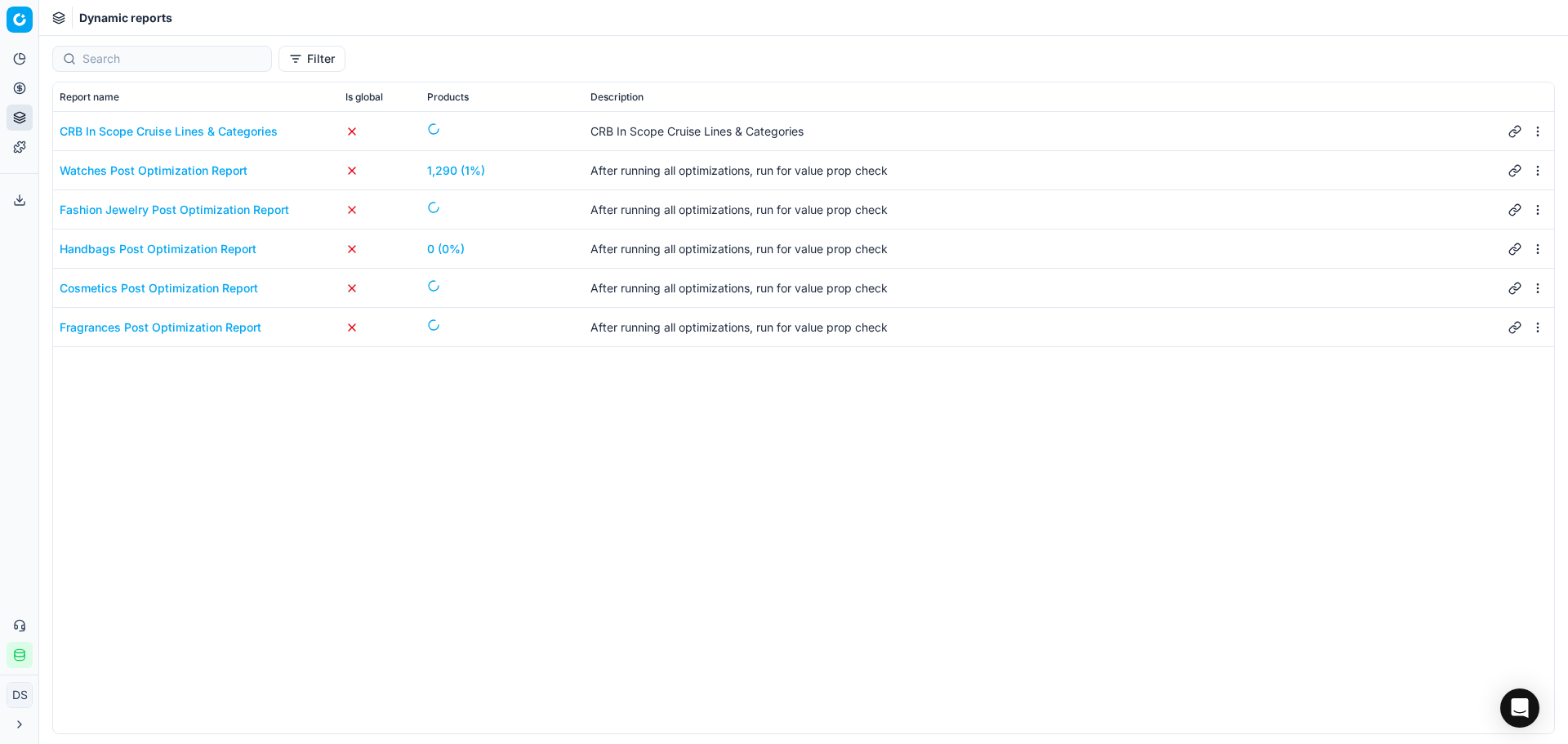
click at [313, 449] on div "CRB In Scope Cruise Lines & Categories CRB In Scope Cruise Lines & Categories W…" at bounding box center [804, 422] width 1501 height 622
click at [150, 176] on div "Watches Post Optimization Report" at bounding box center [153, 170] width 188 height 16
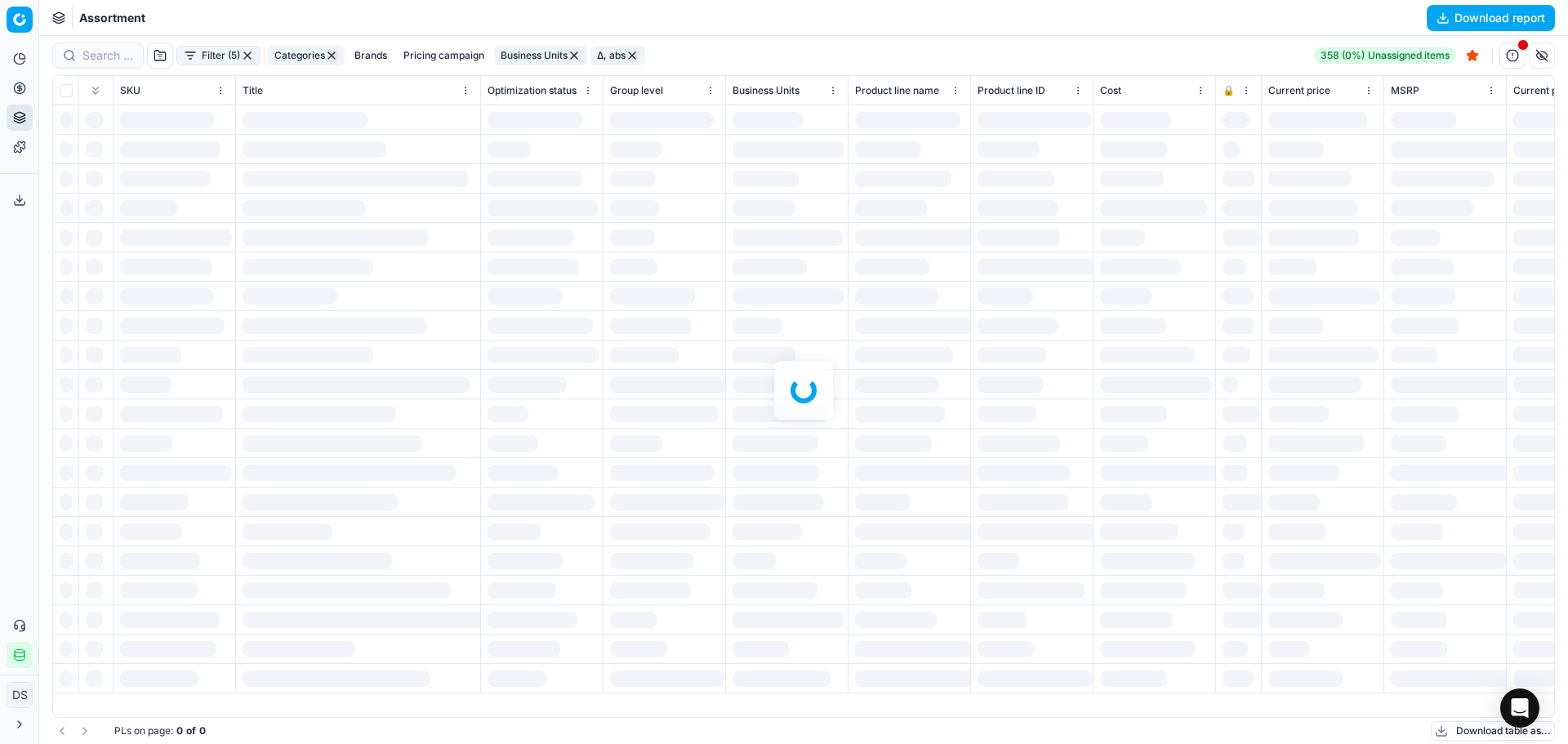
click at [222, 53] on button "Filter (5)" at bounding box center [219, 55] width 84 height 20
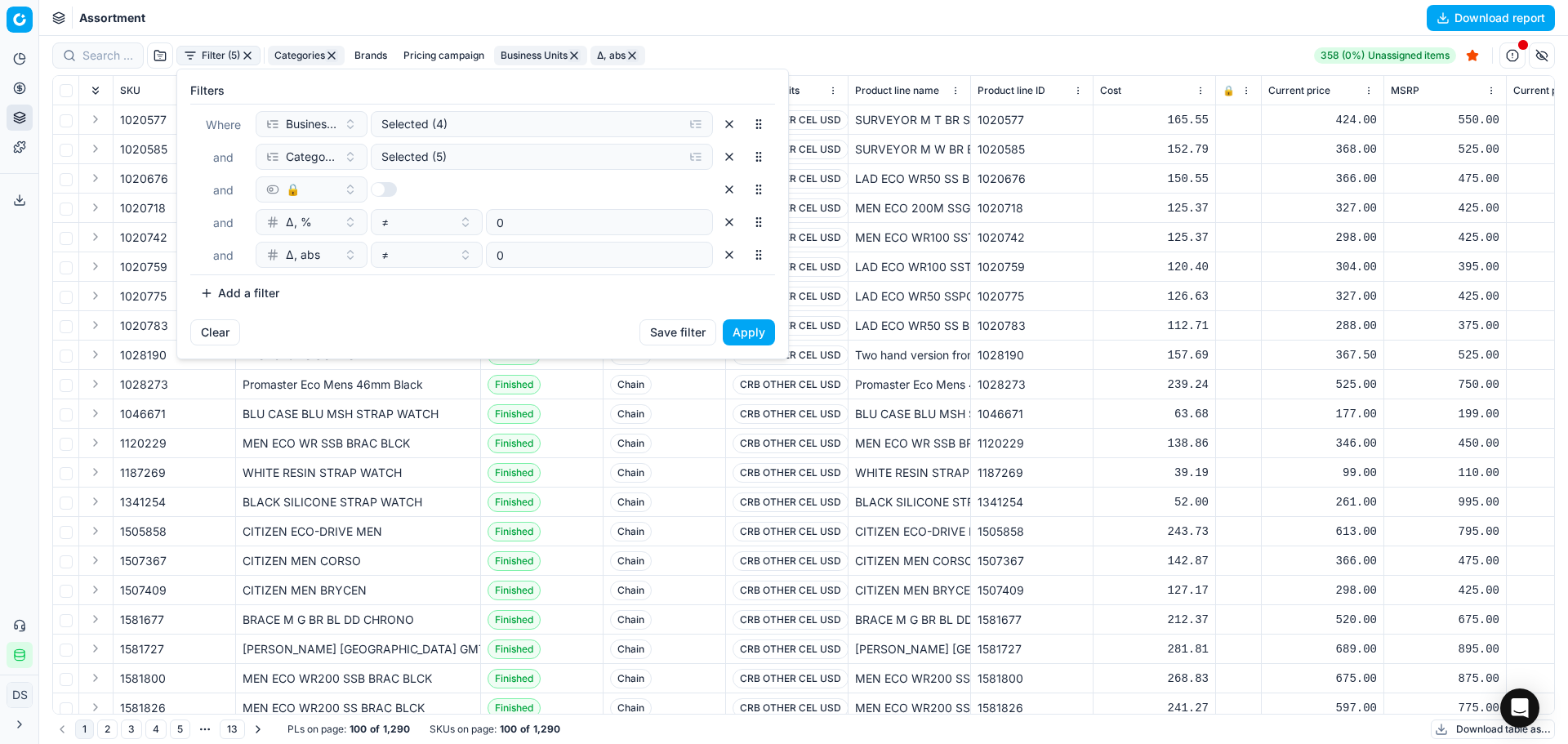
click at [733, 194] on button "button" at bounding box center [729, 189] width 26 height 26
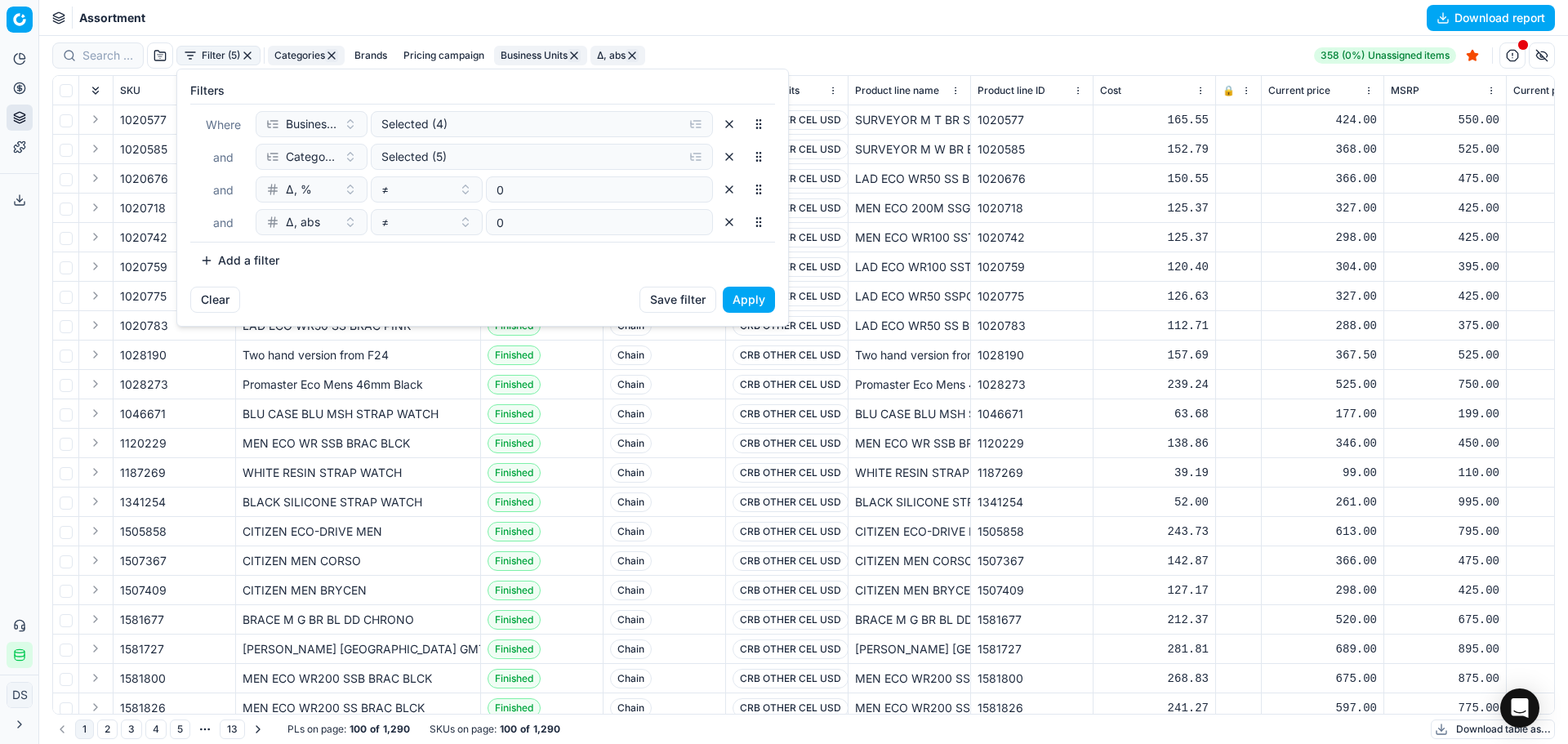
click at [733, 194] on button "button" at bounding box center [729, 189] width 26 height 26
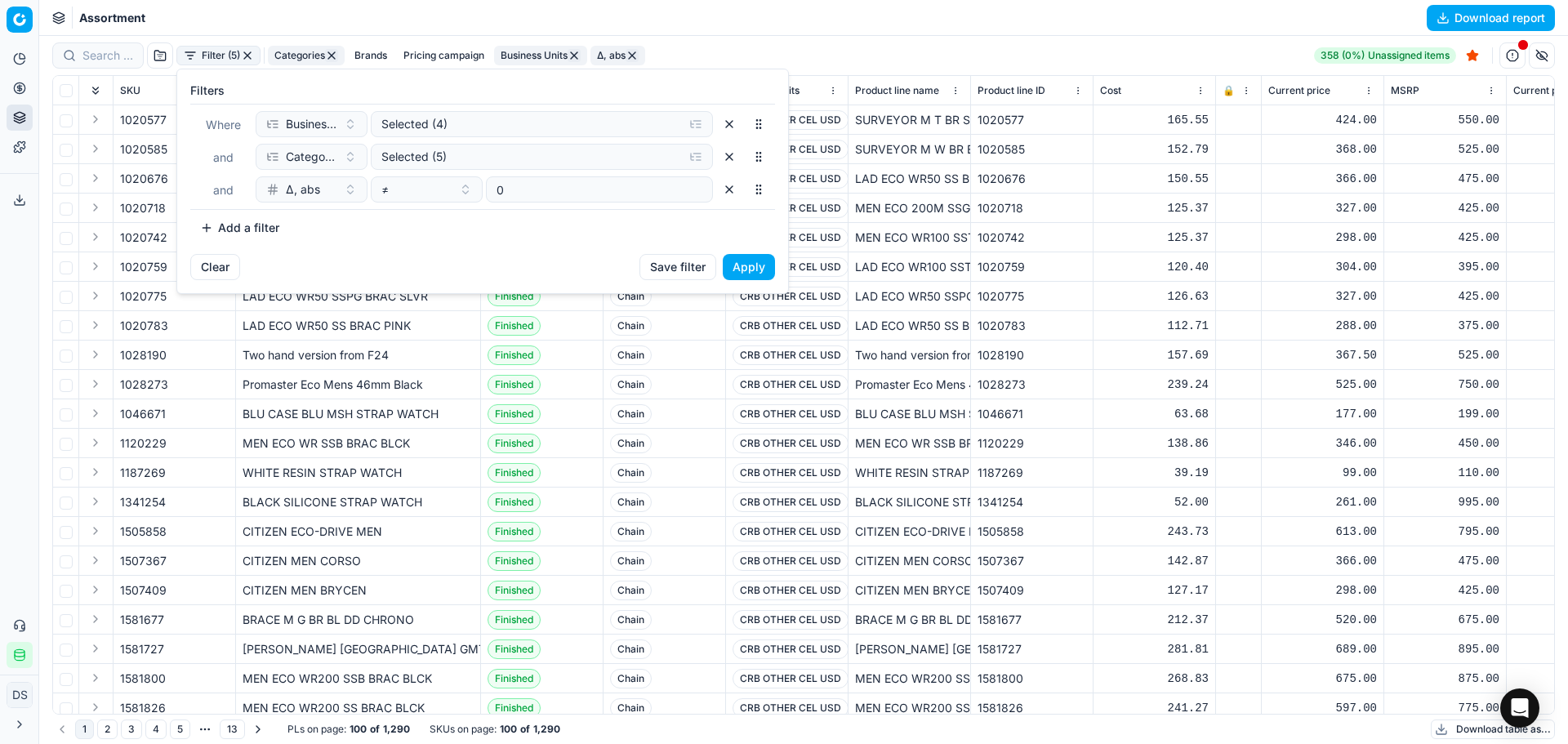
click at [733, 194] on button "button" at bounding box center [729, 189] width 26 height 26
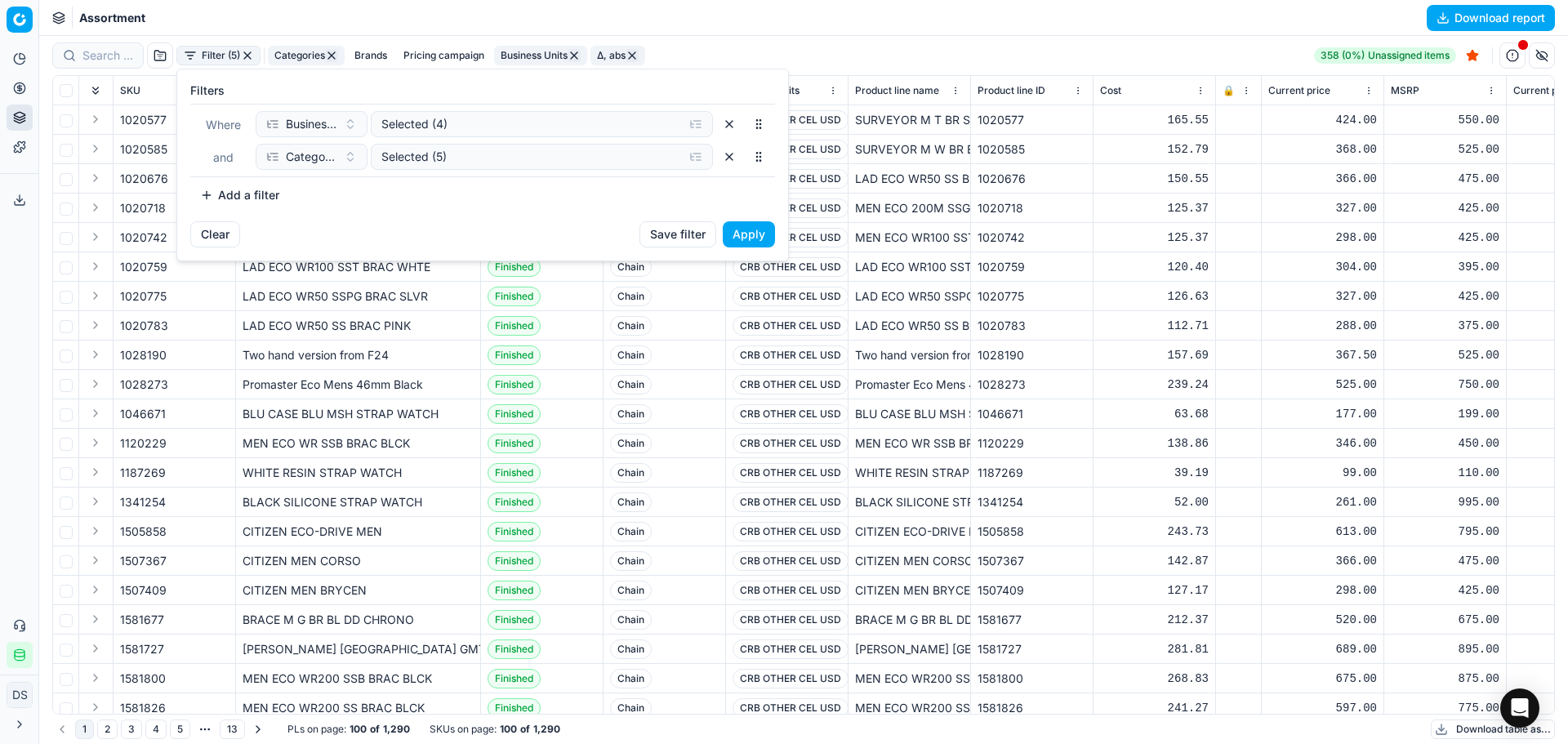
click at [756, 227] on button "Apply" at bounding box center [749, 234] width 53 height 26
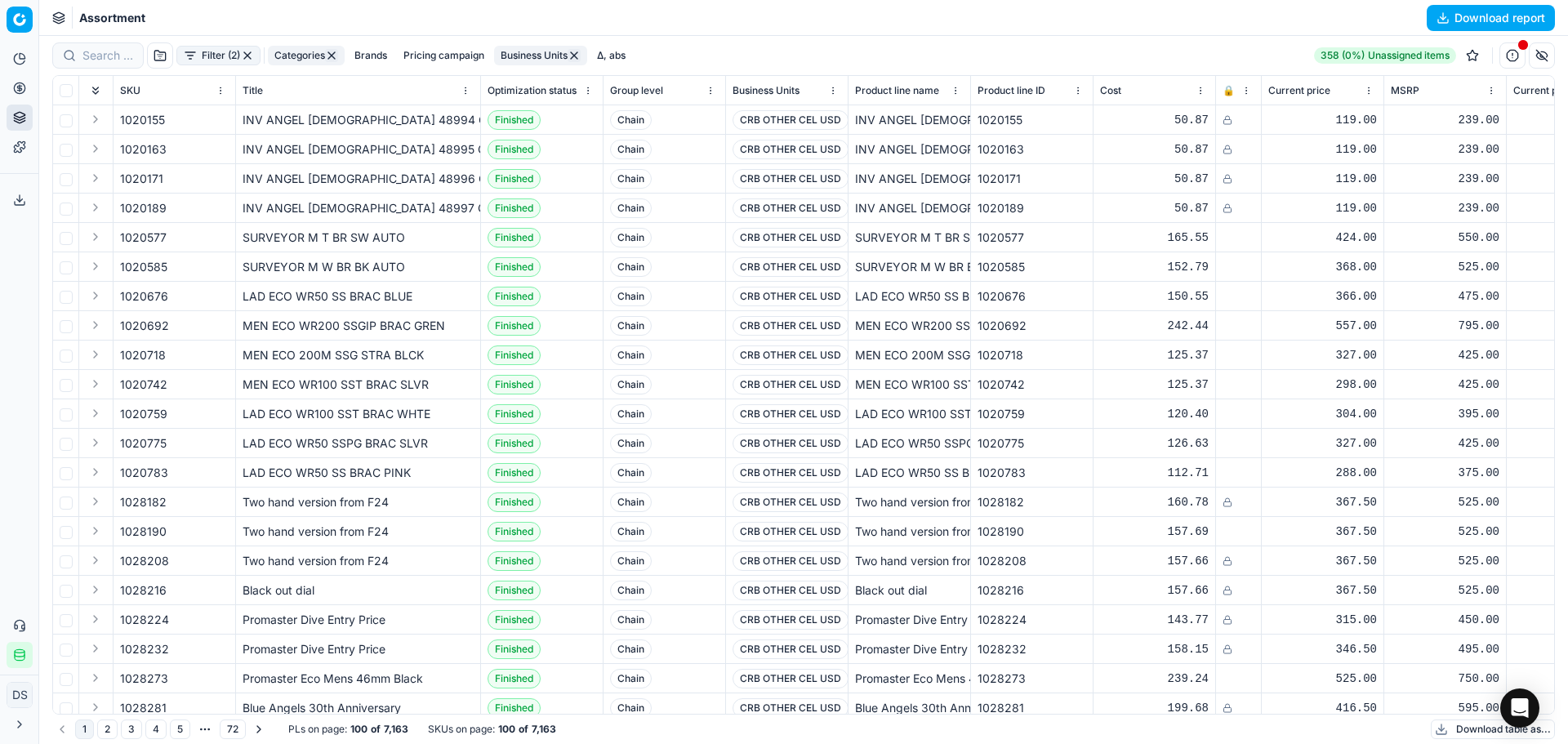
click at [1505, 736] on button "Download table as..." at bounding box center [1494, 730] width 124 height 20
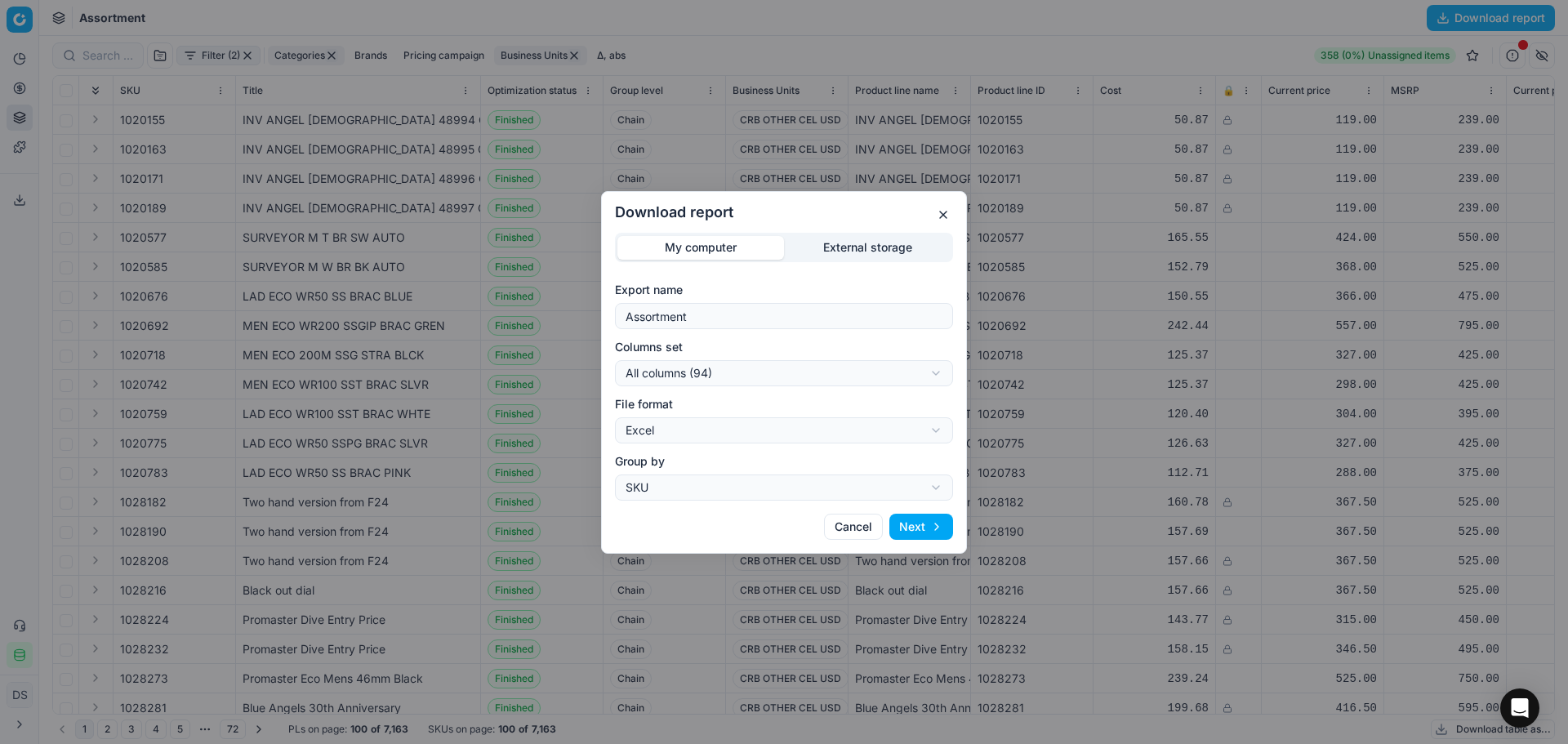
click at [771, 378] on div "Download report My computer External storage Export name Assortment Columns set…" at bounding box center [784, 372] width 1568 height 744
select select "custom"
click at [922, 521] on button "Next" at bounding box center [922, 526] width 64 height 26
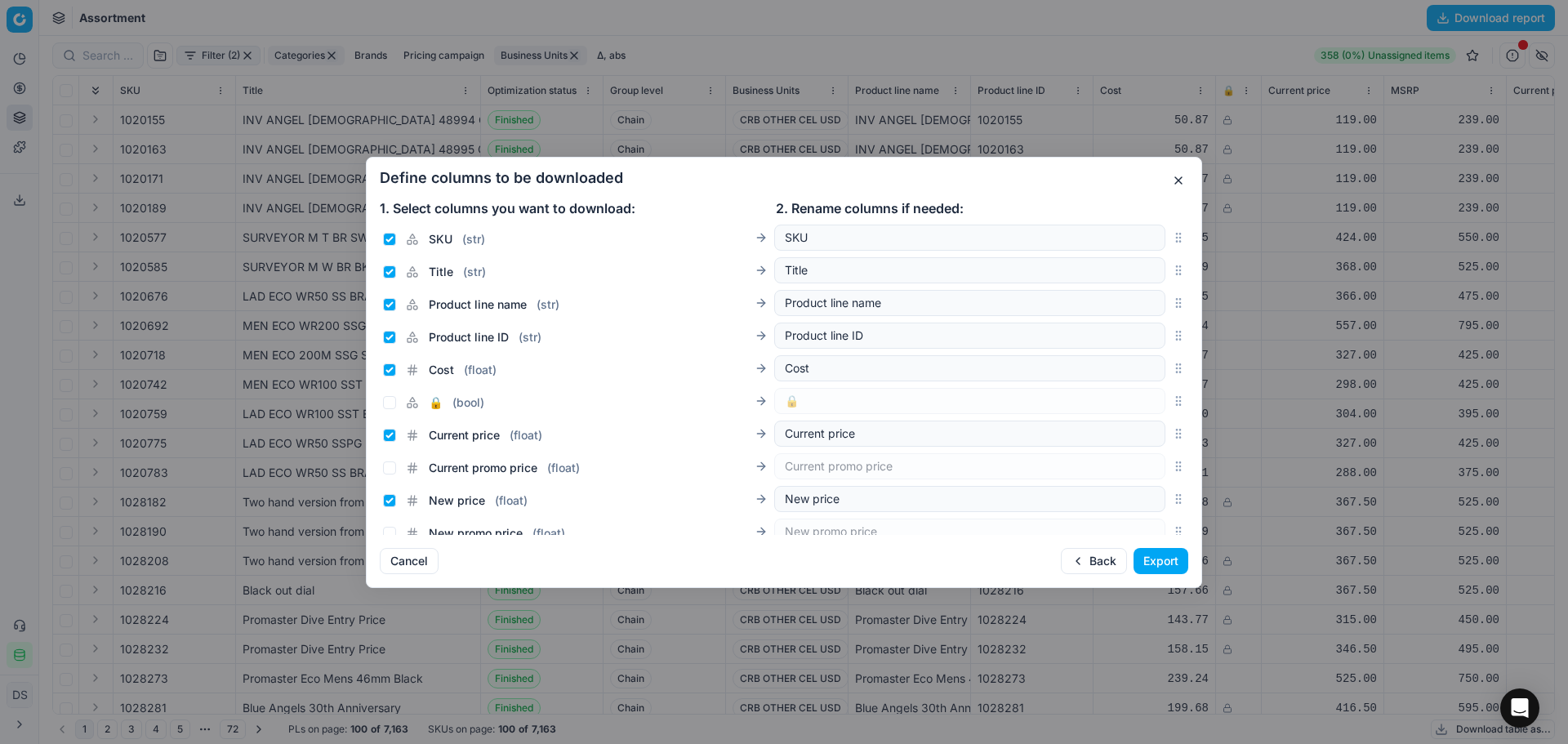
click at [1146, 562] on button "Export" at bounding box center [1160, 561] width 54 height 26
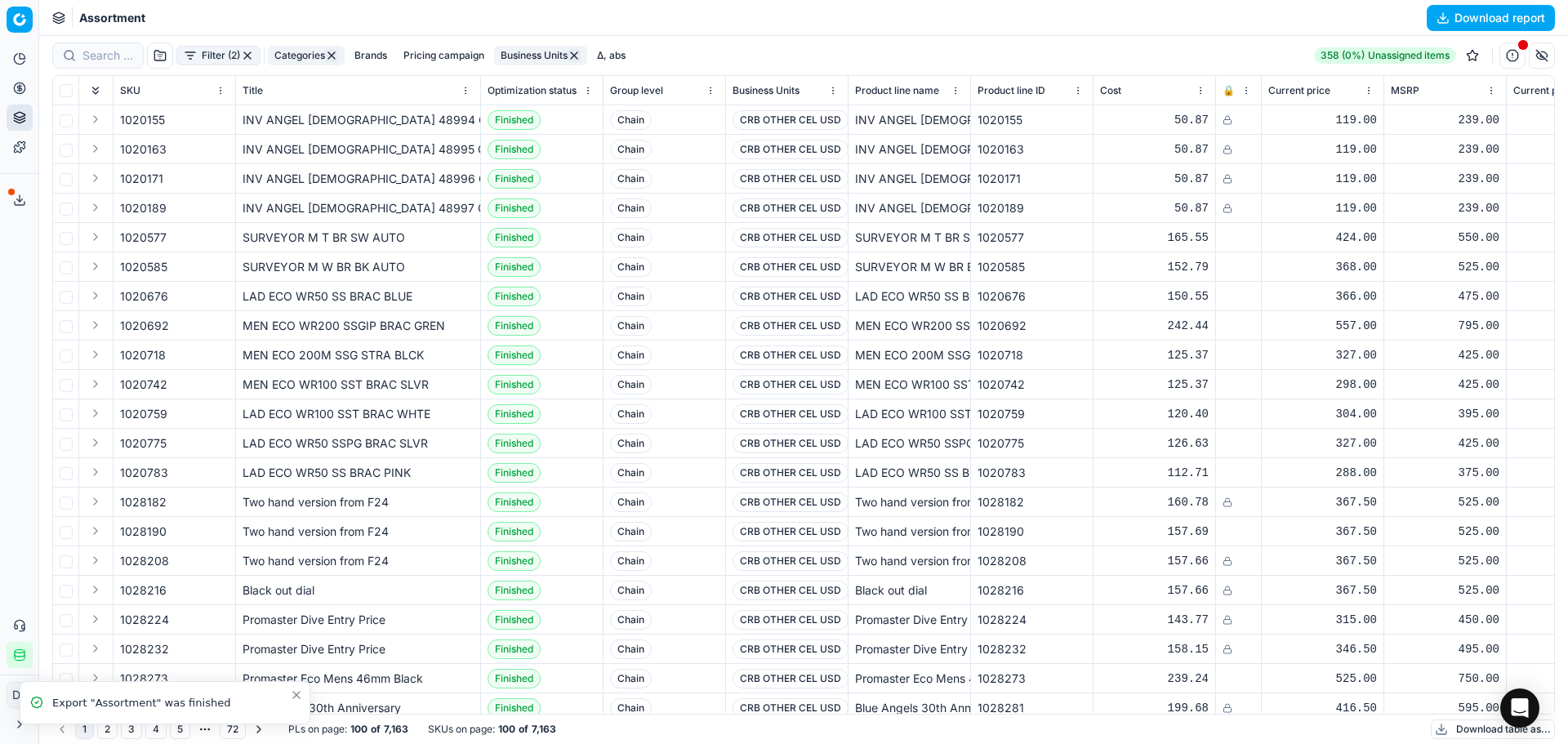
click at [17, 202] on icon at bounding box center [20, 201] width 13 height 13
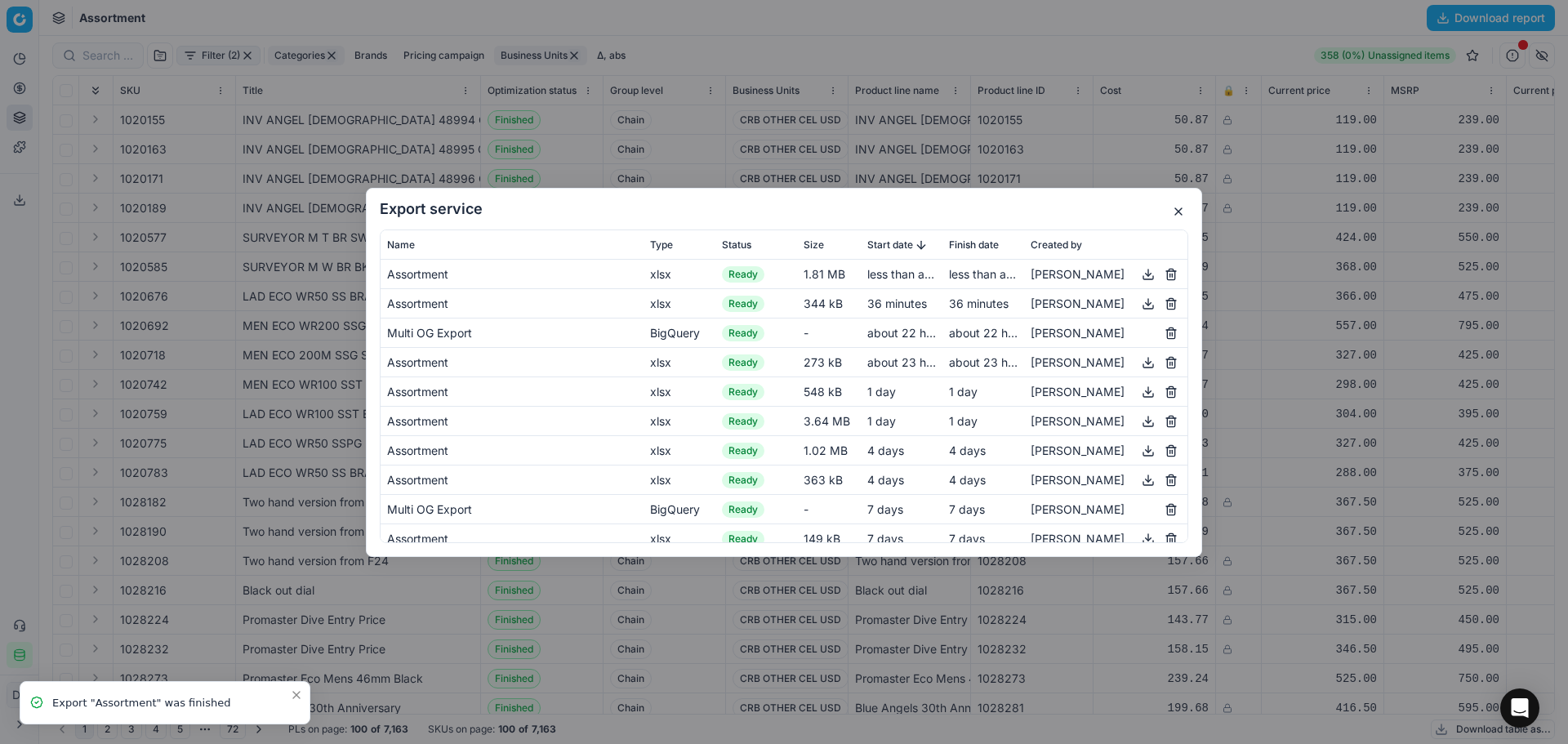
click at [1140, 277] on button "button" at bounding box center [1148, 273] width 20 height 20
